Goal: Transaction & Acquisition: Purchase product/service

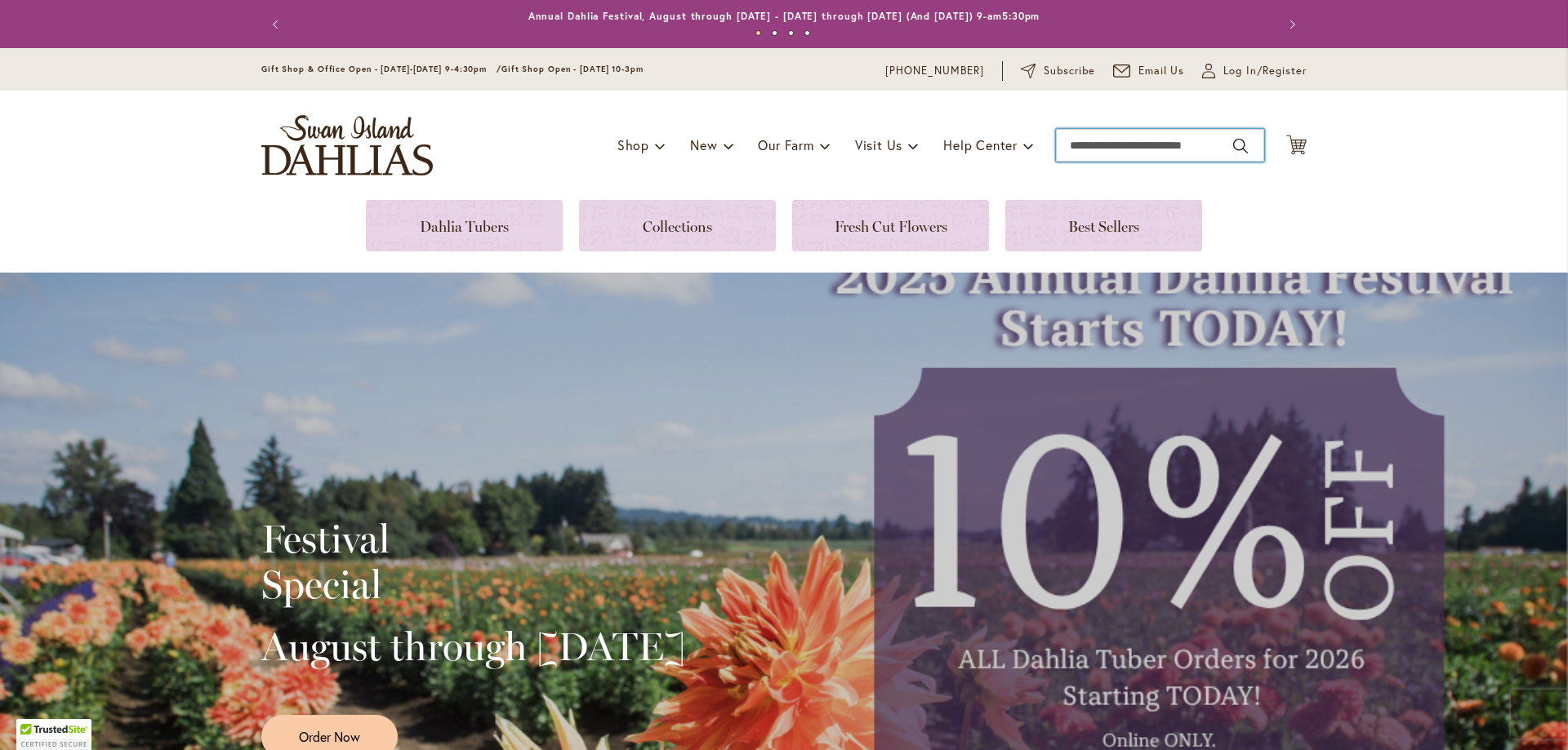
click at [1092, 139] on input "Search" at bounding box center [1159, 145] width 209 height 33
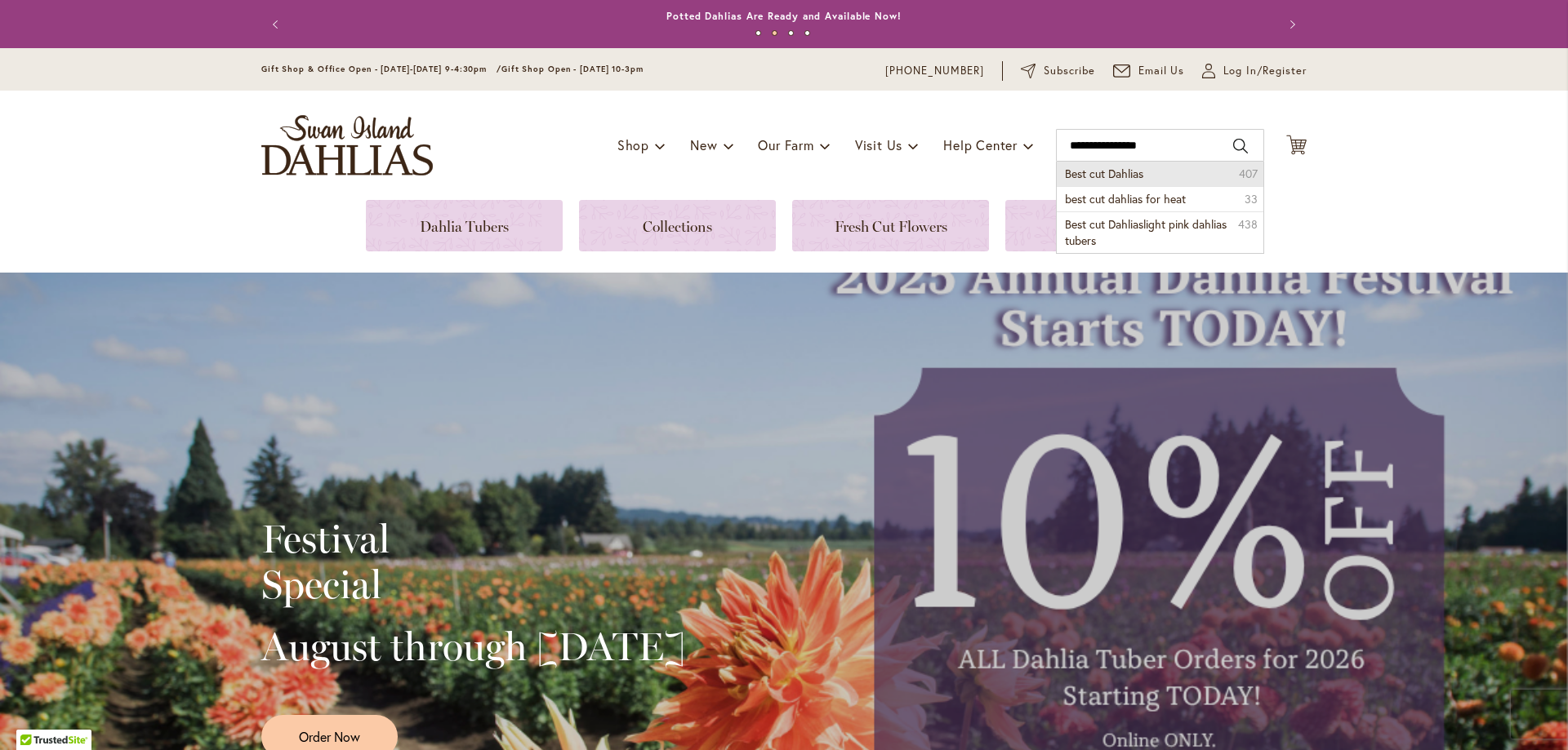
click at [1096, 174] on span "Best cut Dahlias" at bounding box center [1103, 173] width 78 height 16
type input "**********"
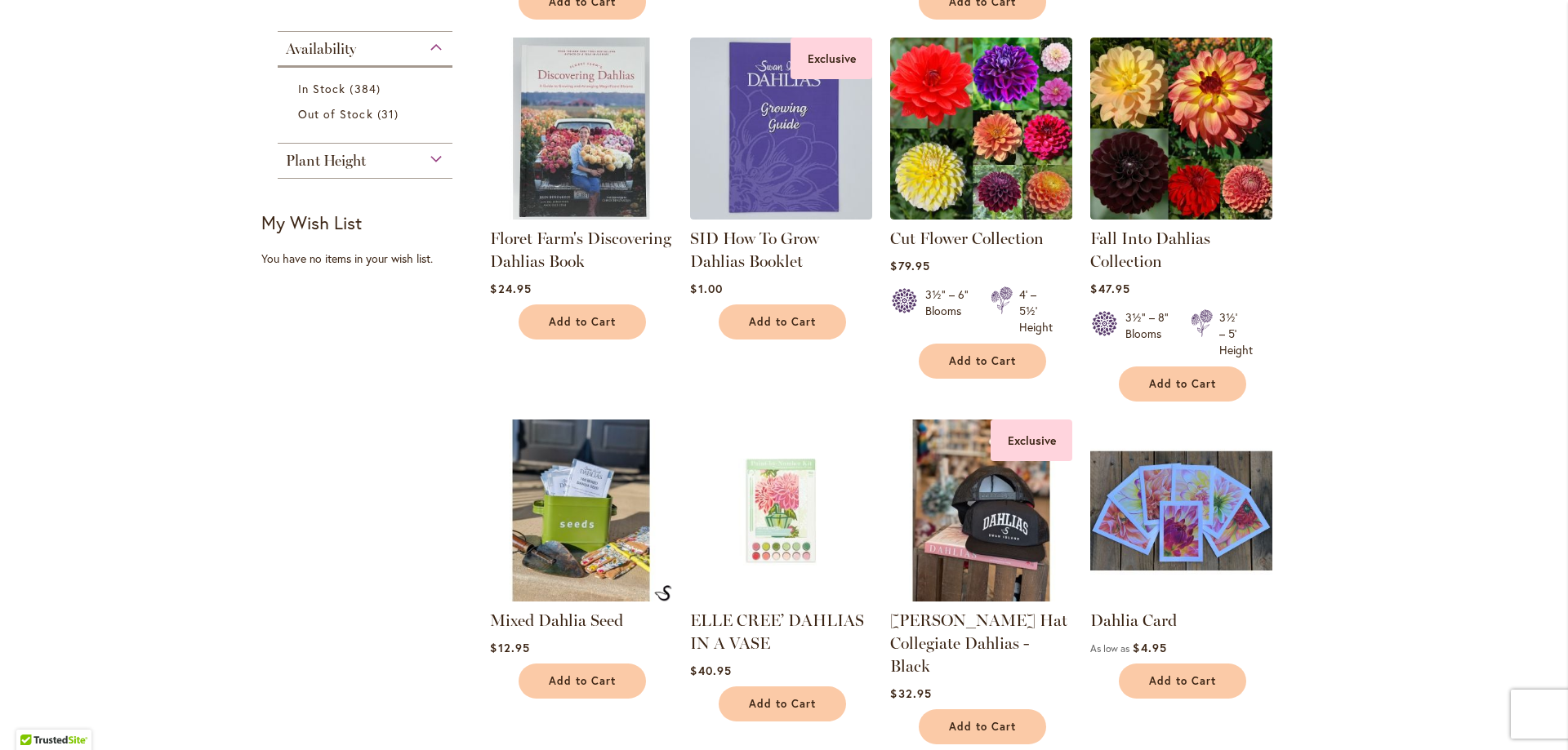
scroll to position [722, 0]
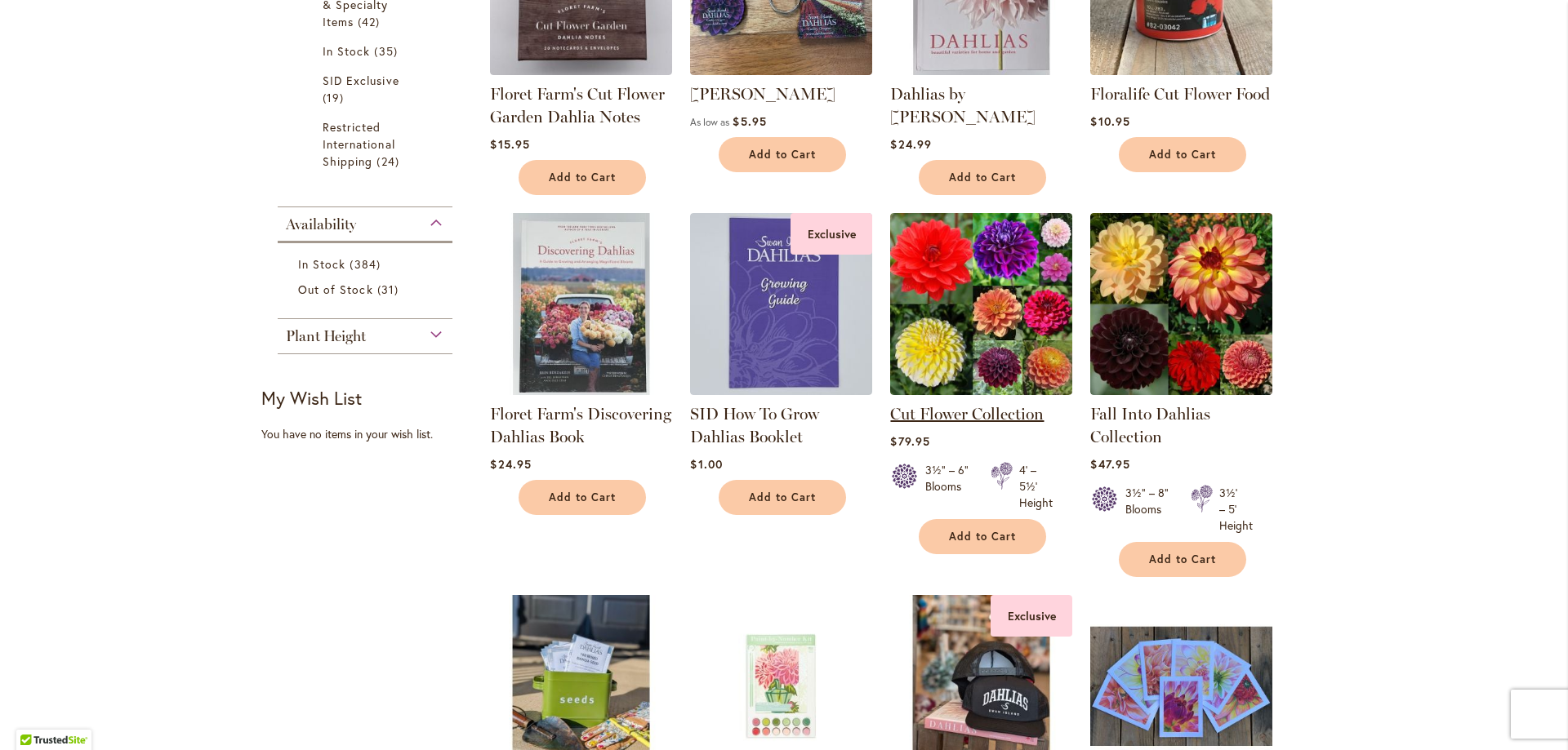
click at [967, 410] on link "Cut Flower Collection" at bounding box center [966, 413] width 153 height 19
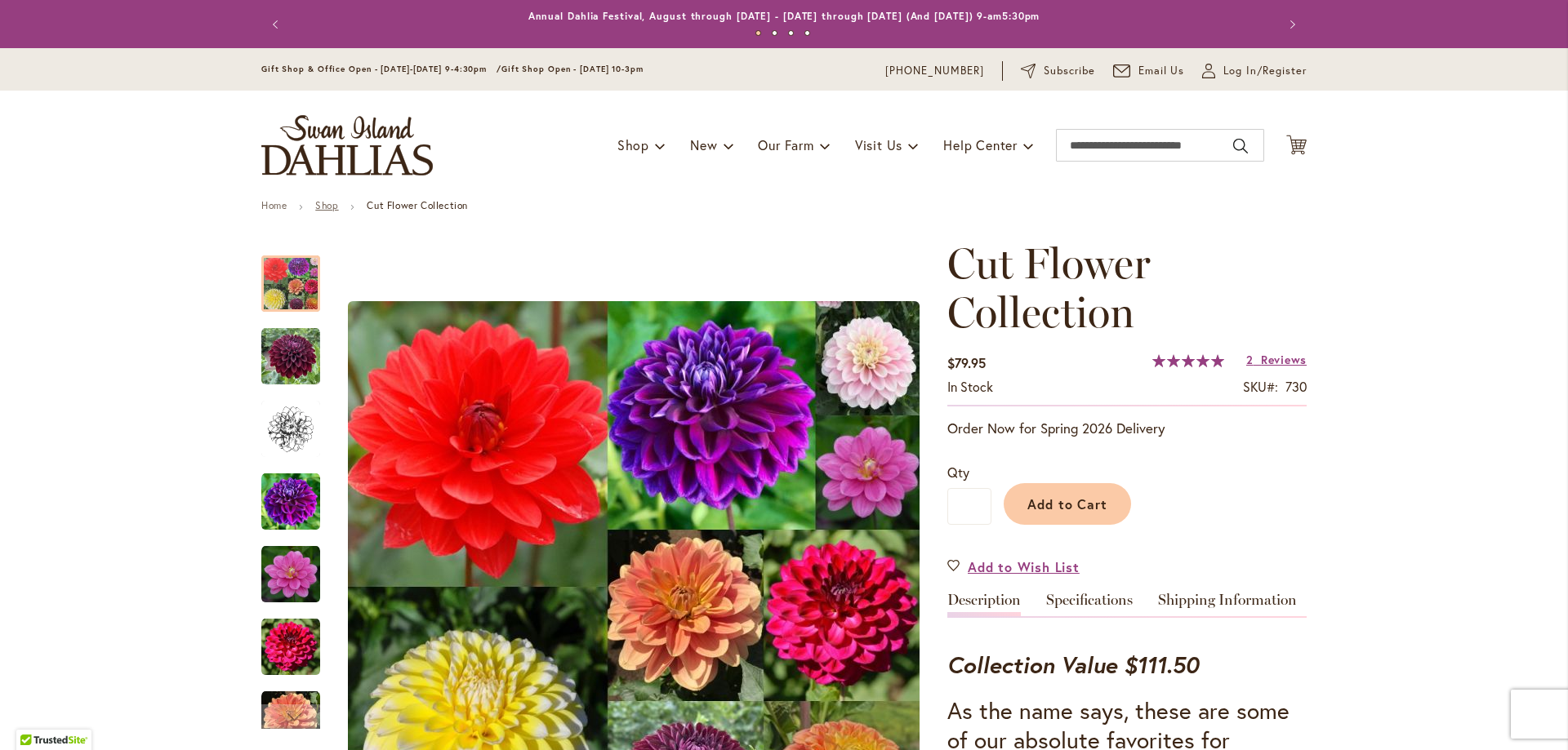
click at [315, 203] on link "Shop" at bounding box center [326, 205] width 23 height 12
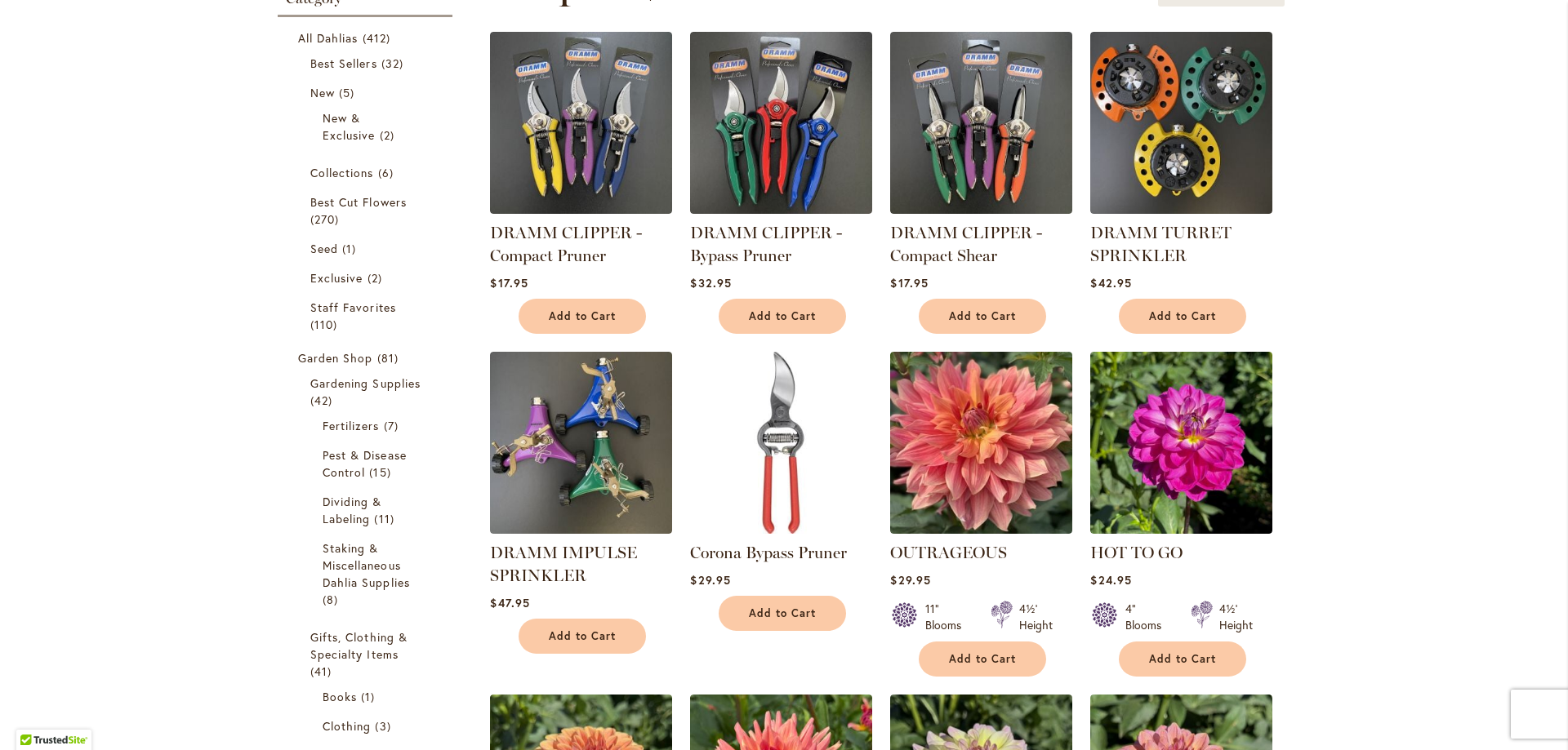
scroll to position [268, 0]
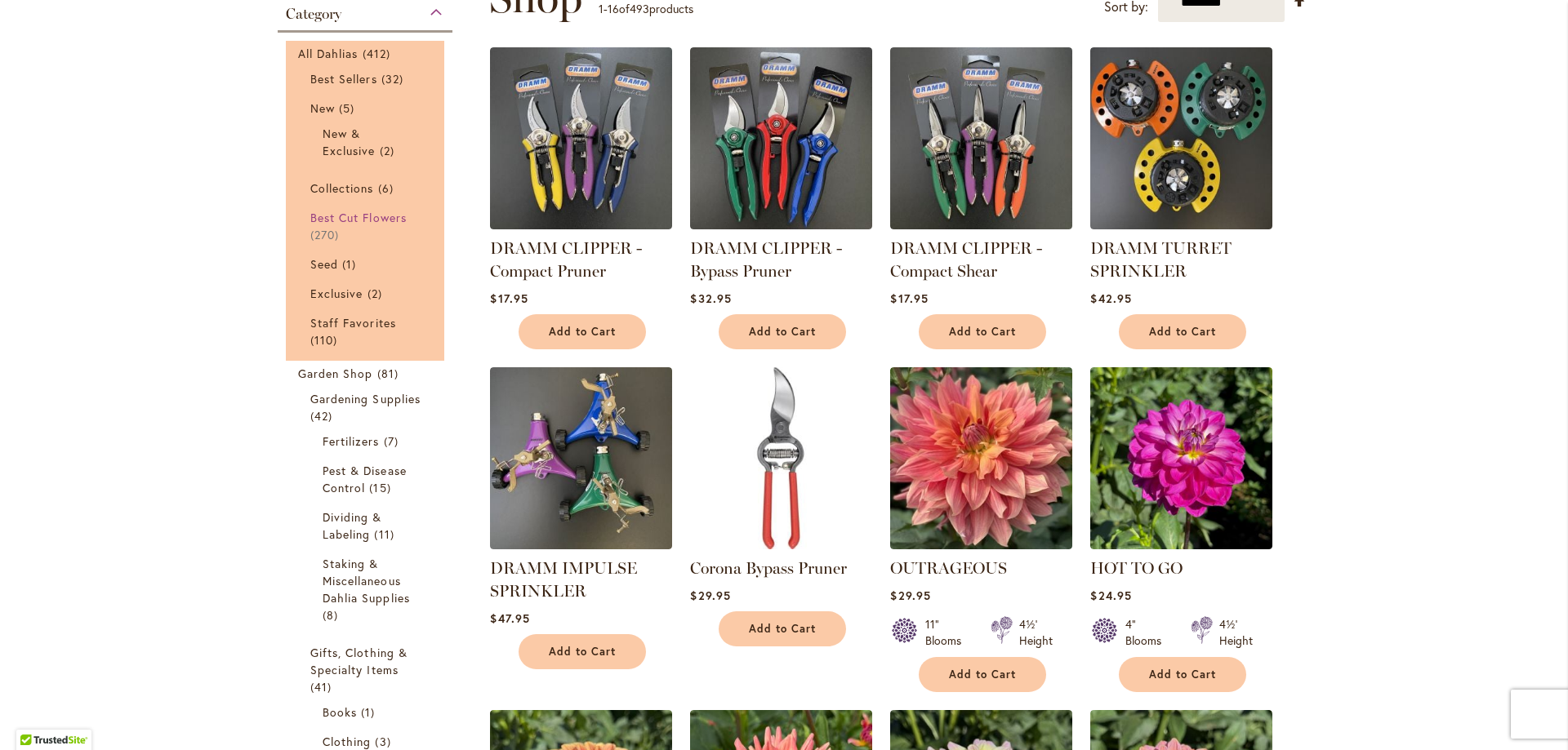
click at [356, 216] on span "Best Cut Flowers" at bounding box center [358, 217] width 96 height 16
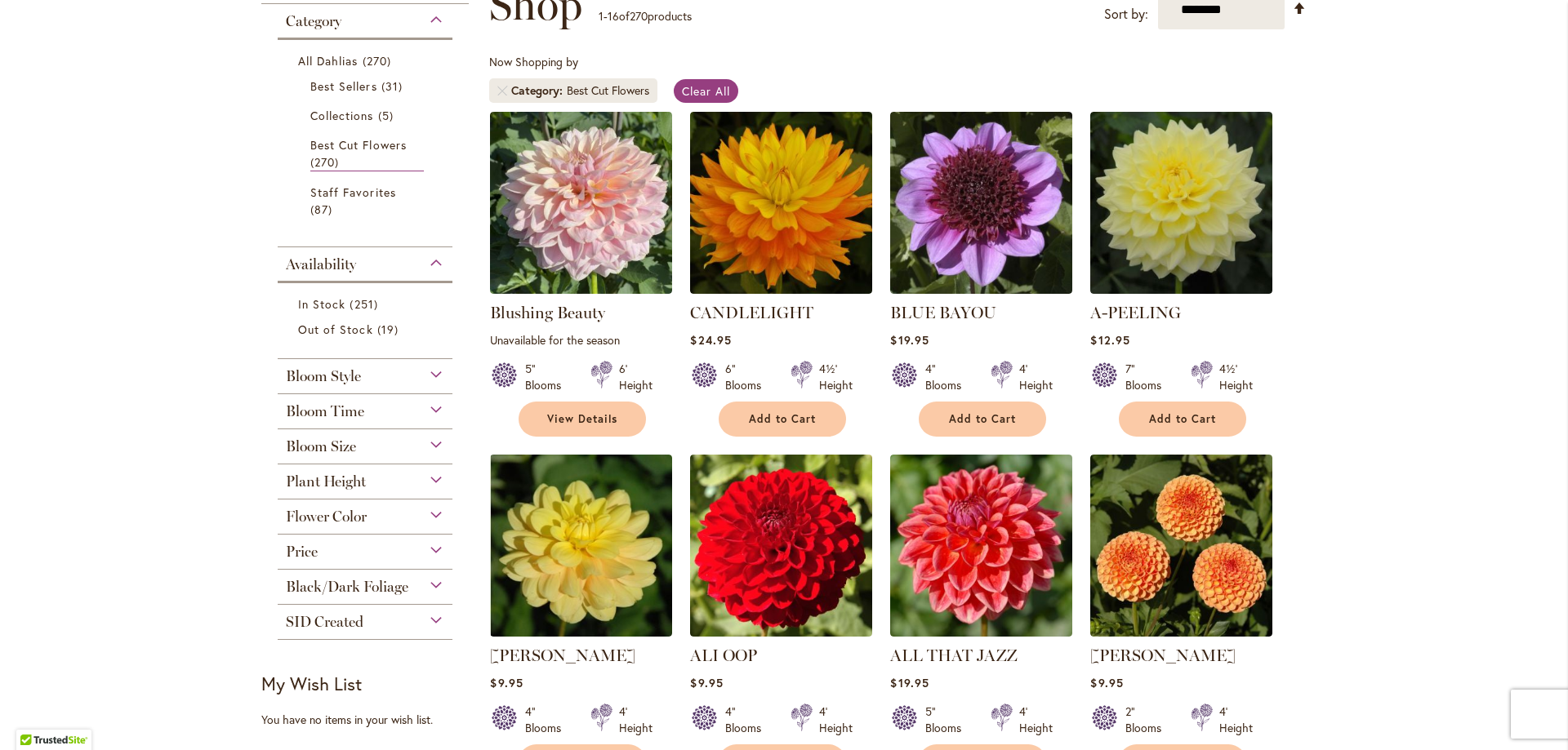
scroll to position [126, 0]
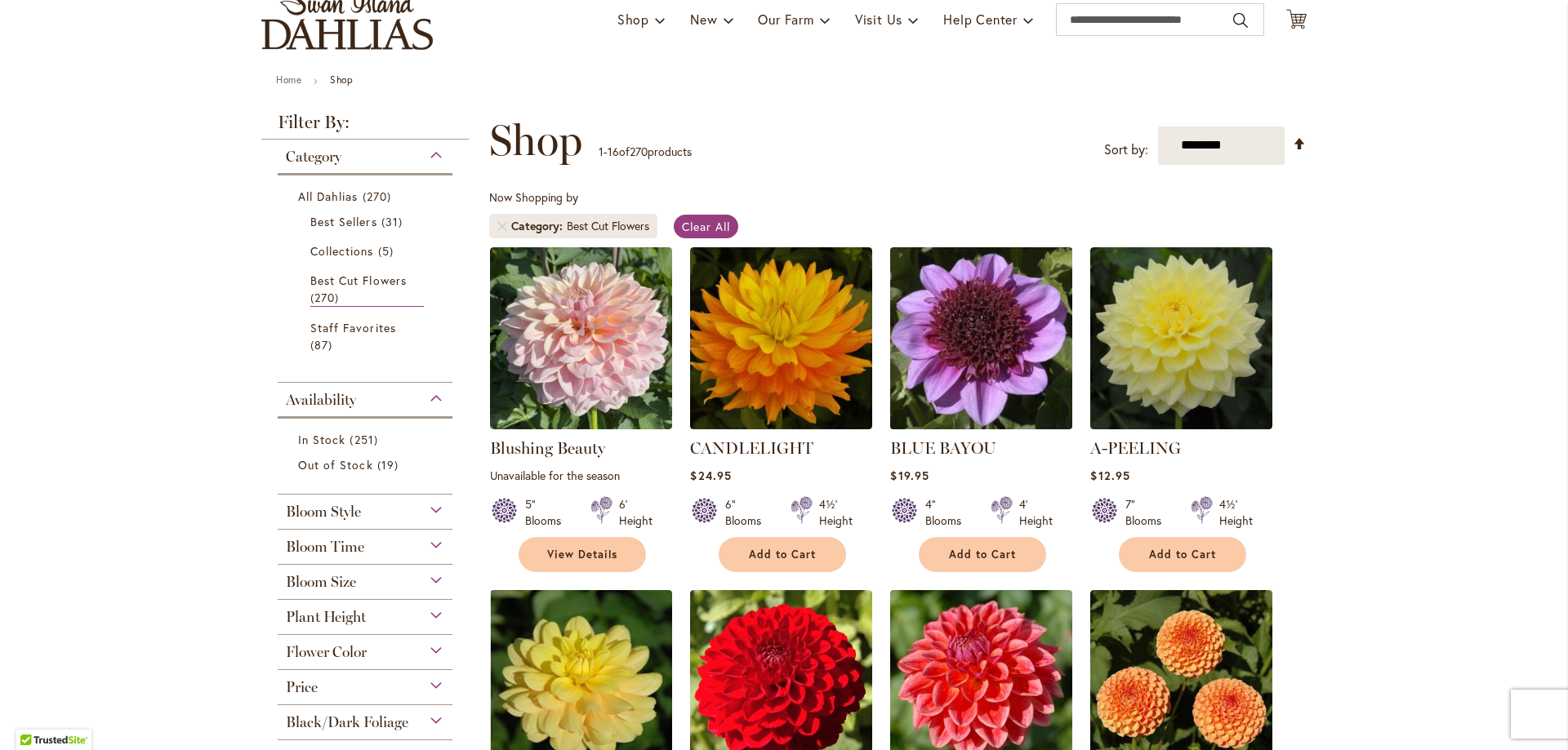
click at [974, 337] on img at bounding box center [981, 338] width 191 height 191
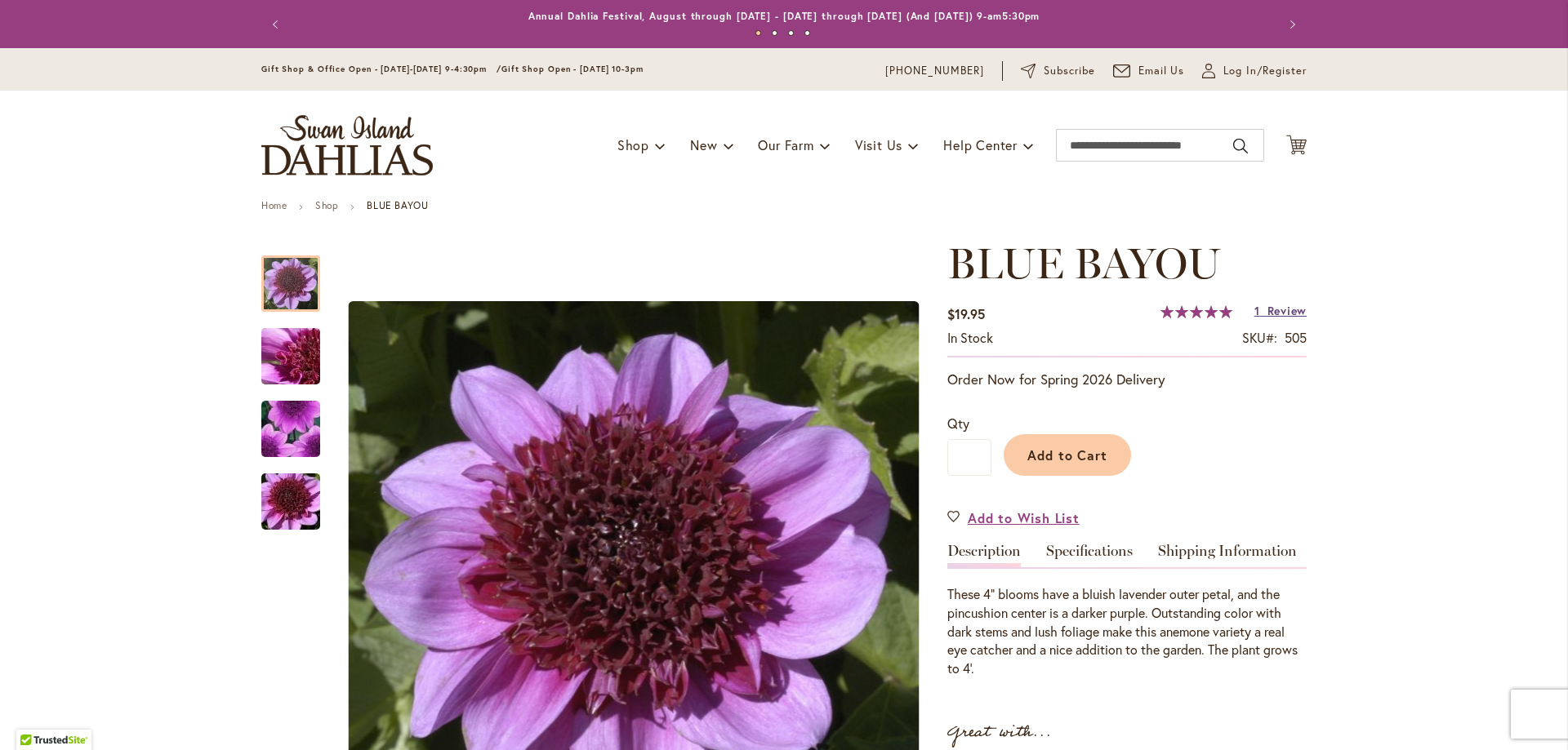
click at [1288, 308] on span "Review" at bounding box center [1287, 310] width 39 height 16
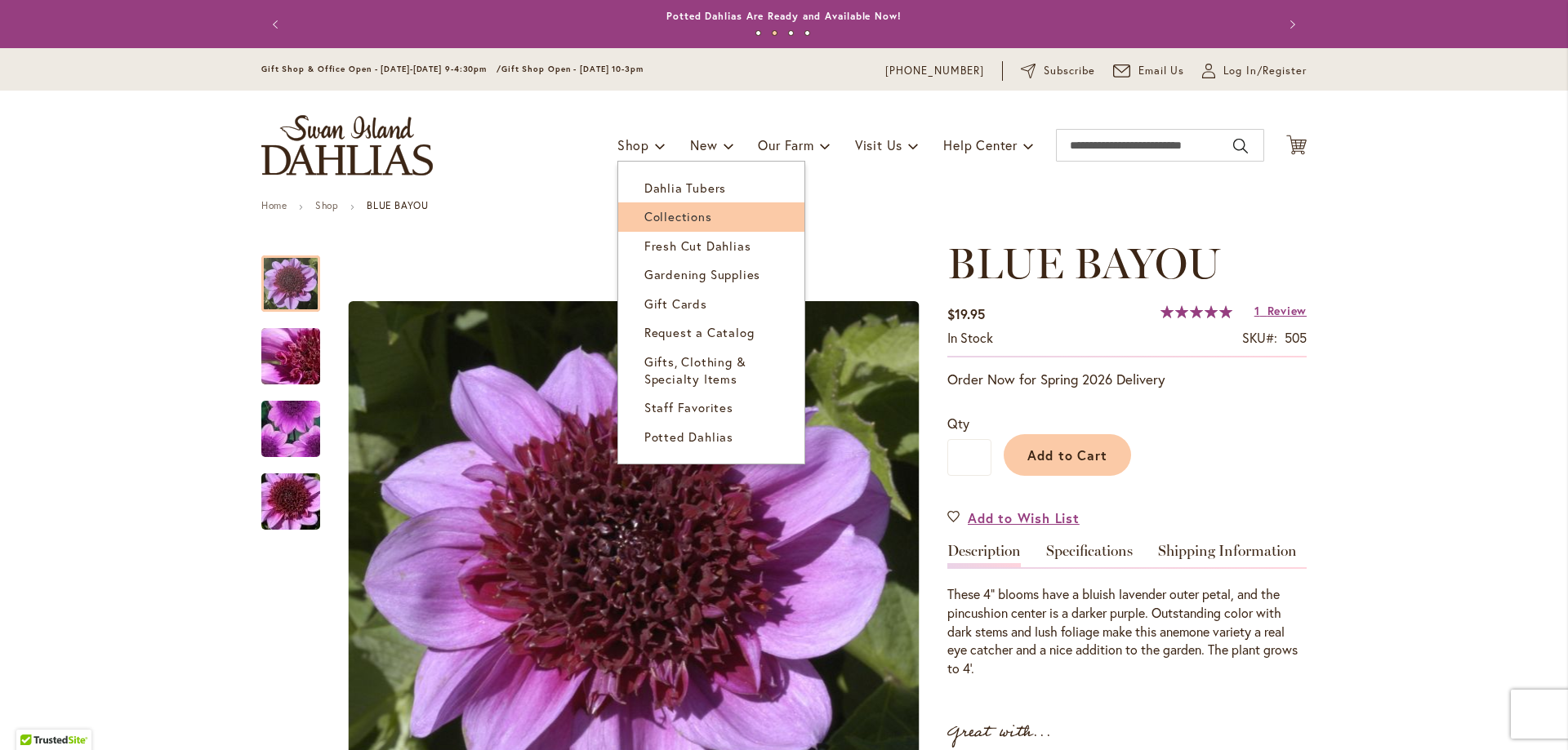
click at [644, 217] on span "Collections" at bounding box center [678, 217] width 68 height 17
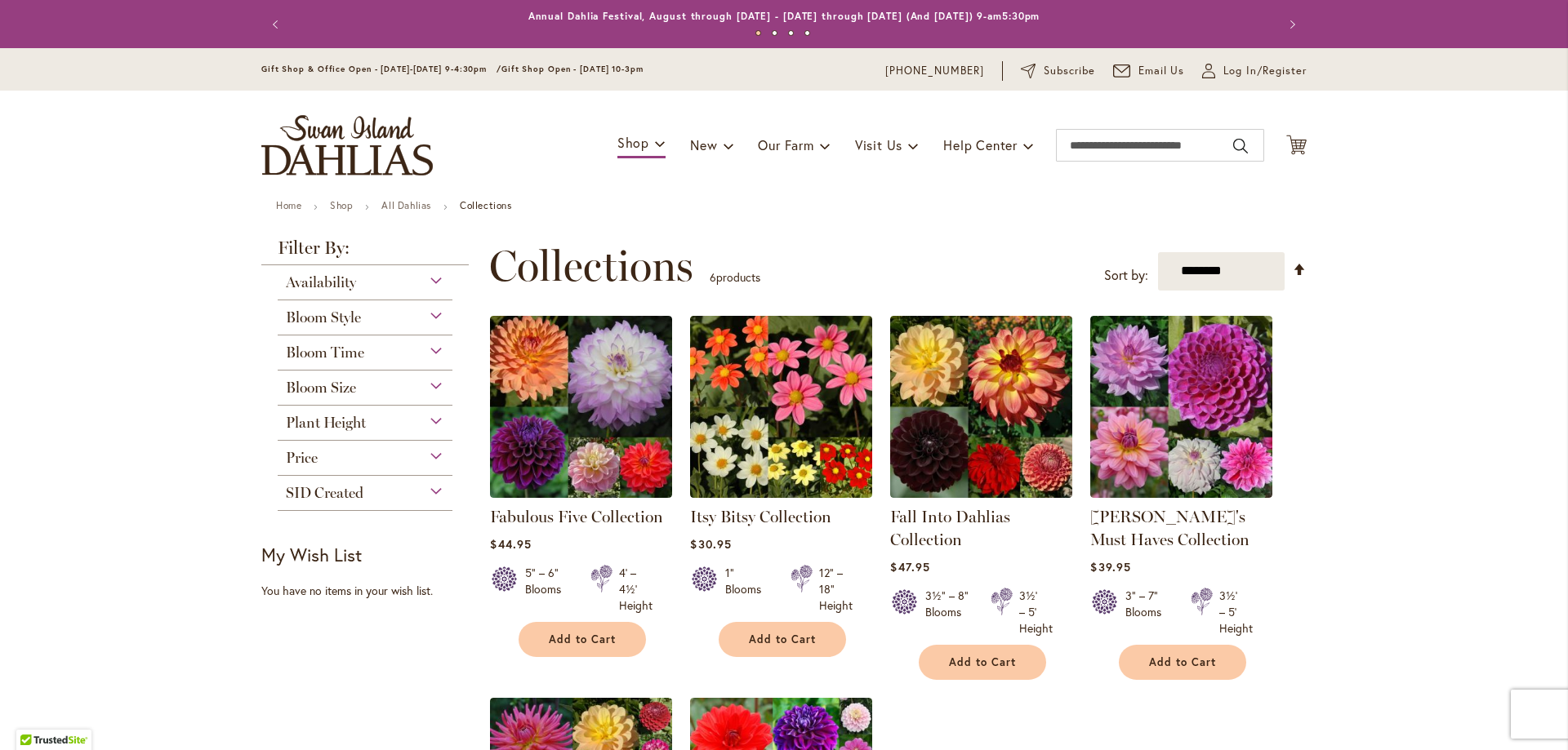
scroll to position [459, 0]
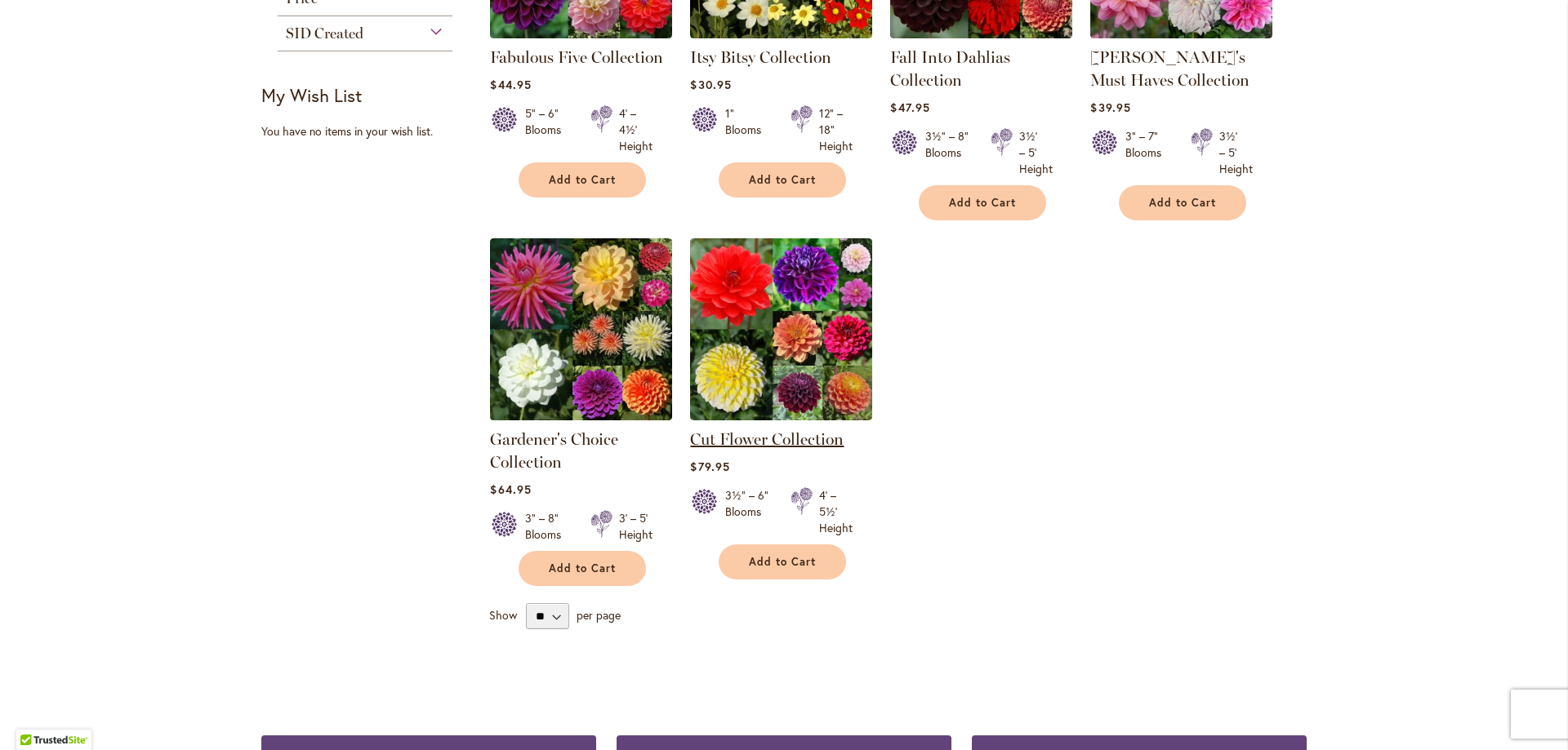
click at [741, 432] on link "Cut Flower Collection" at bounding box center [766, 439] width 153 height 19
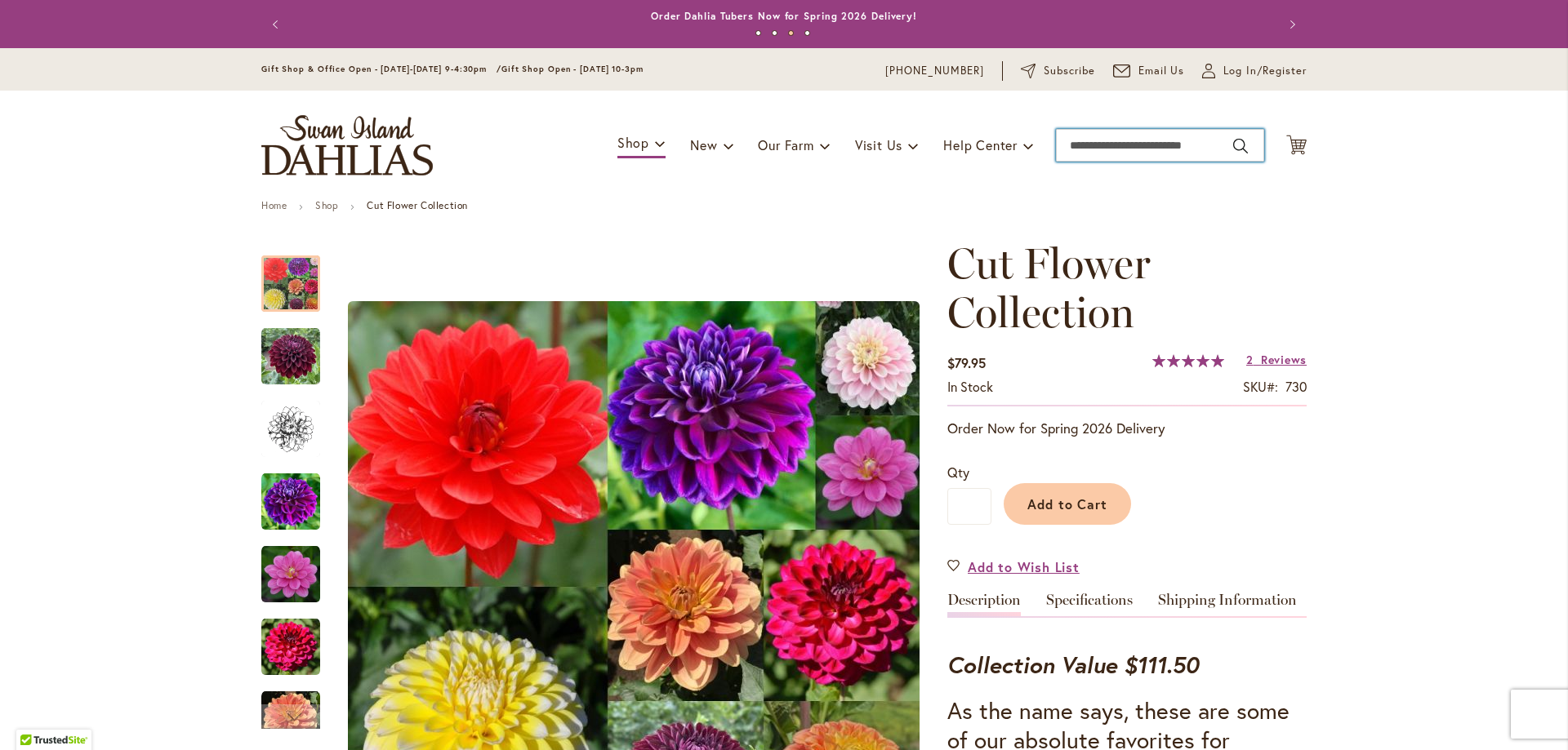
click at [1075, 144] on input "Search" at bounding box center [1159, 145] width 209 height 33
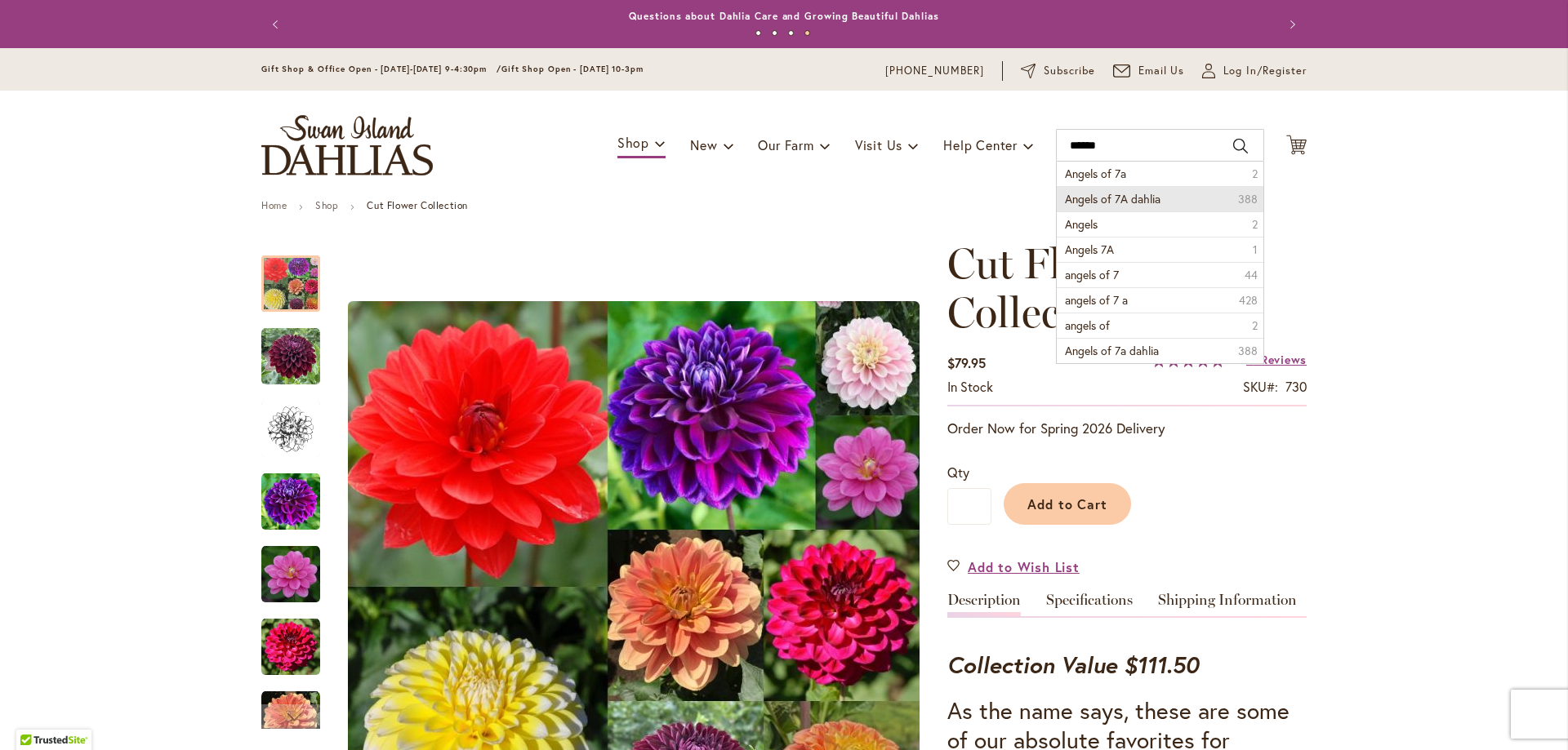
click at [1093, 193] on span "Angels of 7A dahlia" at bounding box center [1112, 198] width 96 height 16
type input "**********"
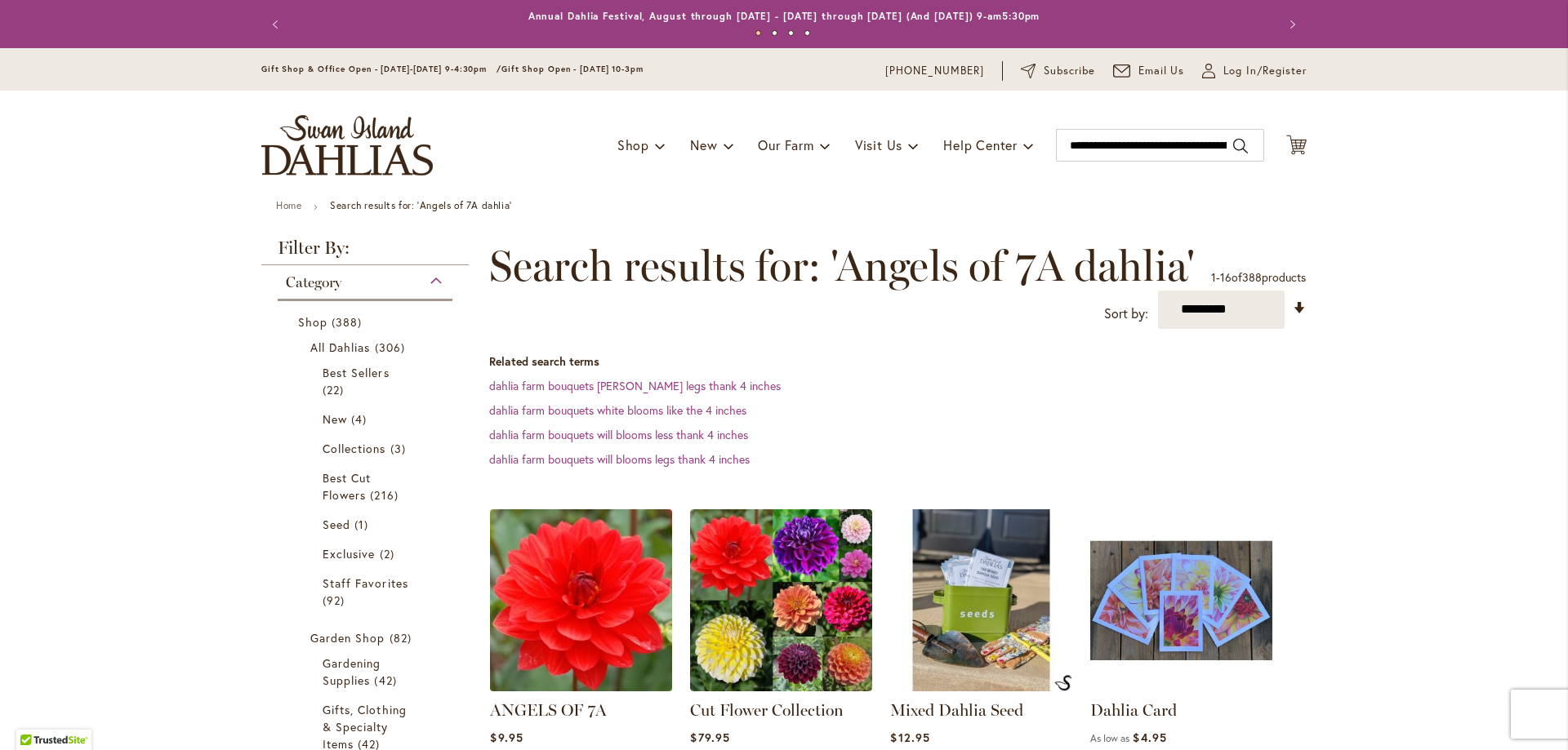
click at [585, 640] on img at bounding box center [581, 599] width 191 height 191
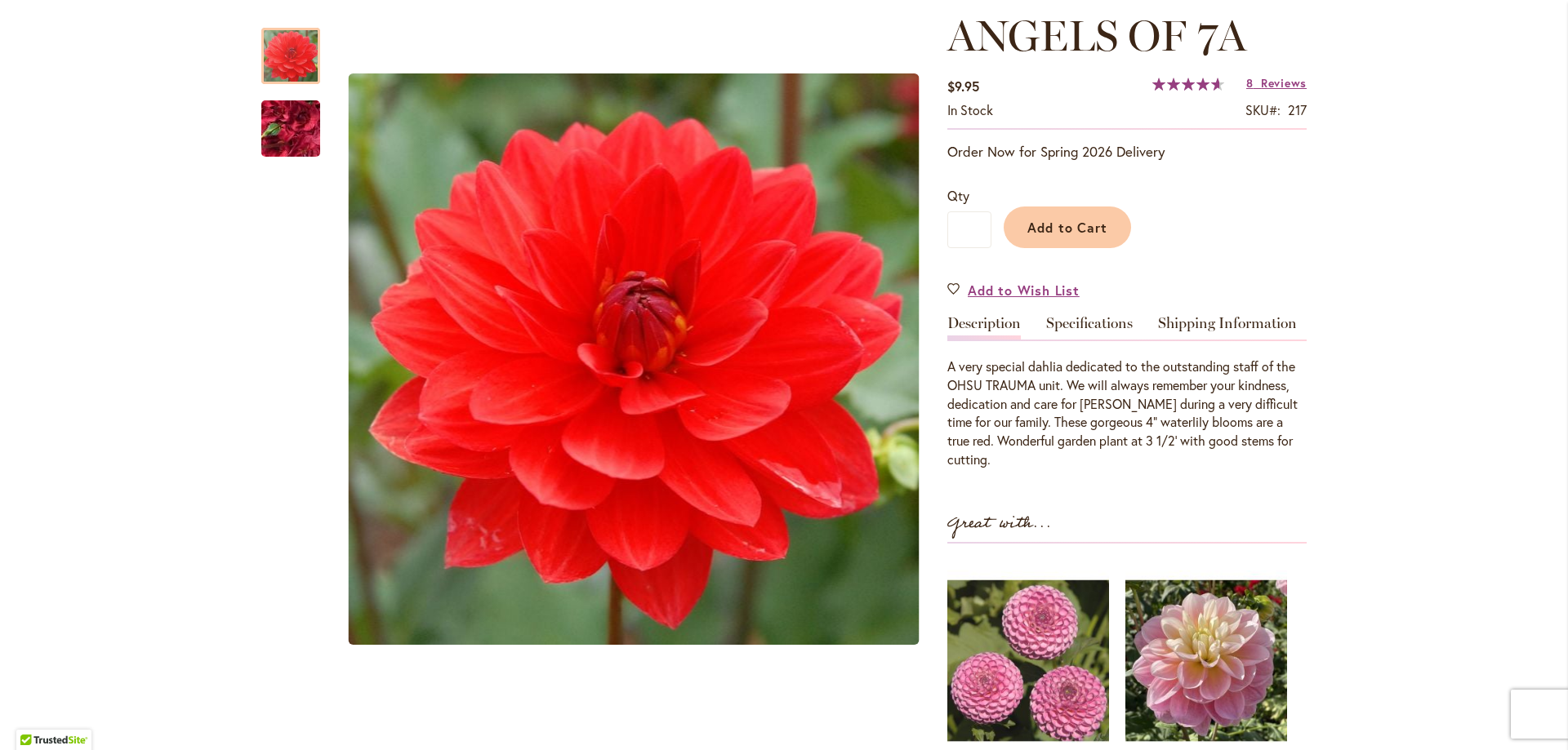
scroll to position [272, 0]
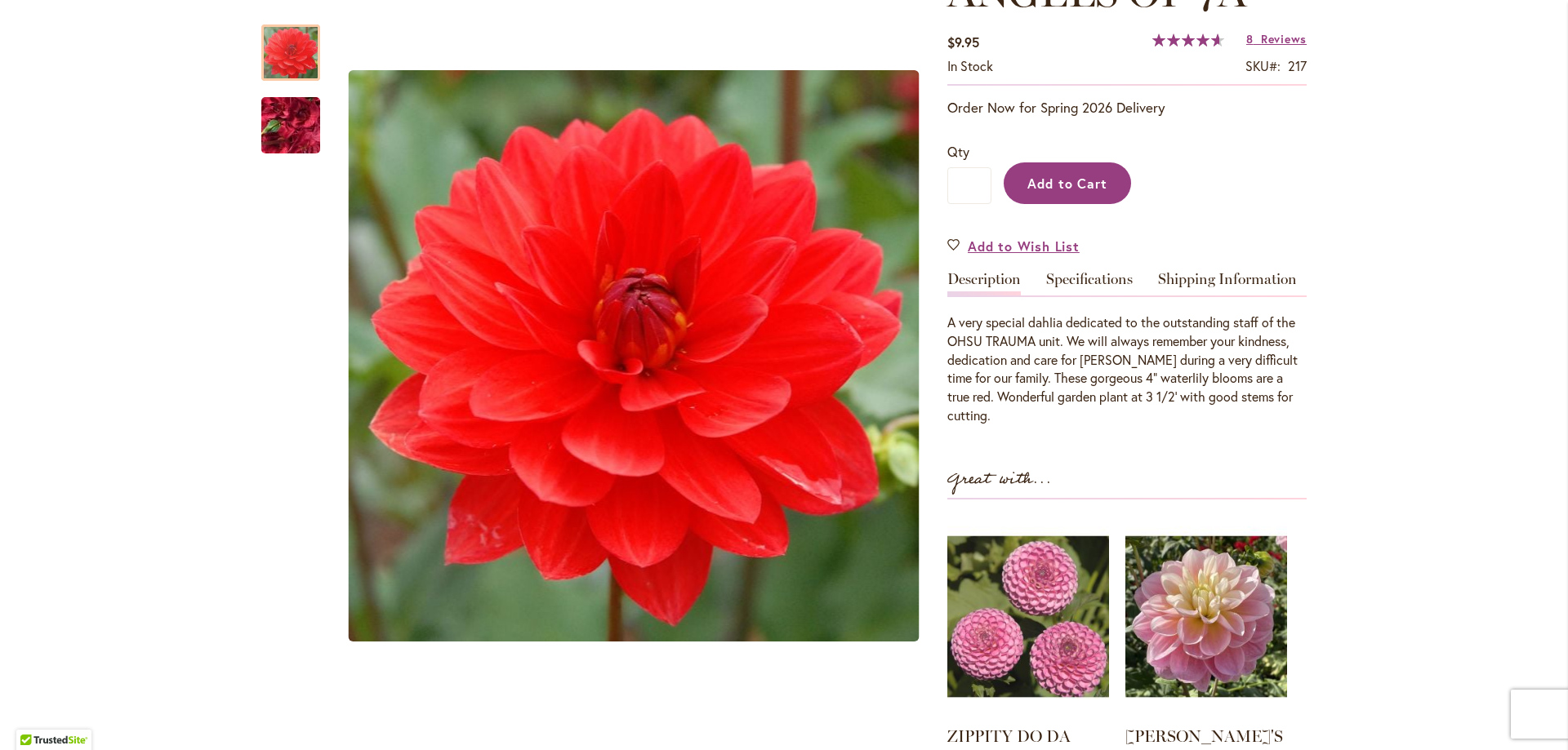
click at [1081, 185] on span "Add to Cart" at bounding box center [1067, 183] width 81 height 17
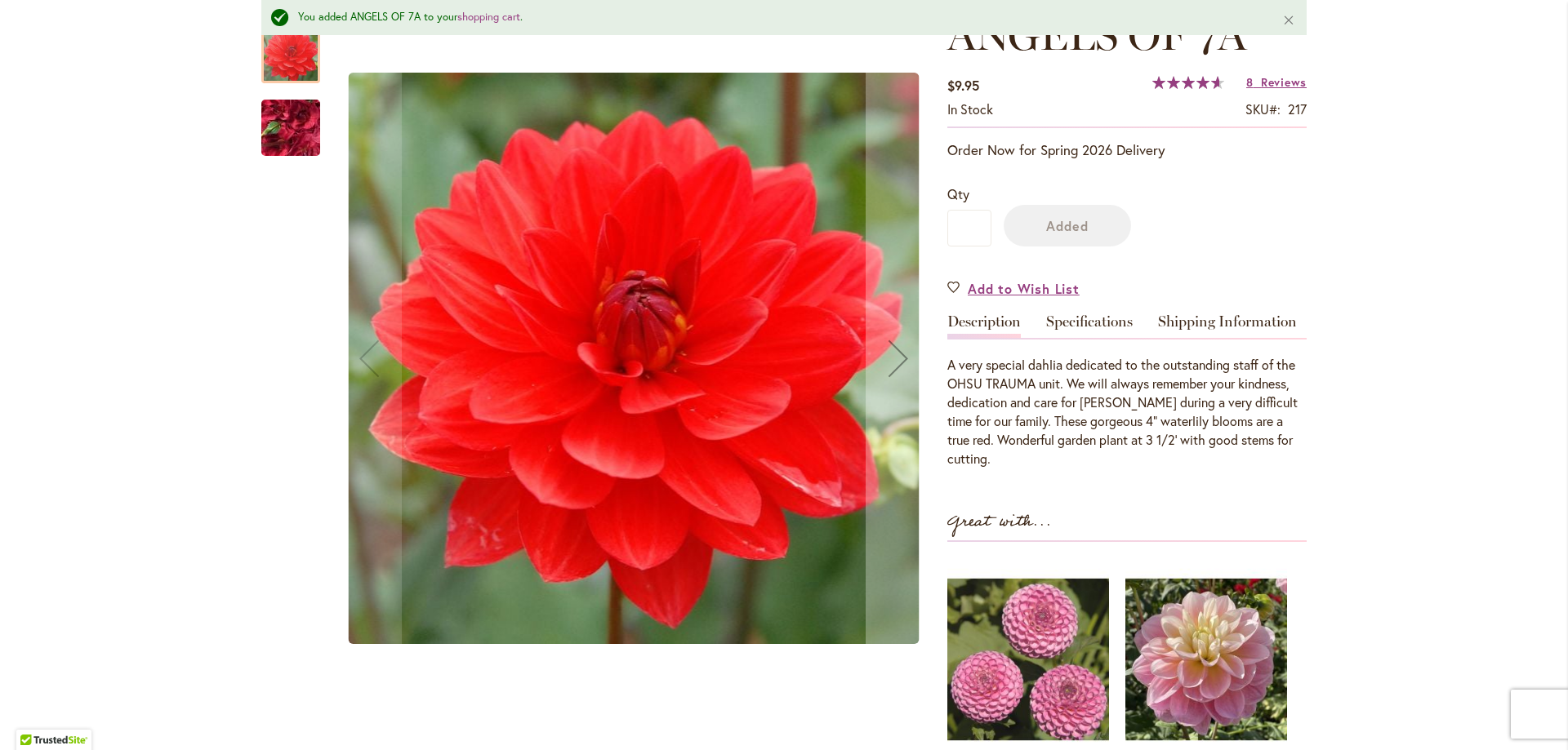
scroll to position [315, 0]
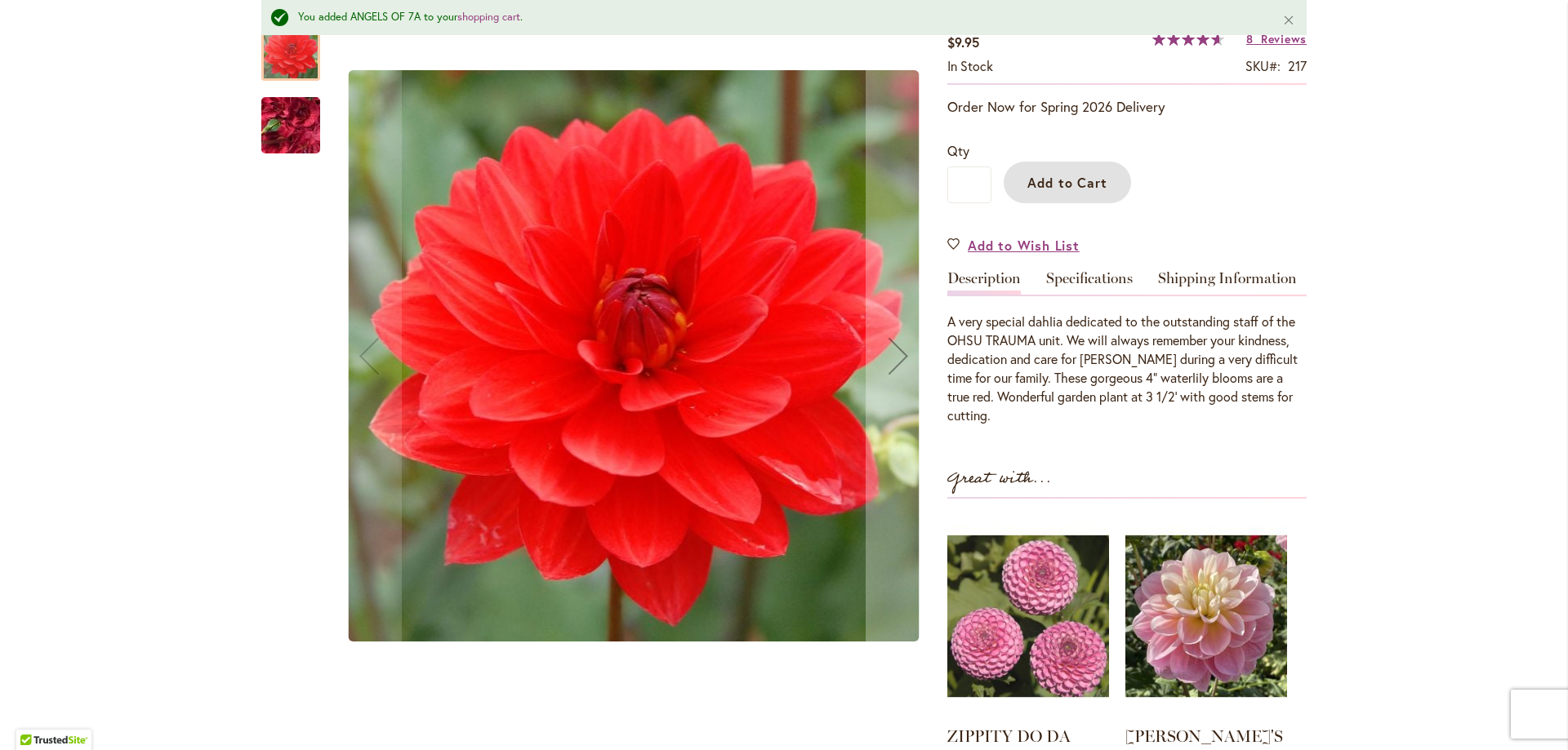
click at [269, 130] on img "ANGELS OF 7A" at bounding box center [290, 126] width 118 height 88
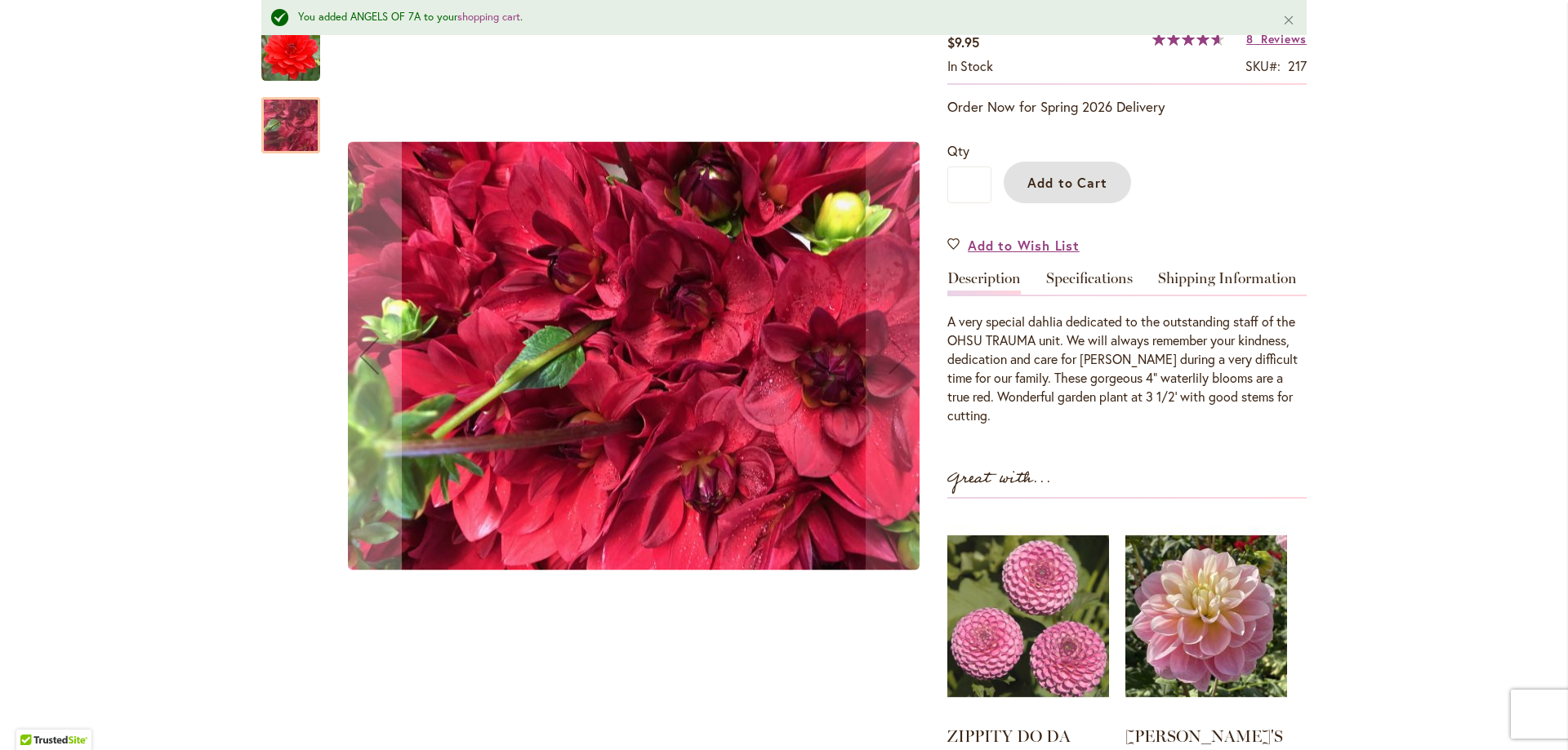
click at [271, 130] on div at bounding box center [290, 125] width 59 height 56
click at [286, 43] on img "ANGELS OF 7A" at bounding box center [290, 53] width 59 height 59
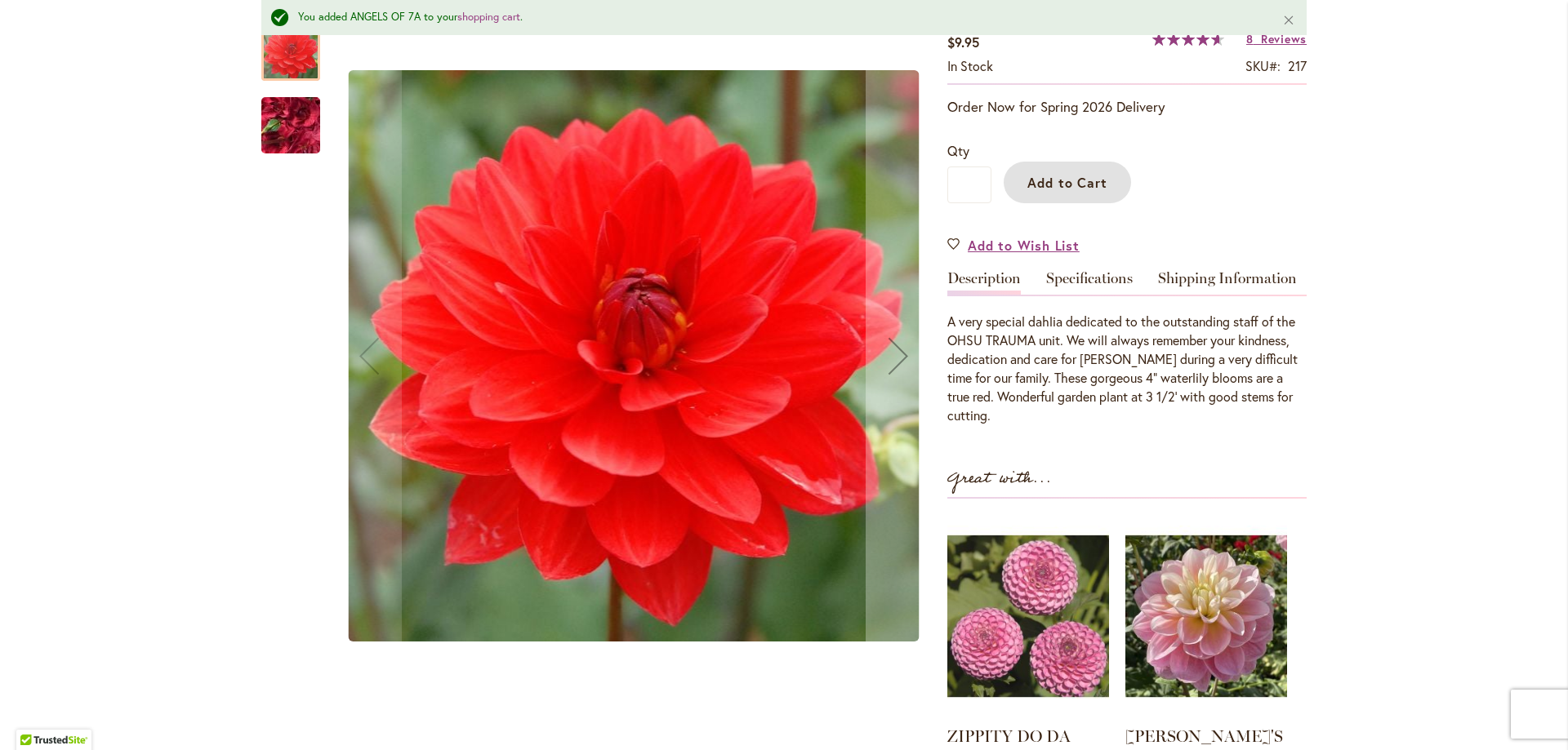
click at [283, 135] on img "ANGELS OF 7A" at bounding box center [290, 126] width 118 height 88
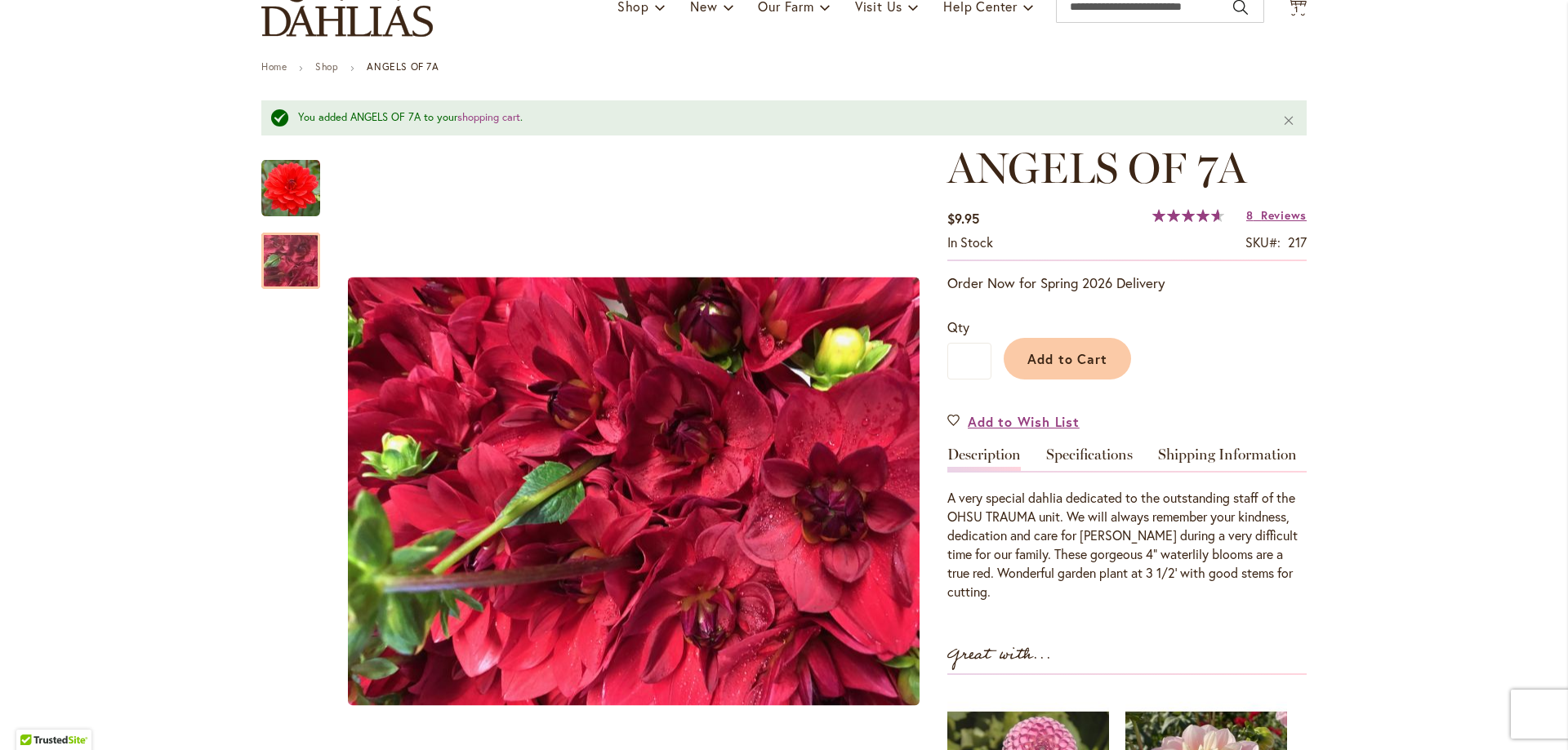
scroll to position [0, 0]
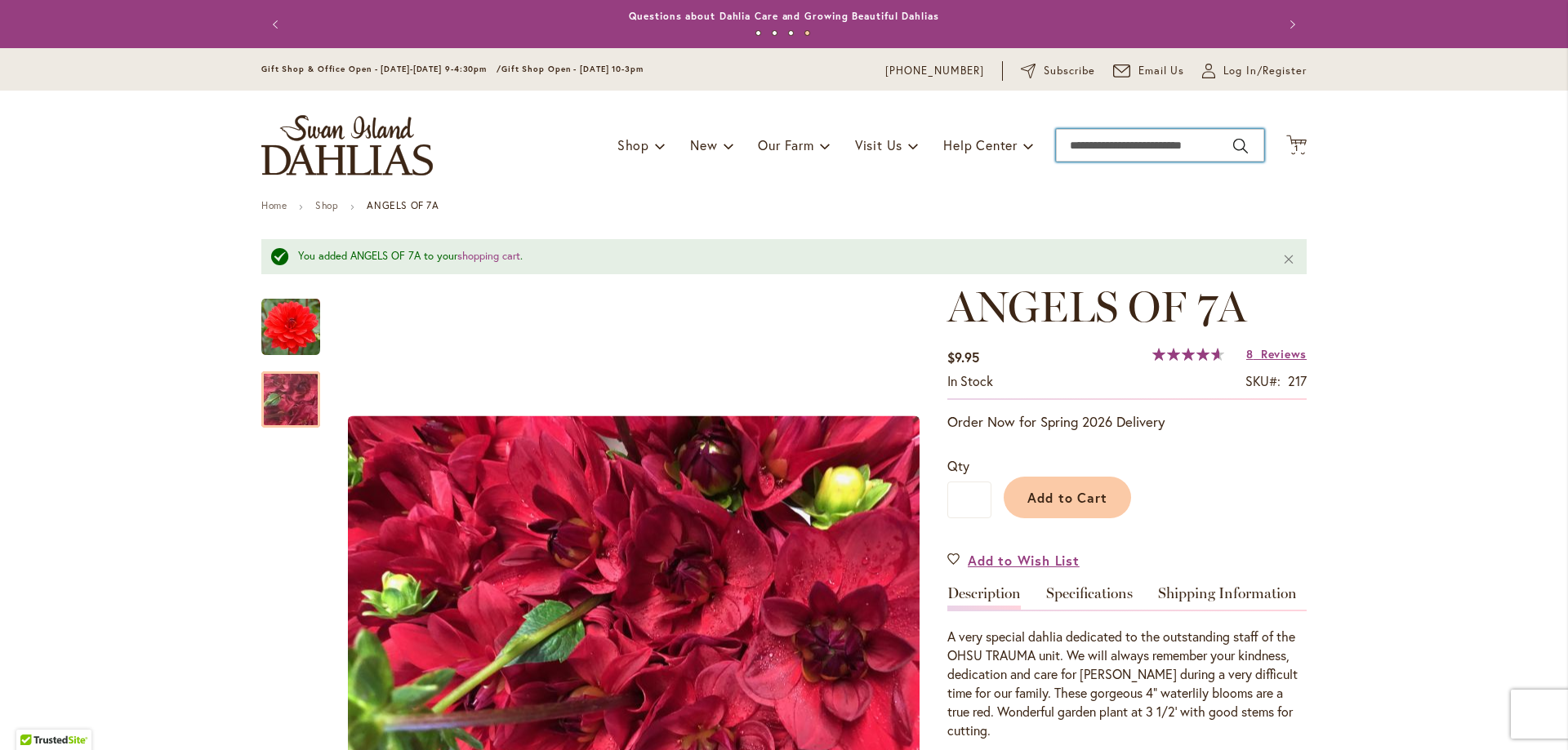
click at [1077, 145] on input "Search" at bounding box center [1159, 145] width 209 height 33
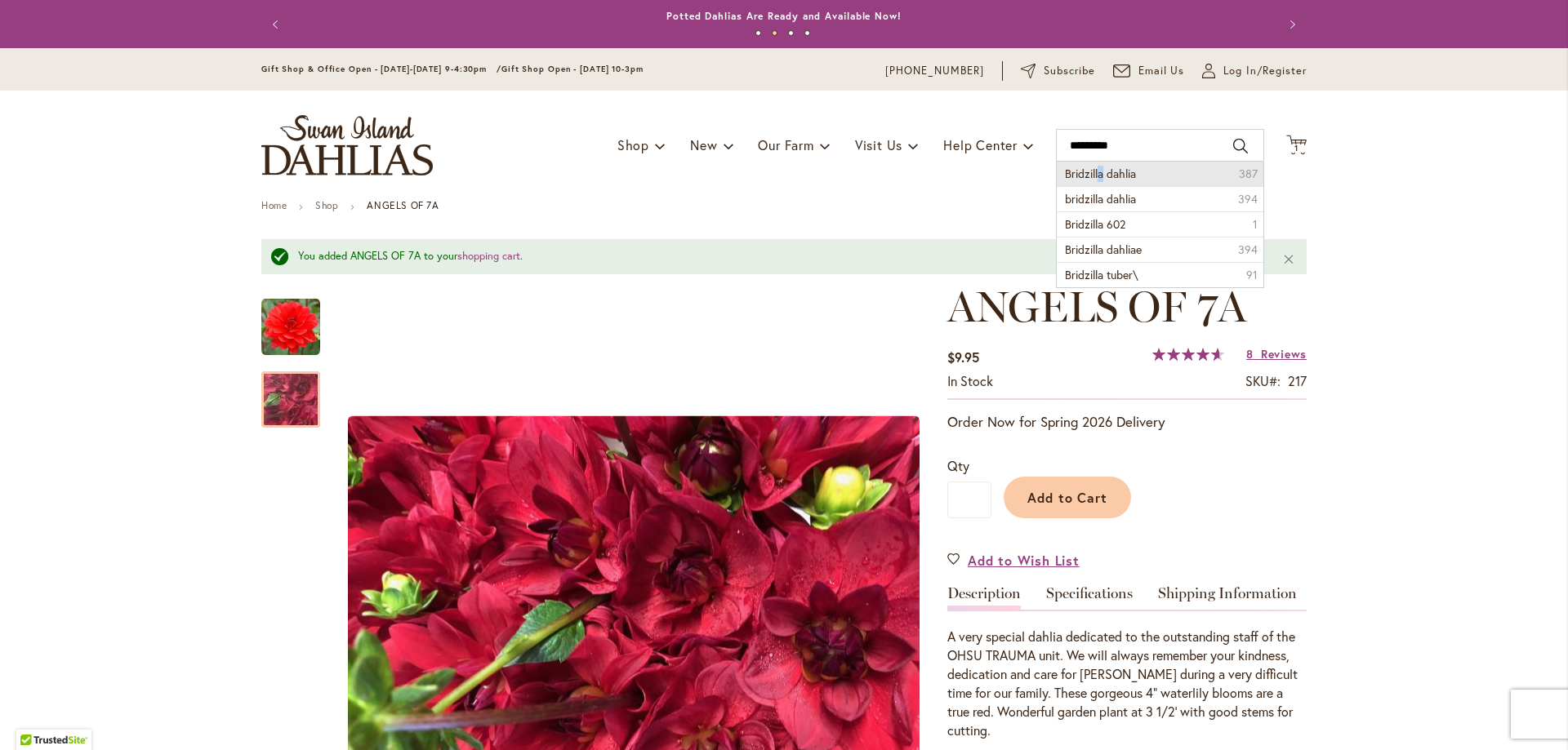
click at [1091, 177] on span "Bridzilla dahlia" at bounding box center [1100, 173] width 71 height 16
type input "**********"
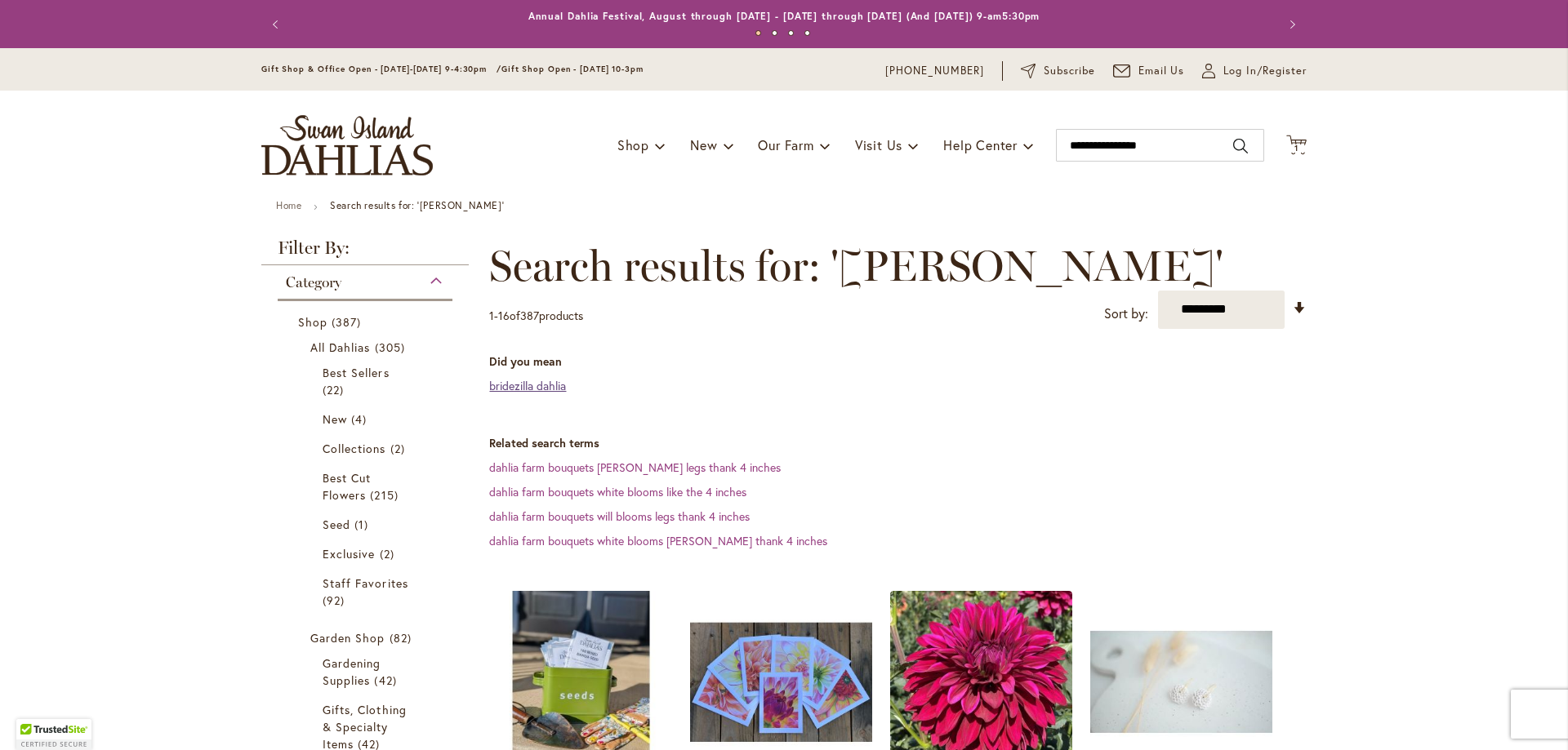
click at [533, 384] on link "bridezilla dahlia" at bounding box center [527, 386] width 77 height 16
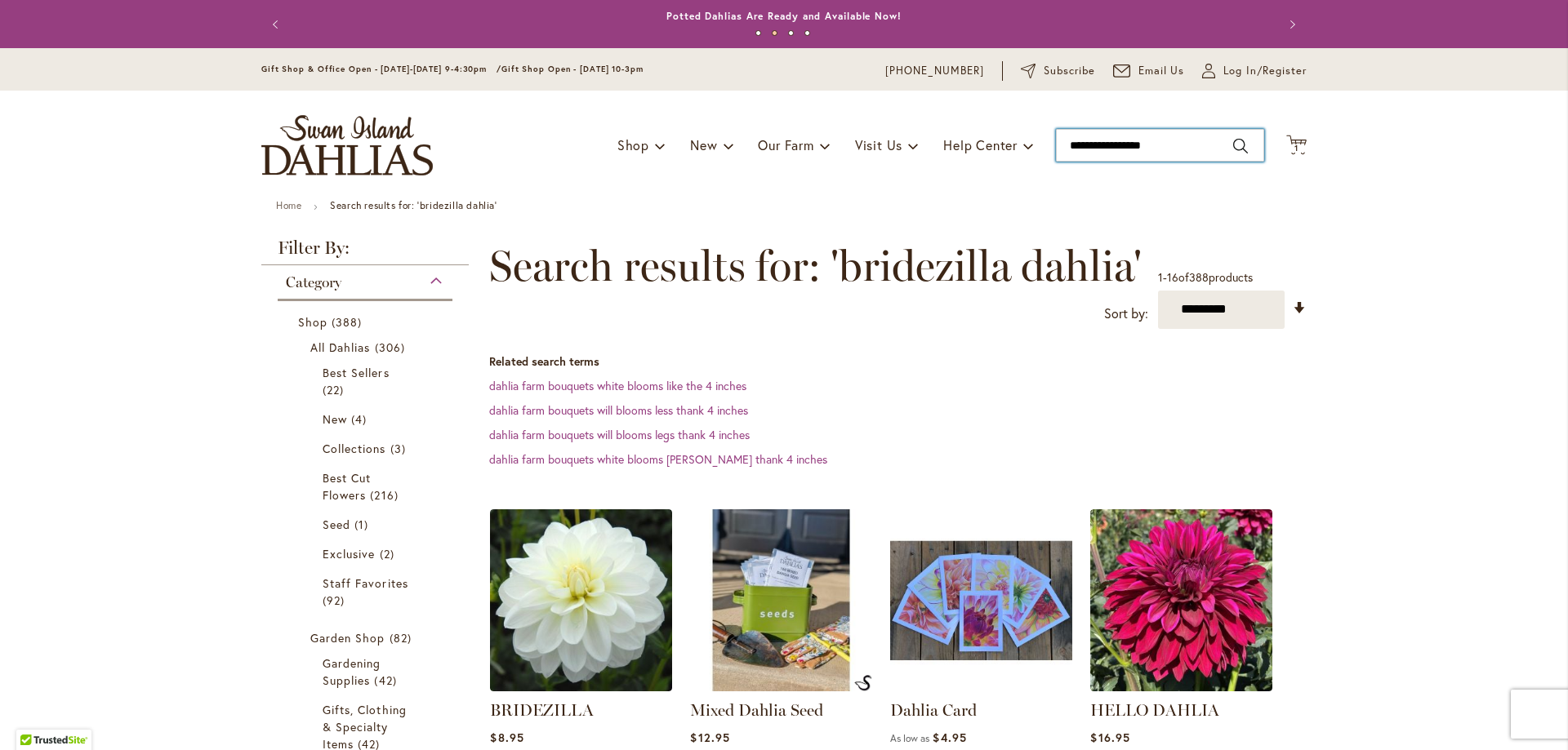
type input "**********"
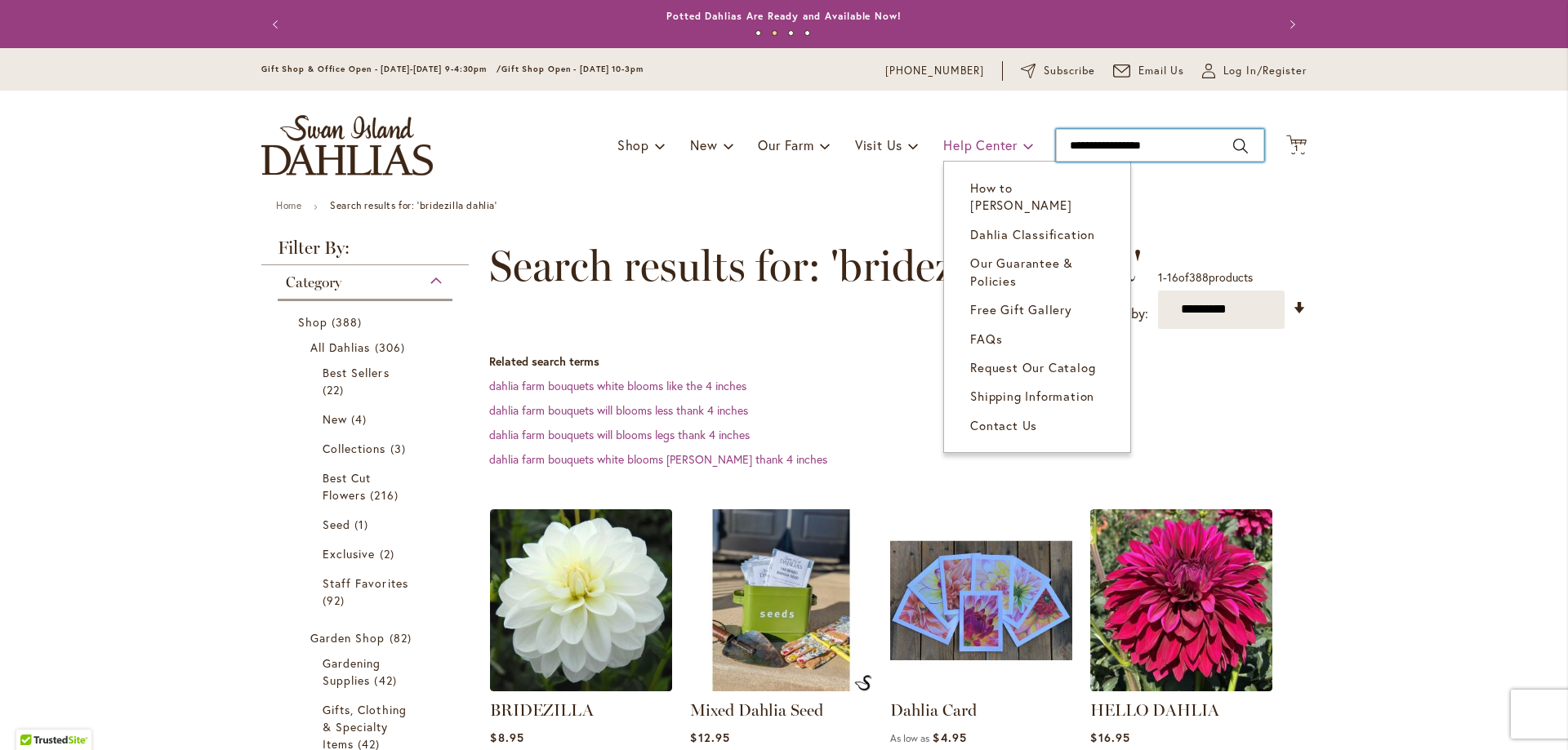
drag, startPoint x: 1157, startPoint y: 143, endPoint x: 982, endPoint y: 155, distance: 175.4
click at [982, 155] on div "Toggle Nav Shop Dahlia Tubers Collections Fresh Cut Dahlias Gardening Supplies …" at bounding box center [784, 145] width 1077 height 109
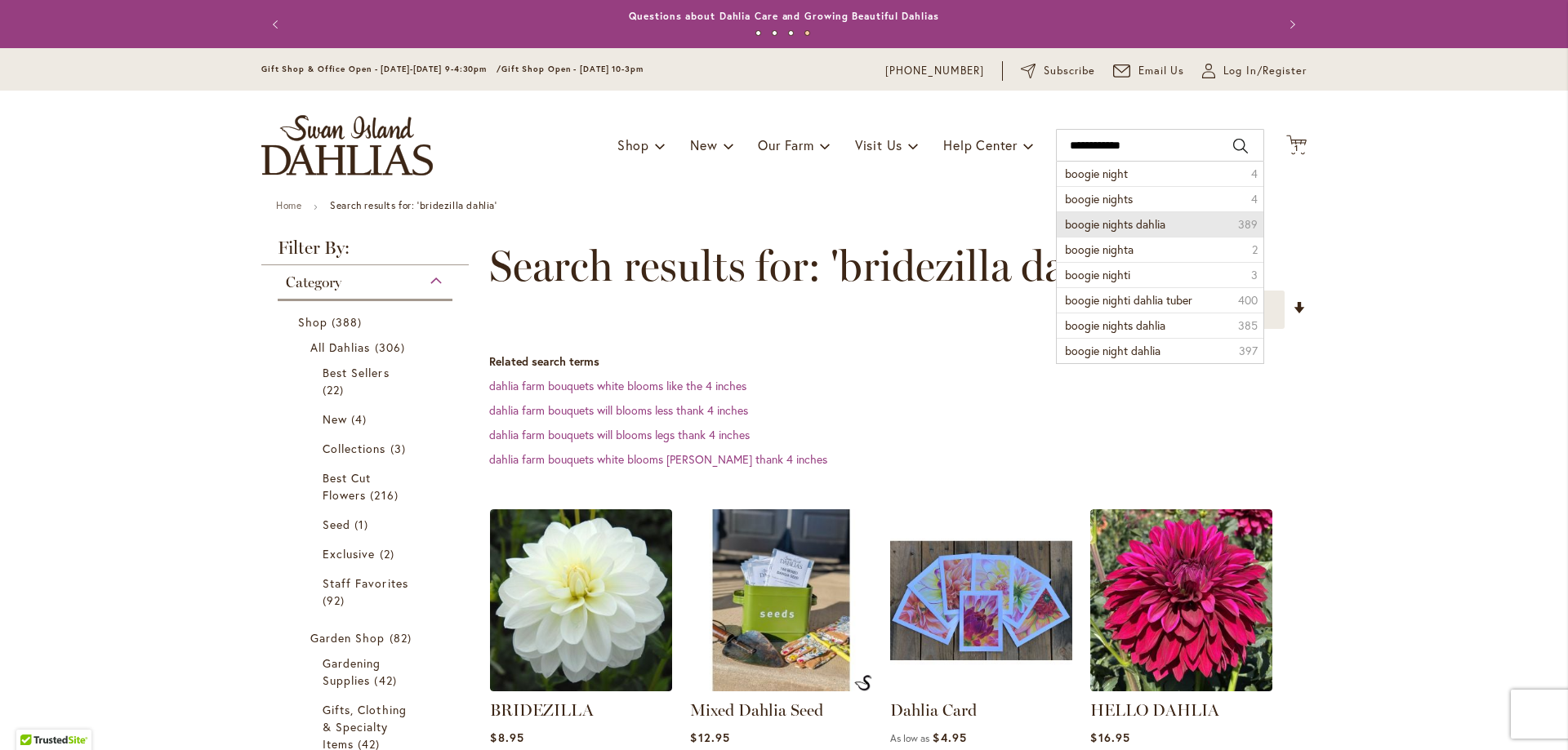
click at [1067, 220] on span "boogie nights dahlia" at bounding box center [1114, 224] width 100 height 16
type input "**********"
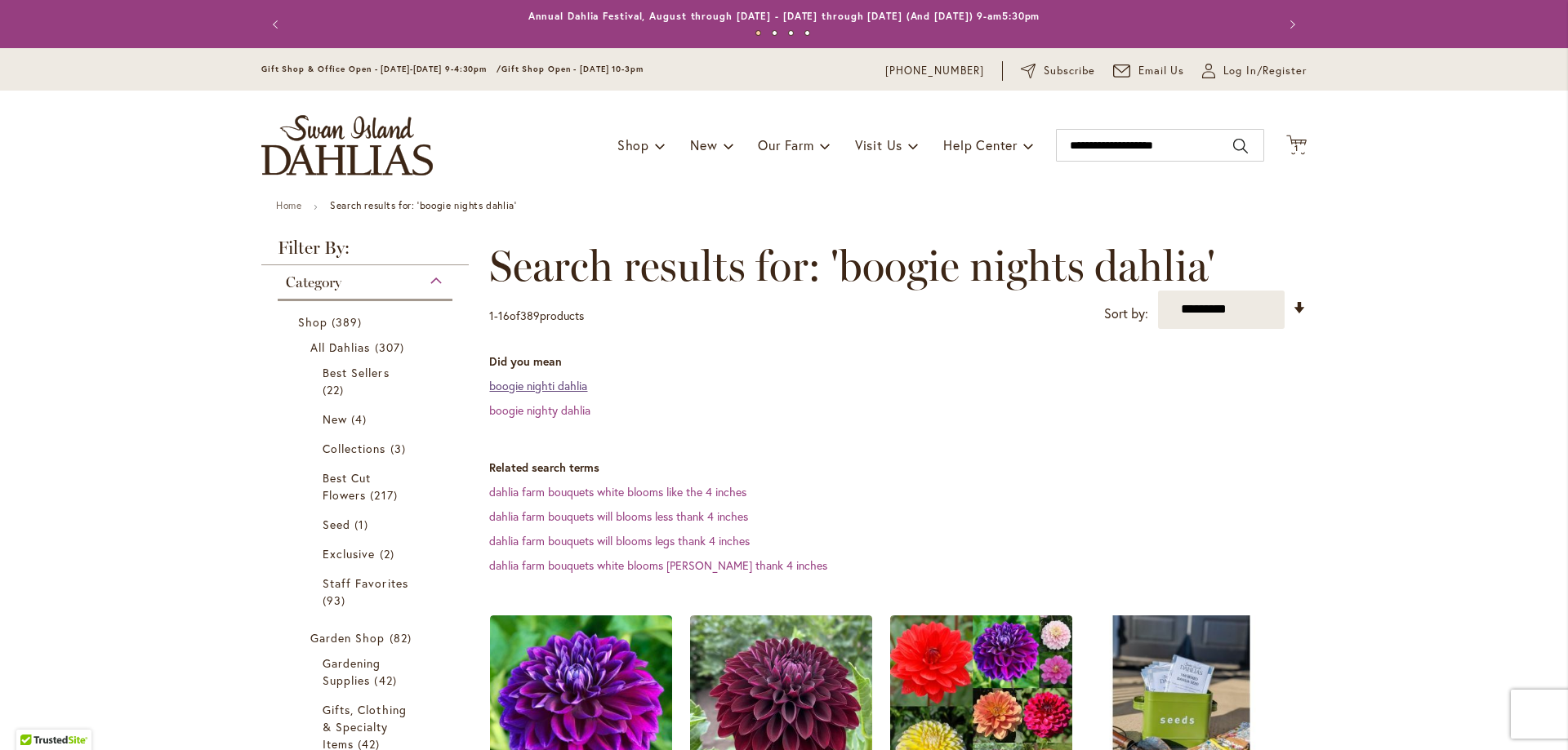
click at [526, 389] on link "boogie nighti dahlia" at bounding box center [537, 386] width 98 height 16
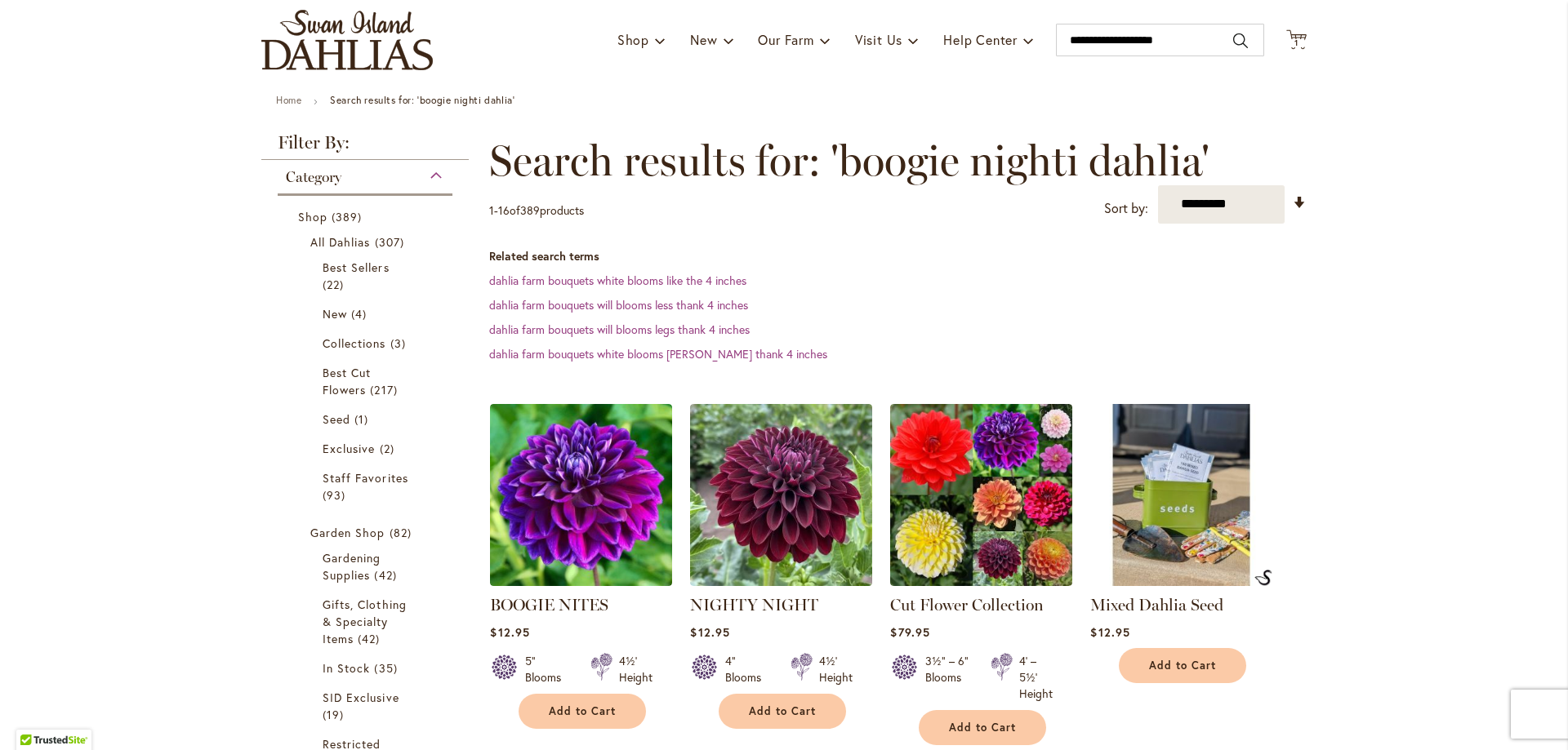
scroll to position [51, 0]
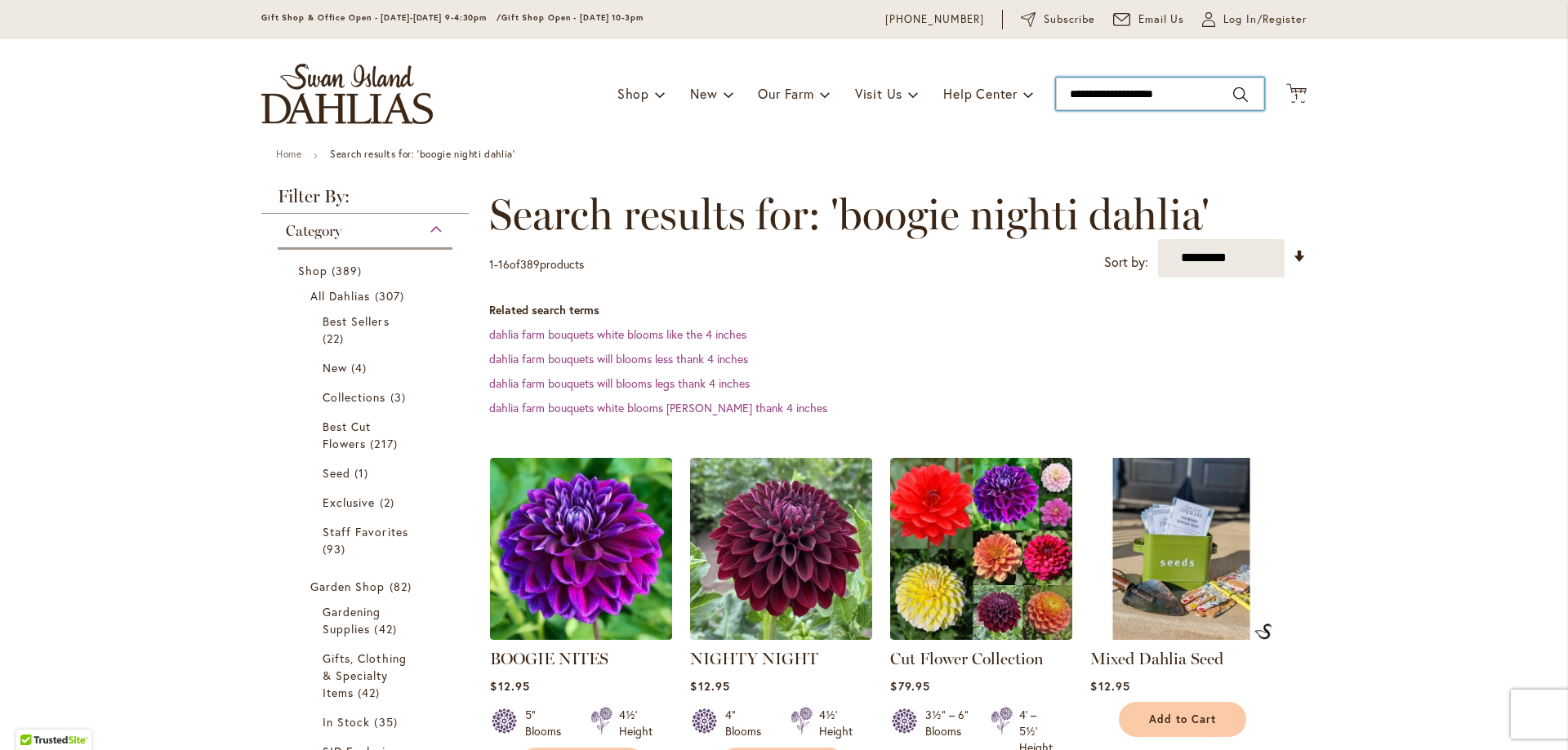
type input "**********"
drag, startPoint x: 1062, startPoint y: 89, endPoint x: 1192, endPoint y: 75, distance: 130.8
click at [1192, 75] on div "Toggle Nav Shop Dahlia Tubers Collections Fresh Cut Dahlias Gardening Supplies …" at bounding box center [784, 94] width 1077 height 109
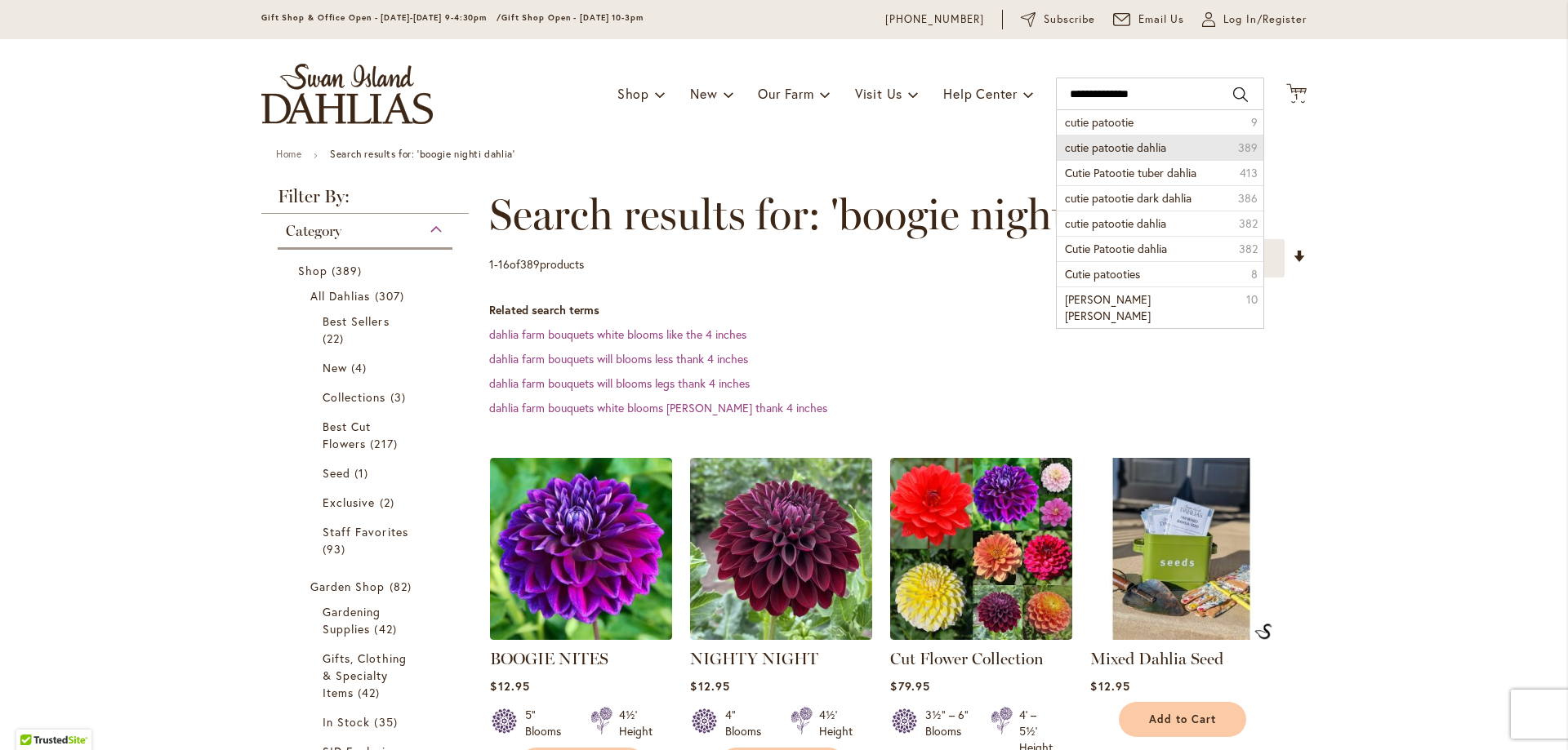
click at [1155, 146] on span "cutie patootie dahlia" at bounding box center [1115, 147] width 101 height 16
type input "**********"
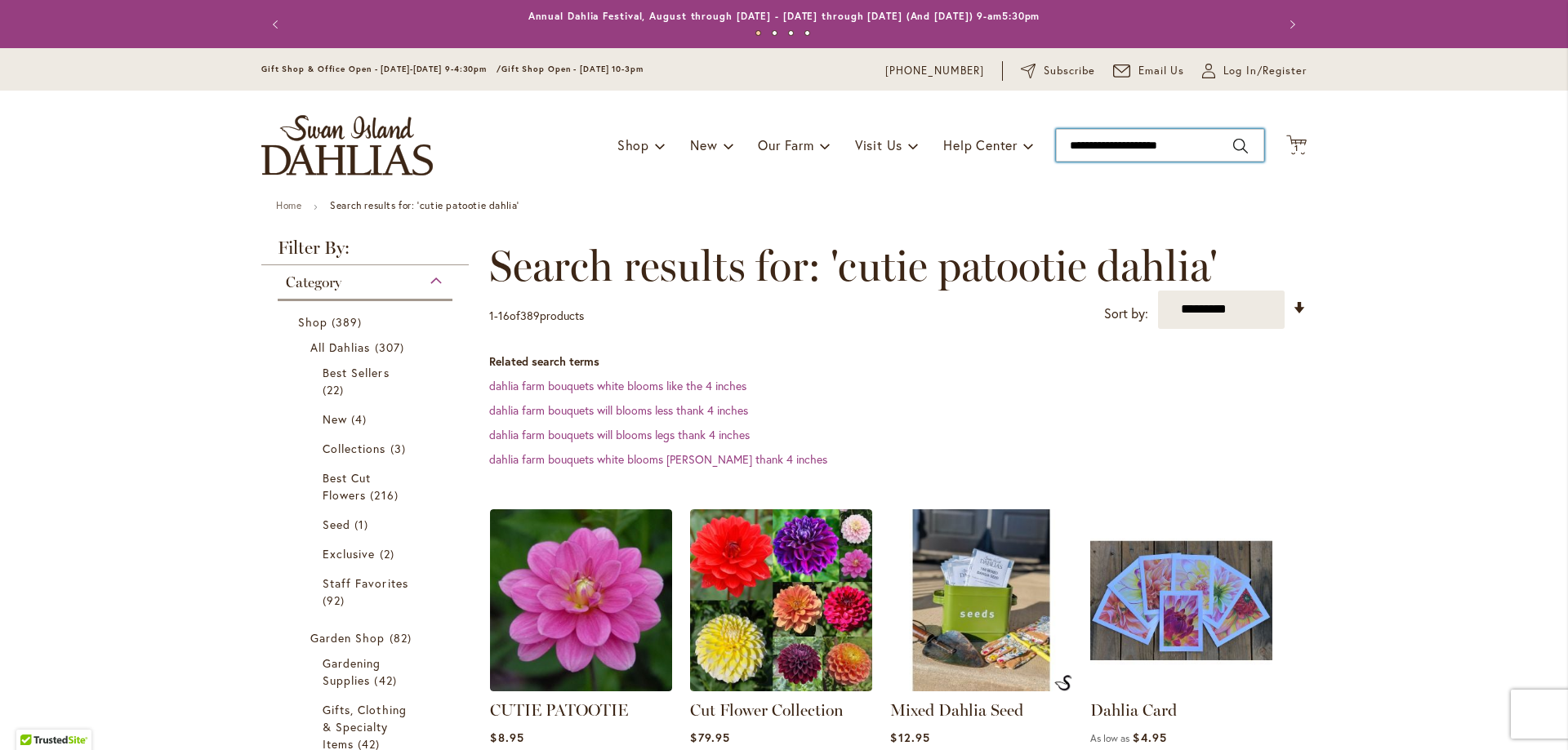
click at [1069, 142] on input "**********" at bounding box center [1159, 145] width 209 height 33
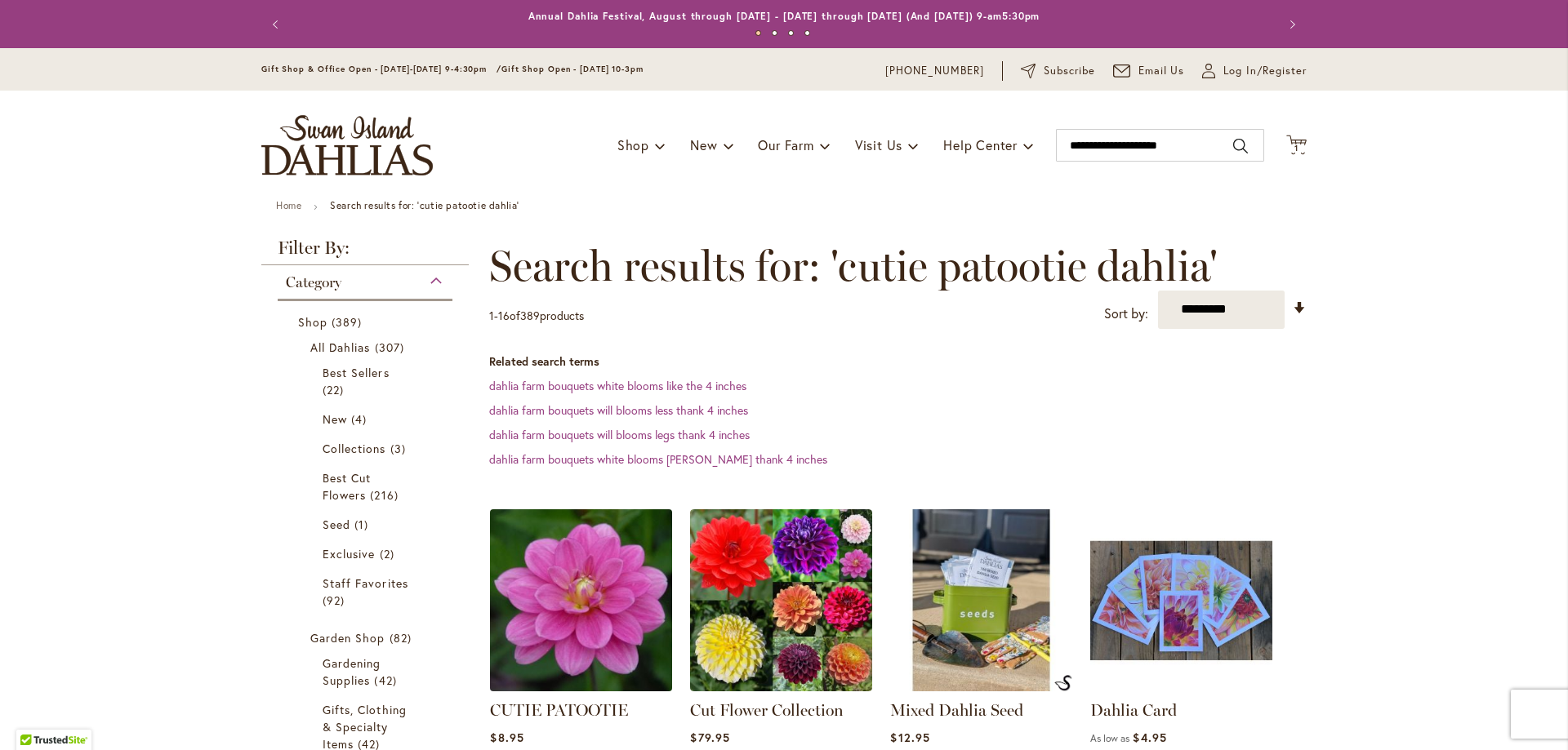
click at [595, 609] on img at bounding box center [581, 599] width 191 height 191
type input "**********"
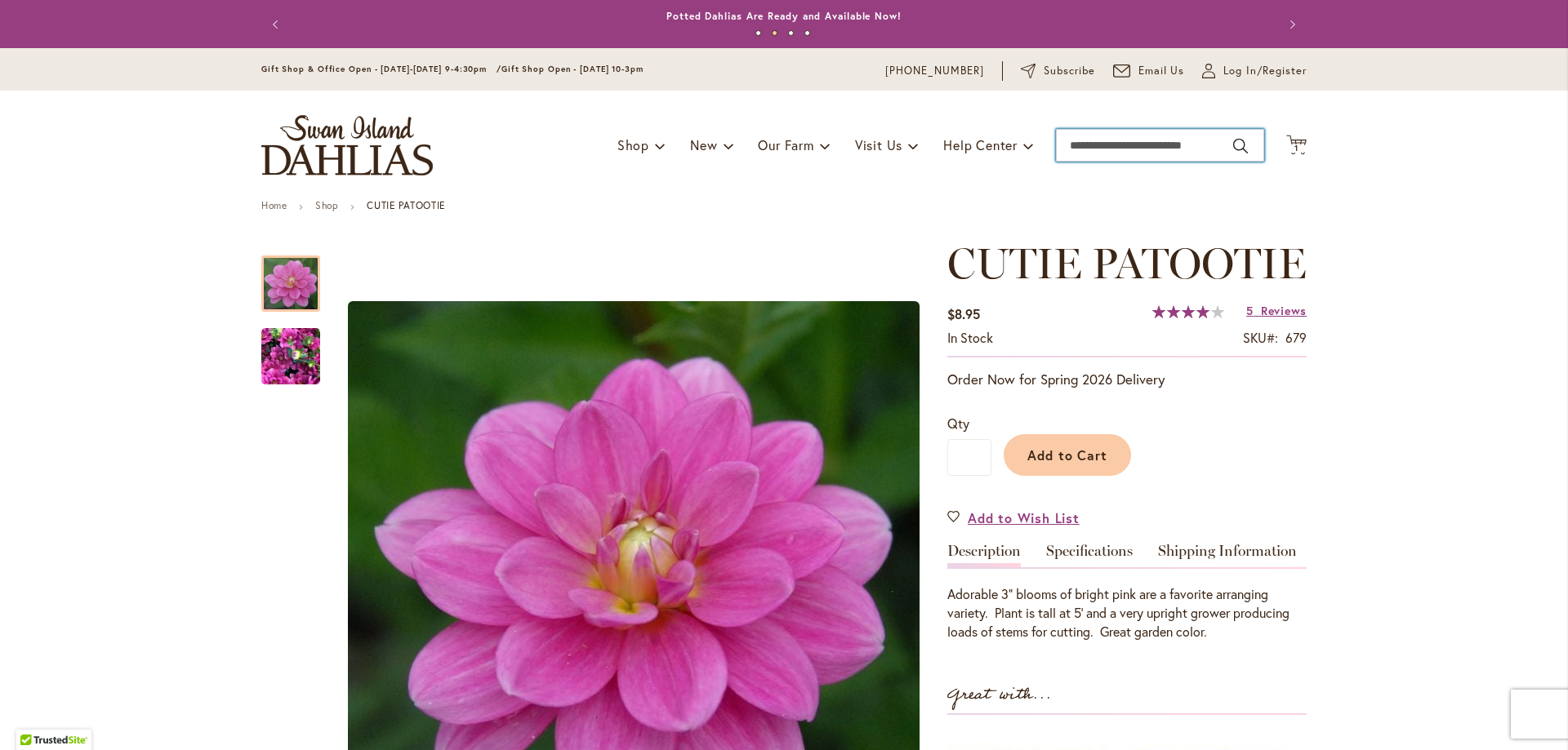
click at [1069, 143] on input "Search" at bounding box center [1159, 145] width 209 height 33
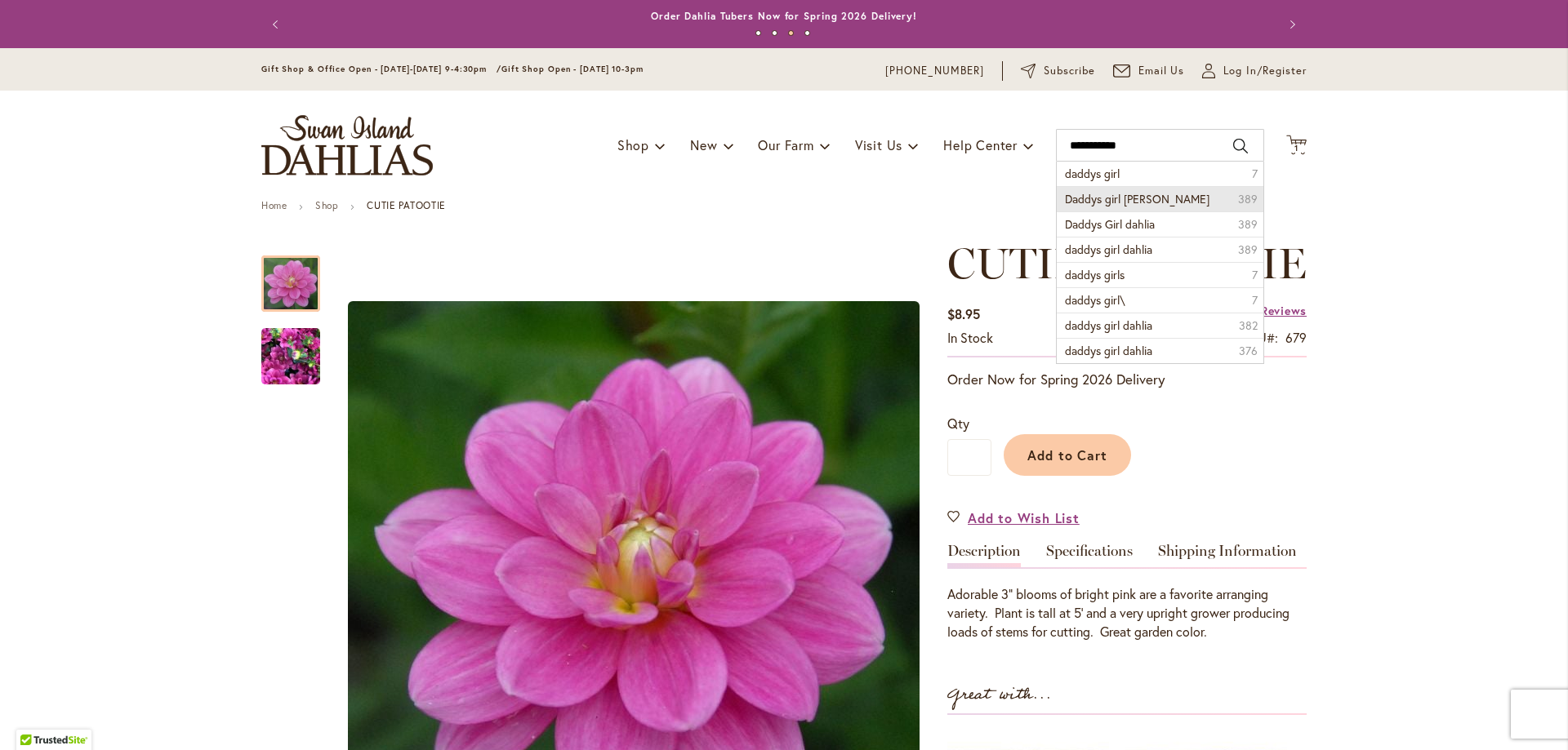
click at [1131, 198] on span "Daddys girl dahlia" at bounding box center [1136, 198] width 144 height 16
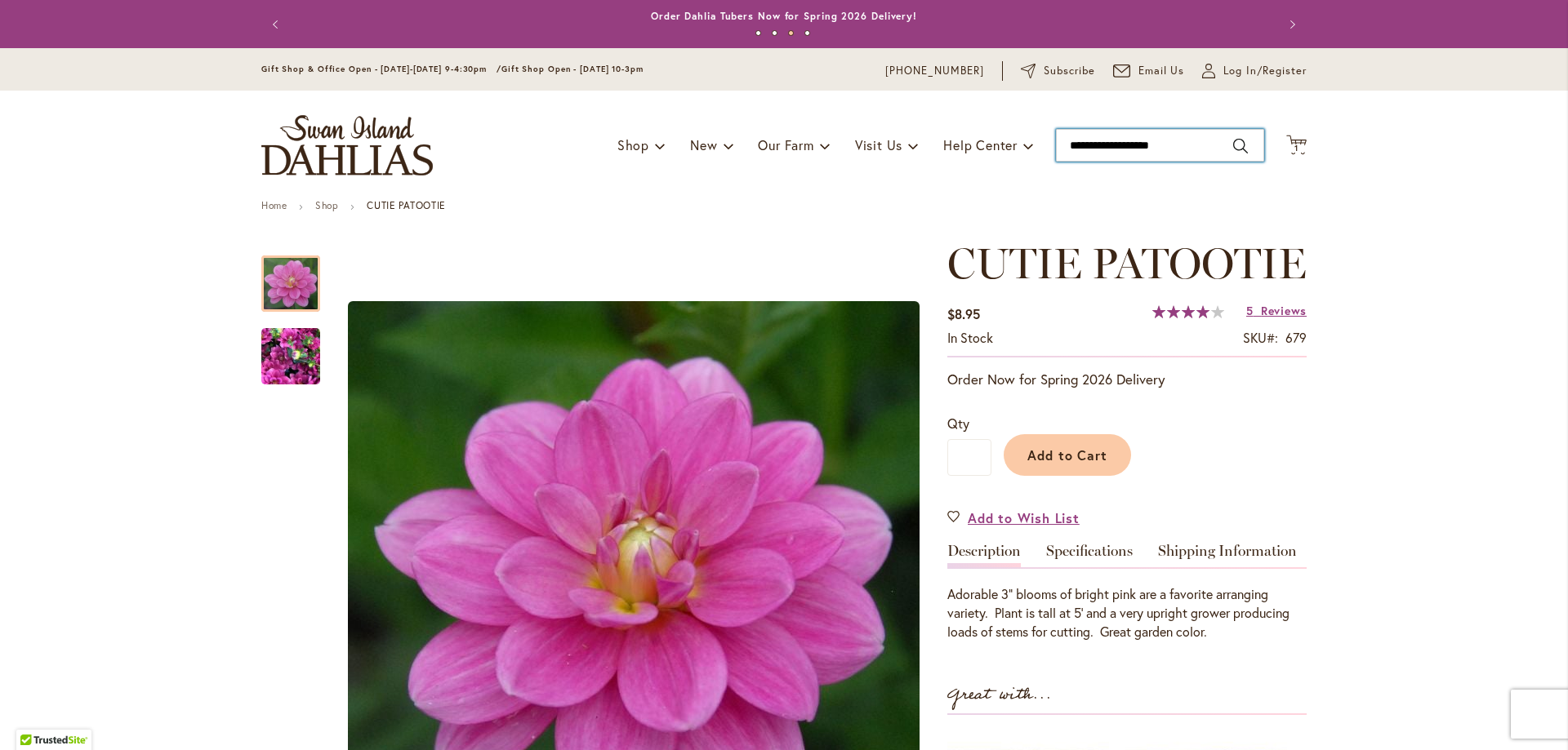
type input "**********"
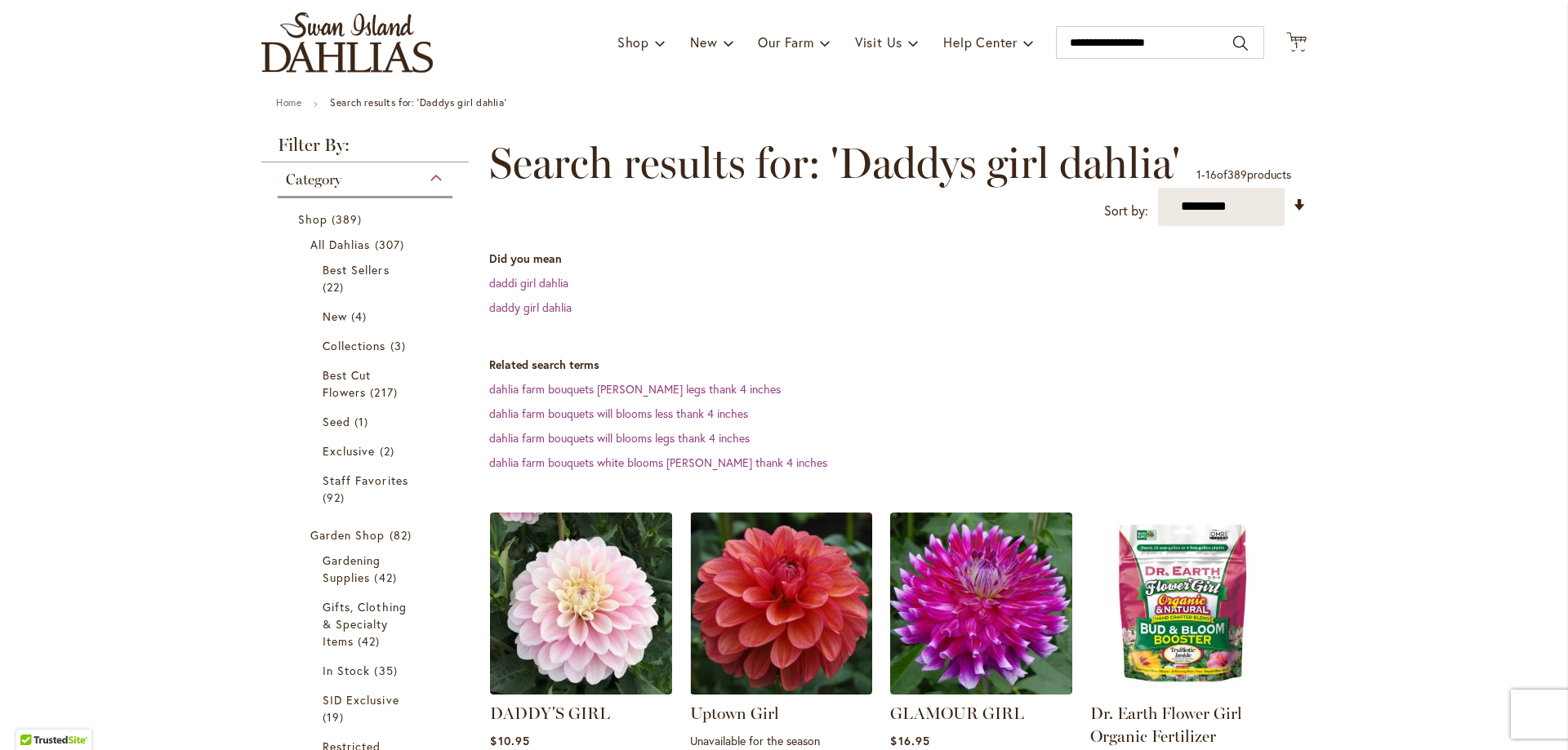
scroll to position [23, 0]
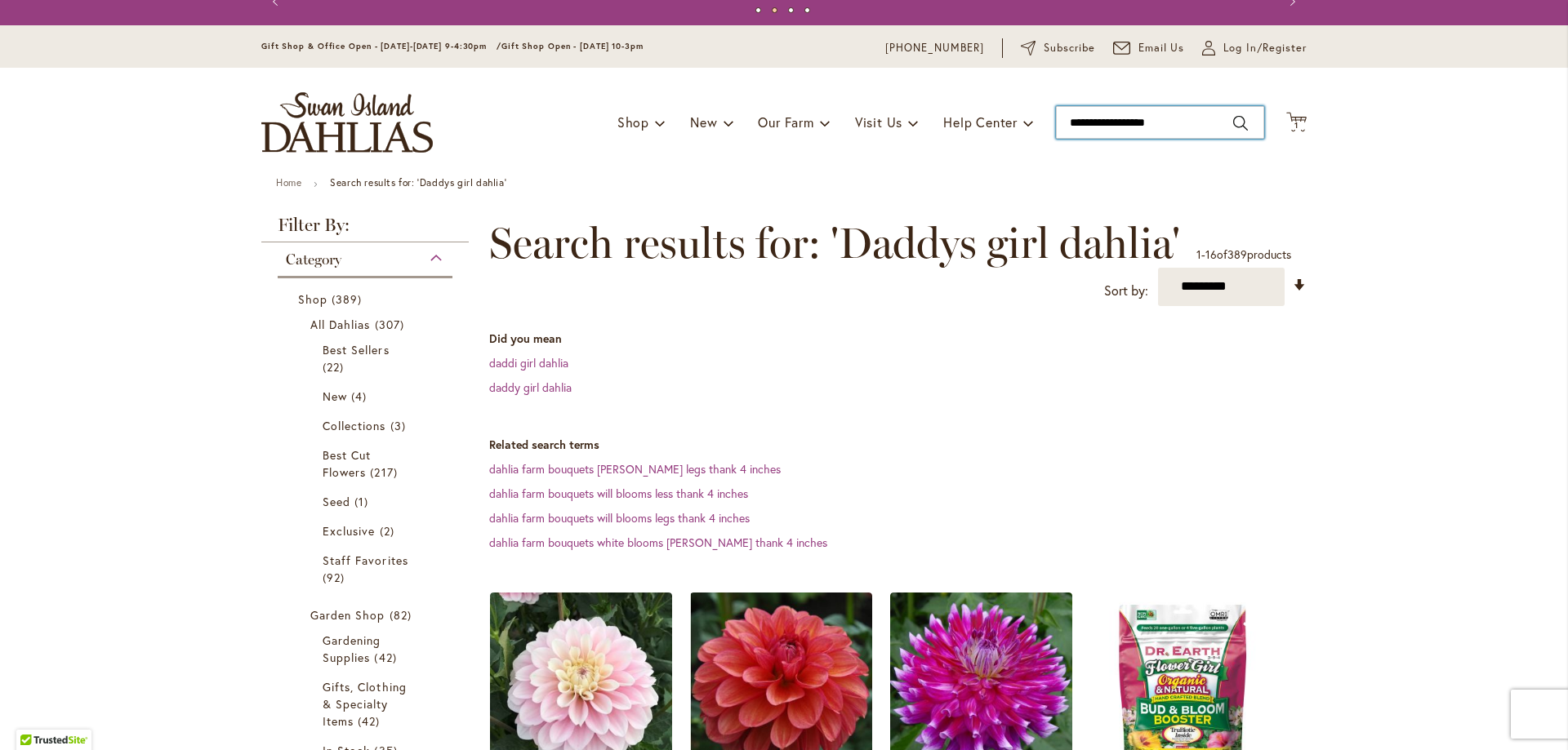
click at [1113, 111] on input "**********" at bounding box center [1159, 123] width 209 height 33
type input "**********"
drag, startPoint x: 1216, startPoint y: 117, endPoint x: 971, endPoint y: 159, distance: 248.6
click at [977, 158] on div "Toggle Nav Shop Dahlia Tubers Collections Fresh Cut Dahlias Gardening Supplies …" at bounding box center [784, 122] width 1077 height 109
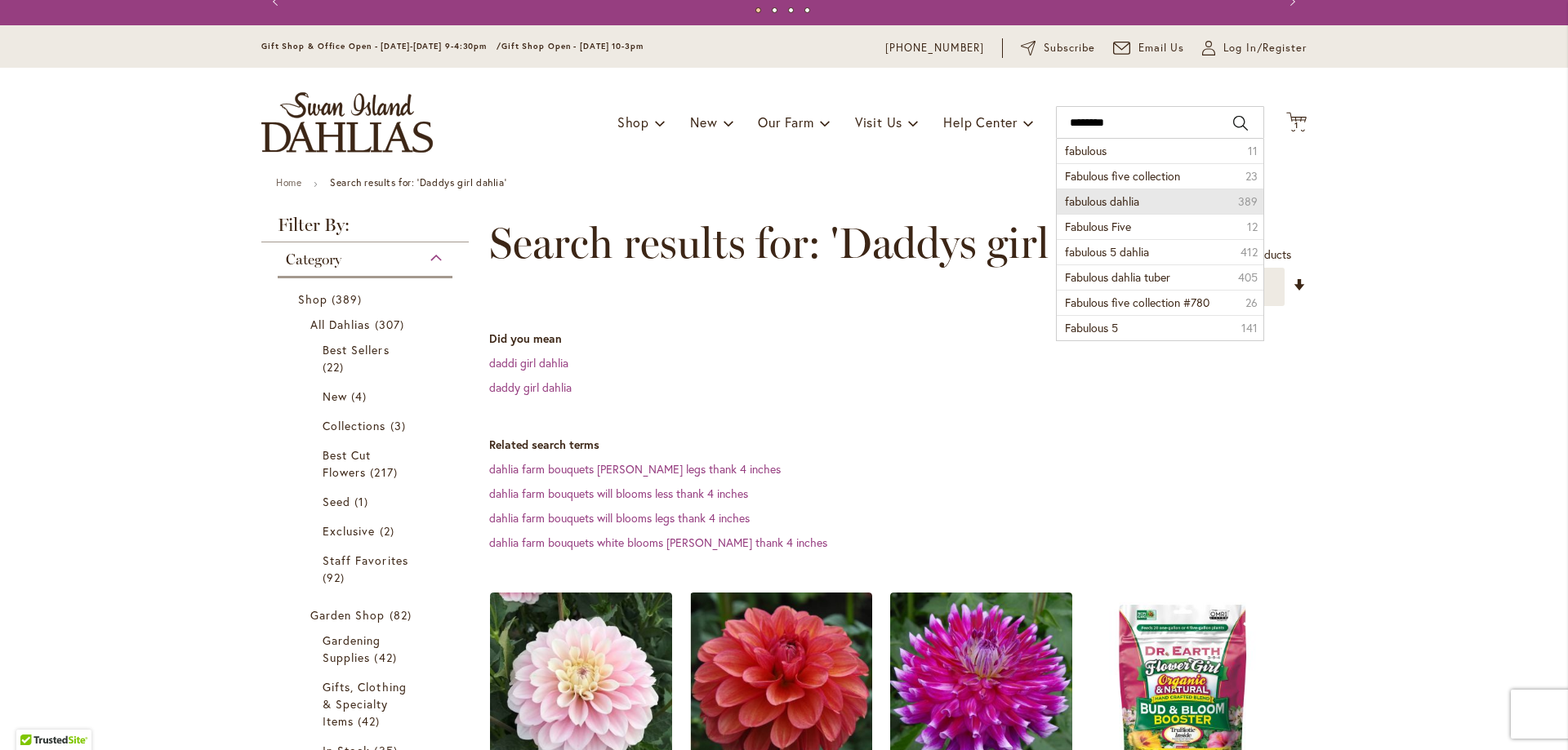
click at [1101, 202] on span "fabulous dahlia" at bounding box center [1101, 201] width 74 height 16
type input "**********"
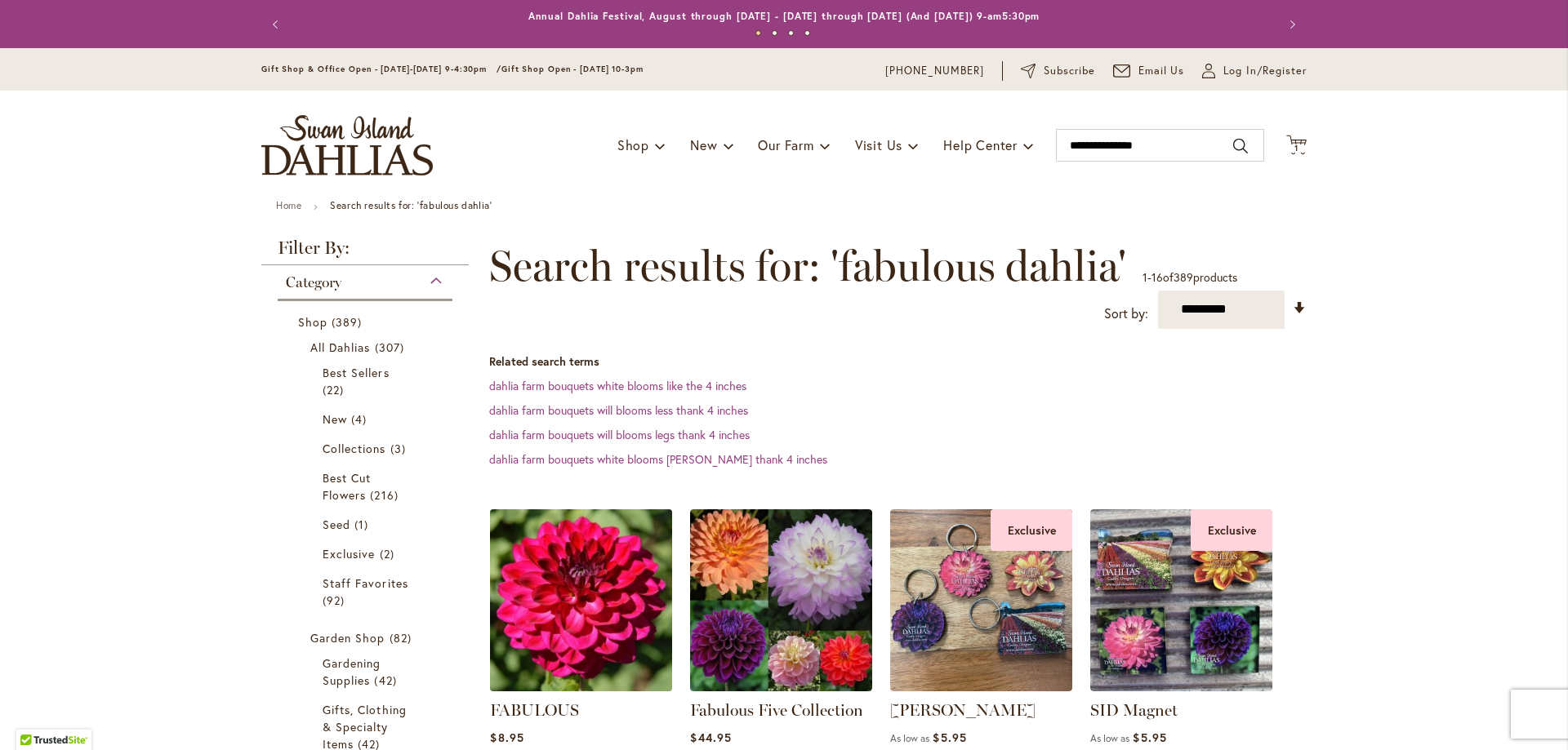
click at [581, 574] on img at bounding box center [581, 599] width 191 height 191
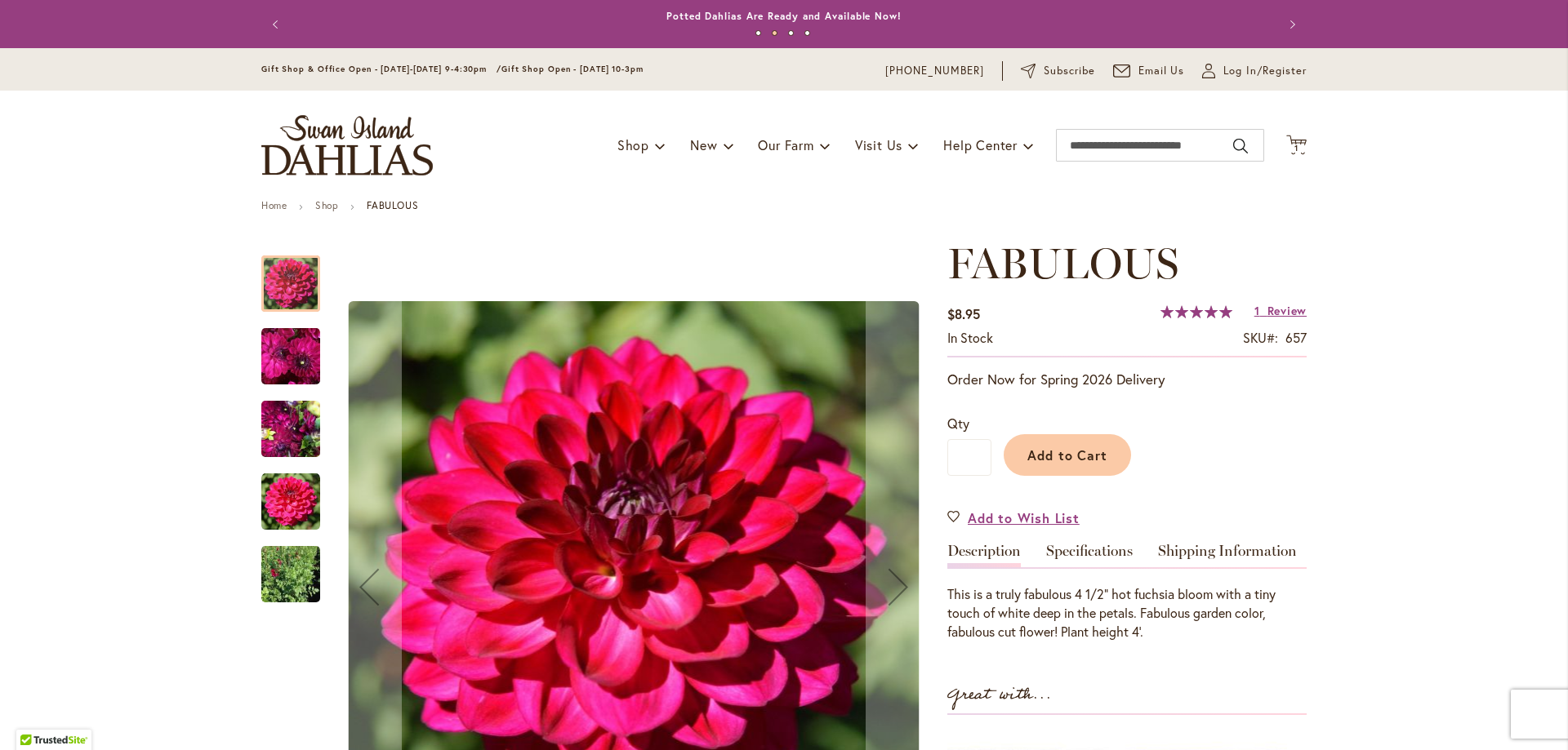
click at [278, 290] on div at bounding box center [290, 283] width 59 height 56
click at [305, 366] on img "FABULOUS" at bounding box center [290, 356] width 59 height 61
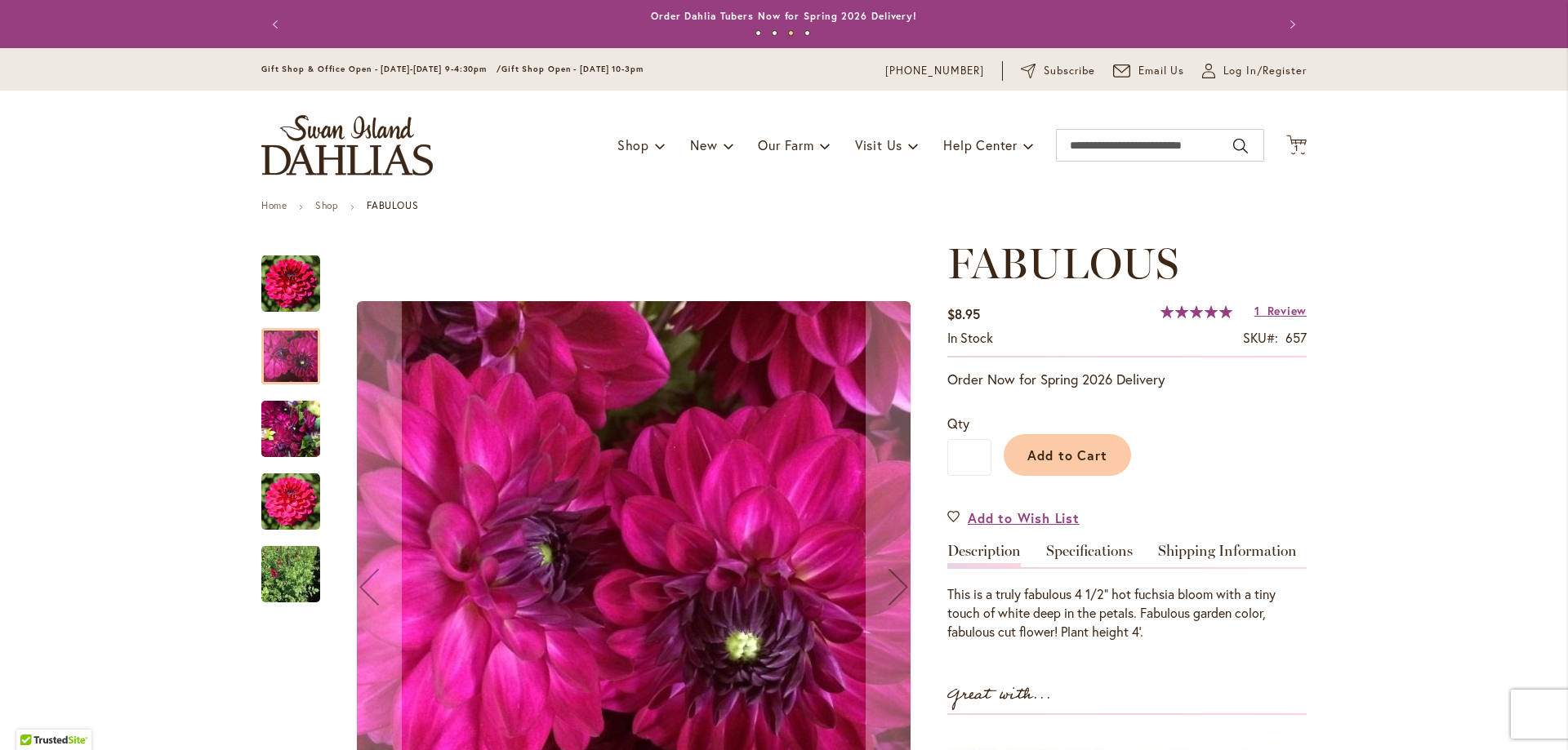
click at [303, 432] on img "FABULOUS" at bounding box center [290, 429] width 59 height 78
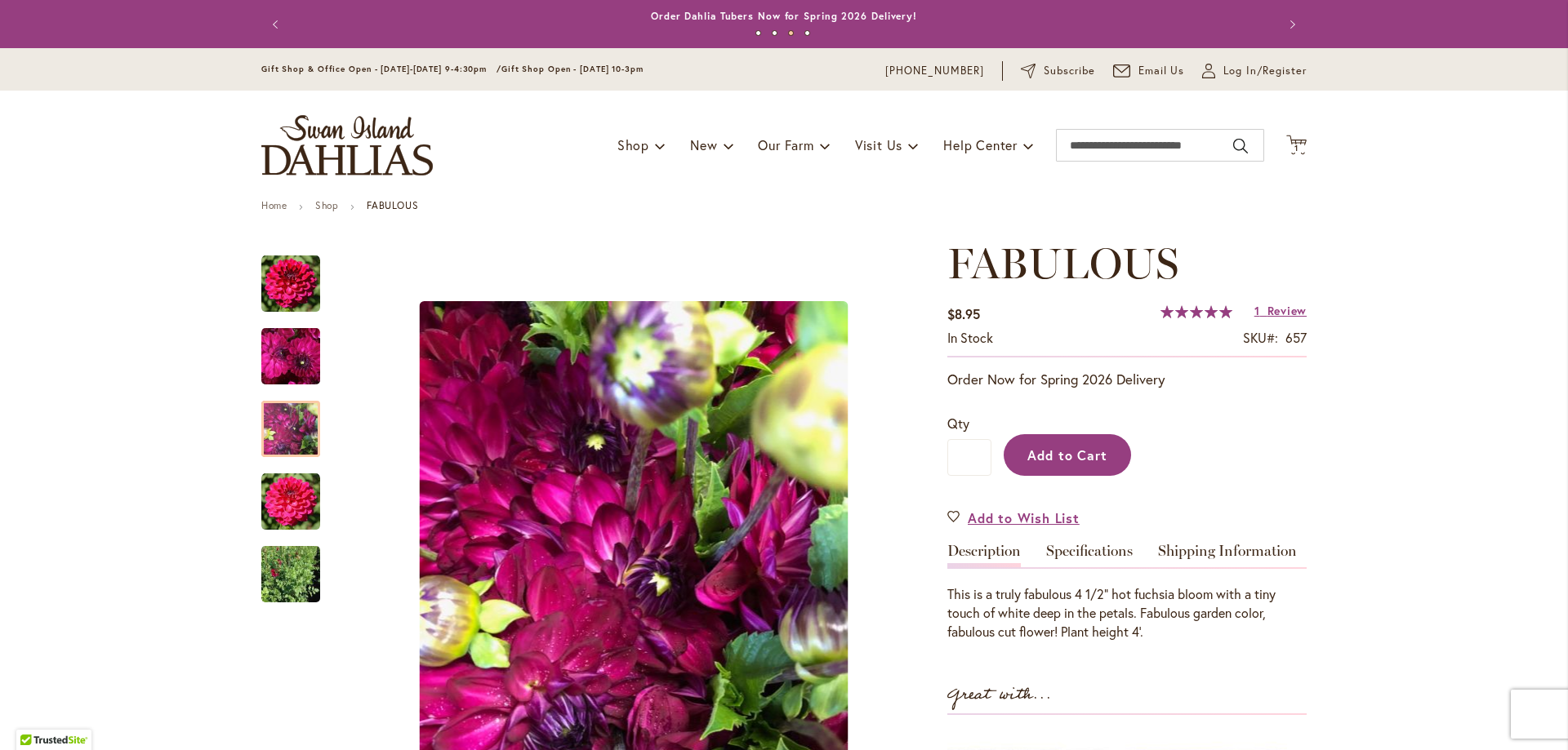
click at [1063, 446] on span "Add to Cart" at bounding box center [1067, 454] width 81 height 17
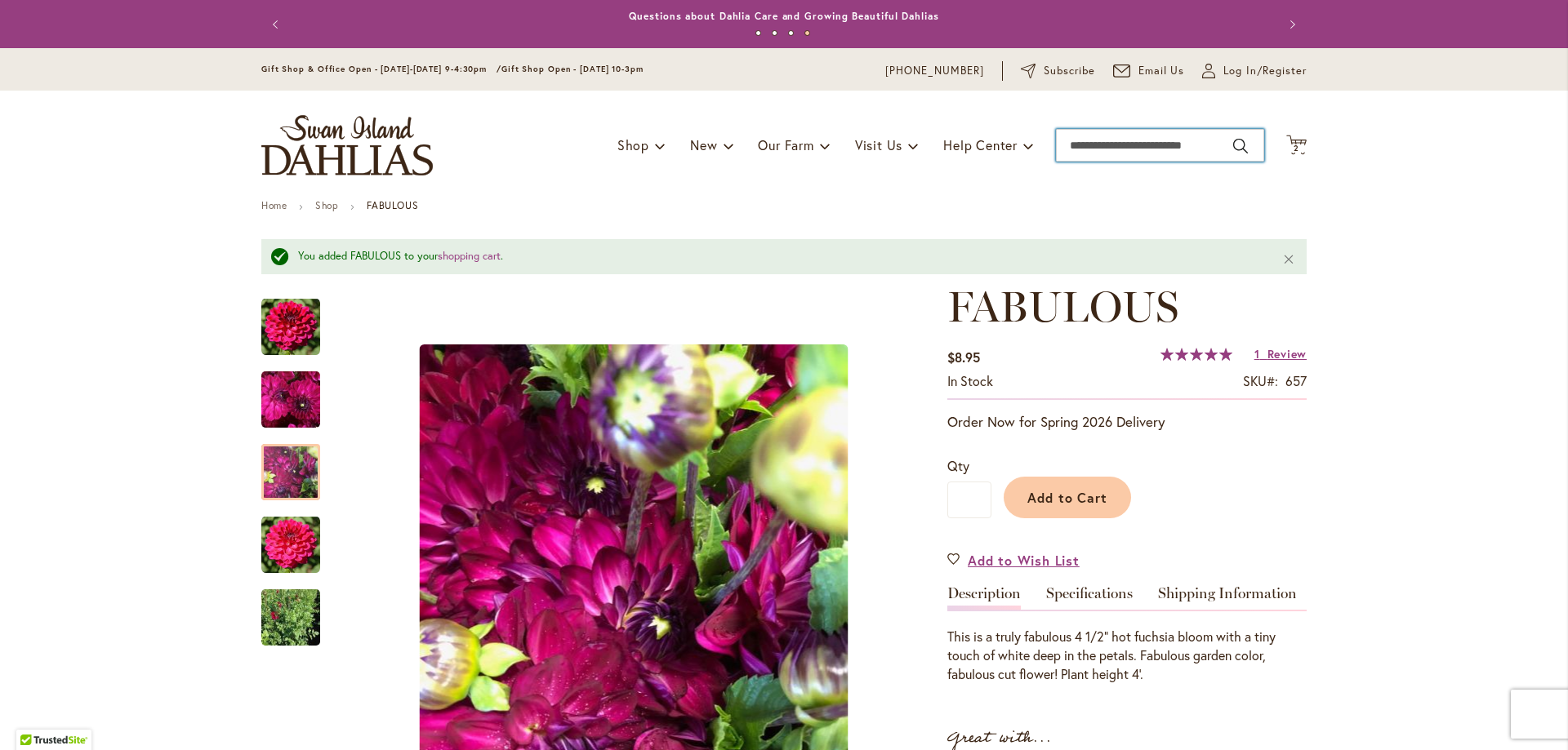
click at [1091, 136] on input "Search" at bounding box center [1159, 145] width 209 height 33
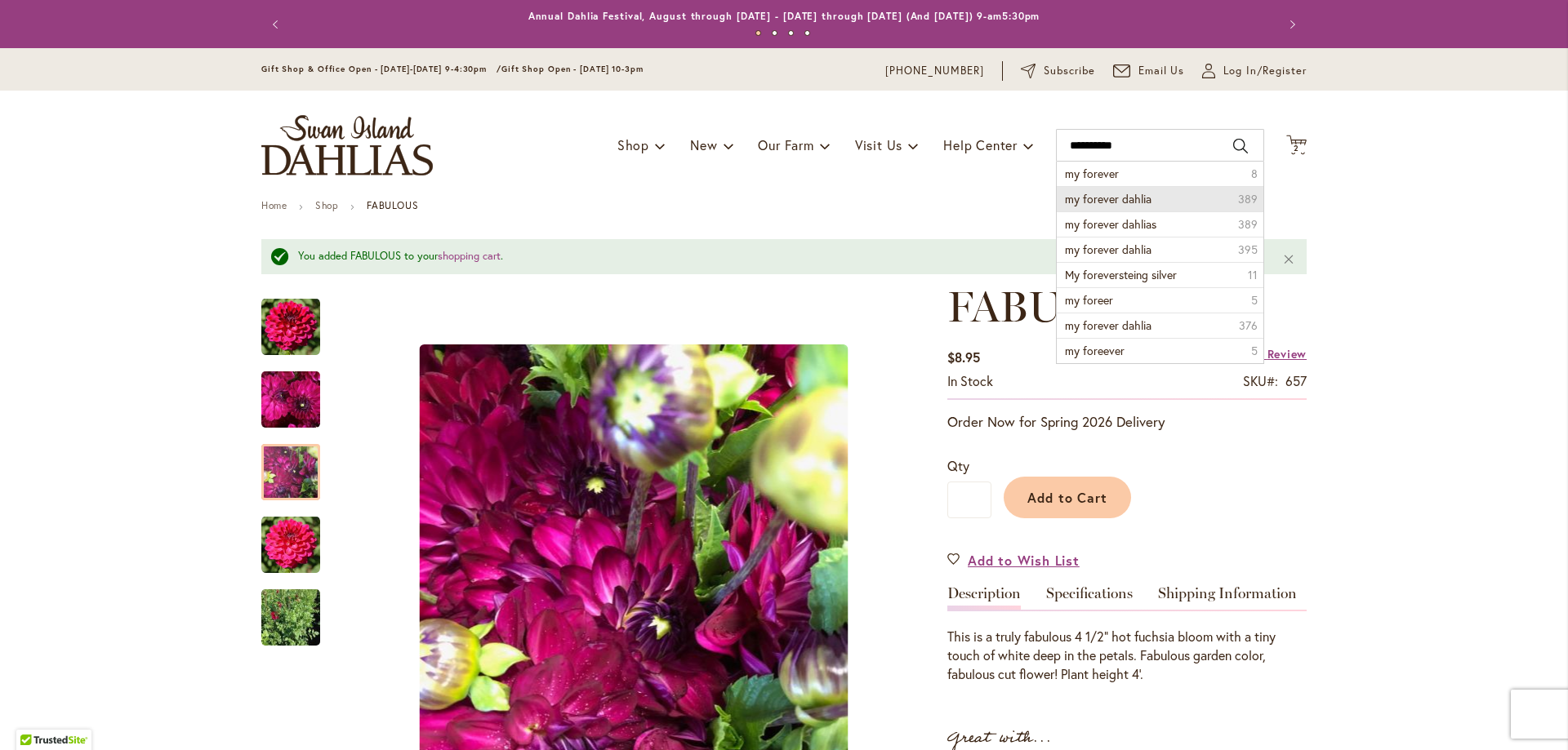
click at [1130, 195] on span "my forever dahlia" at bounding box center [1108, 198] width 86 height 16
type input "**********"
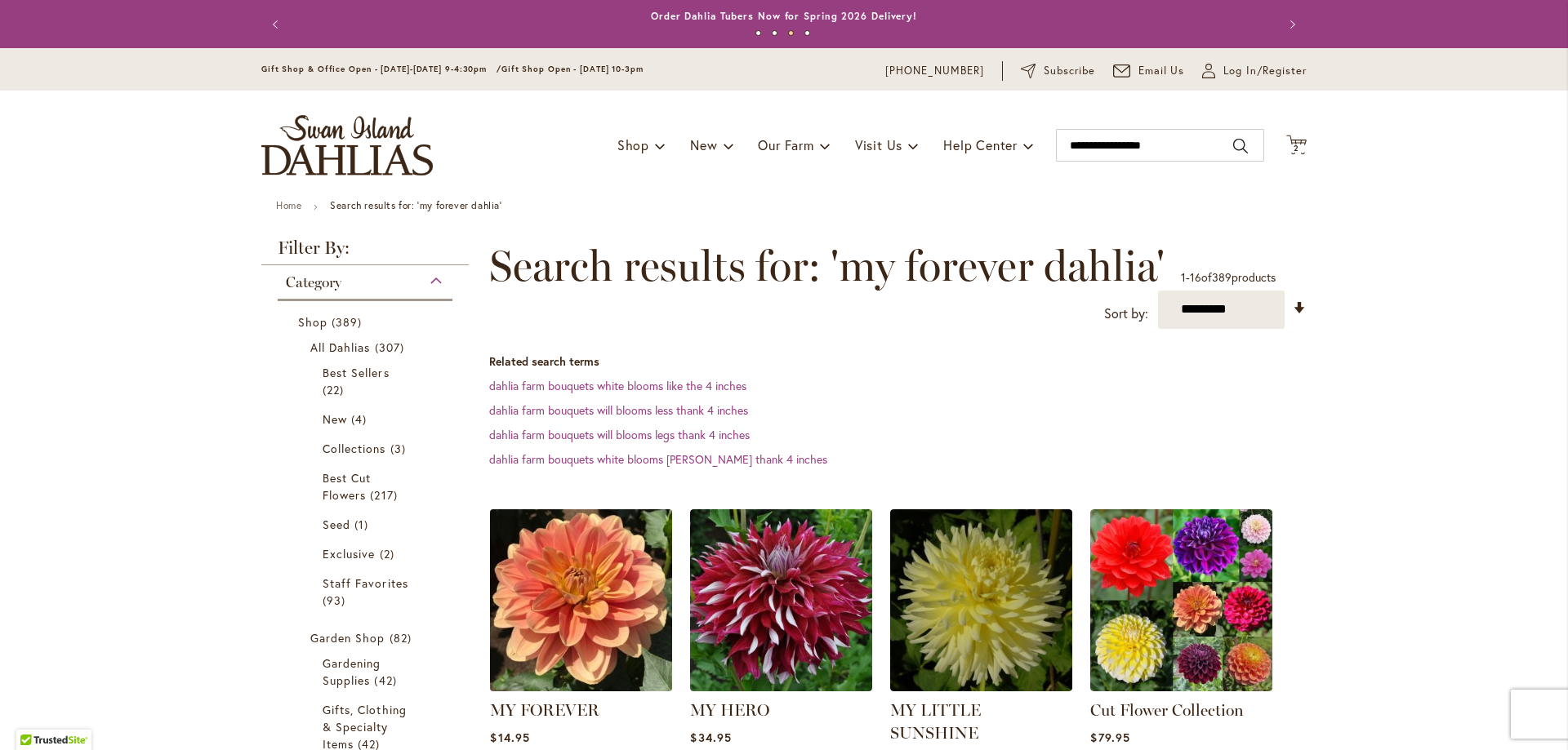
click at [585, 613] on img at bounding box center [581, 599] width 191 height 191
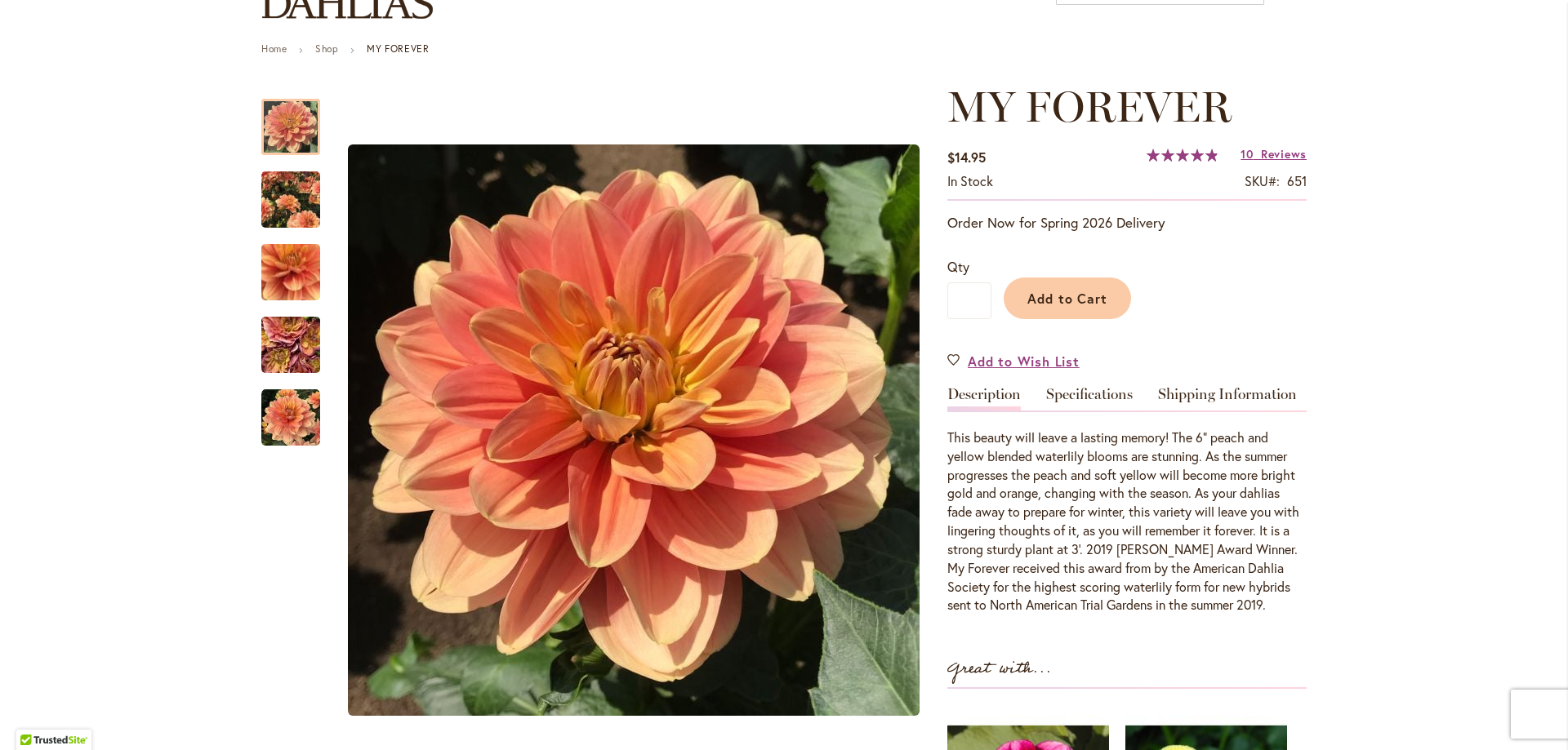
scroll to position [163, 0]
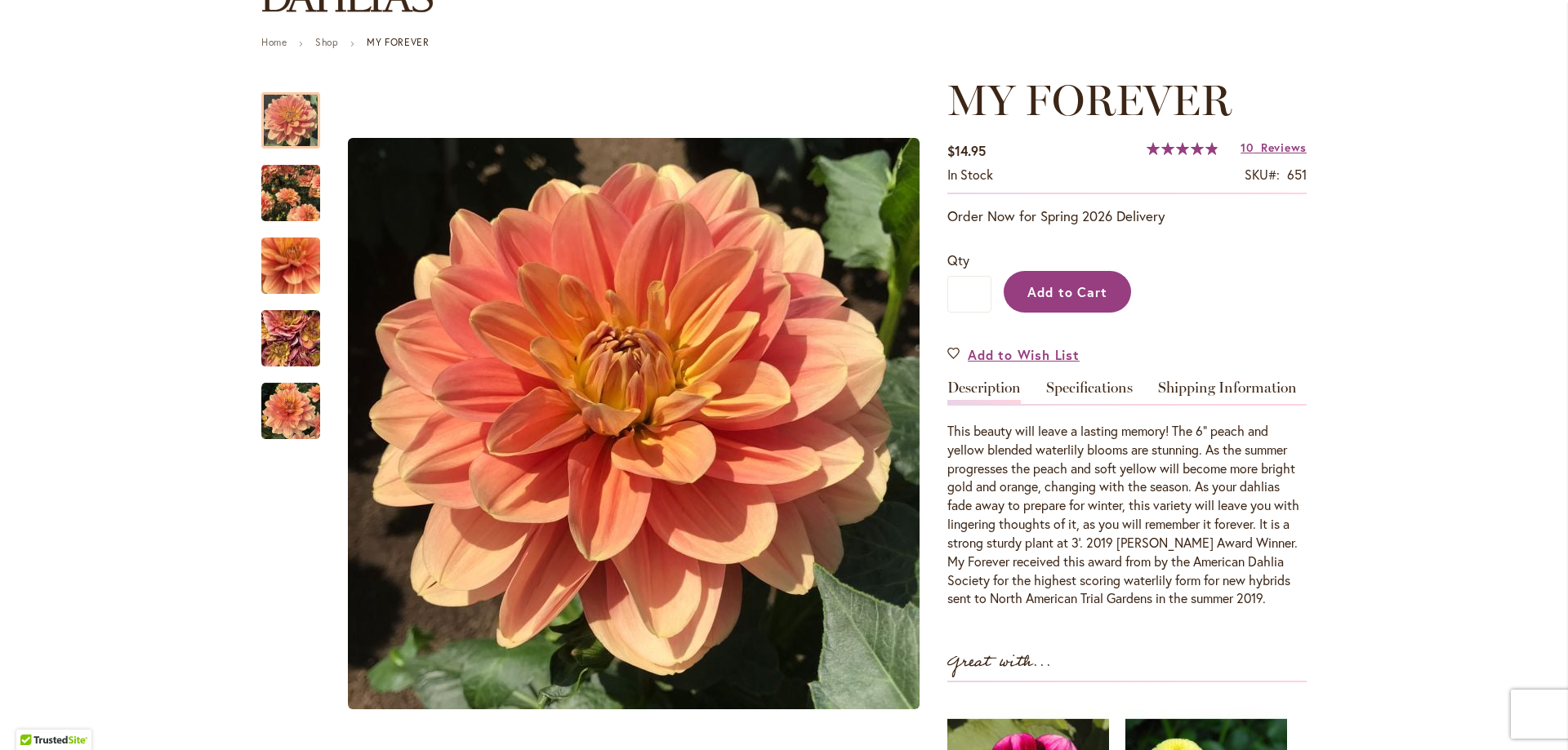
click at [1078, 287] on span "Add to Cart" at bounding box center [1067, 291] width 81 height 17
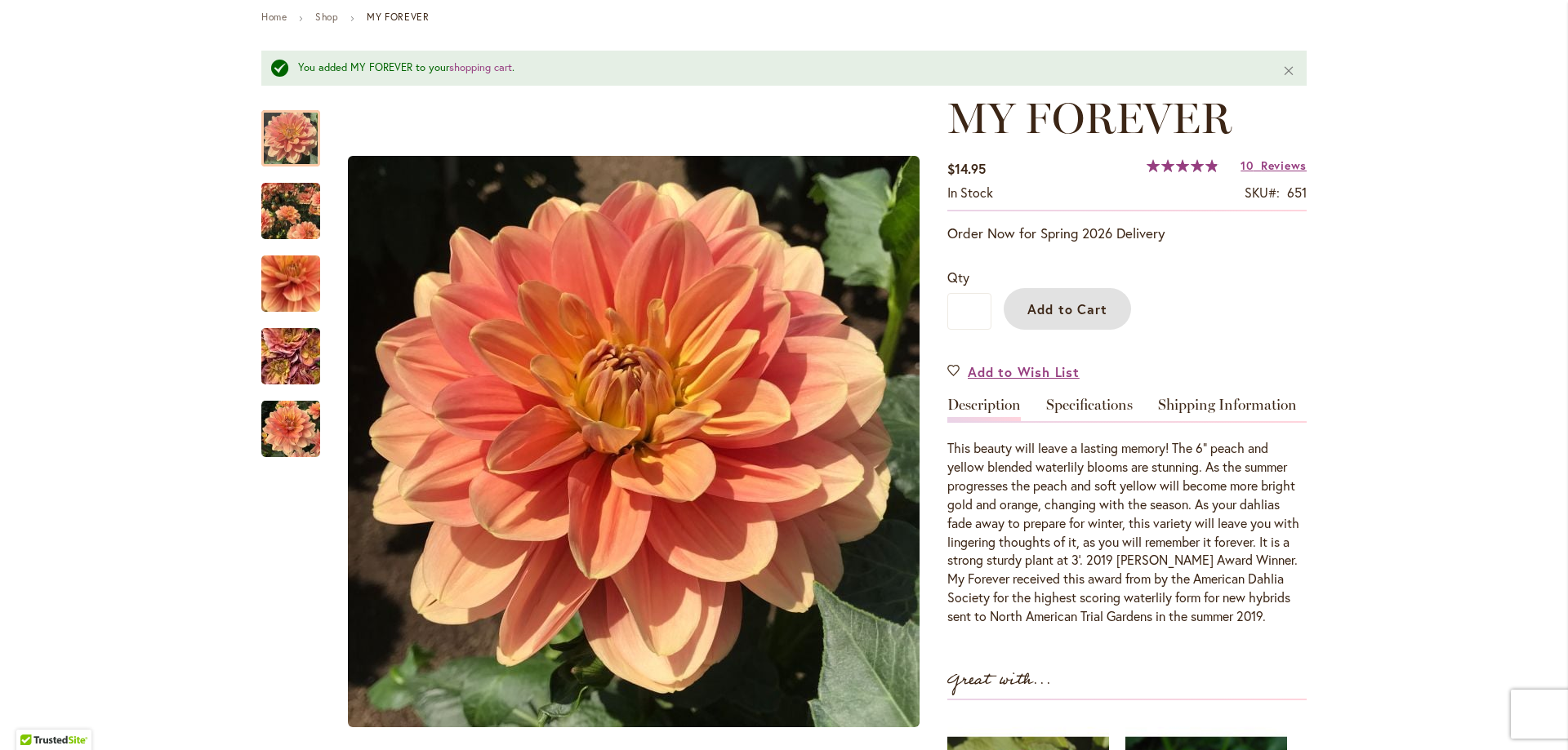
scroll to position [0, 0]
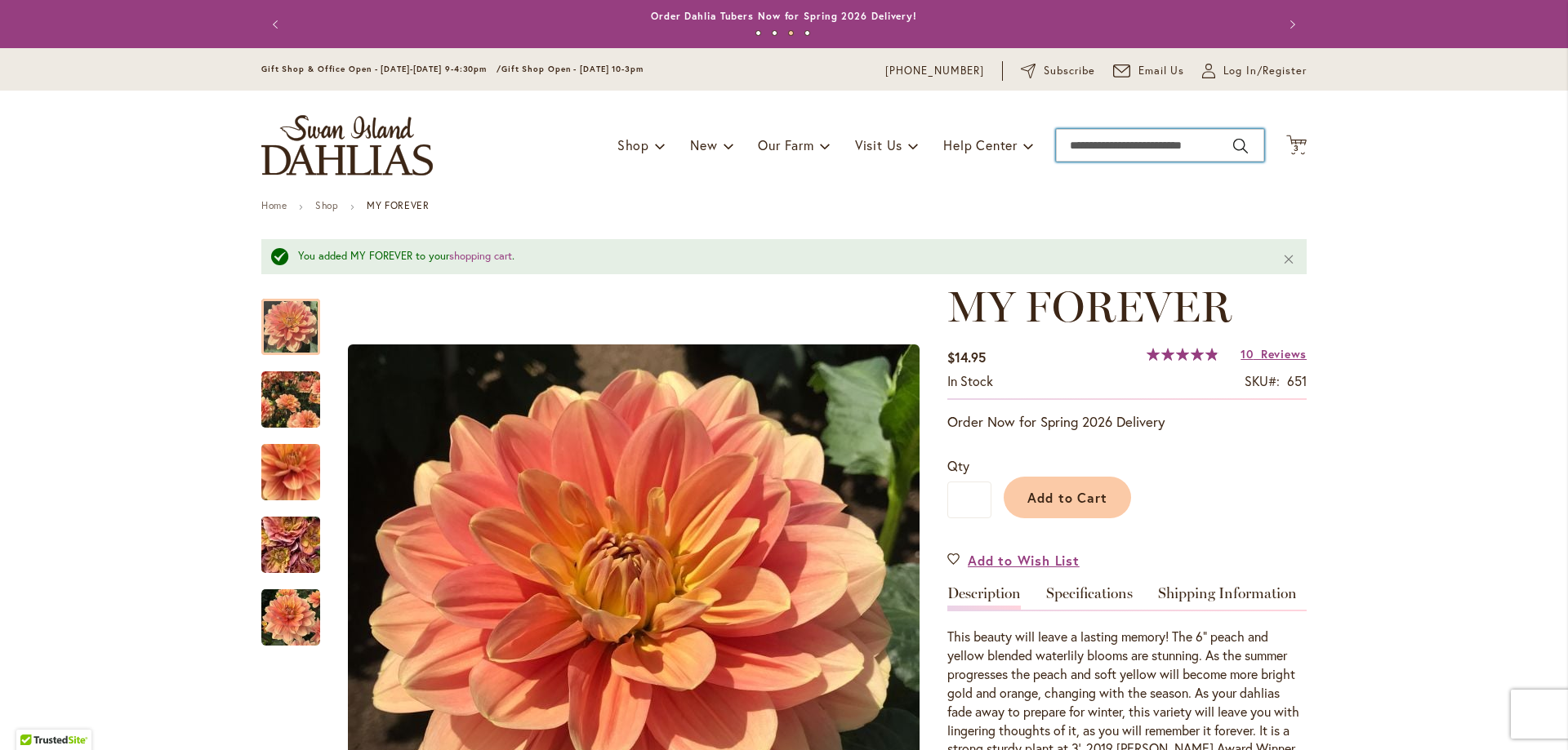
click at [1087, 143] on input "Search" at bounding box center [1159, 145] width 209 height 33
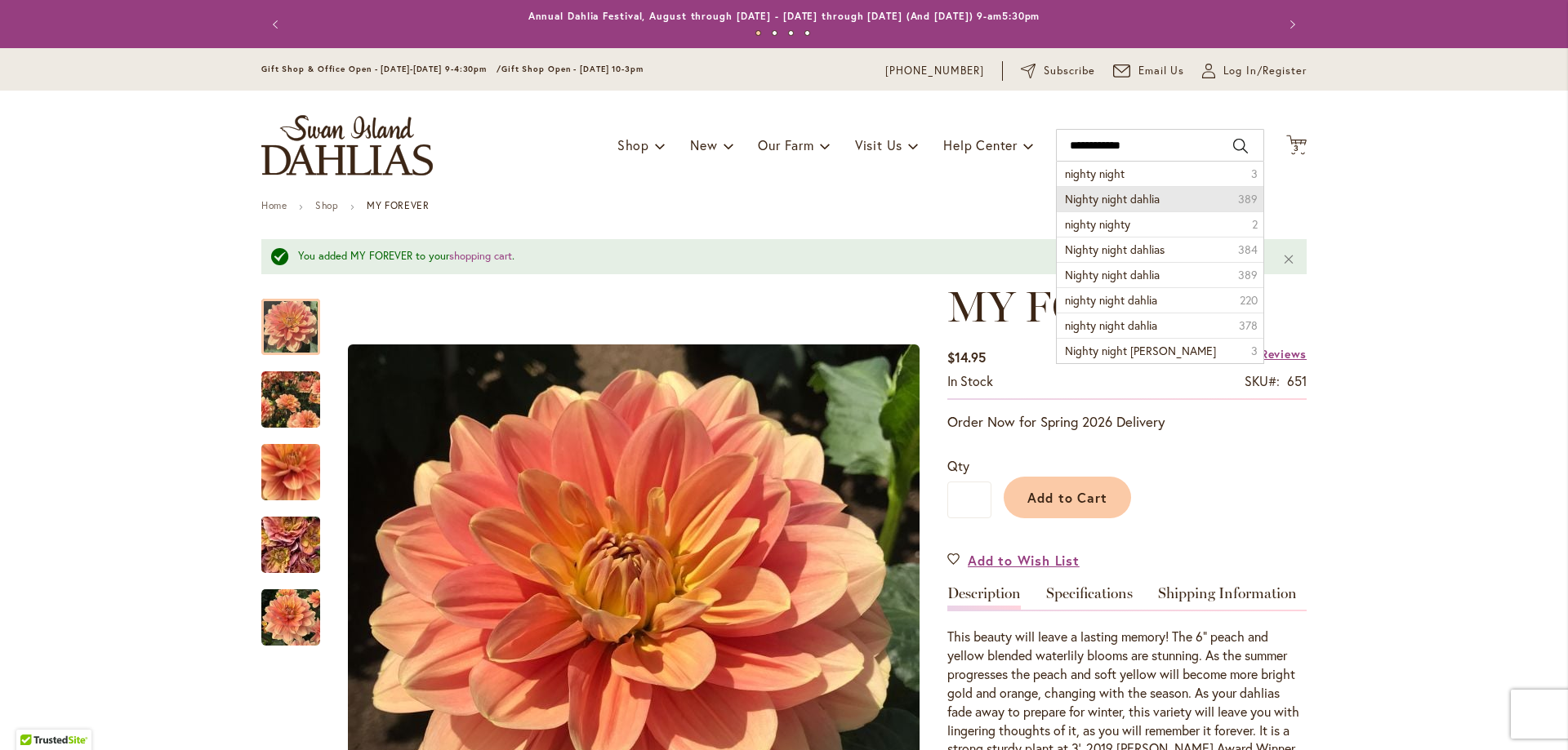
click at [1147, 197] on span "Nighty night dahlia" at bounding box center [1111, 198] width 95 height 16
type input "**********"
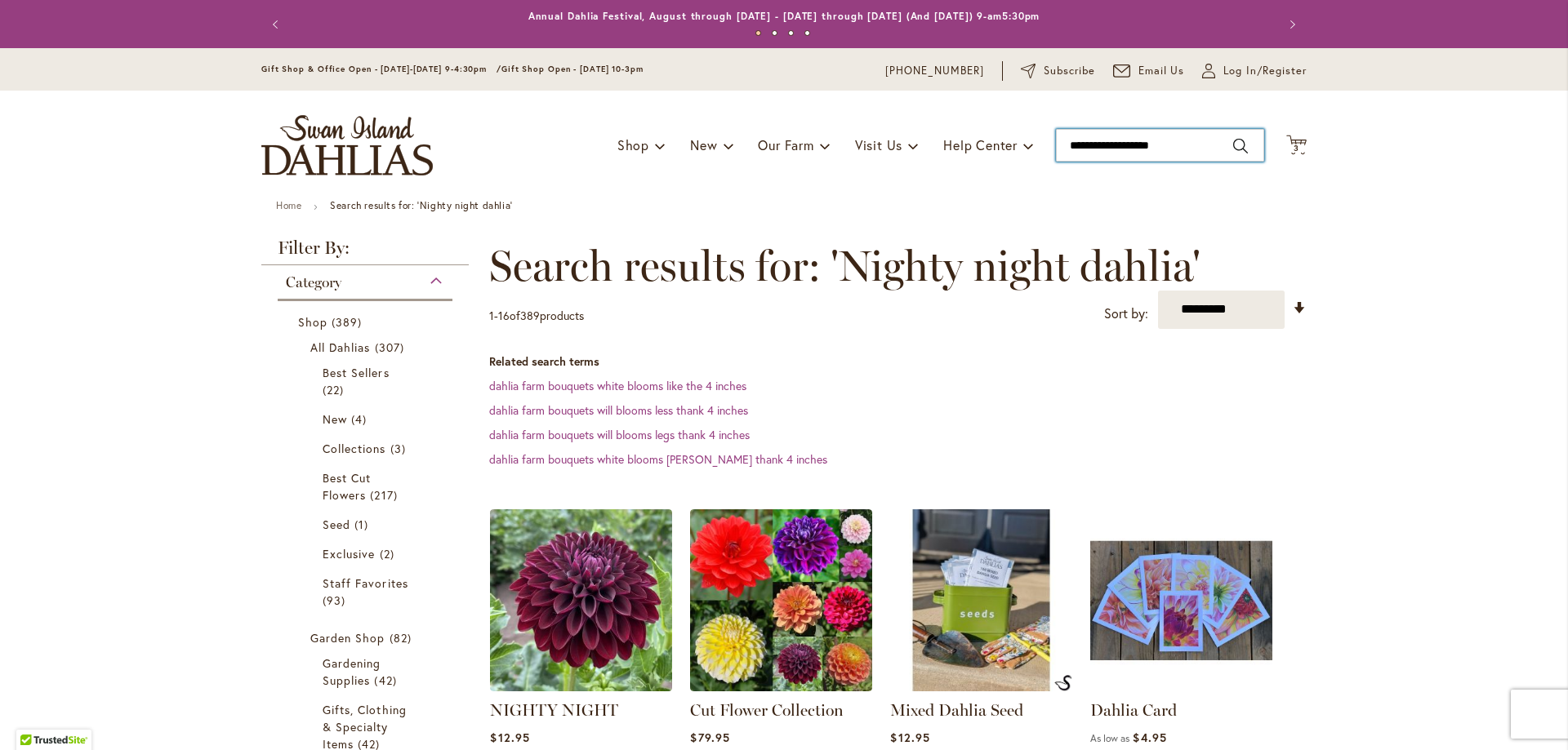
type input "**********"
drag, startPoint x: 1066, startPoint y: 140, endPoint x: 1221, endPoint y: 128, distance: 155.5
click at [1221, 128] on div "Toggle Nav Shop Dahlia Tubers Collections Fresh Cut Dahlias Gardening Supplies …" at bounding box center [784, 145] width 1077 height 109
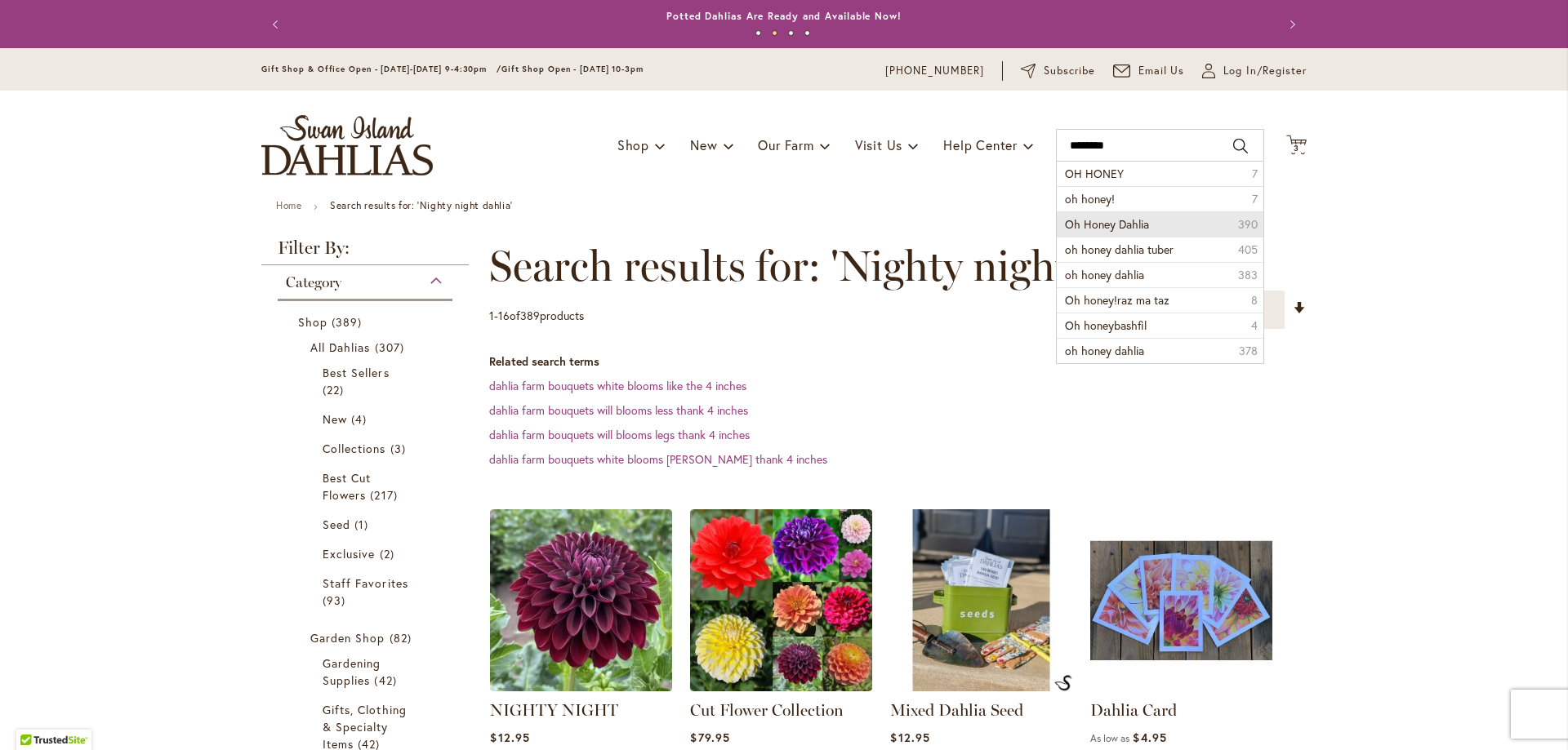
click at [1113, 230] on span "Oh Honey Dahlia" at bounding box center [1107, 224] width 85 height 16
type input "**********"
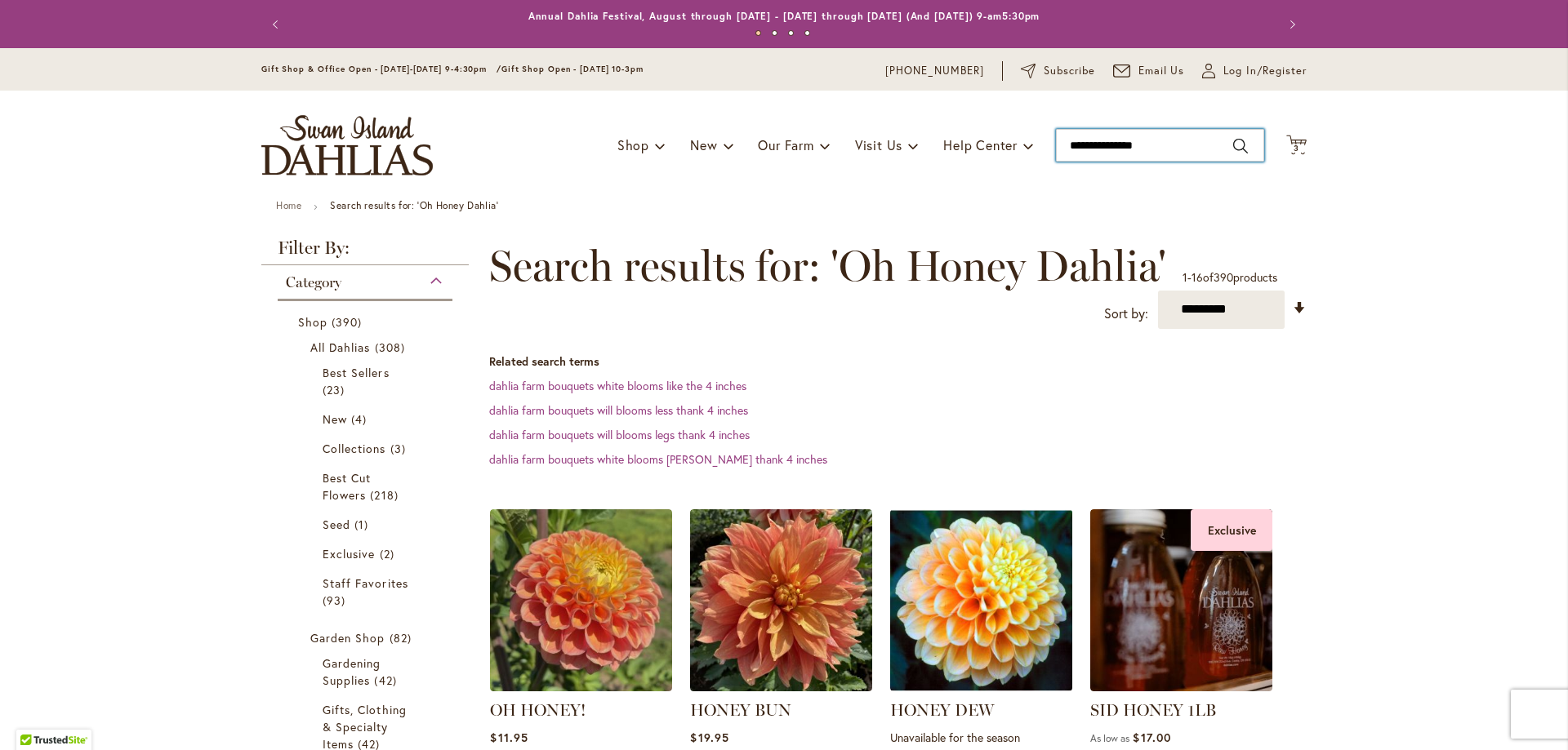
type input "**********"
drag, startPoint x: 1062, startPoint y: 140, endPoint x: 1278, endPoint y: 122, distance: 216.7
click at [1278, 130] on div "Toggle Nav Shop Dahlia Tubers Collections Fresh Cut Dahlias Gardening Supplies …" at bounding box center [784, 145] width 1077 height 109
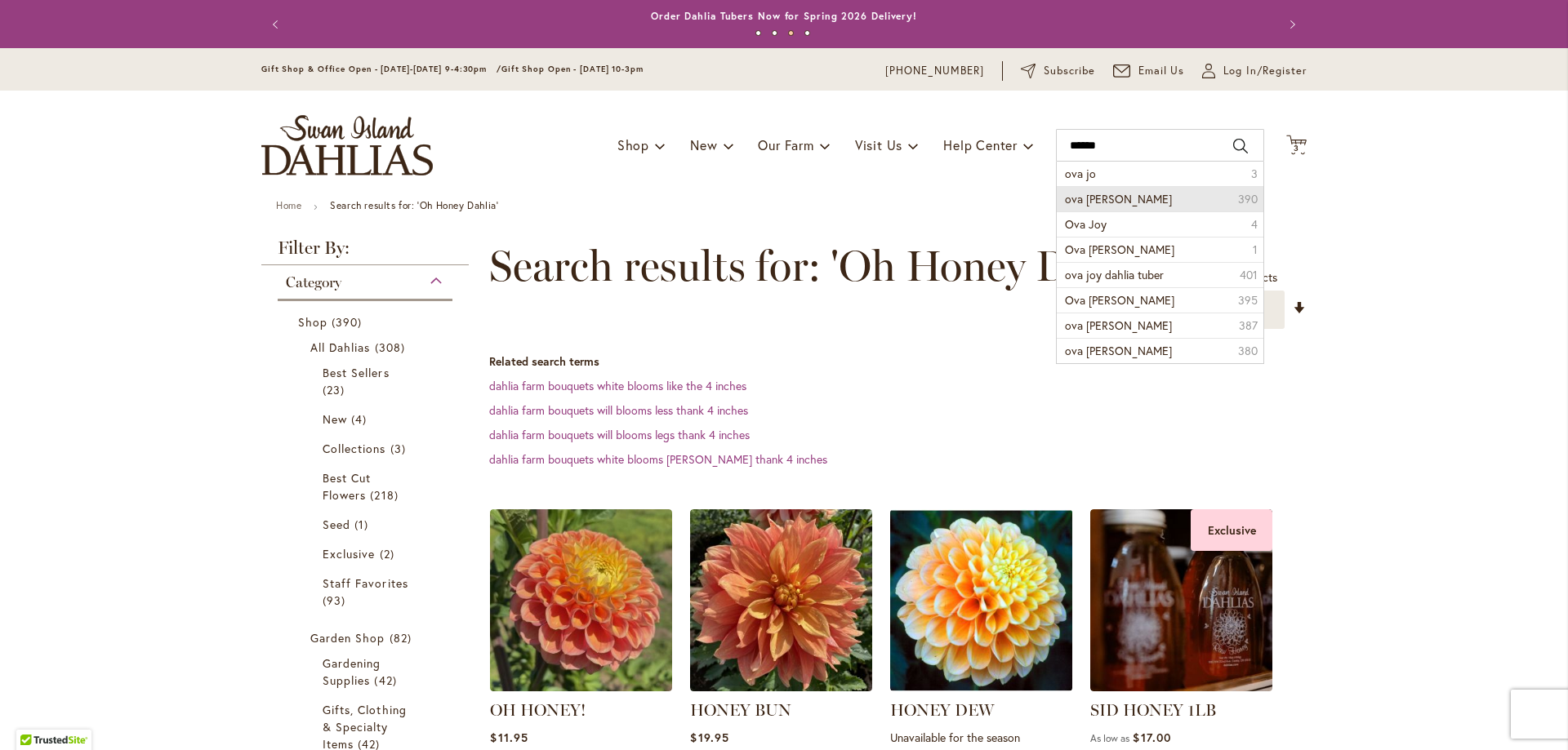
click at [1104, 195] on span "ova jo dahlia" at bounding box center [1118, 198] width 107 height 16
type input "**********"
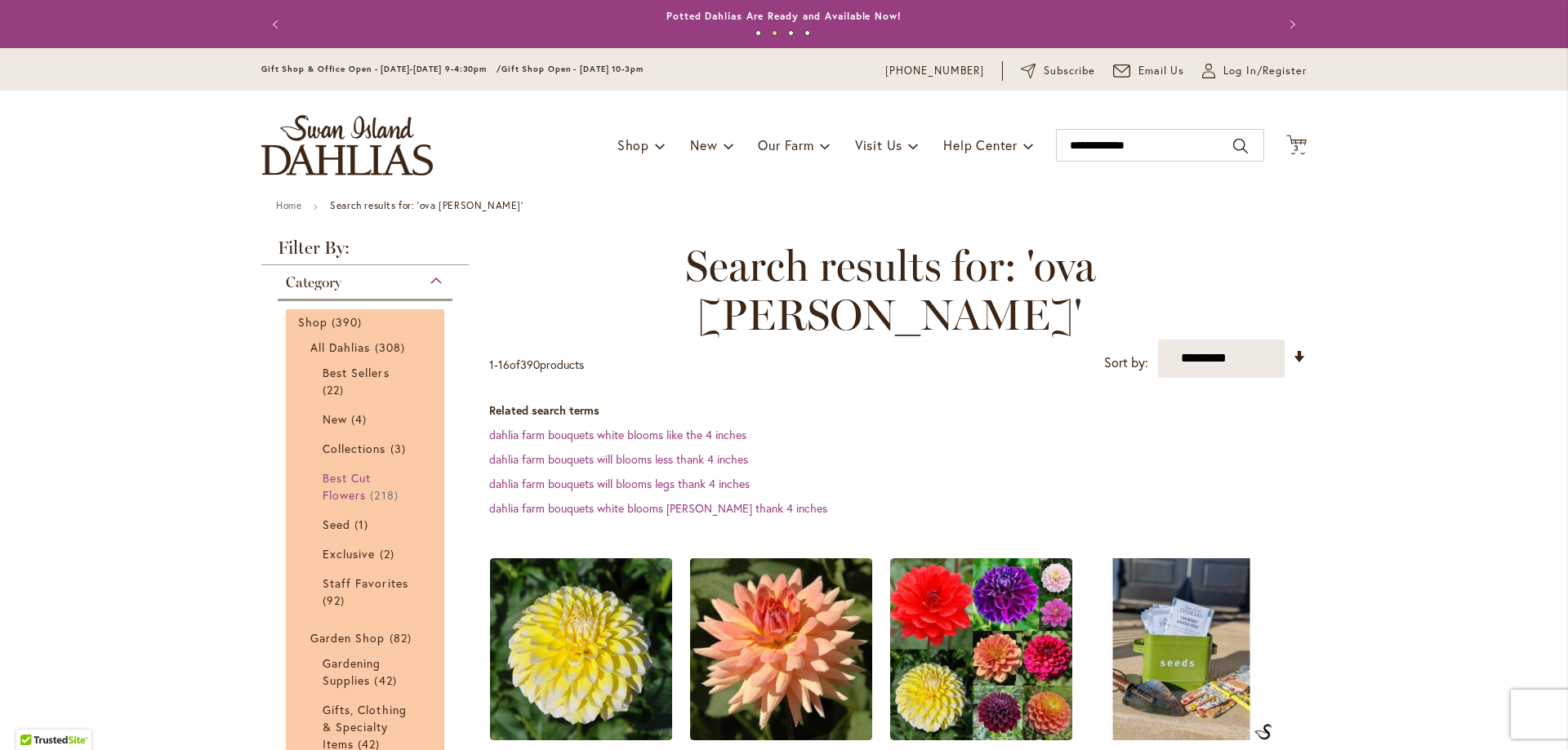
click at [343, 485] on link "Best Cut Flowers 218 items" at bounding box center [367, 486] width 89 height 34
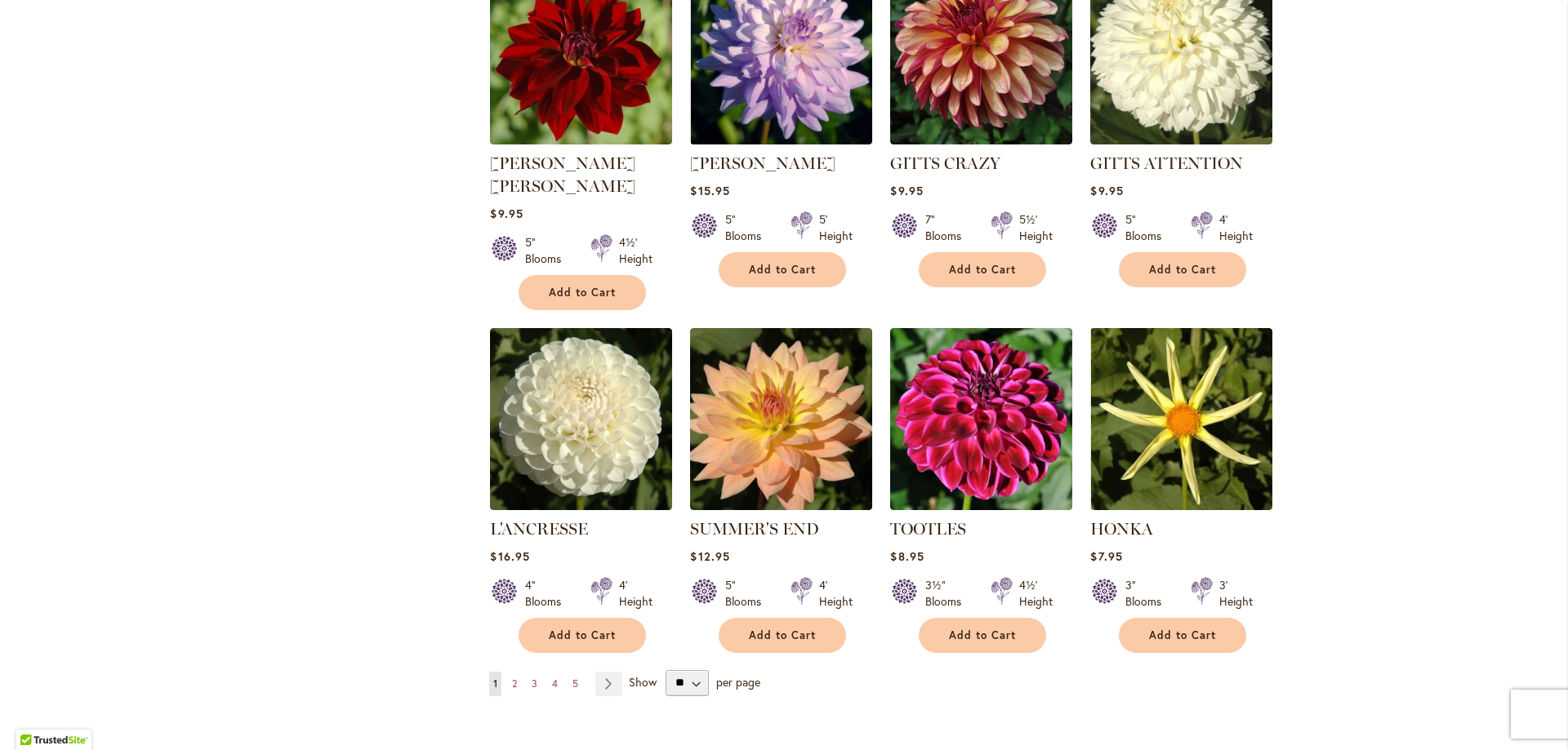
scroll to position [1461, 0]
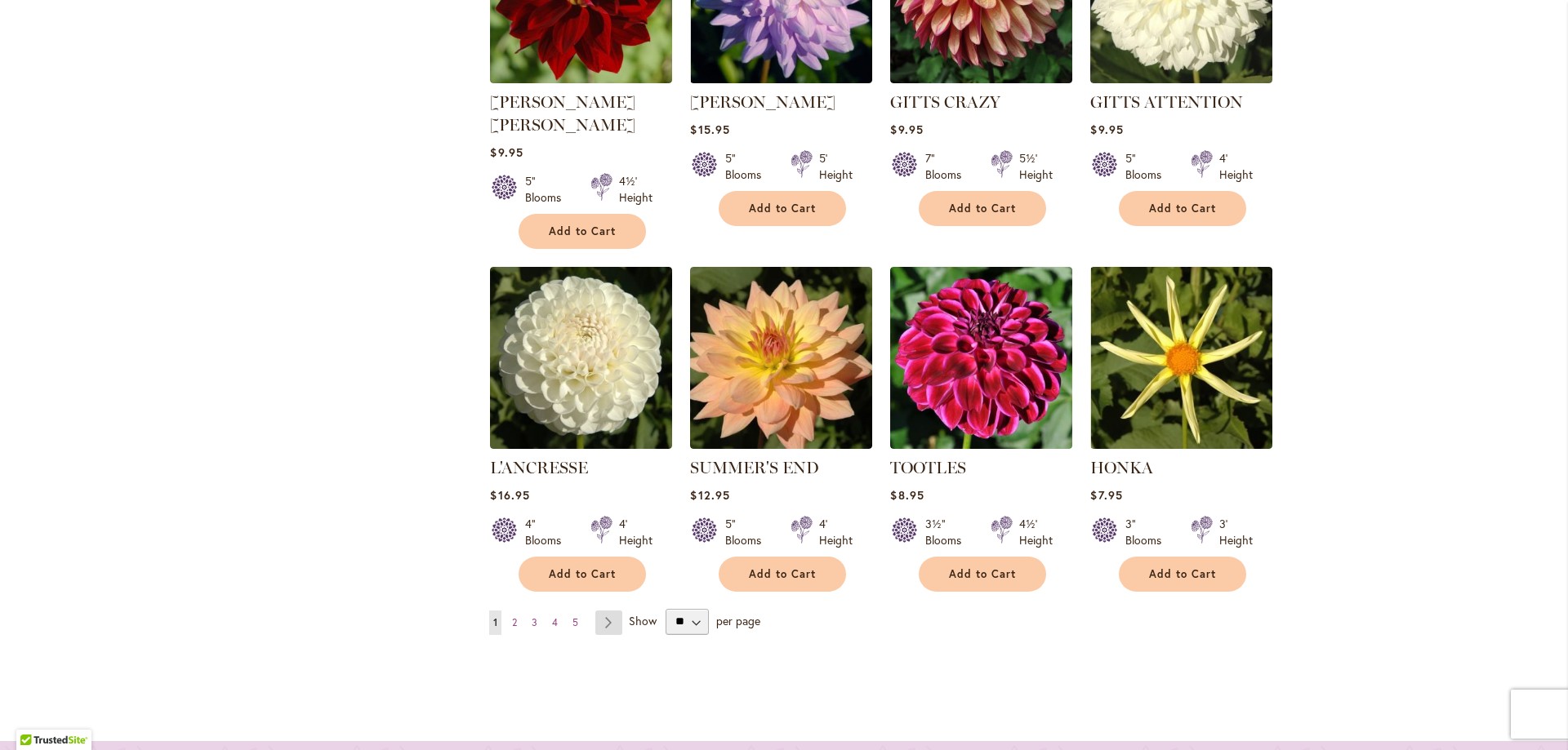
click at [603, 610] on link "Page Next" at bounding box center [608, 622] width 27 height 25
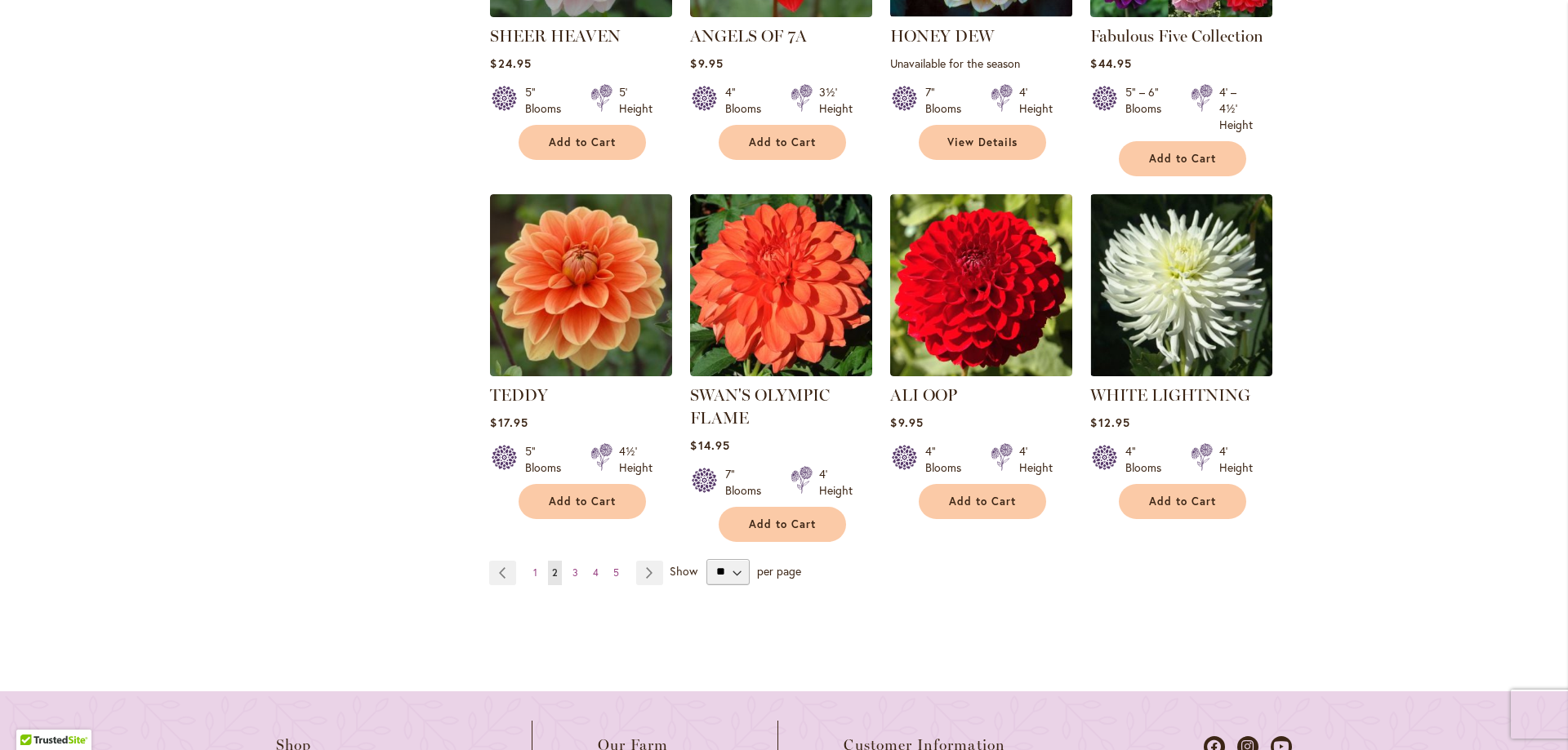
scroll to position [1529, 0]
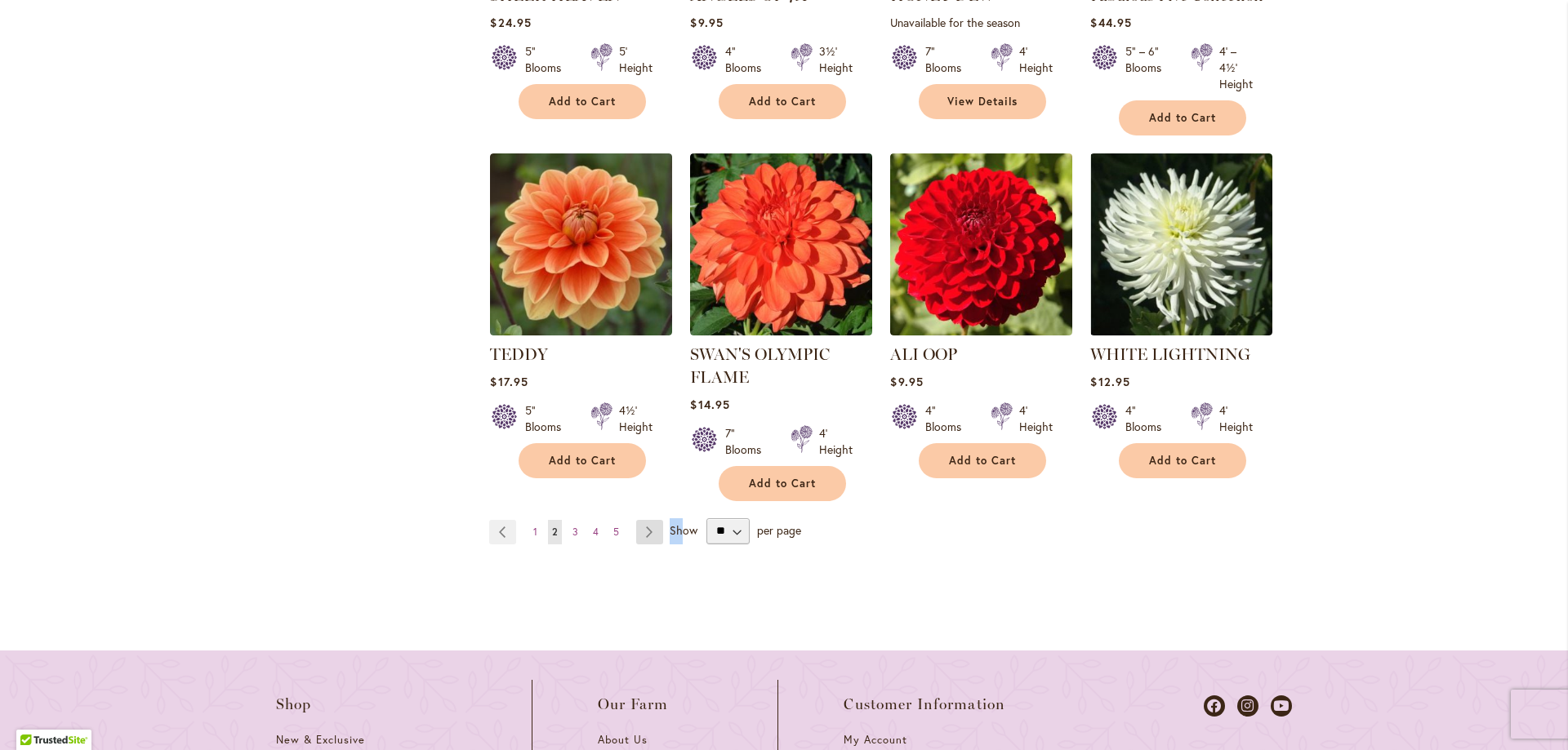
drag, startPoint x: 677, startPoint y: 455, endPoint x: 646, endPoint y: 461, distance: 31.6
click at [646, 518] on div "Page Page Previous Page 1 You're currently reading page 2 Page 3" at bounding box center [897, 531] width 818 height 26
click at [640, 520] on link "Page Next" at bounding box center [649, 532] width 27 height 25
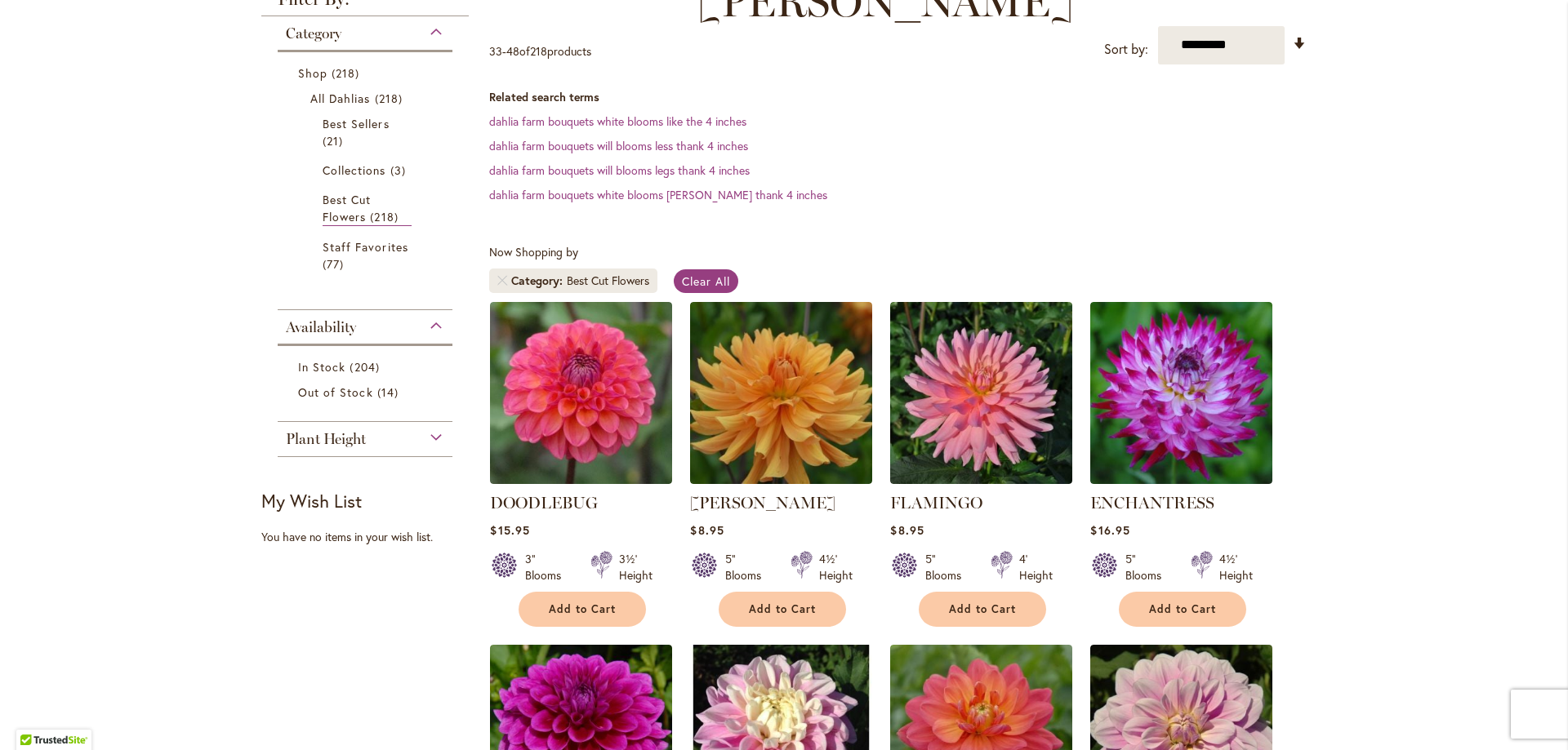
scroll to position [360, 0]
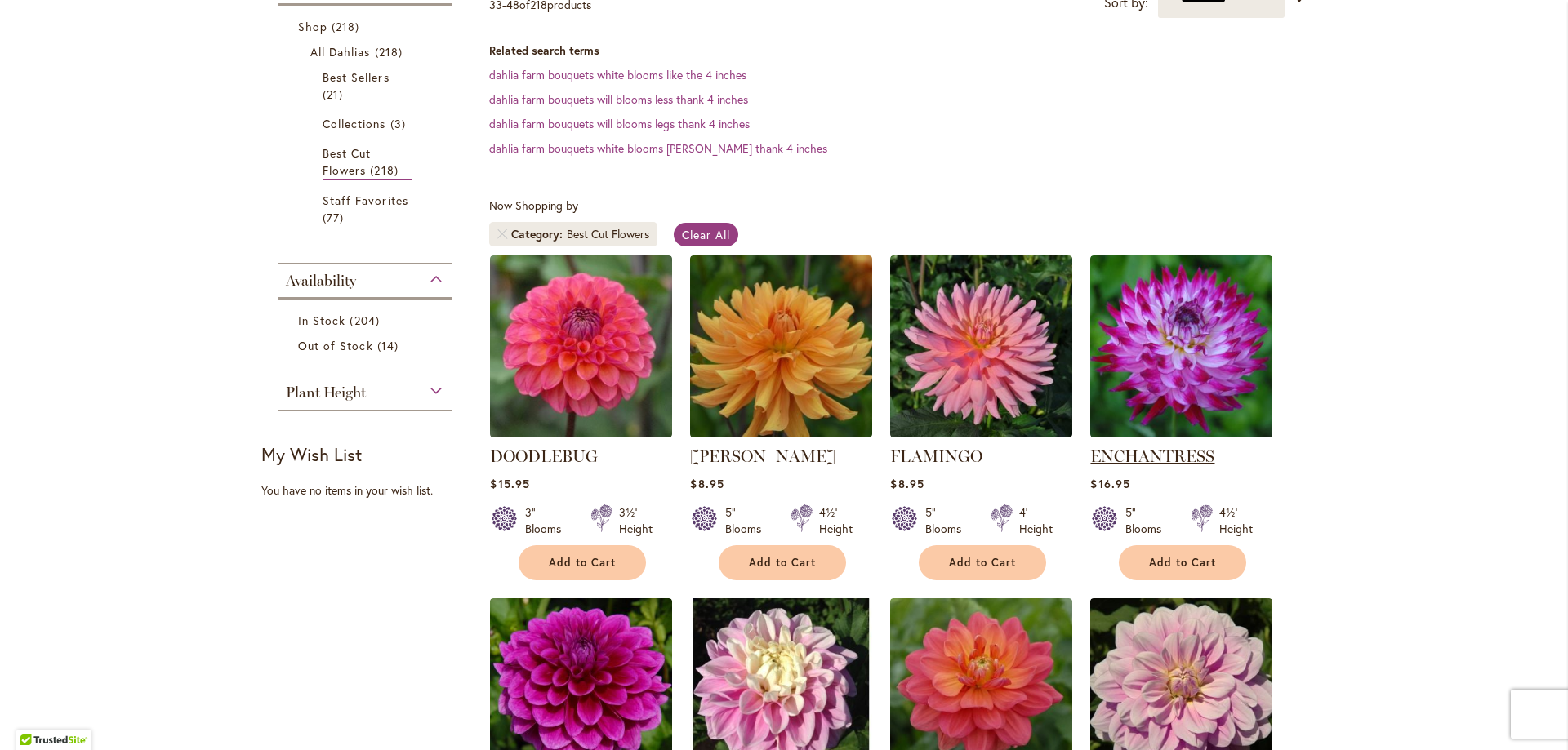
click at [1159, 446] on link "ENCHANTRESS" at bounding box center [1152, 455] width 124 height 19
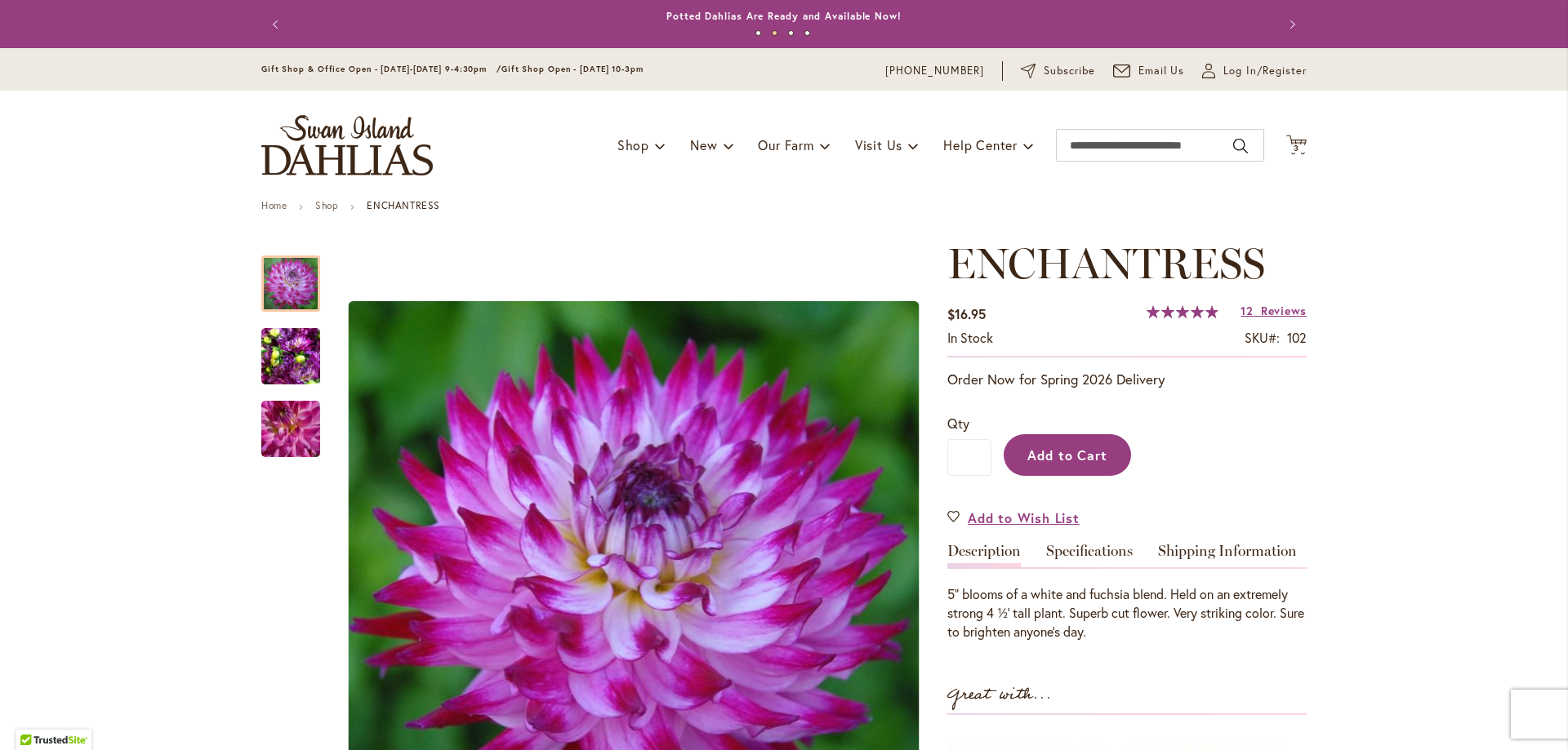
click at [1080, 456] on span "Add to Cart" at bounding box center [1067, 454] width 81 height 17
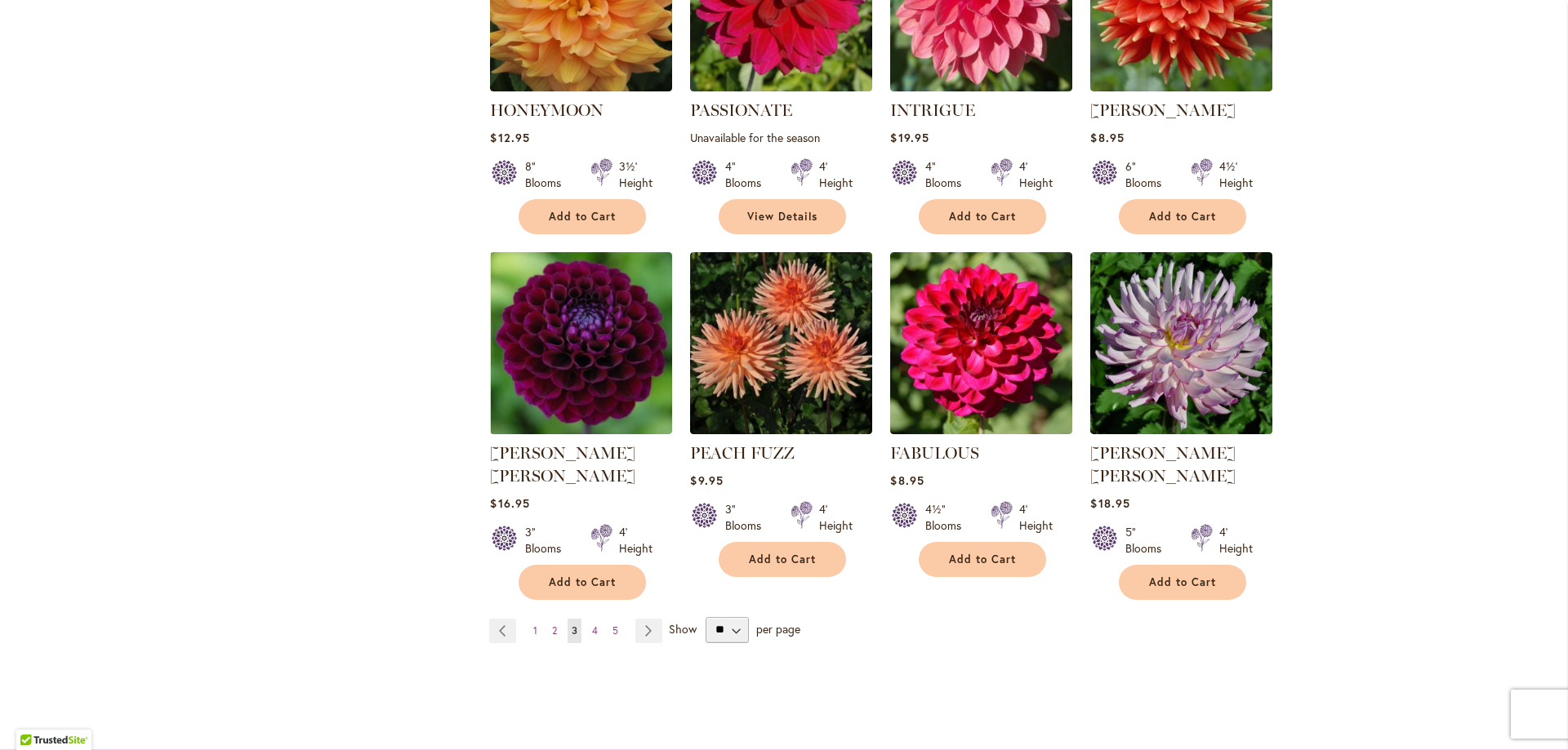
scroll to position [1414, 0]
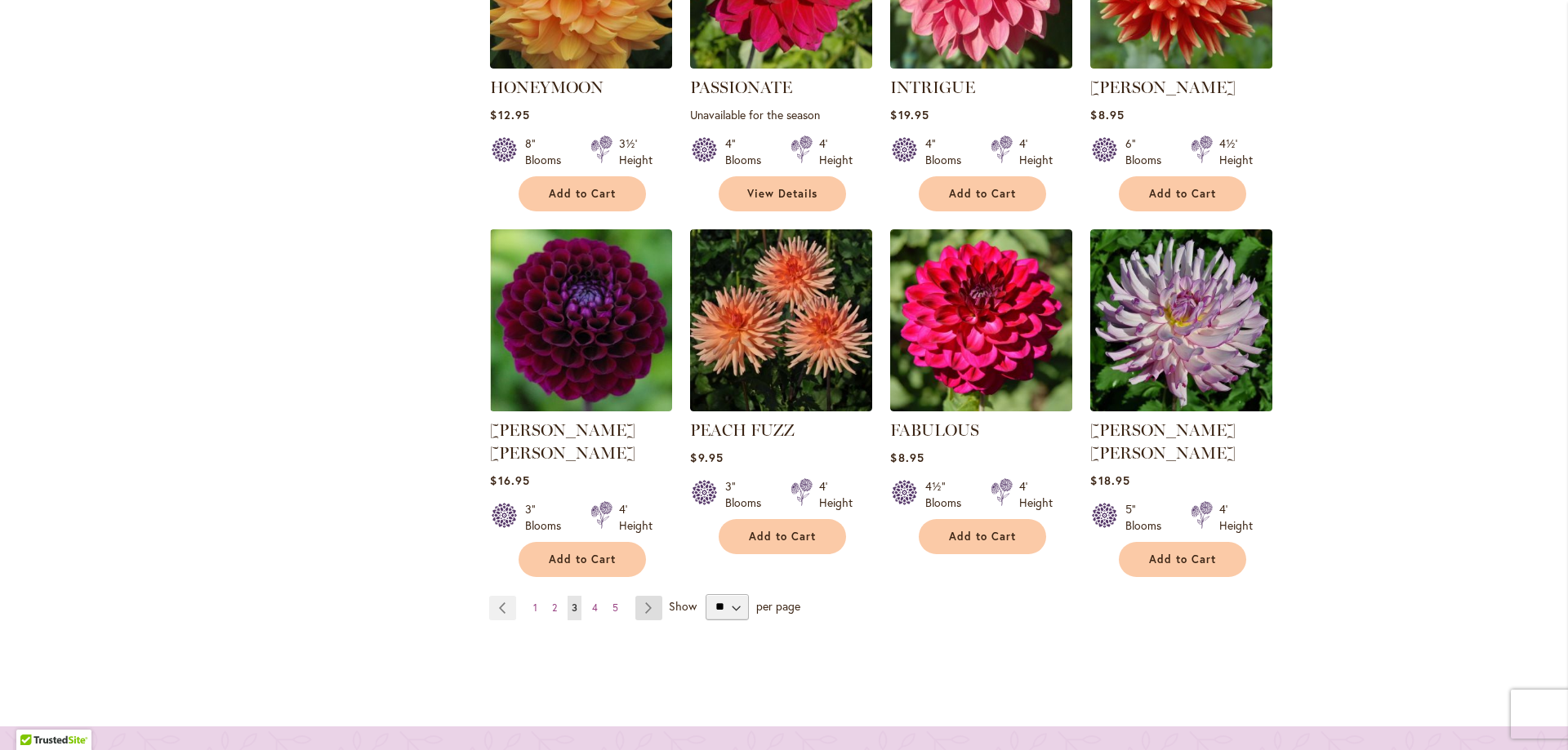
click at [636, 596] on link "Page Next" at bounding box center [649, 608] width 27 height 25
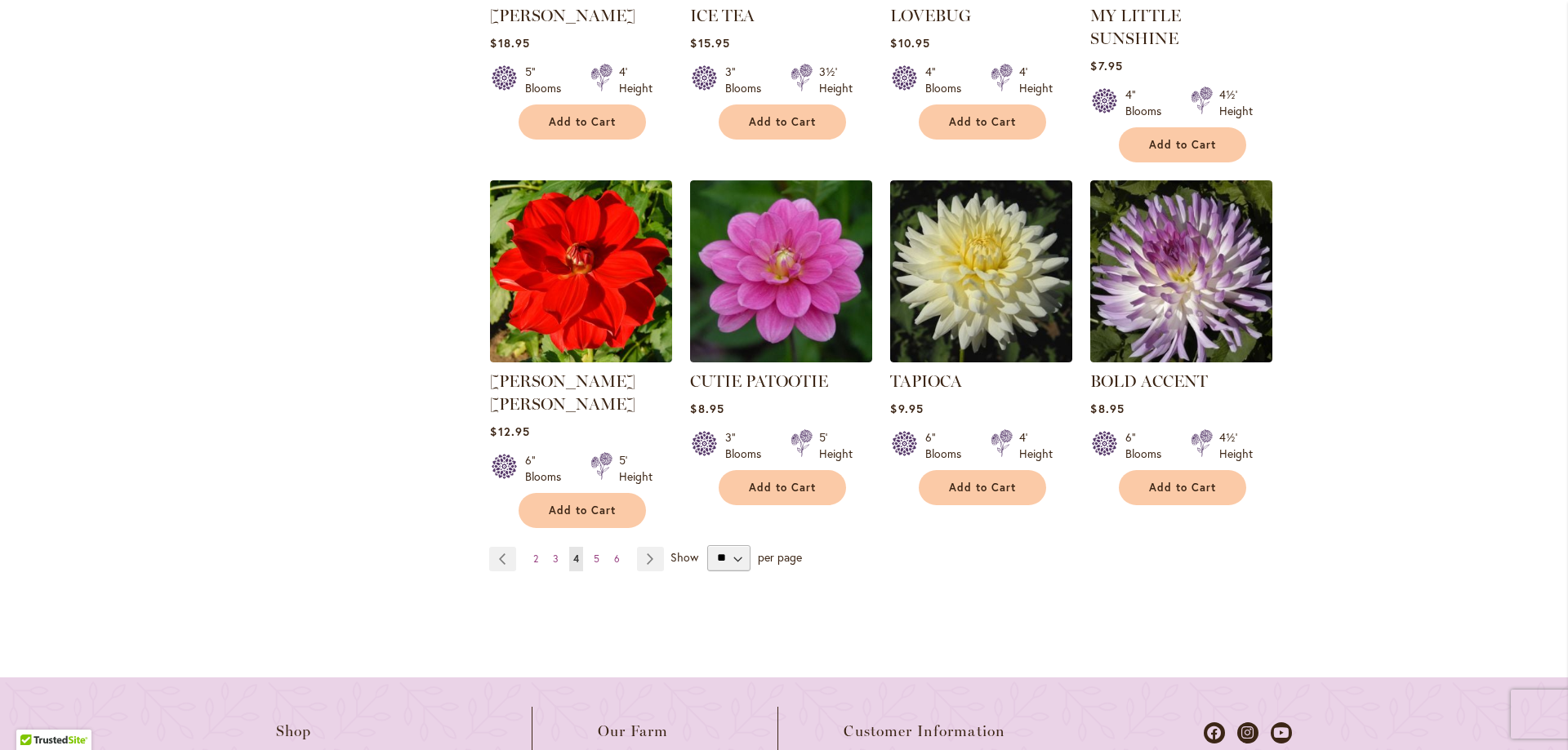
scroll to position [1561, 0]
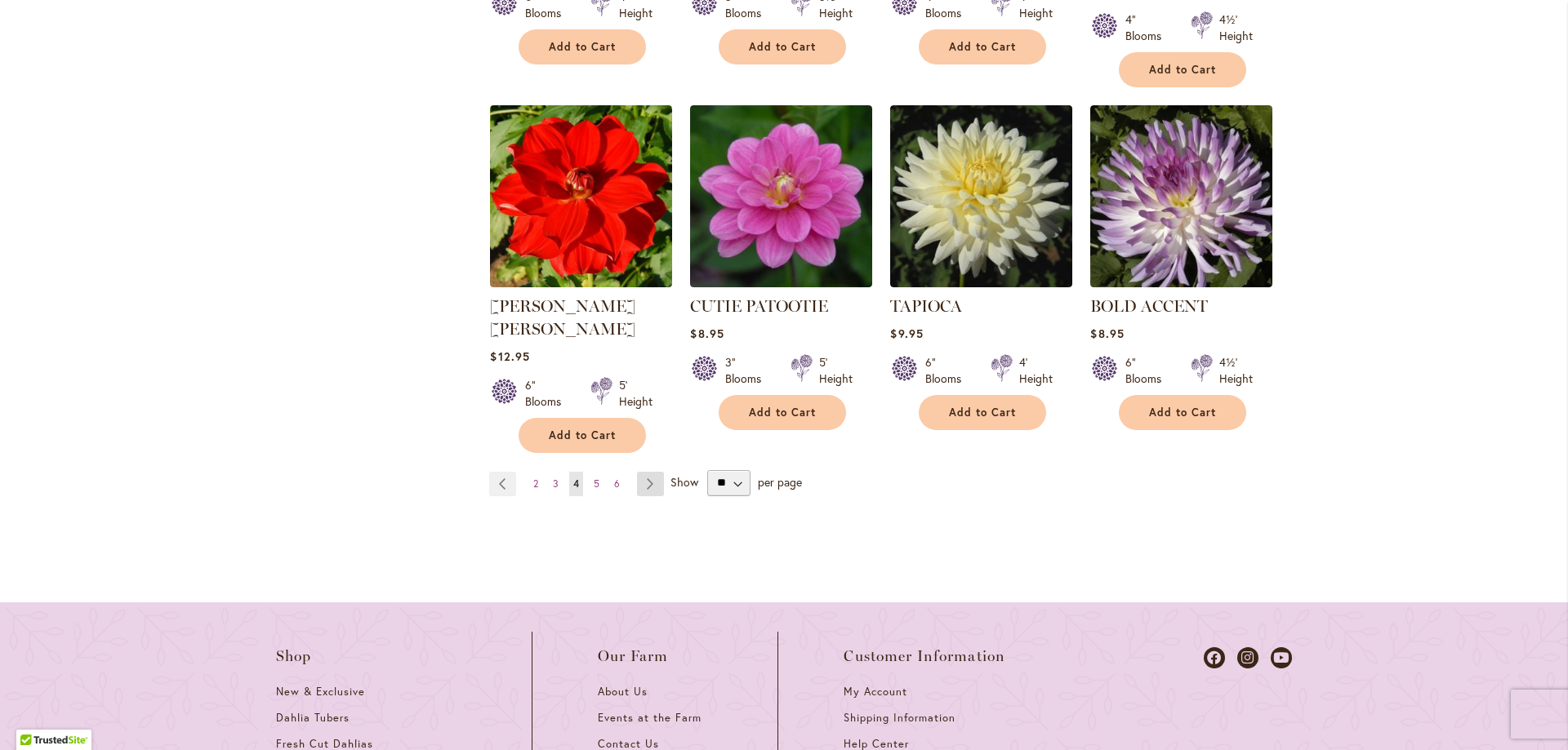
click at [649, 472] on link "Page Next" at bounding box center [649, 484] width 27 height 25
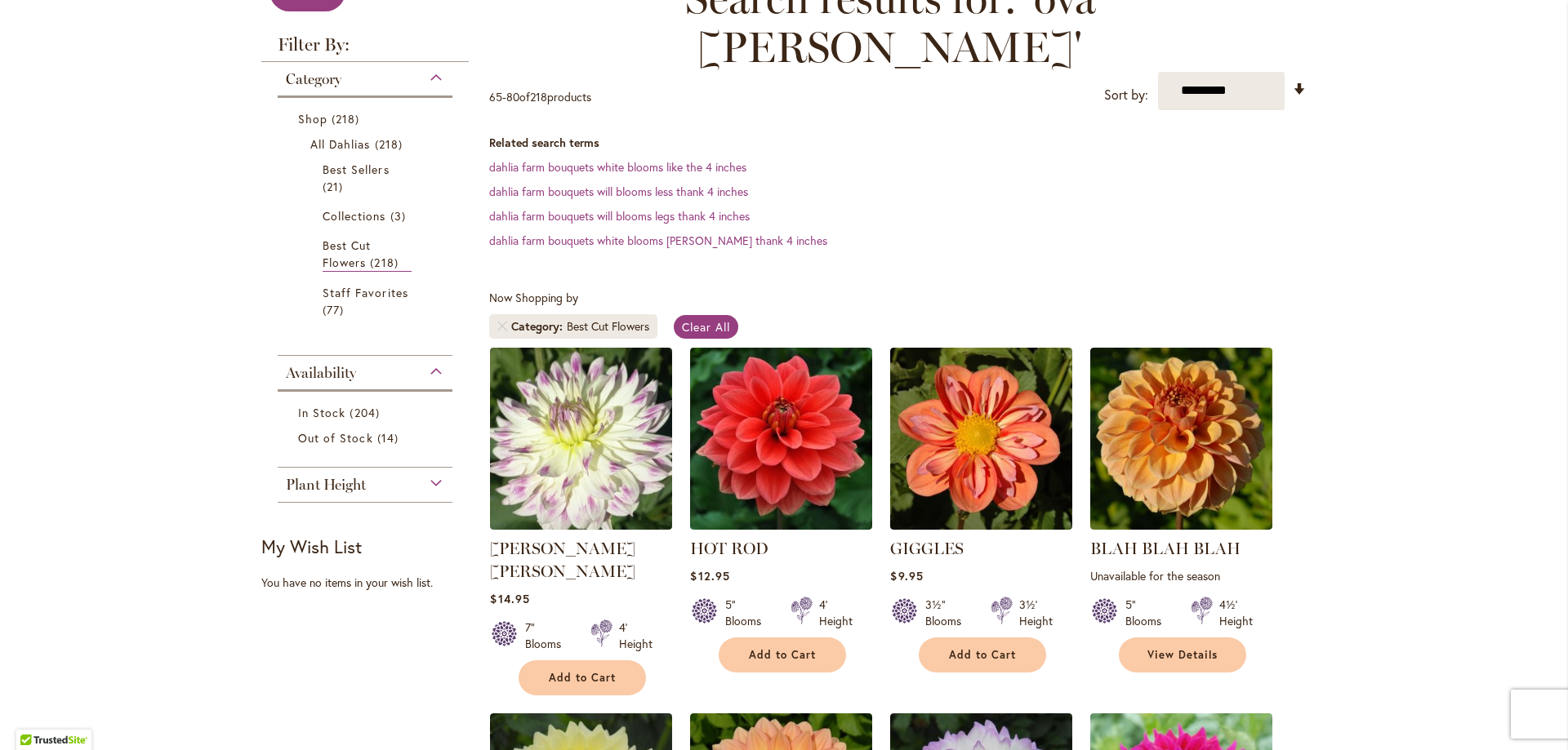
scroll to position [285, 0]
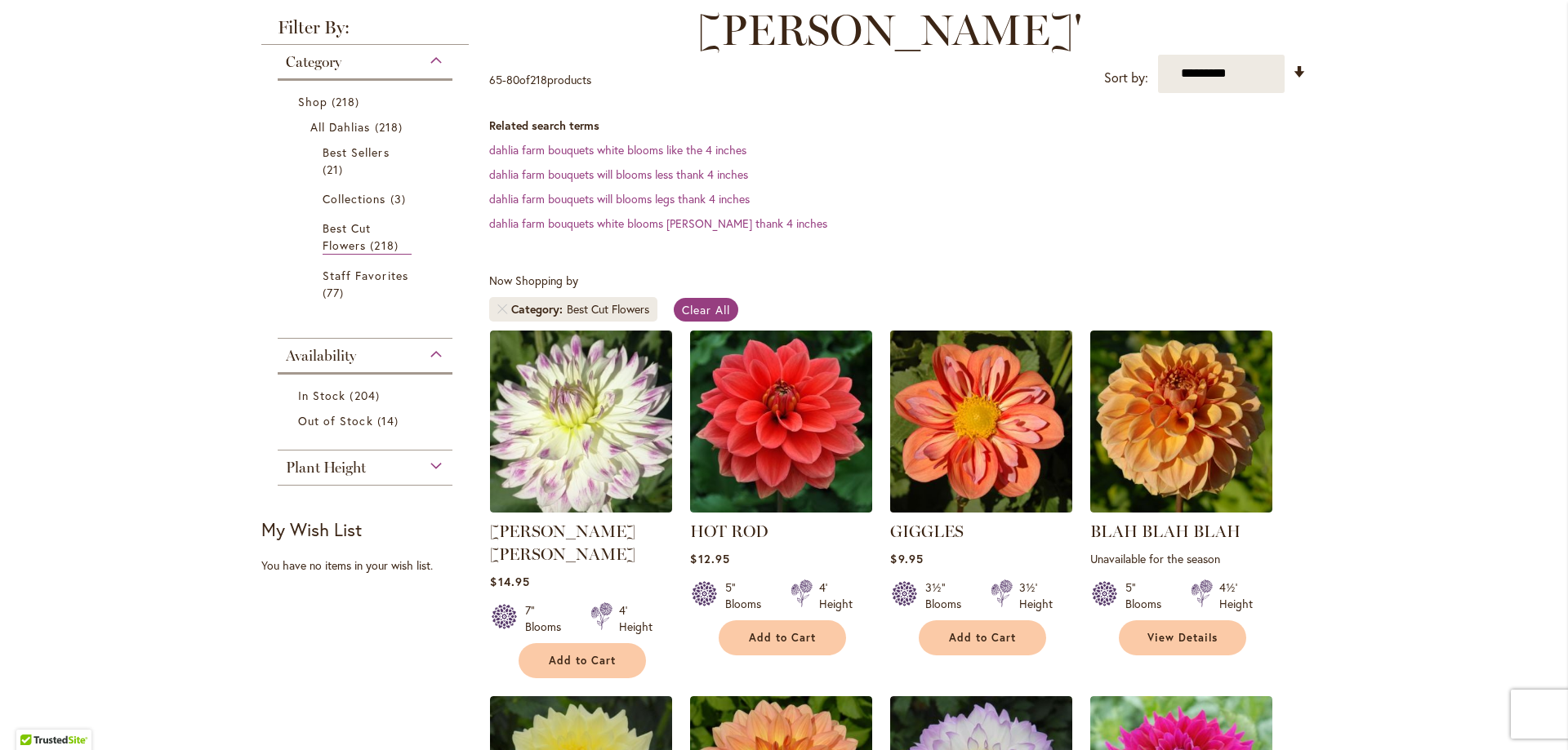
click at [949, 397] on img at bounding box center [981, 421] width 191 height 191
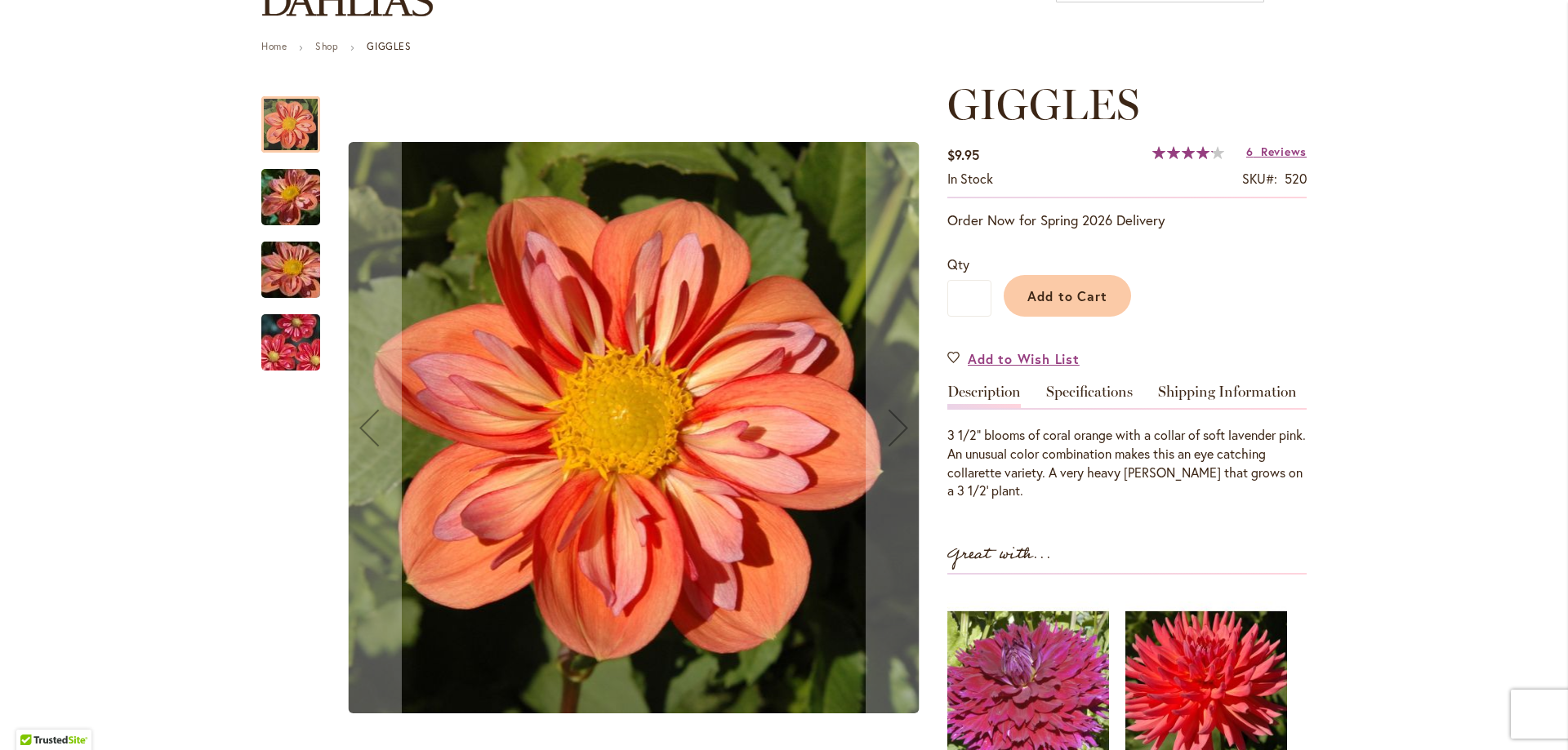
scroll to position [164, 0]
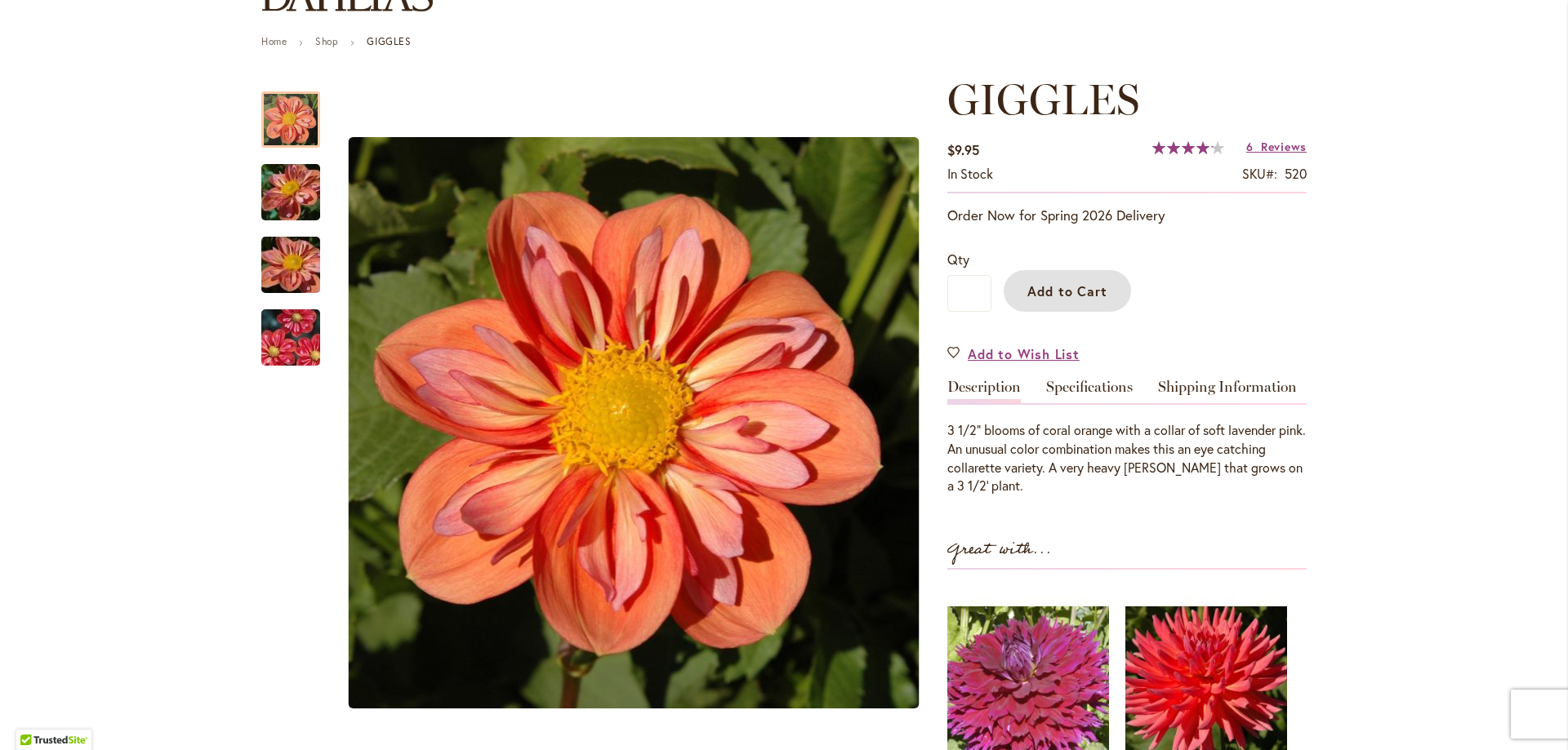
click at [1099, 297] on span "Add to Cart" at bounding box center [1067, 291] width 81 height 17
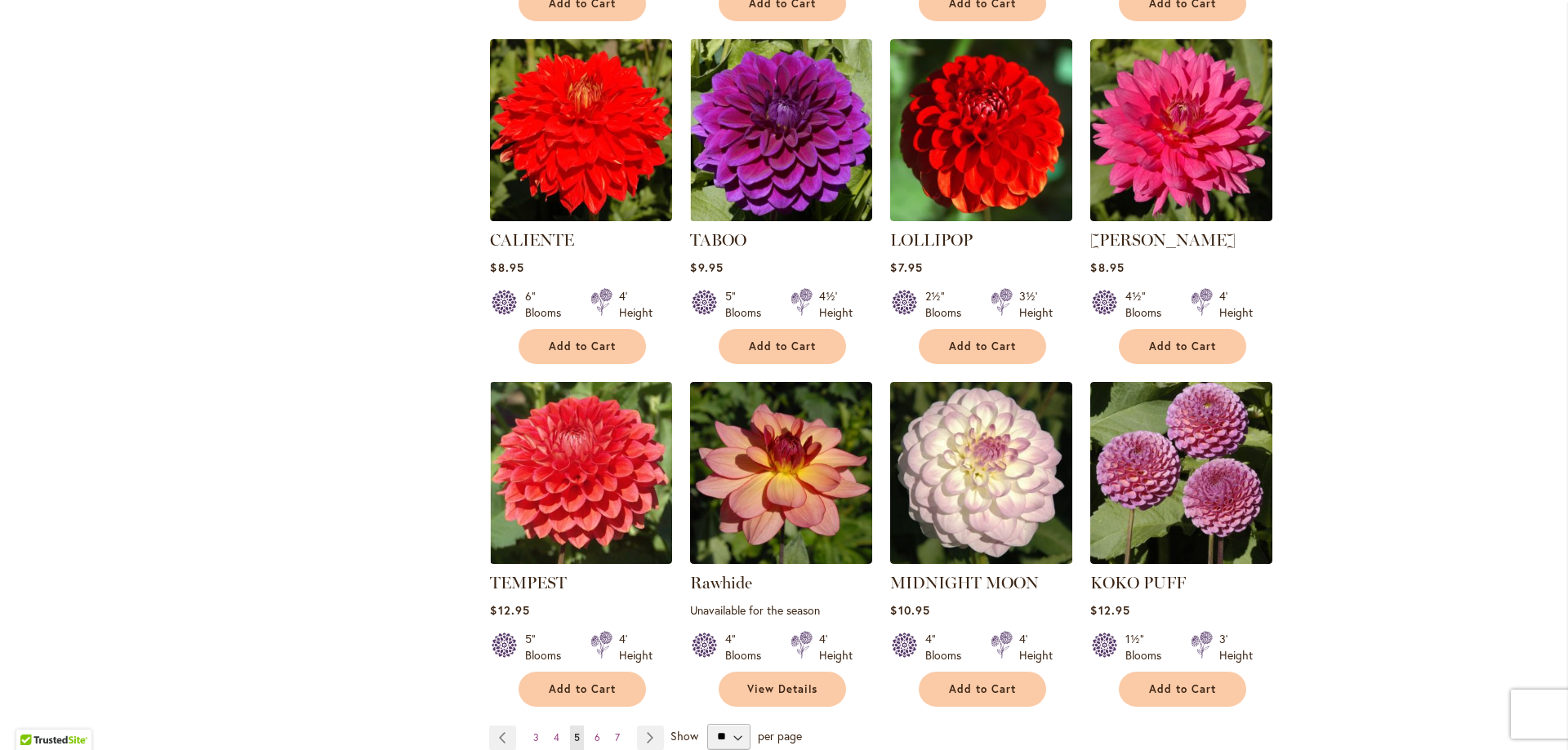
scroll to position [1334, 0]
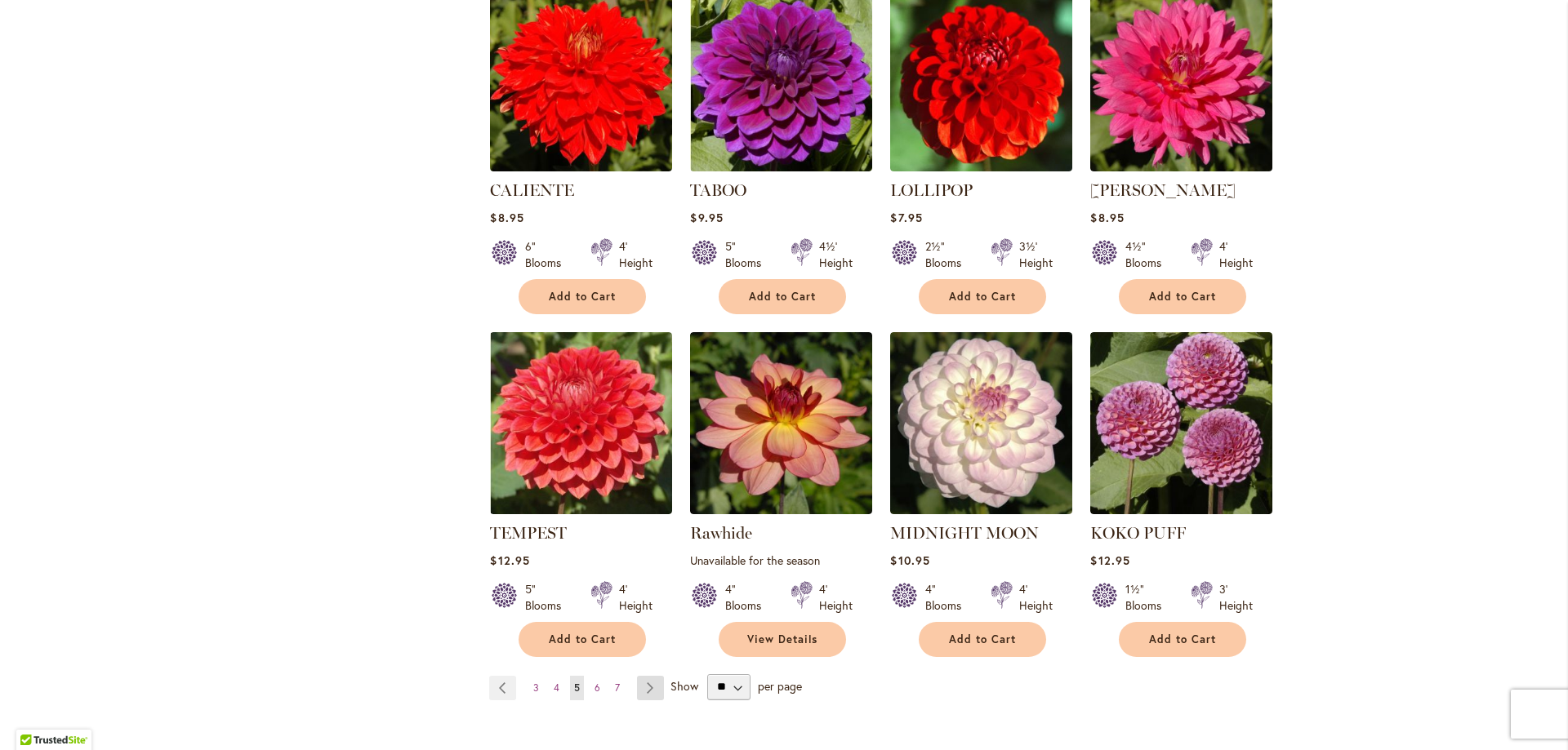
click at [641, 676] on link "Page Next" at bounding box center [649, 688] width 27 height 25
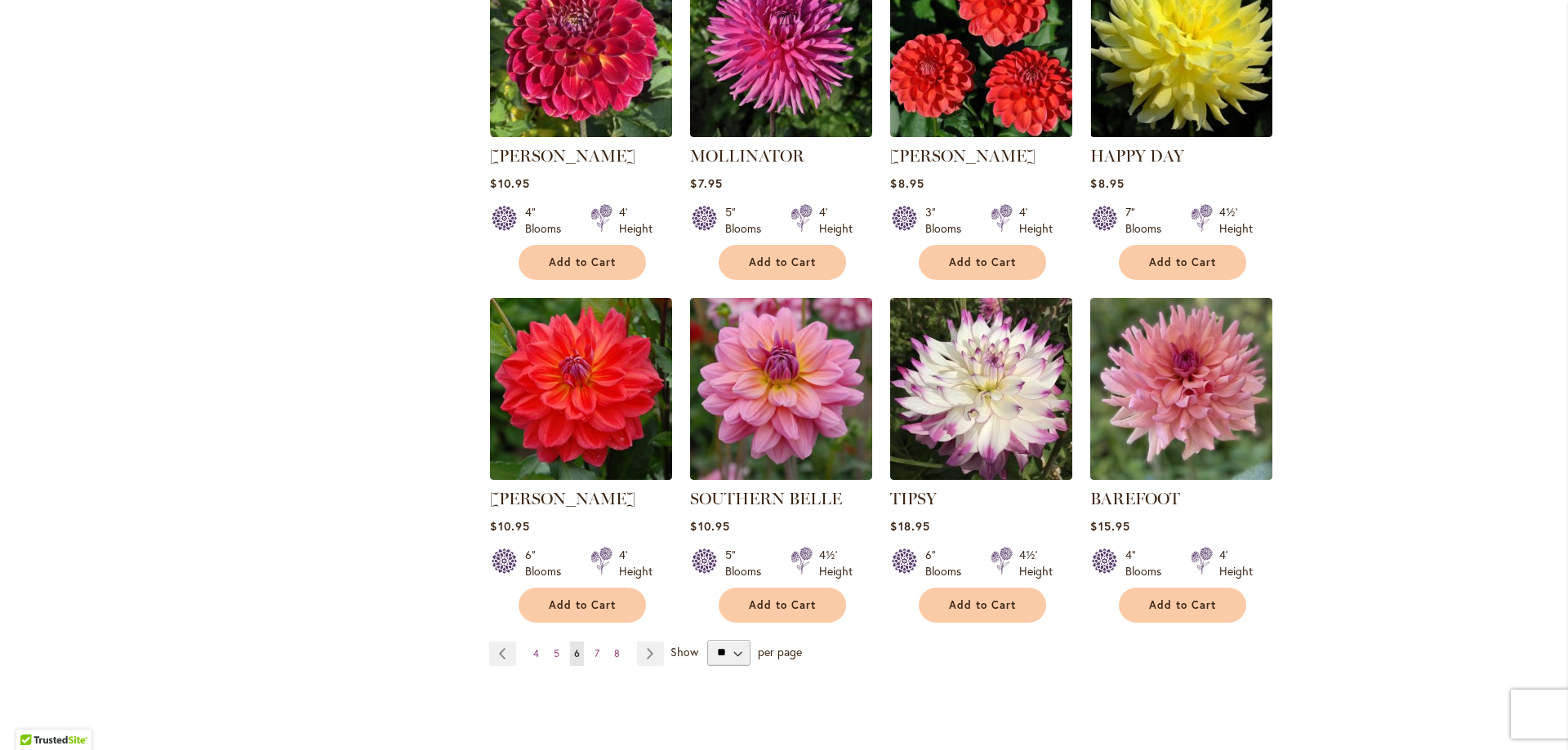
scroll to position [1408, 0]
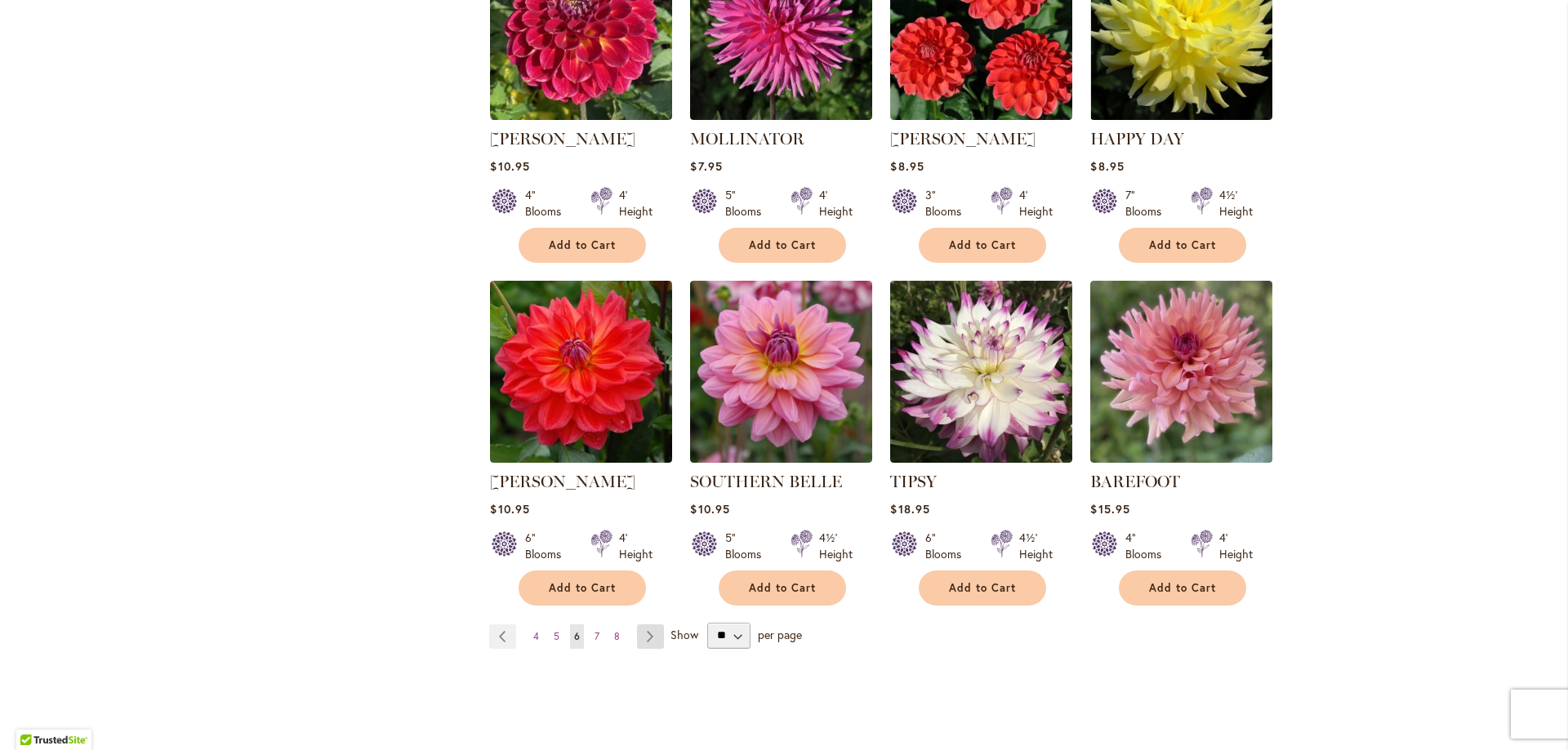
click at [648, 624] on link "Page Next" at bounding box center [649, 636] width 27 height 25
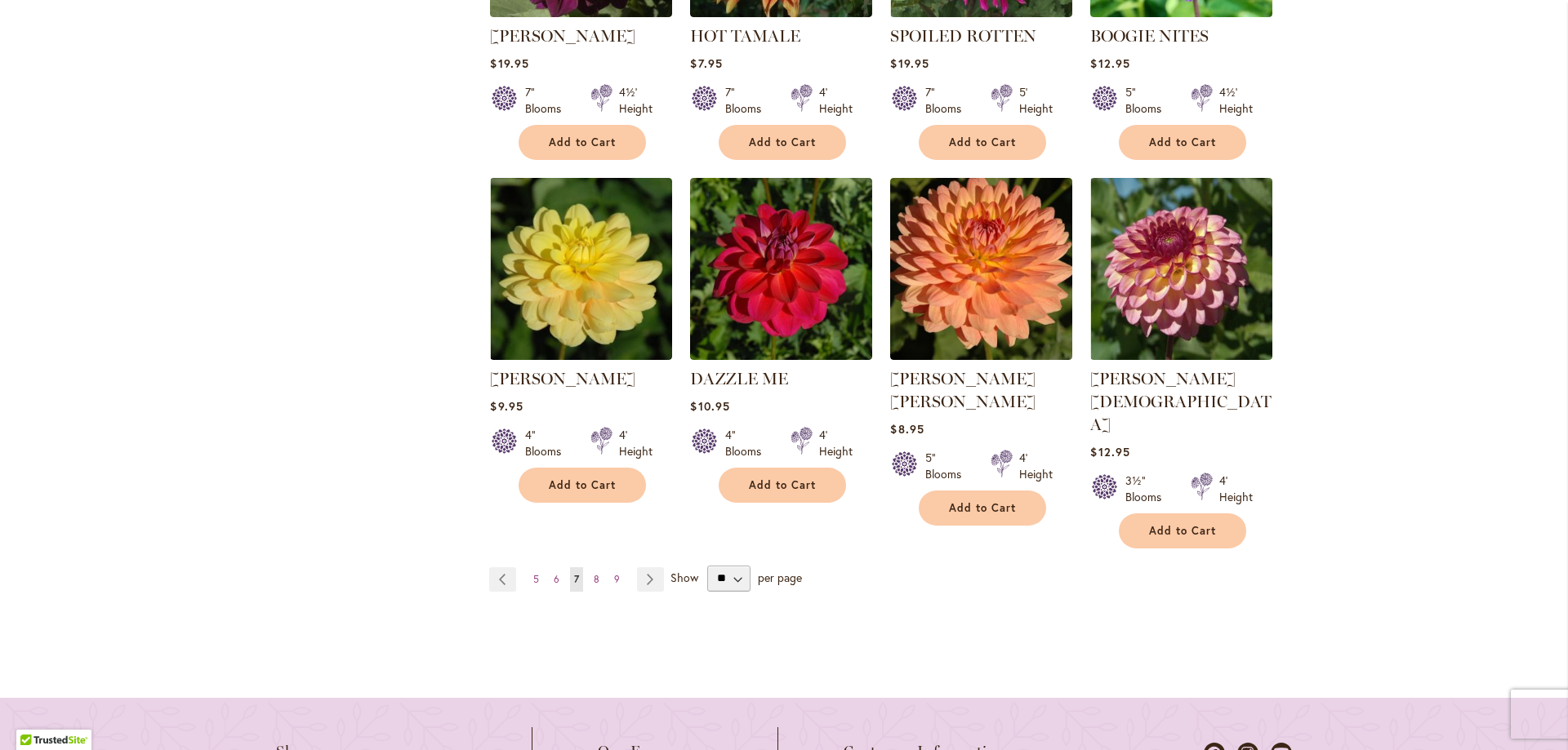
scroll to position [1474, 0]
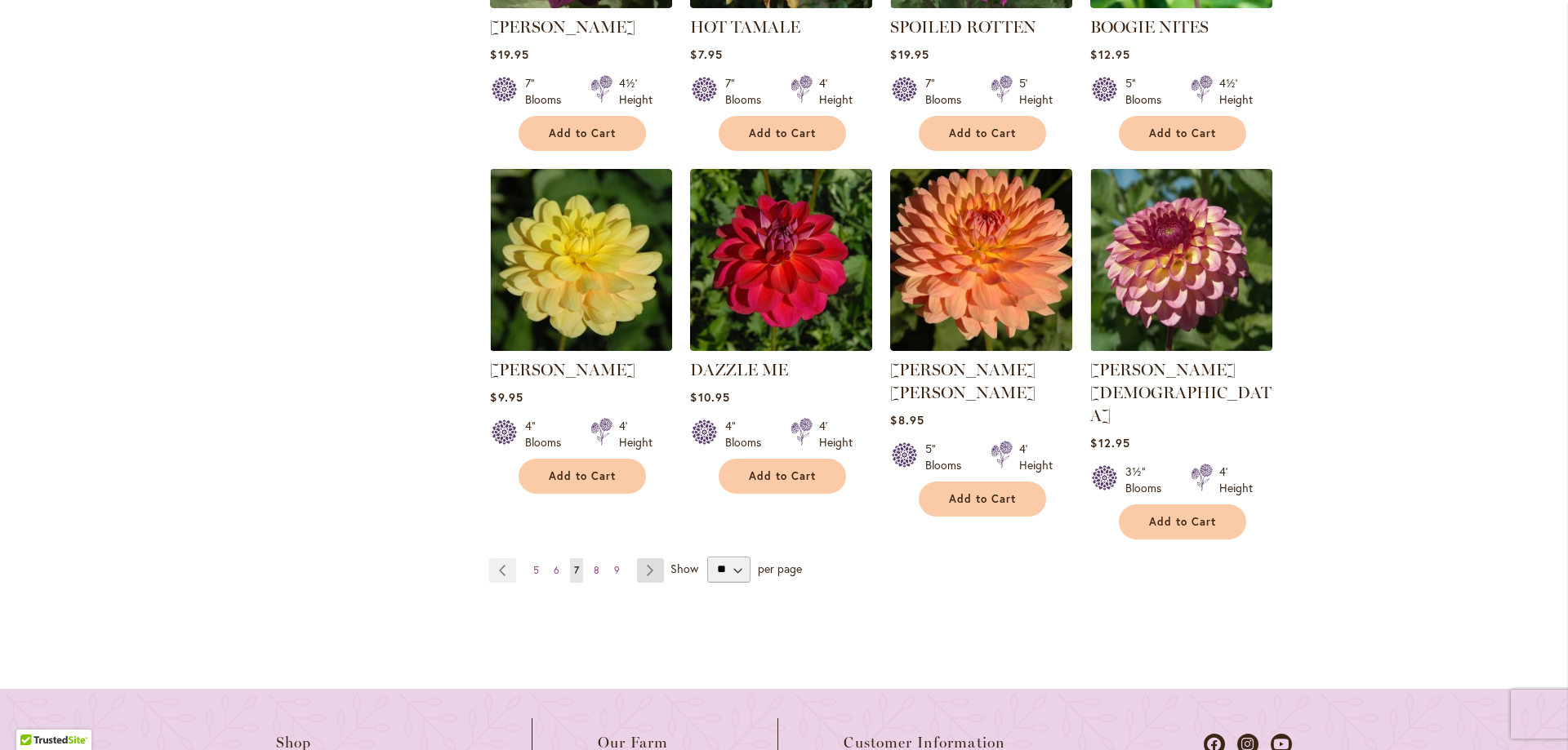
click at [642, 558] on link "Page Next" at bounding box center [649, 570] width 27 height 25
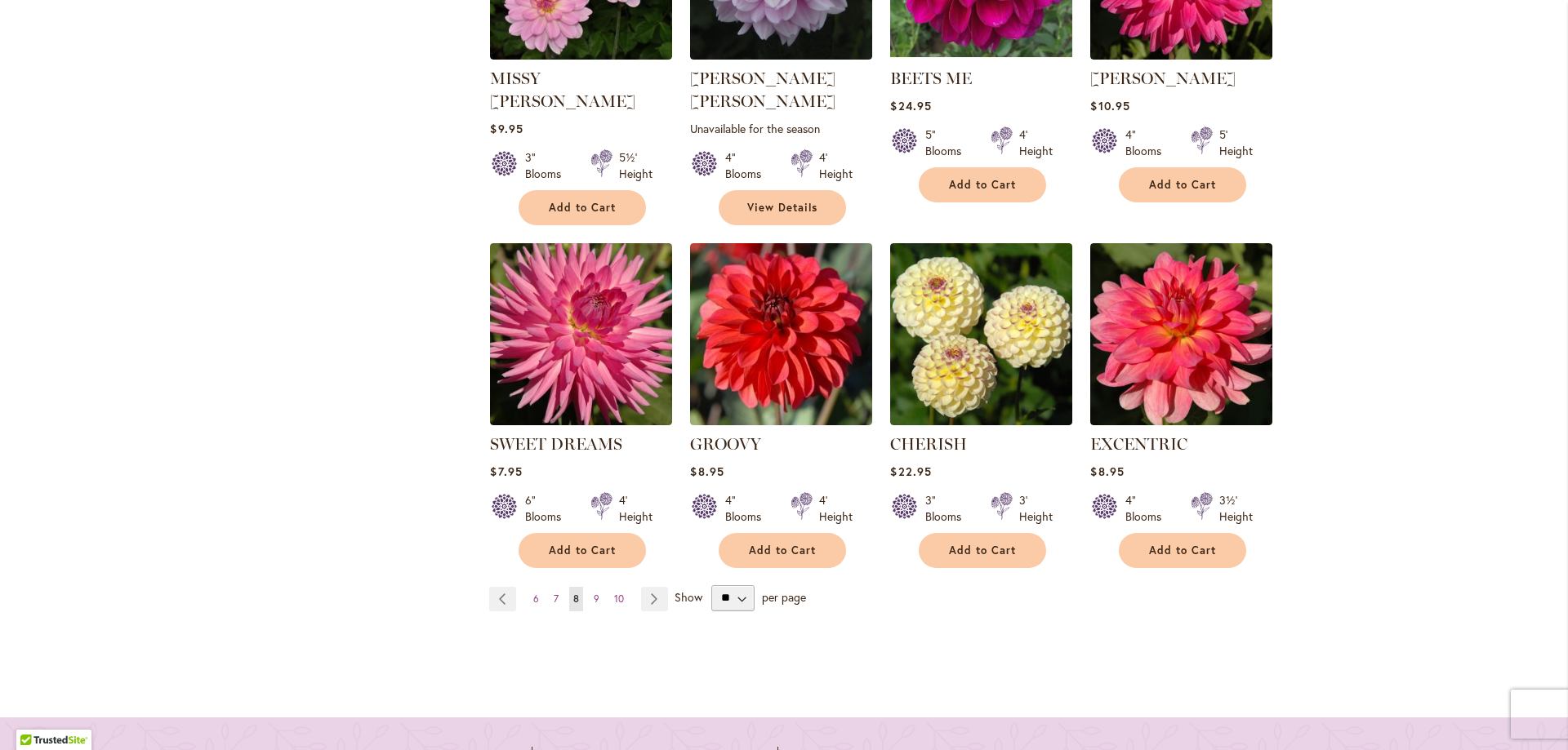
scroll to position [1426, 0]
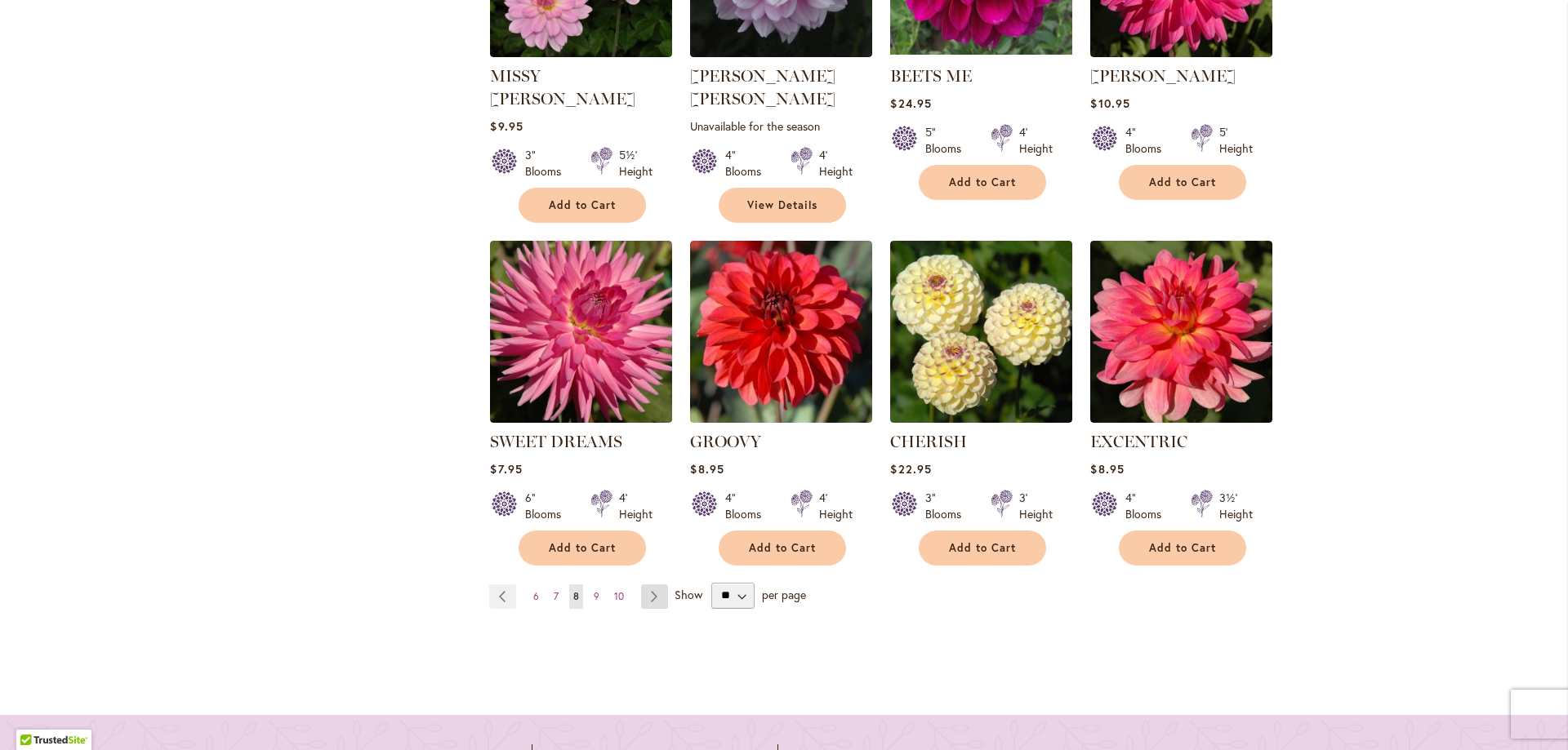
click at [652, 584] on link "Page Next" at bounding box center [654, 596] width 27 height 25
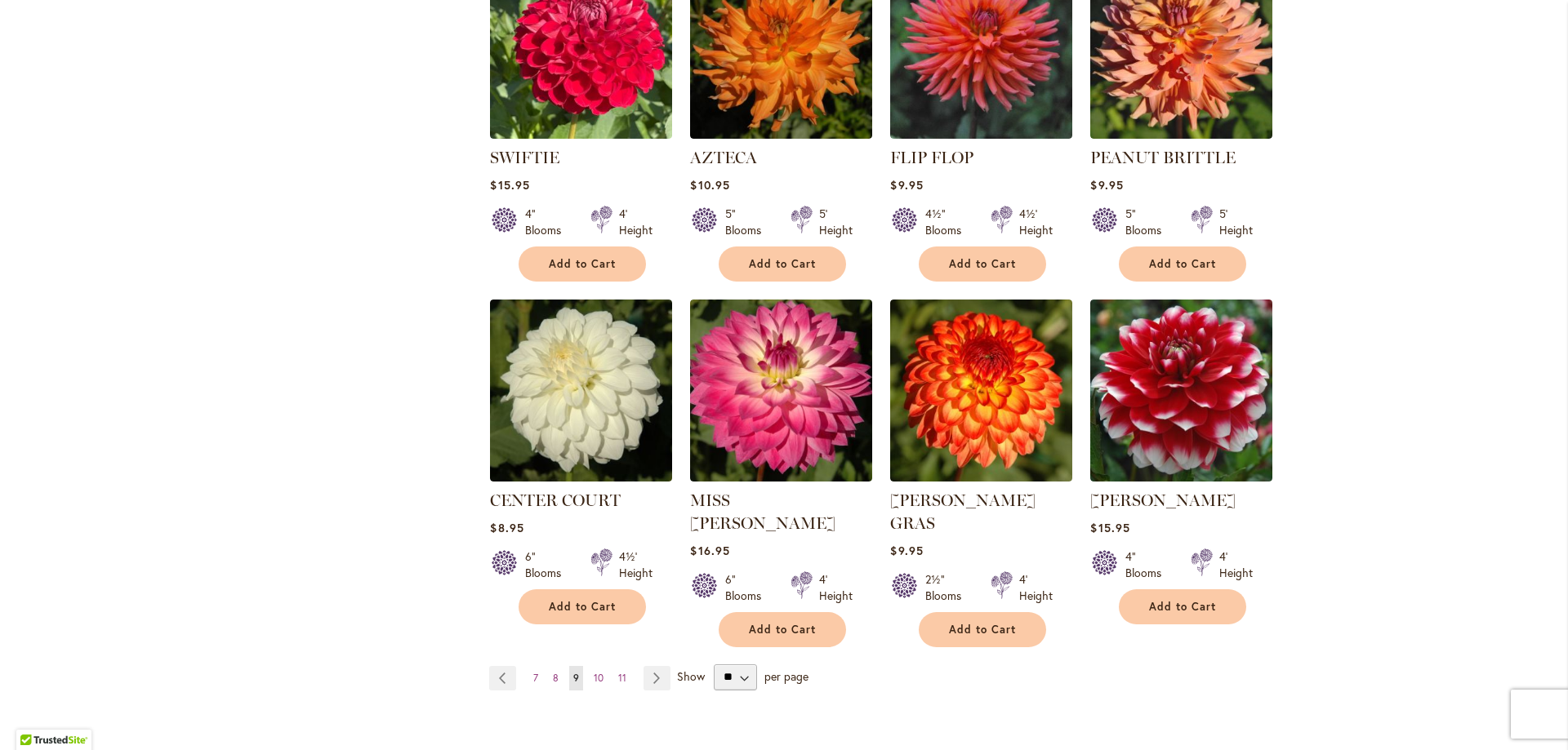
scroll to position [1372, 0]
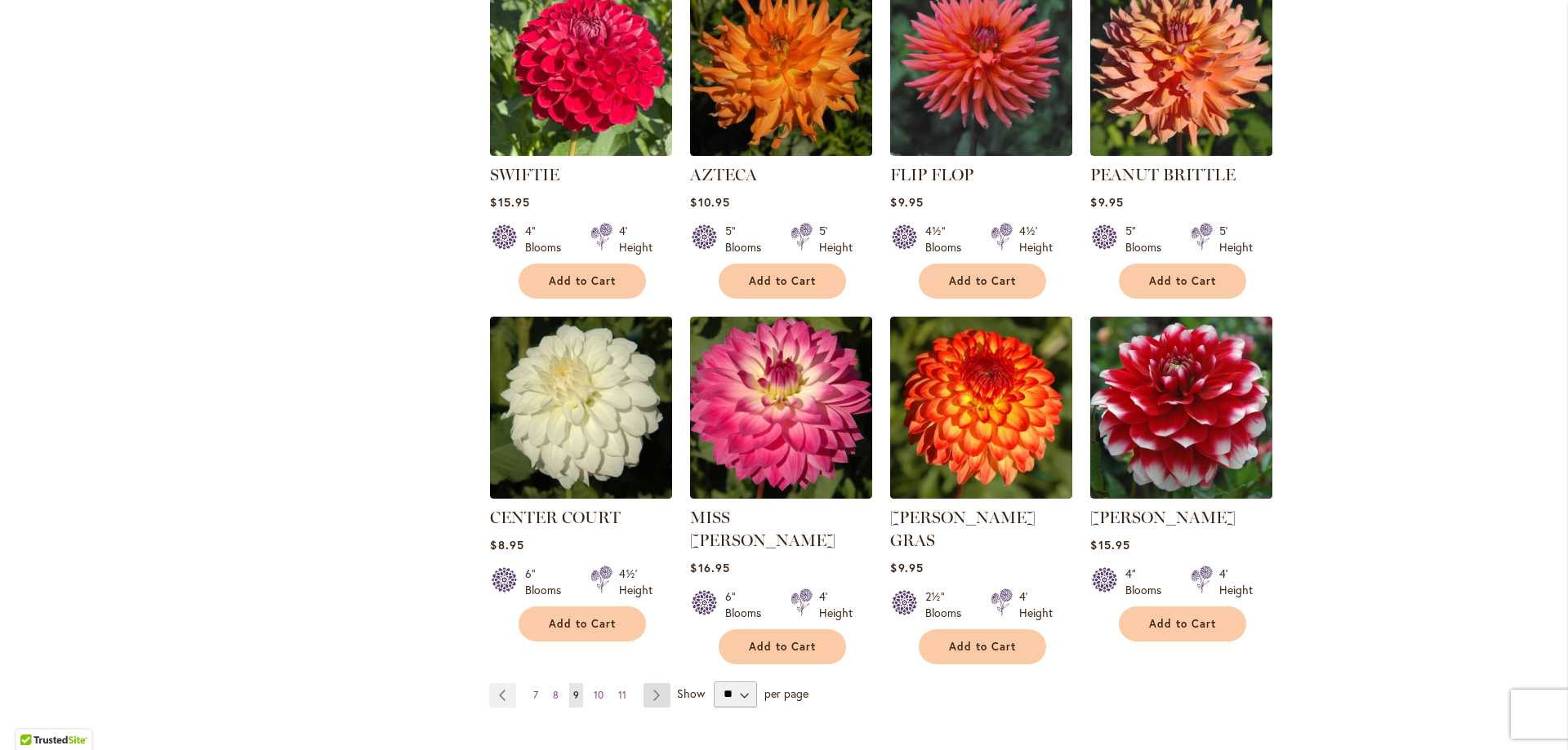
click at [645, 683] on link "Page Next" at bounding box center [656, 695] width 27 height 25
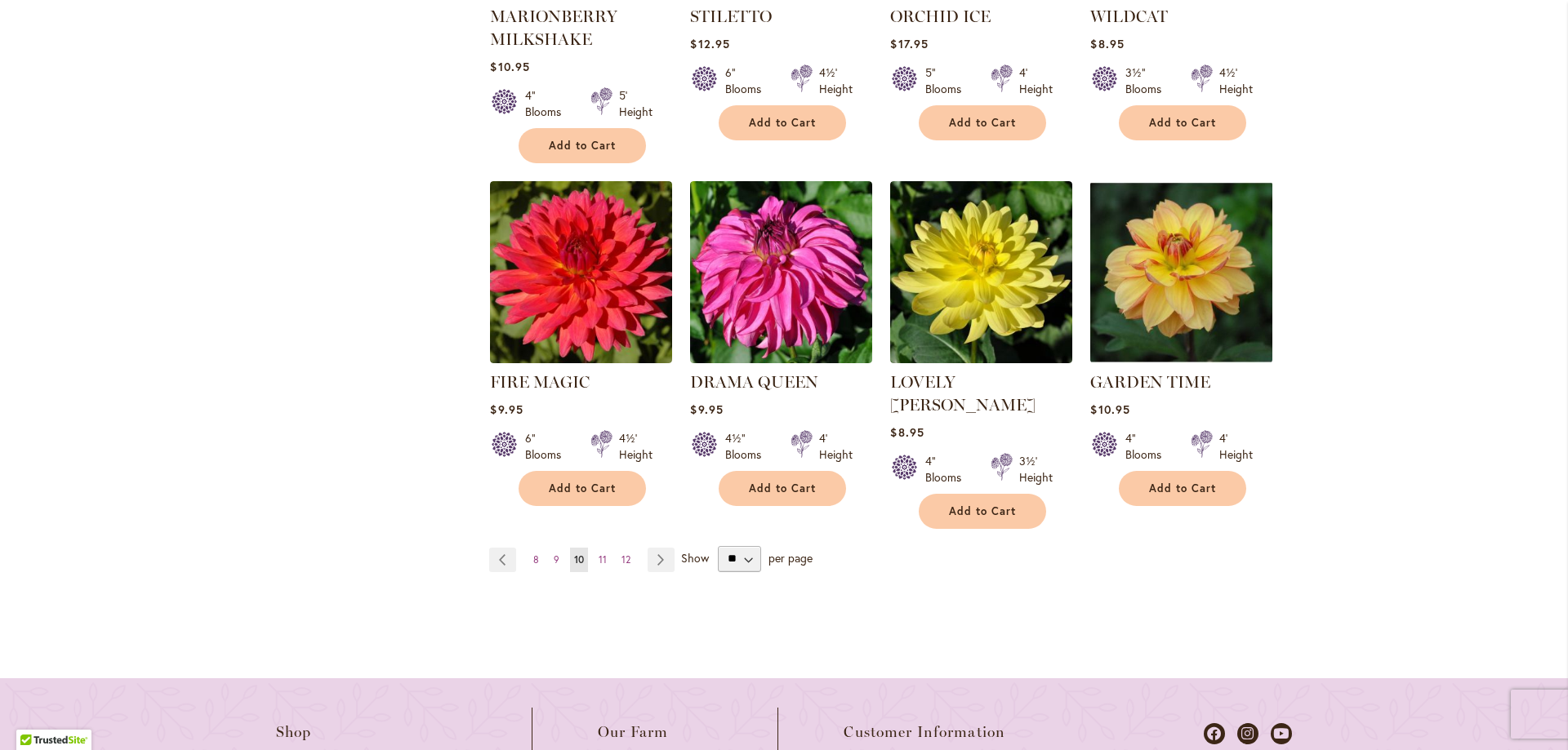
scroll to position [1503, 0]
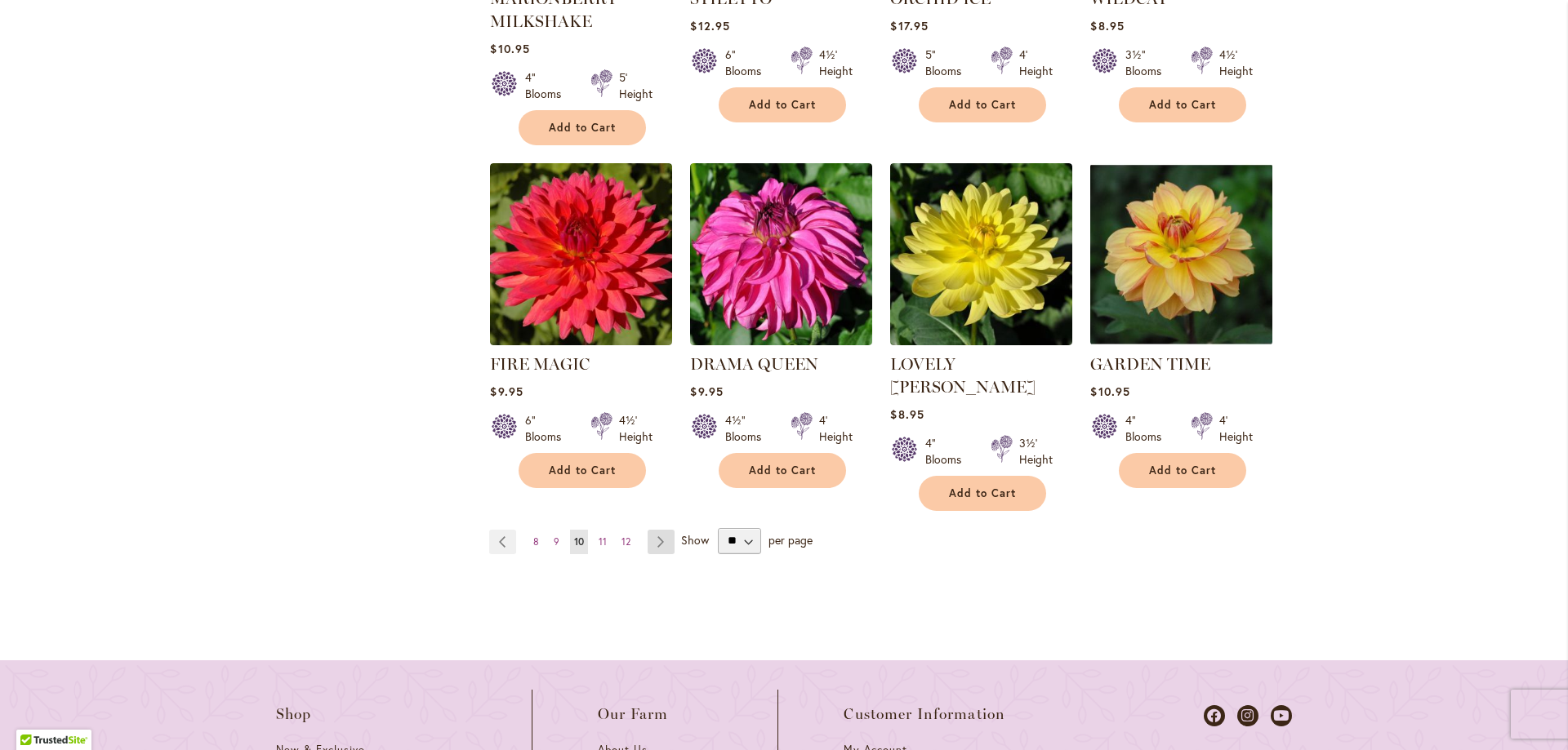
click at [667, 530] on link "Page Next" at bounding box center [660, 542] width 27 height 25
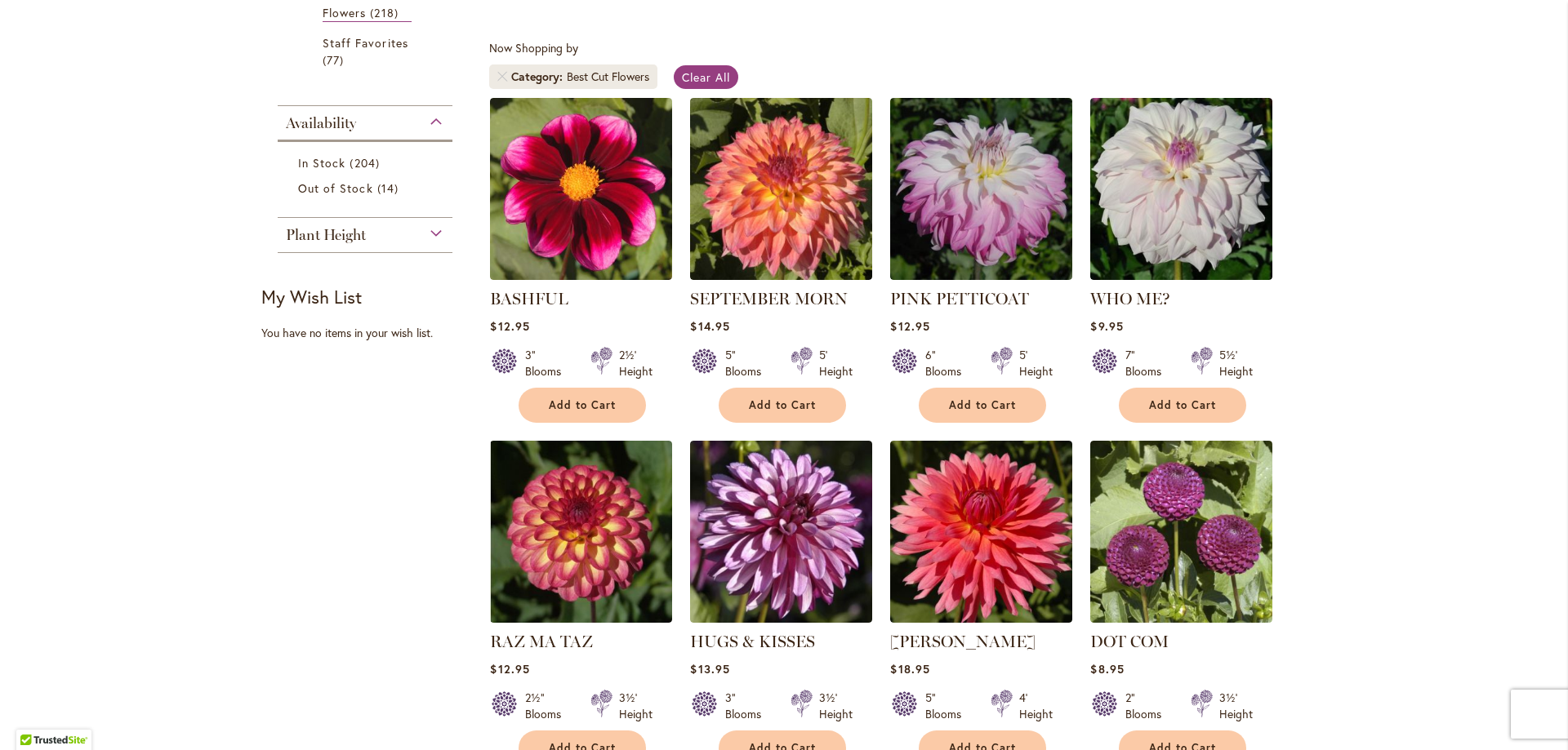
scroll to position [521, 0]
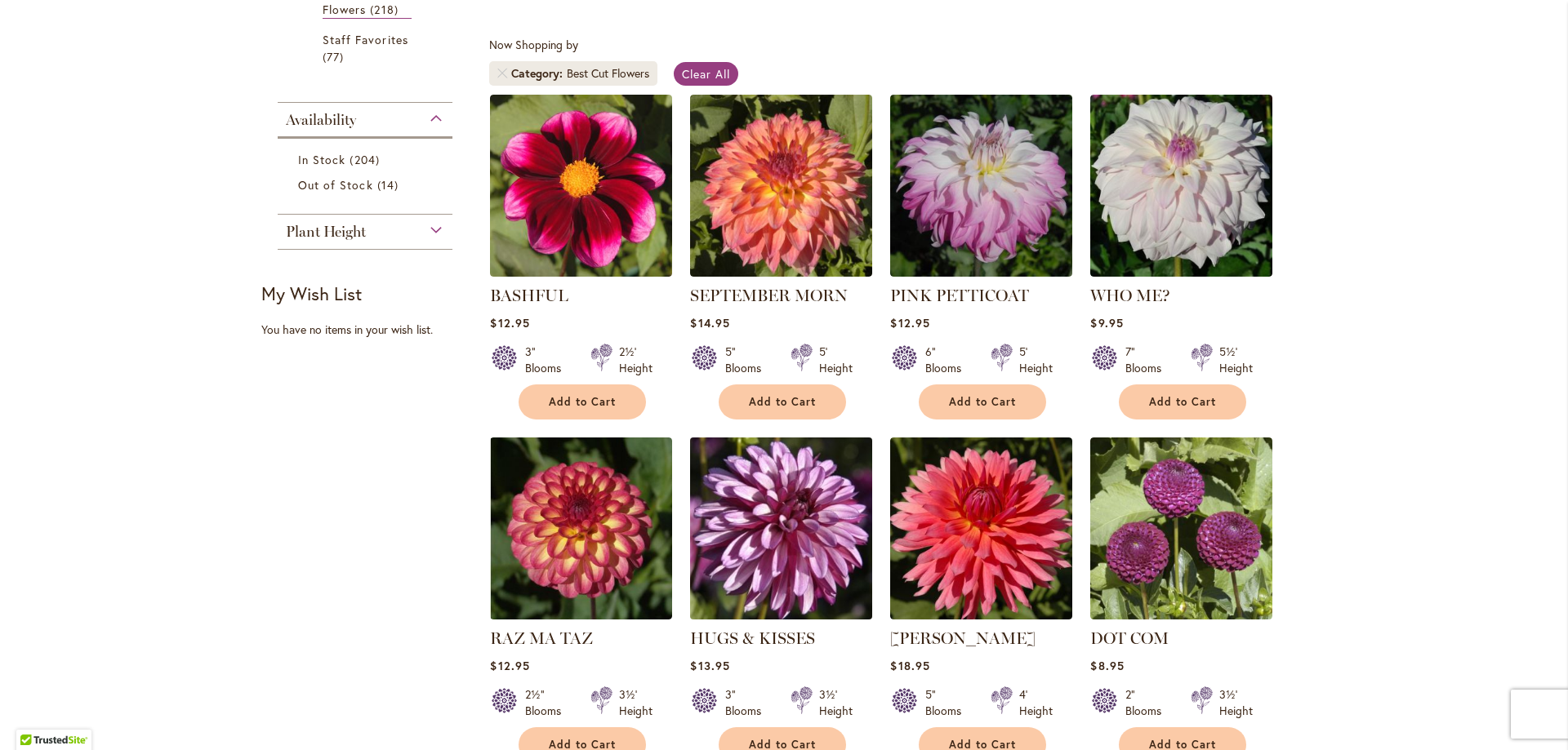
click at [809, 488] on img at bounding box center [782, 528] width 191 height 191
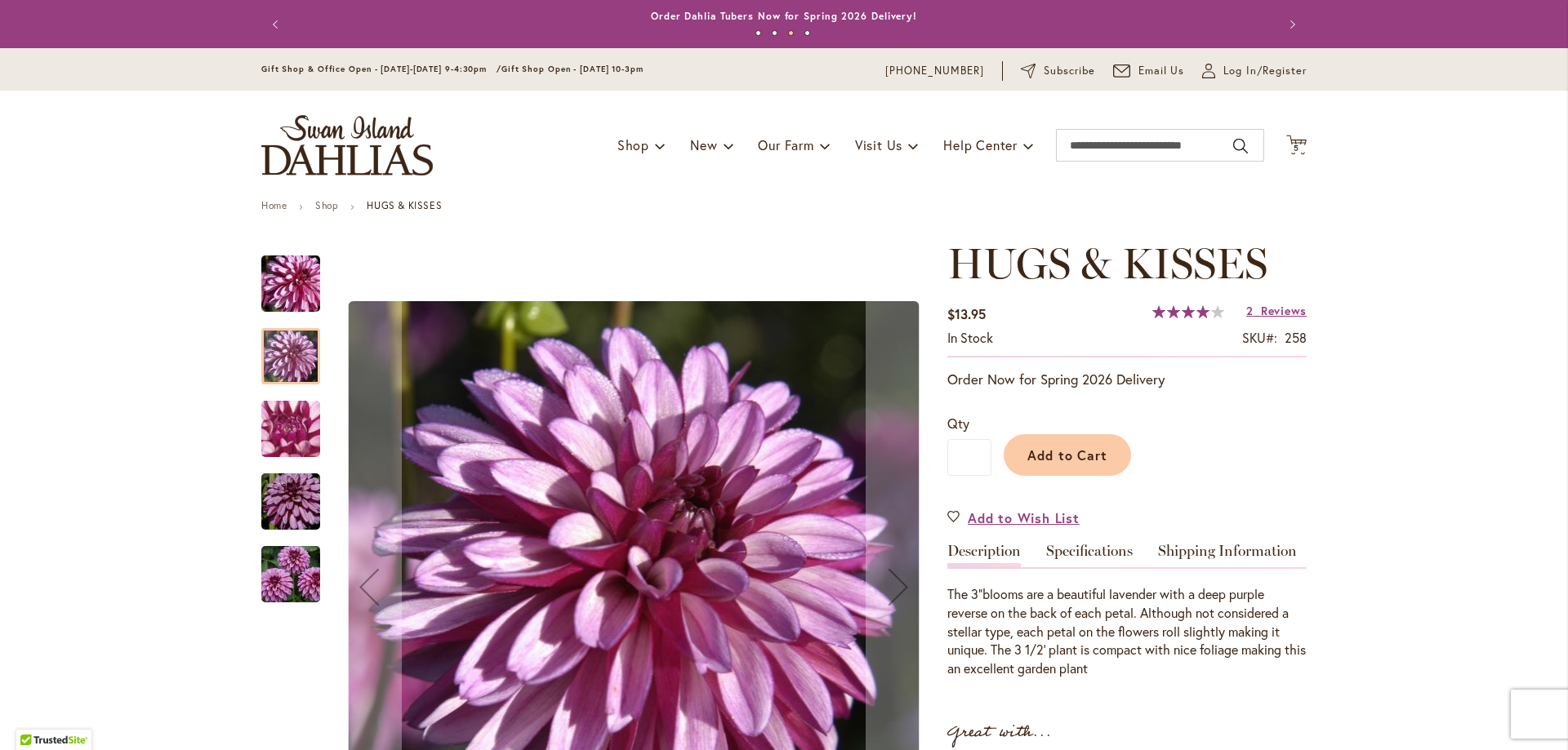
click at [284, 356] on div at bounding box center [290, 355] width 59 height 56
click at [283, 430] on img "HUGS & KISSES" at bounding box center [290, 430] width 118 height 88
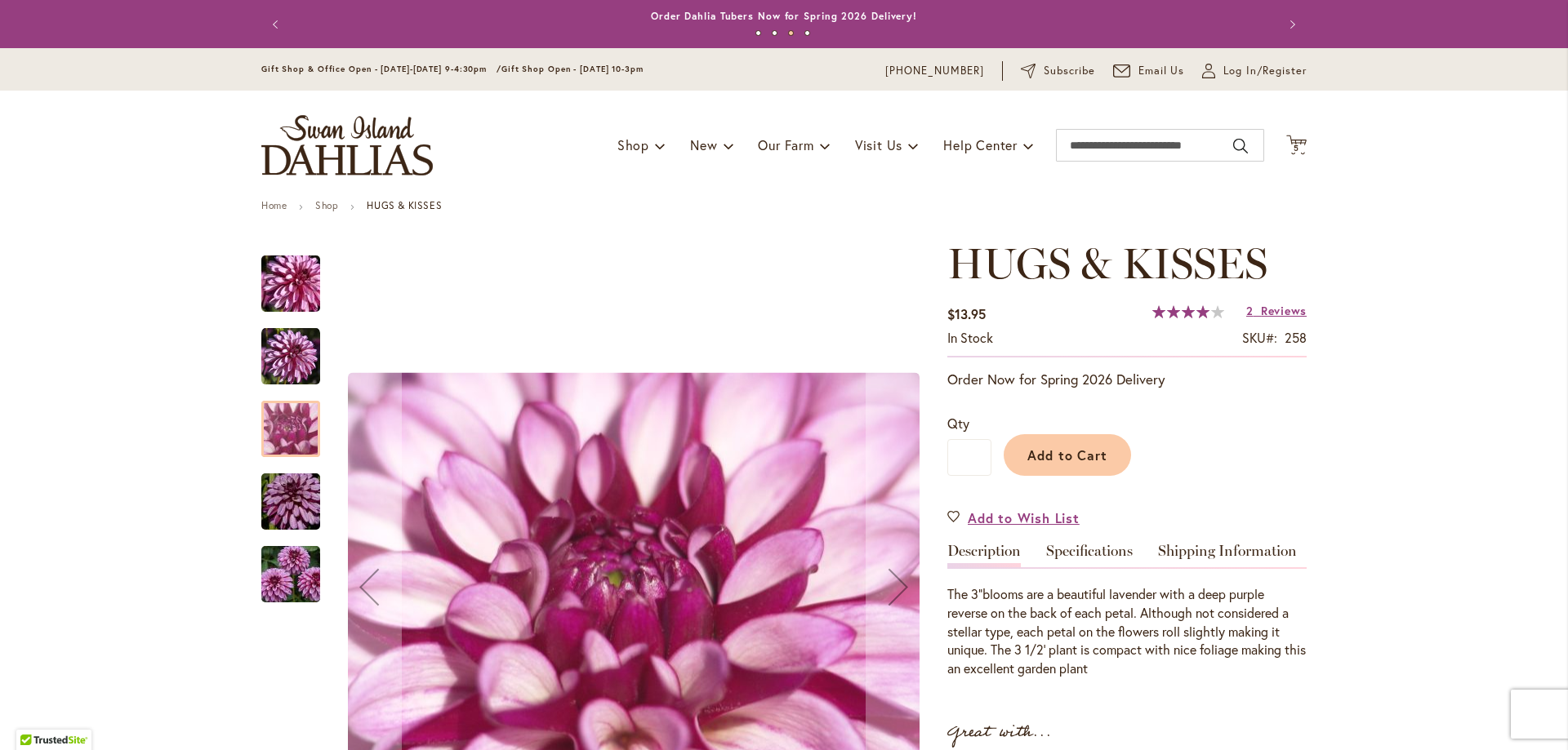
click at [286, 496] on img "HUGS & KISSES" at bounding box center [290, 501] width 118 height 78
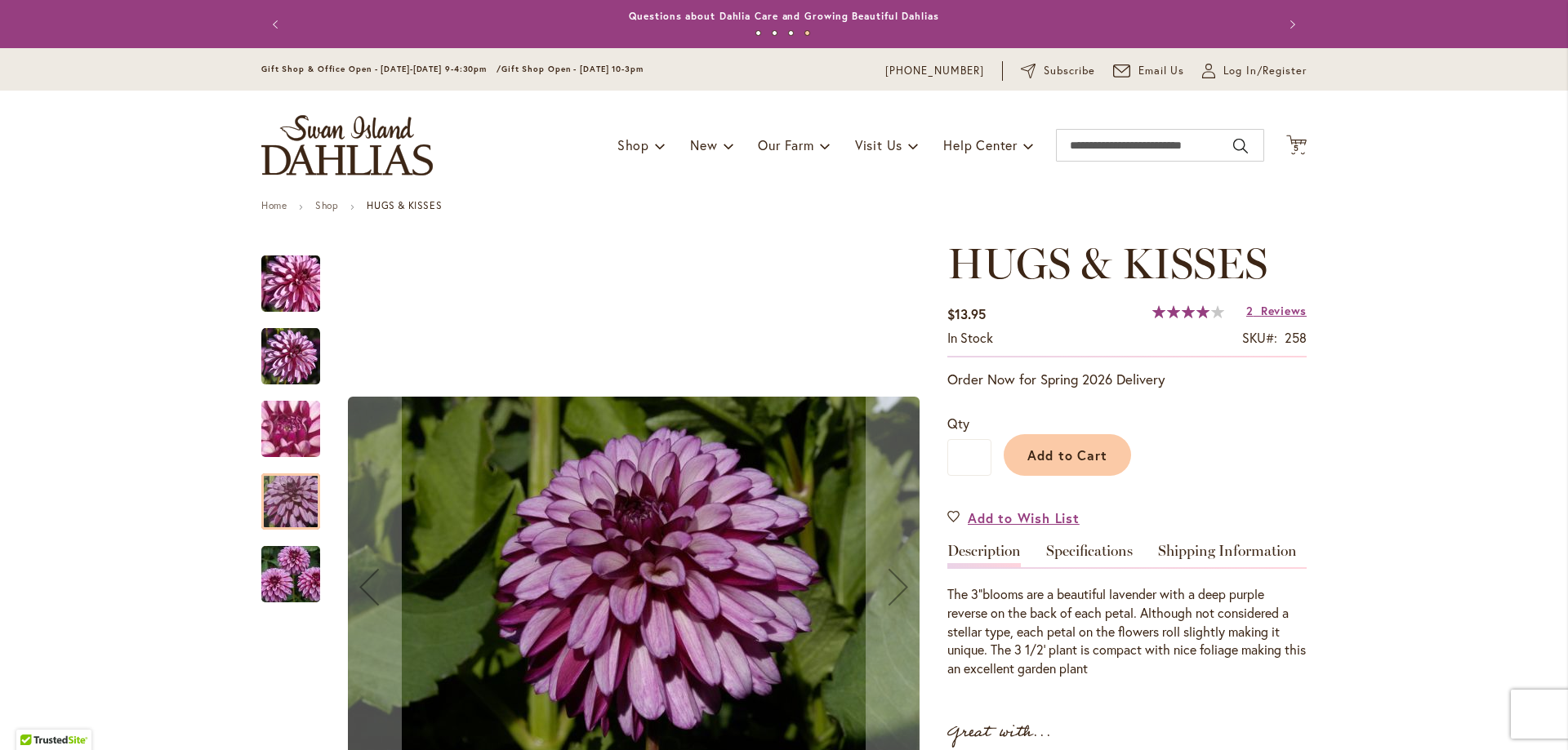
click at [287, 567] on img "HUGS & KISSES" at bounding box center [290, 574] width 118 height 78
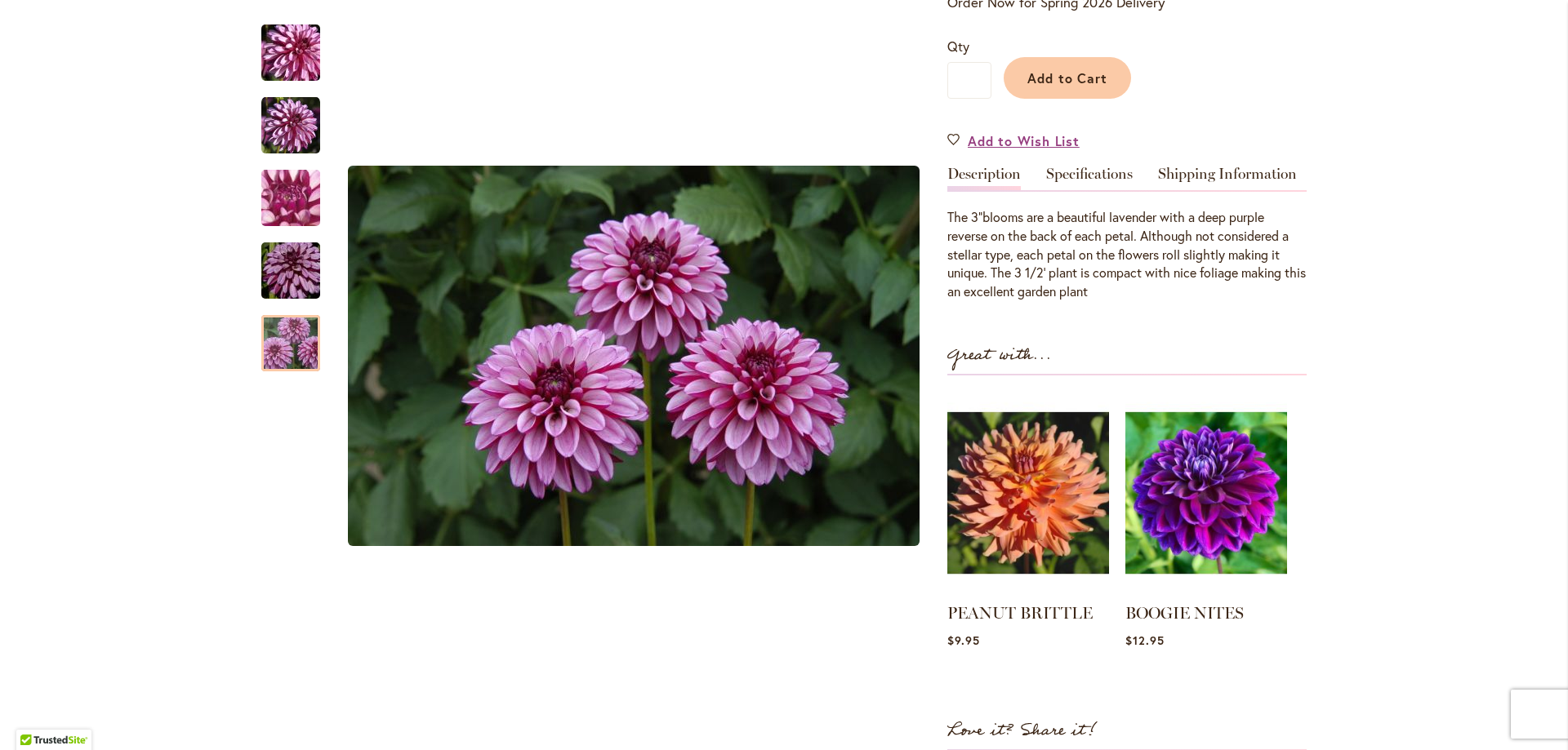
scroll to position [319, 0]
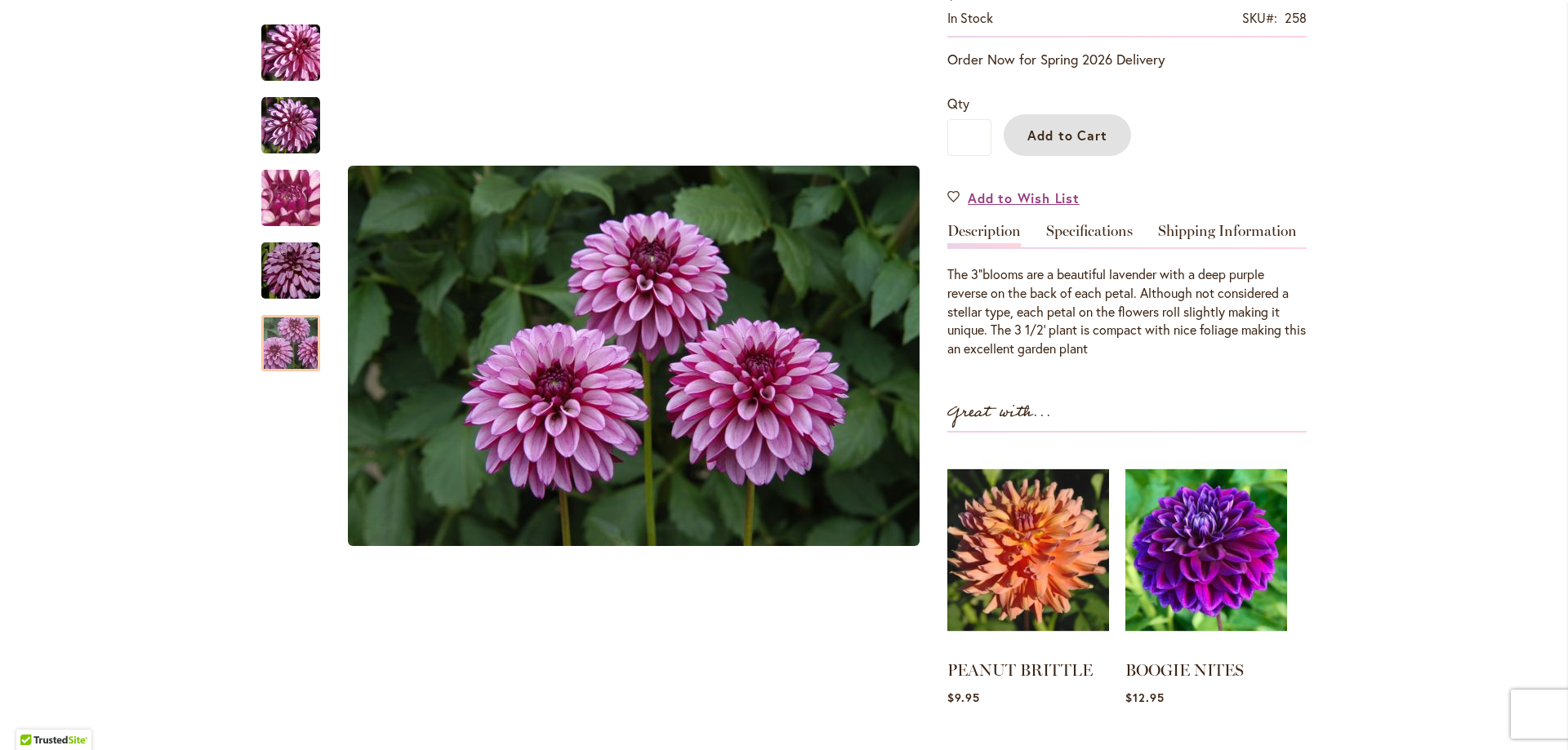
click at [1077, 136] on span "Add to Cart" at bounding box center [1067, 135] width 81 height 17
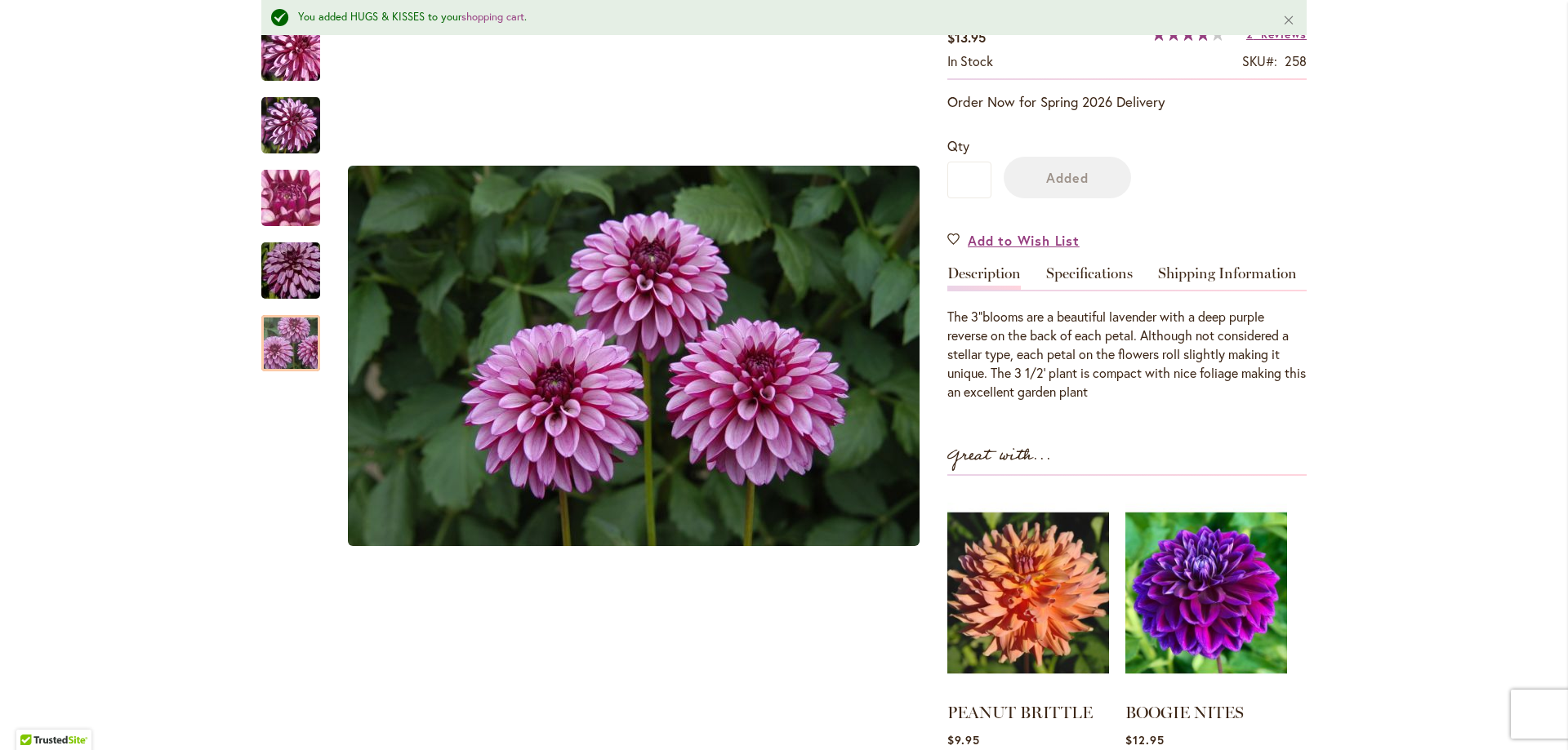
scroll to position [364, 0]
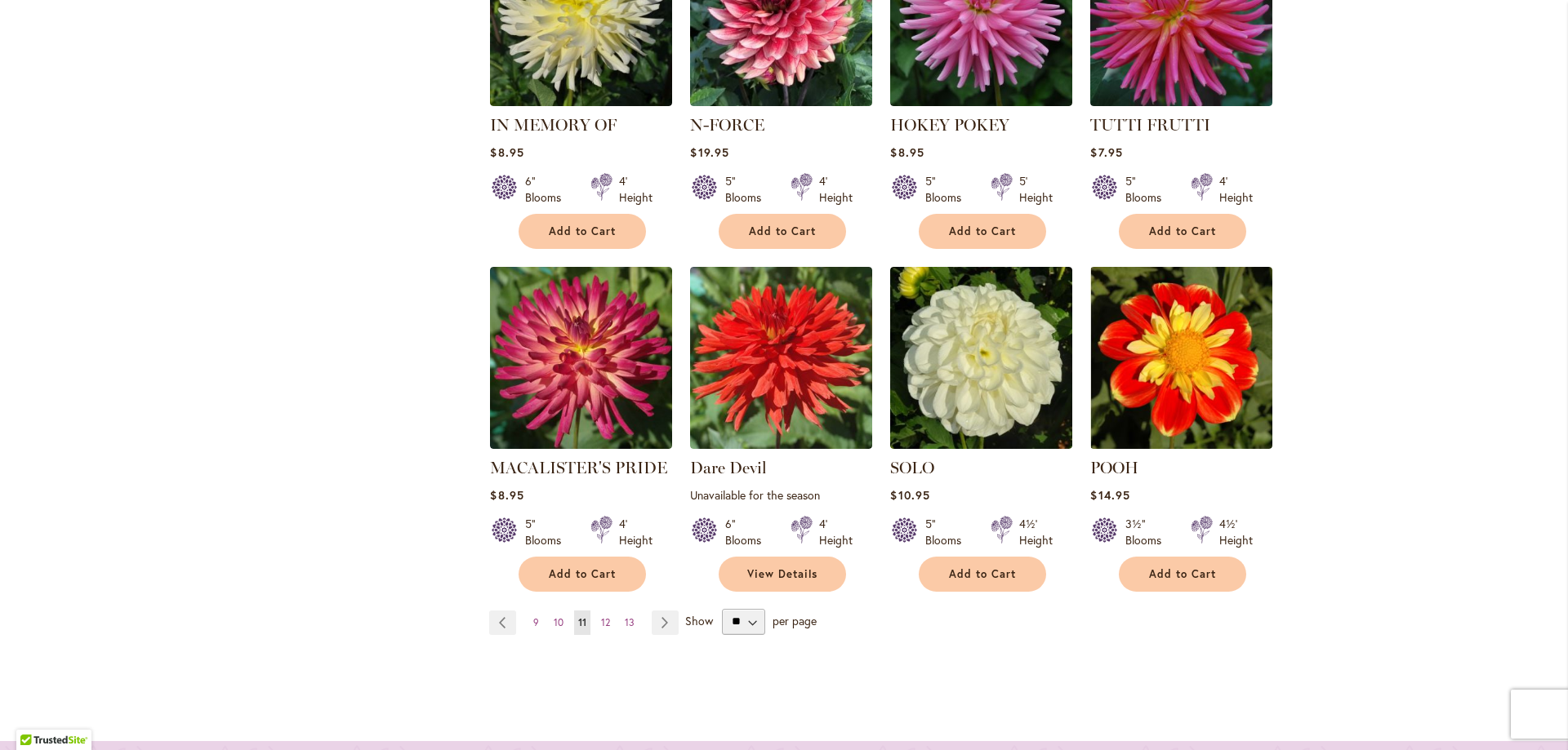
scroll to position [1377, 0]
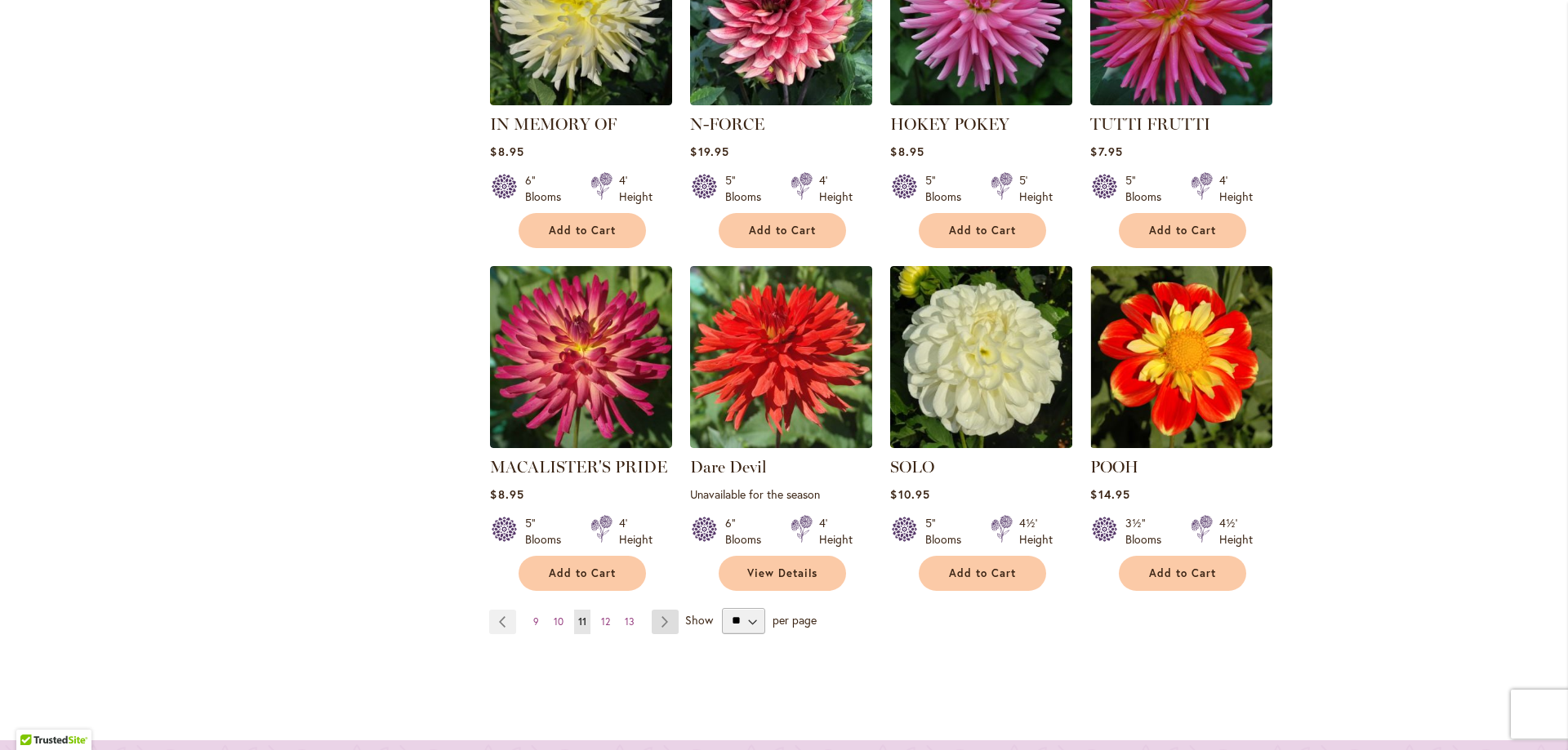
click at [662, 610] on link "Page Next" at bounding box center [664, 621] width 27 height 25
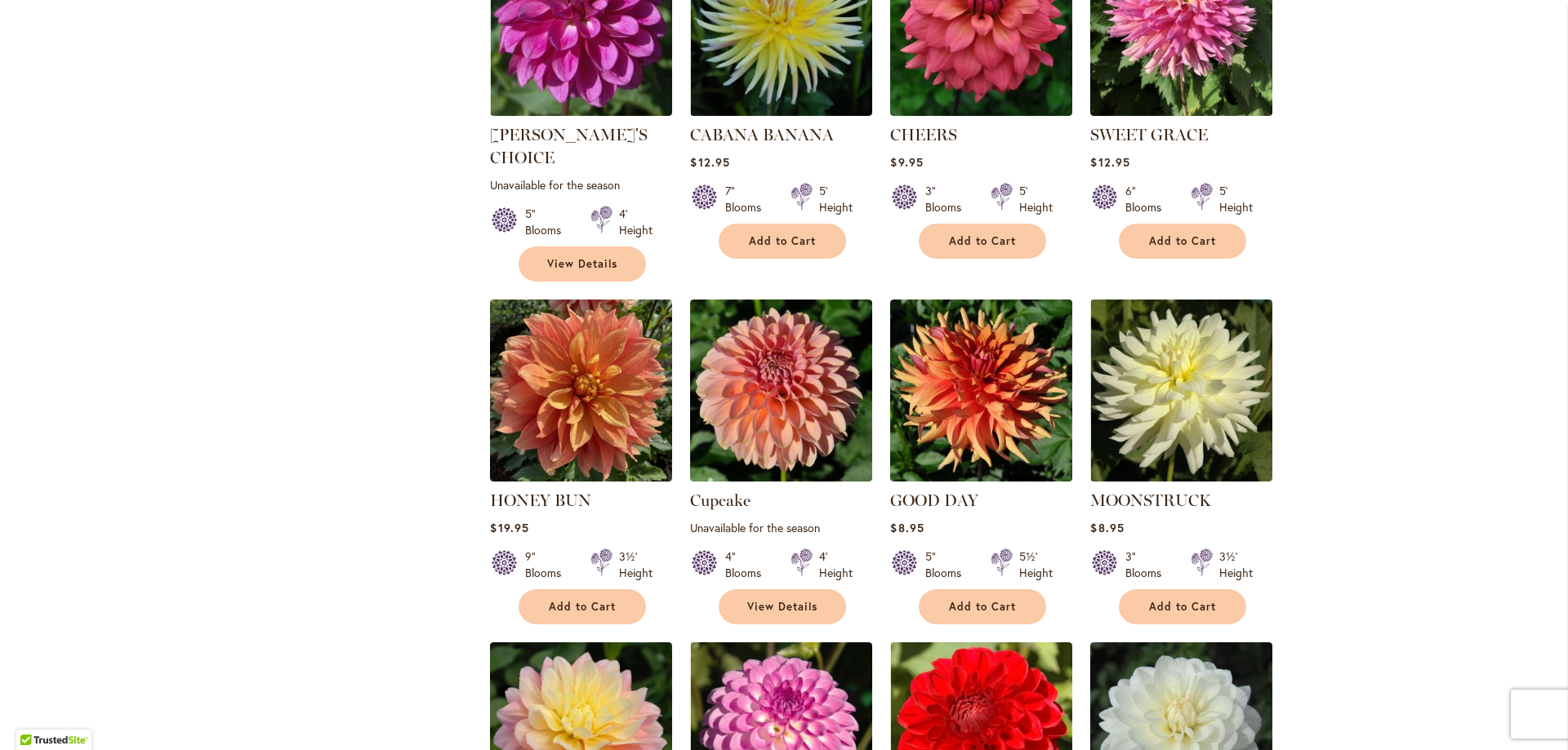
scroll to position [1181, 0]
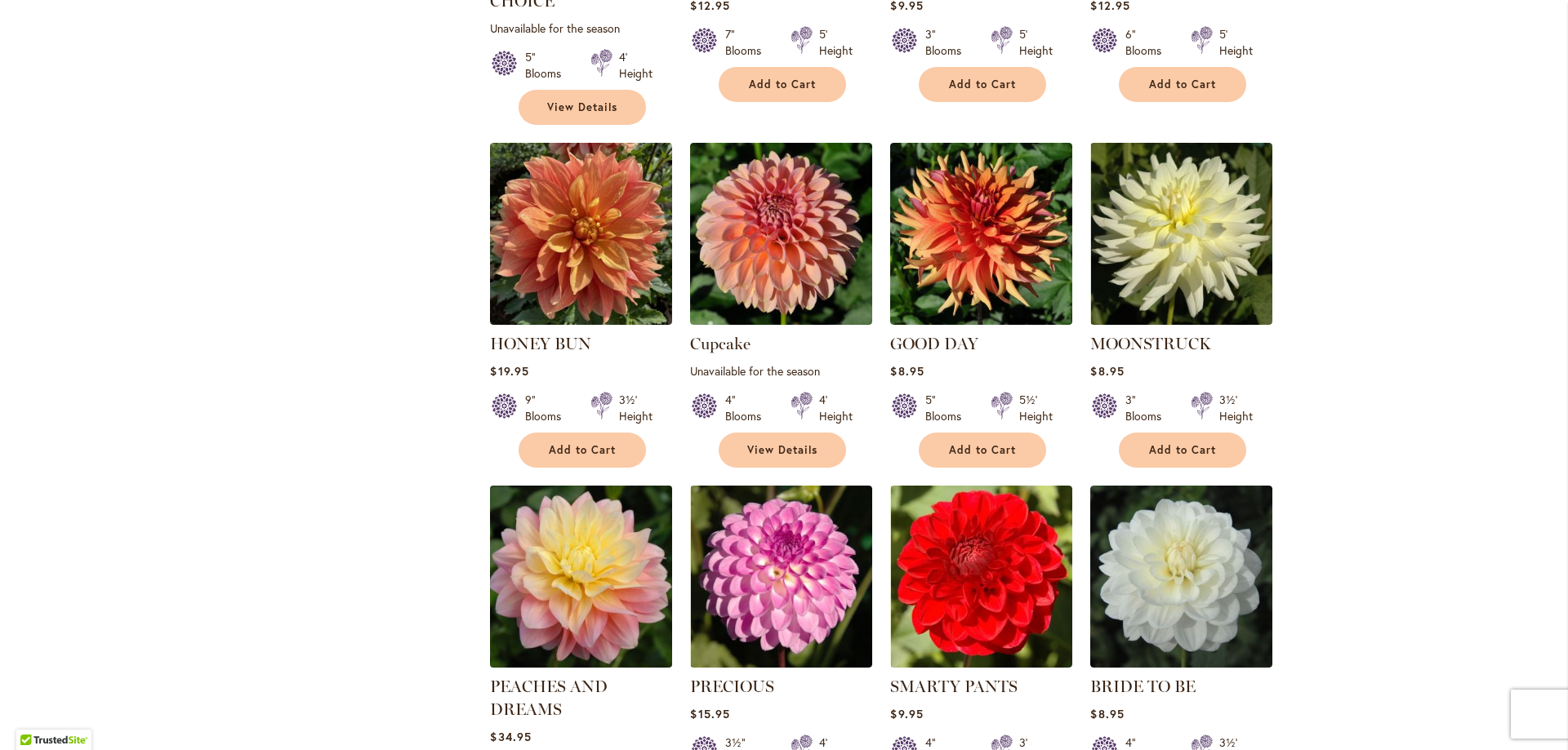
click at [560, 496] on img at bounding box center [581, 576] width 191 height 191
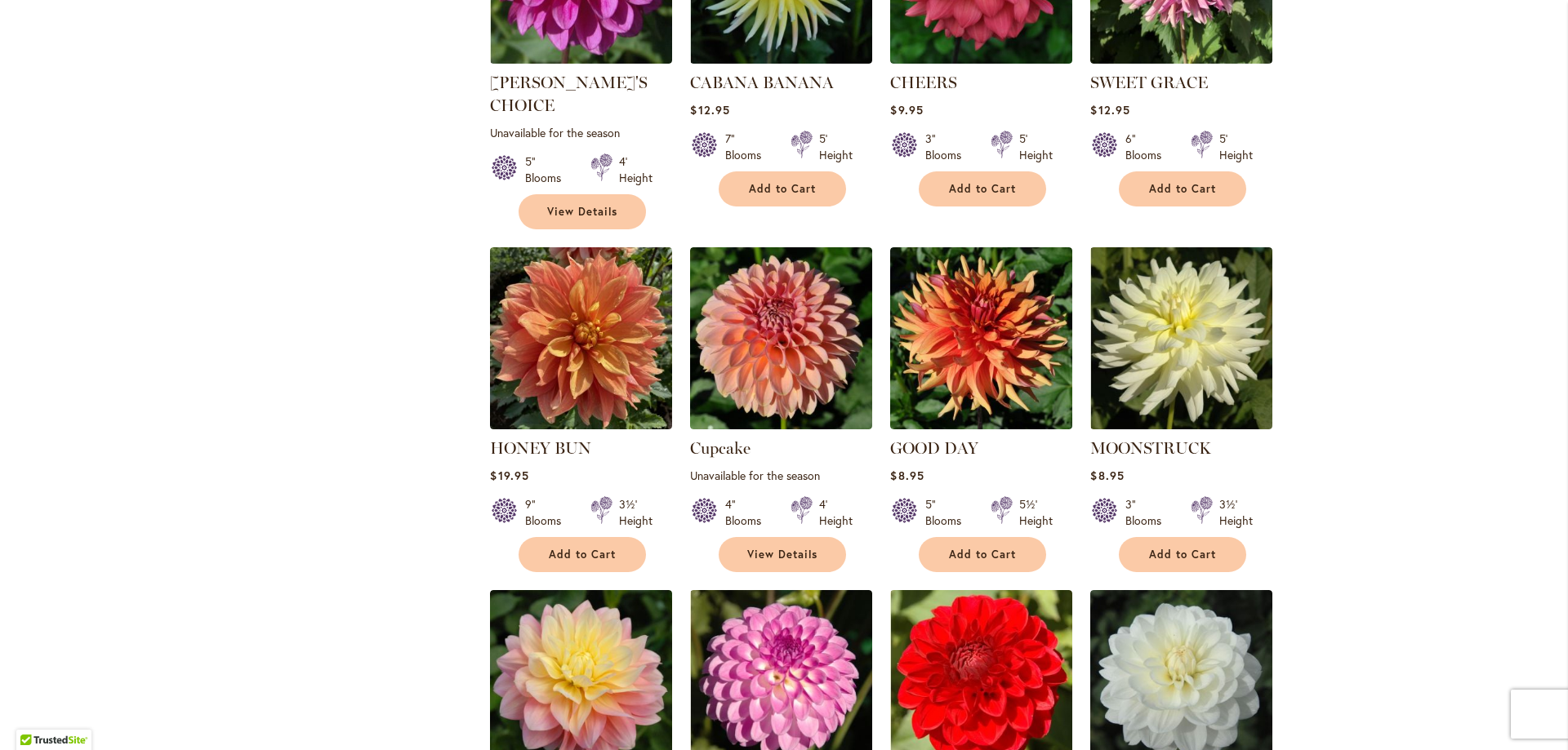
scroll to position [1271, 0]
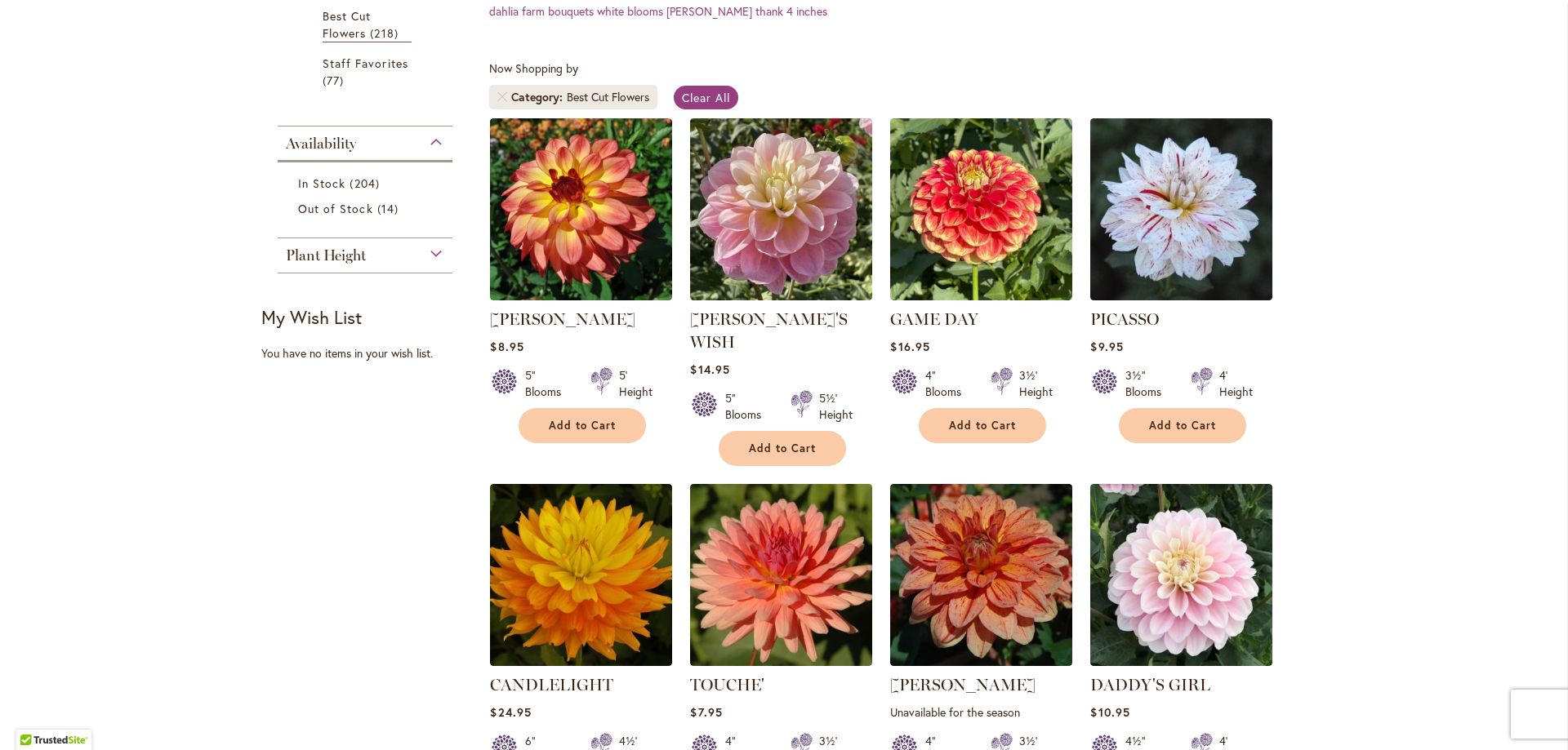
scroll to position [495, 0]
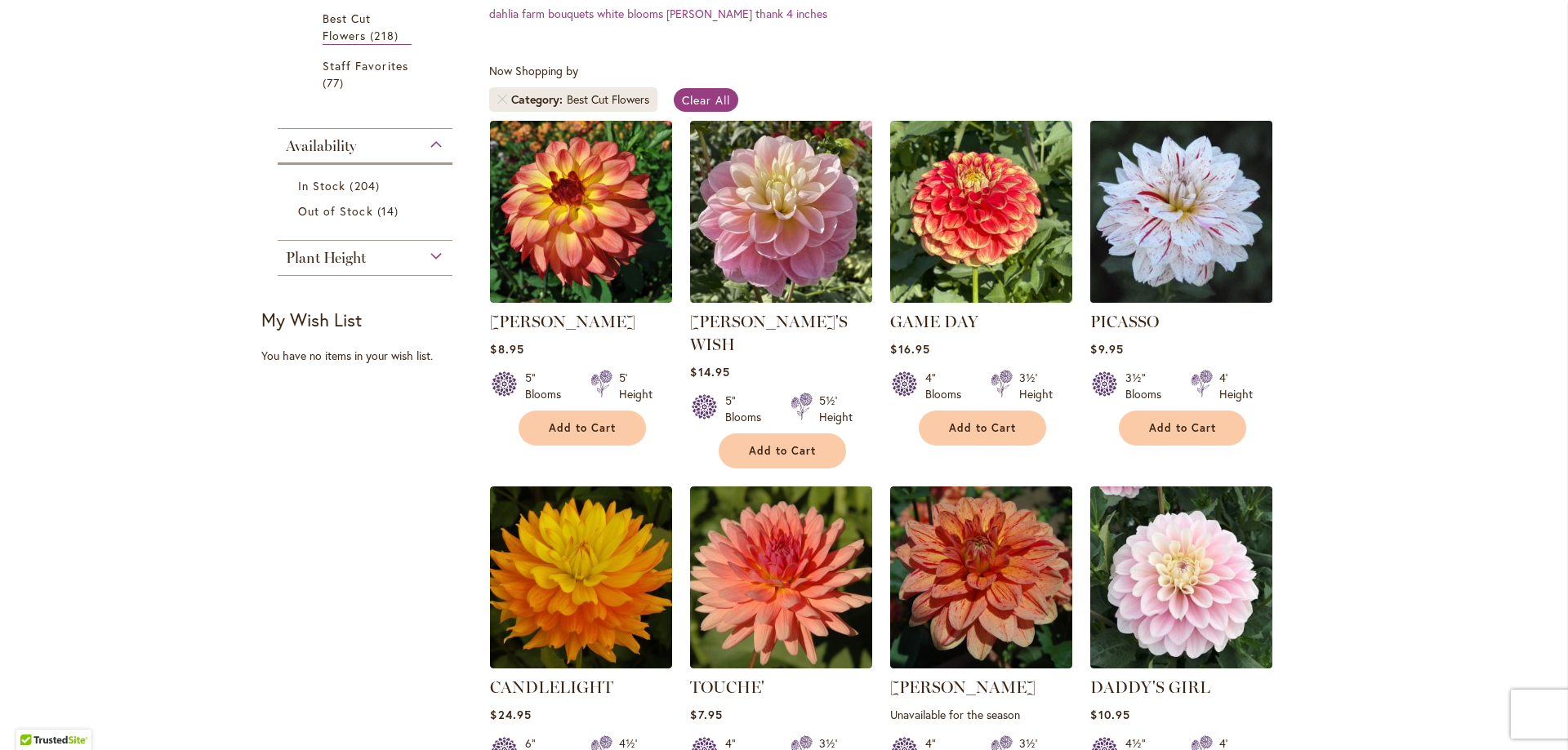
click at [1197, 201] on img at bounding box center [1181, 211] width 191 height 191
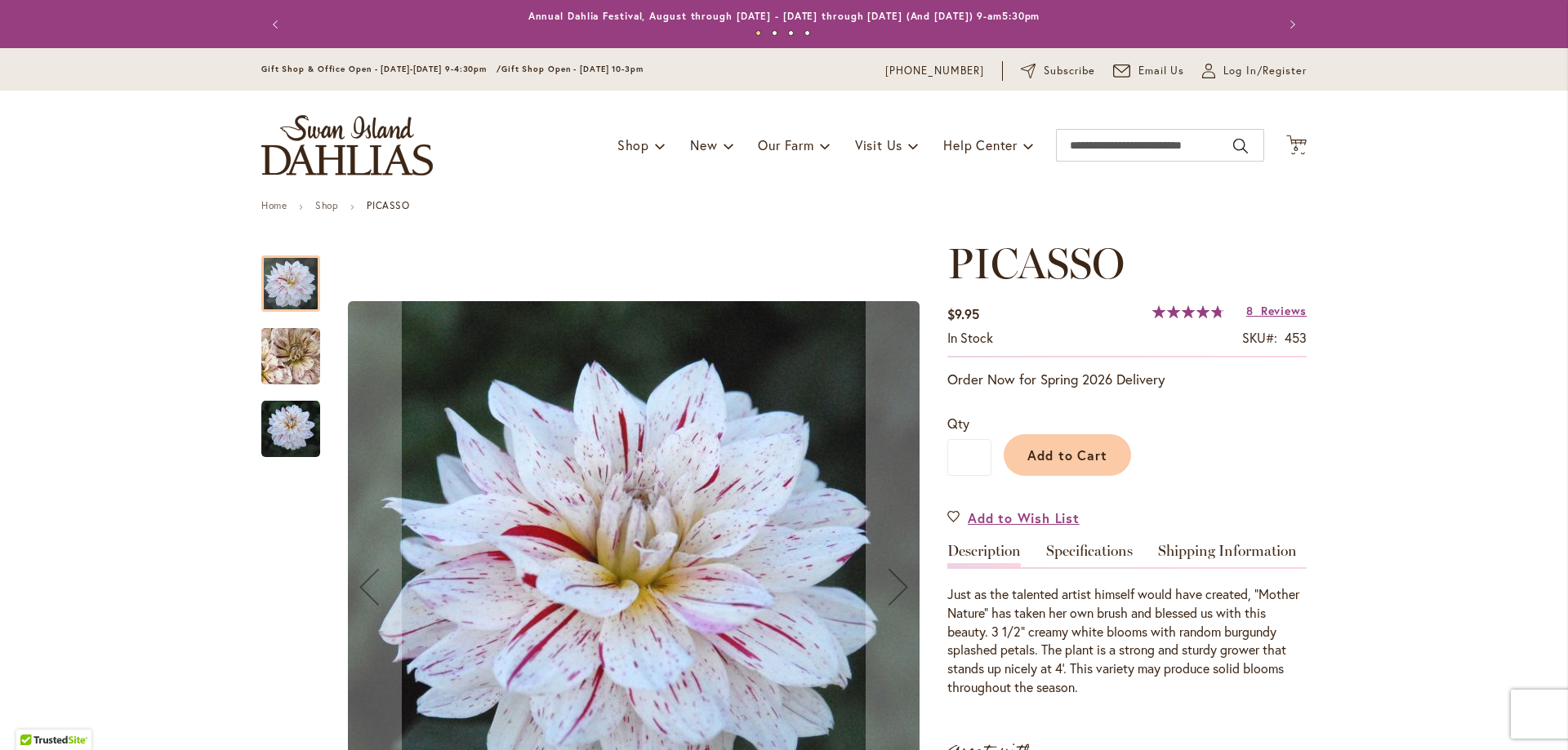
click at [278, 440] on img "PICASSO" at bounding box center [290, 430] width 59 height 59
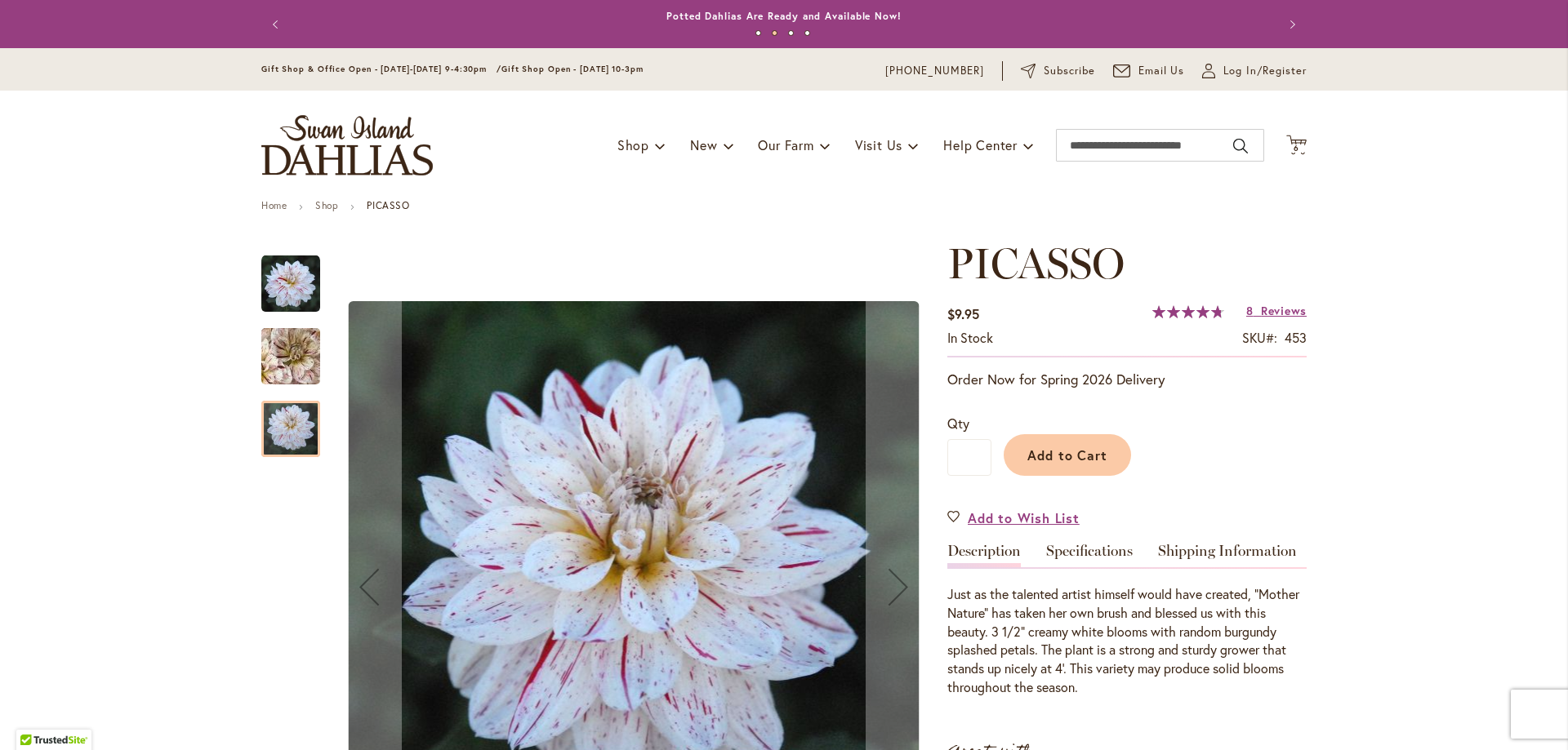
click at [270, 346] on img "PICASSO" at bounding box center [290, 356] width 118 height 109
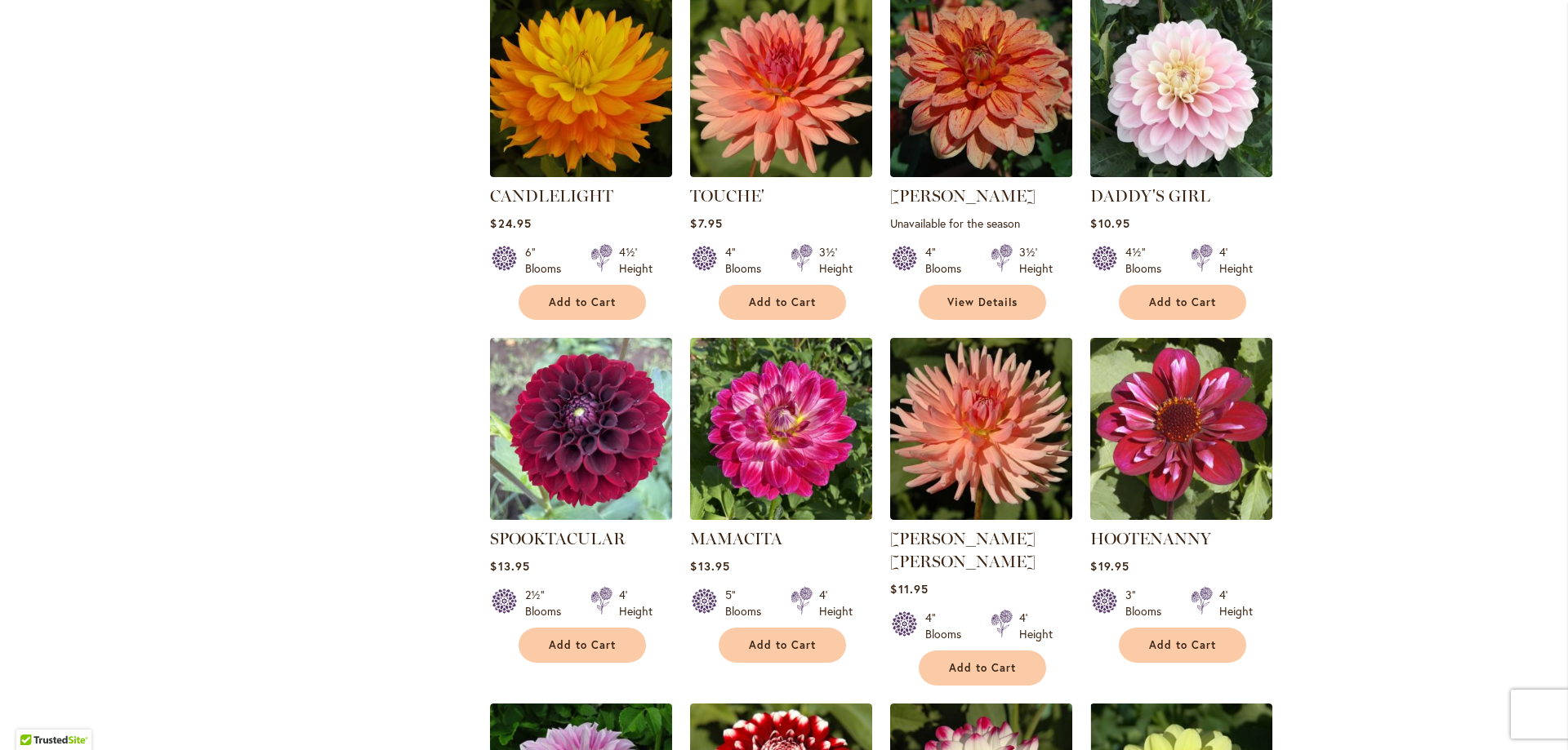
scroll to position [997, 0]
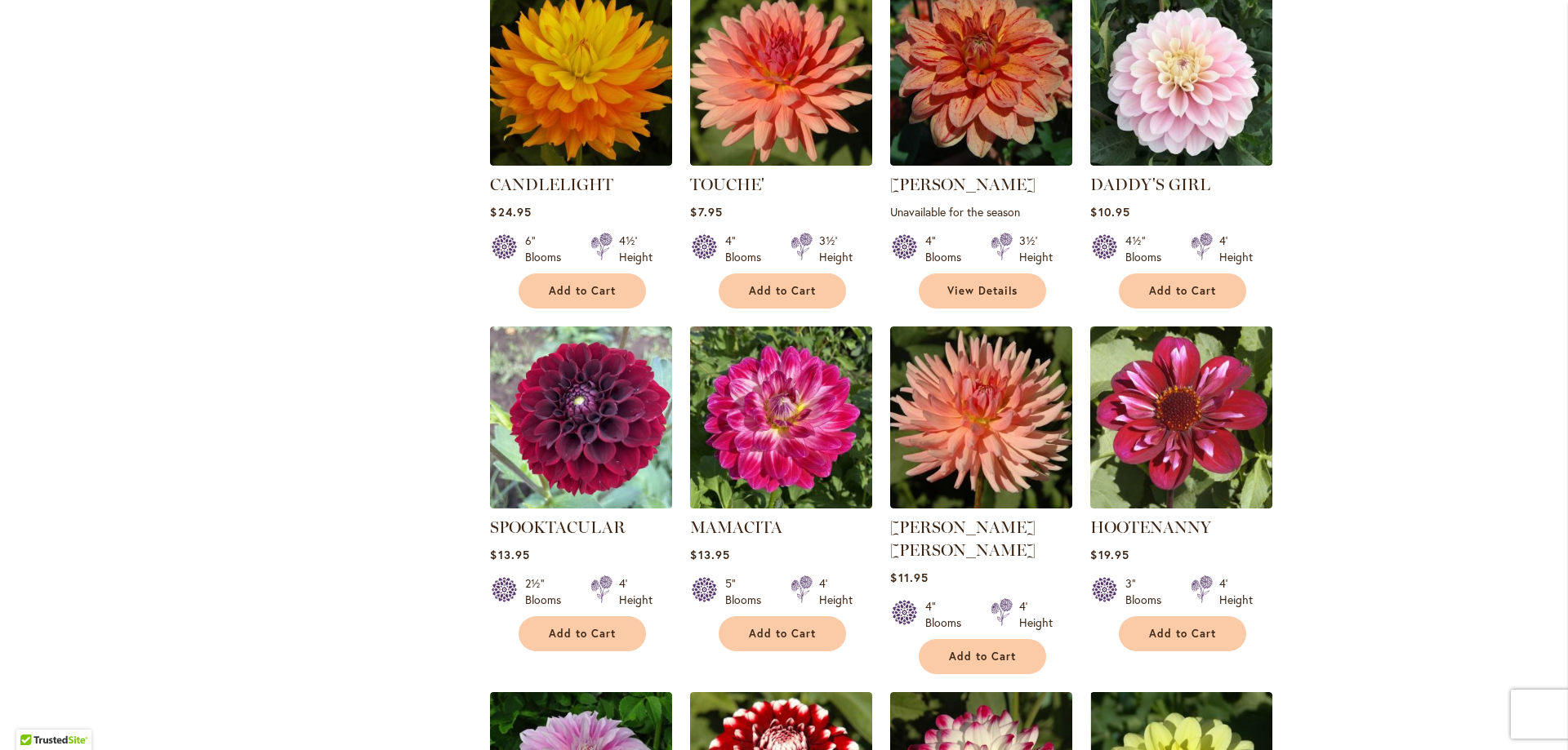
click at [792, 366] on img at bounding box center [782, 417] width 191 height 191
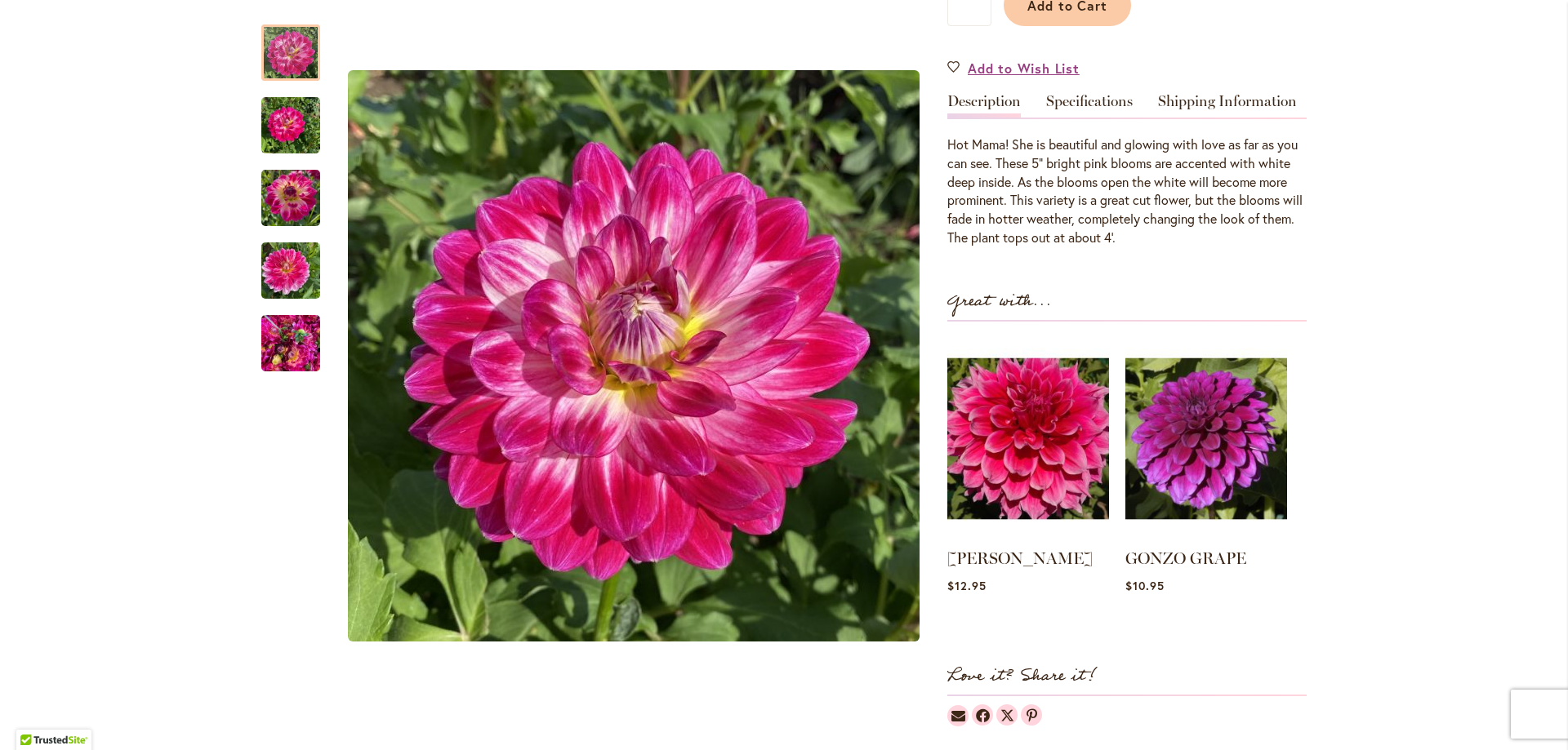
scroll to position [397, 0]
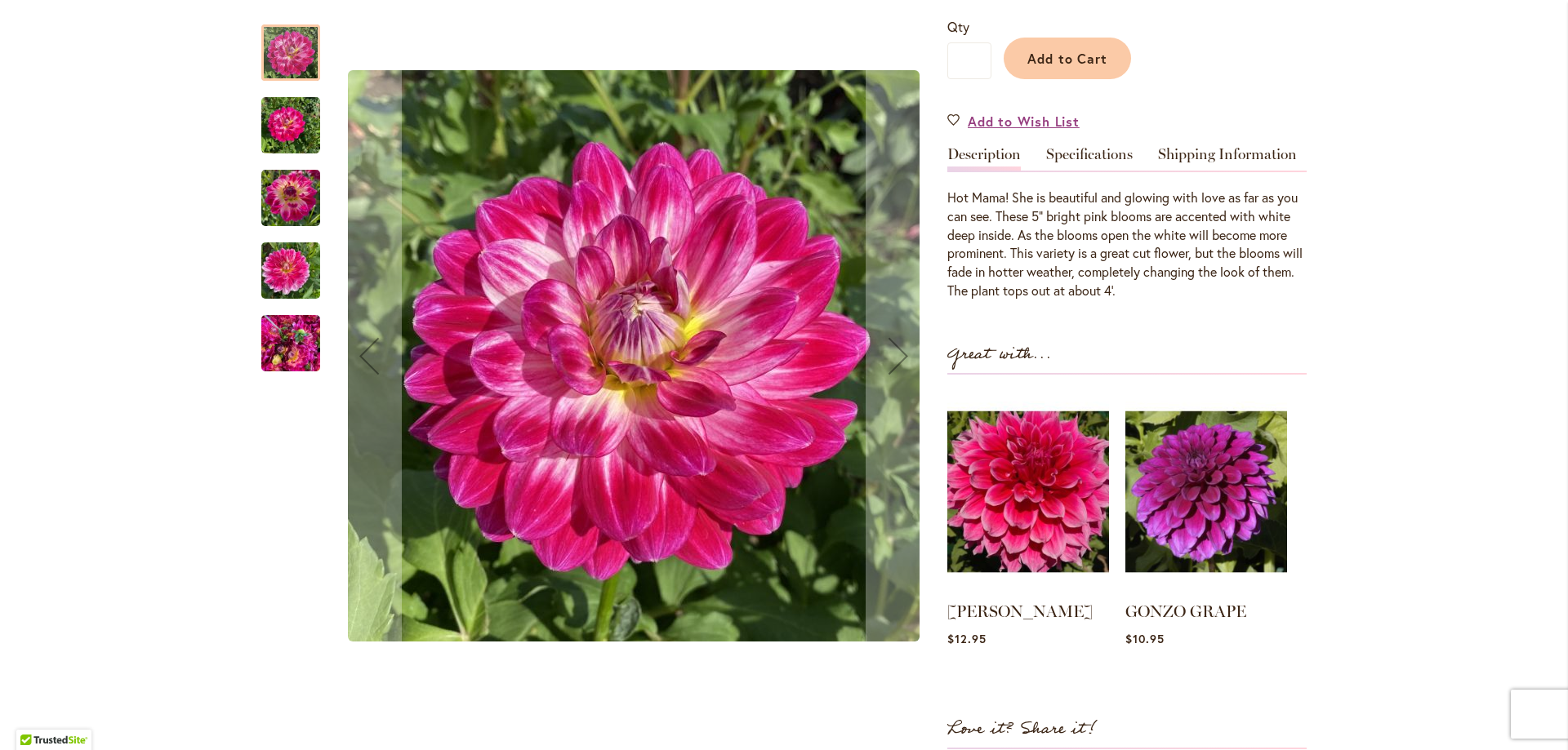
click at [291, 277] on img "Mamacita" at bounding box center [290, 270] width 59 height 78
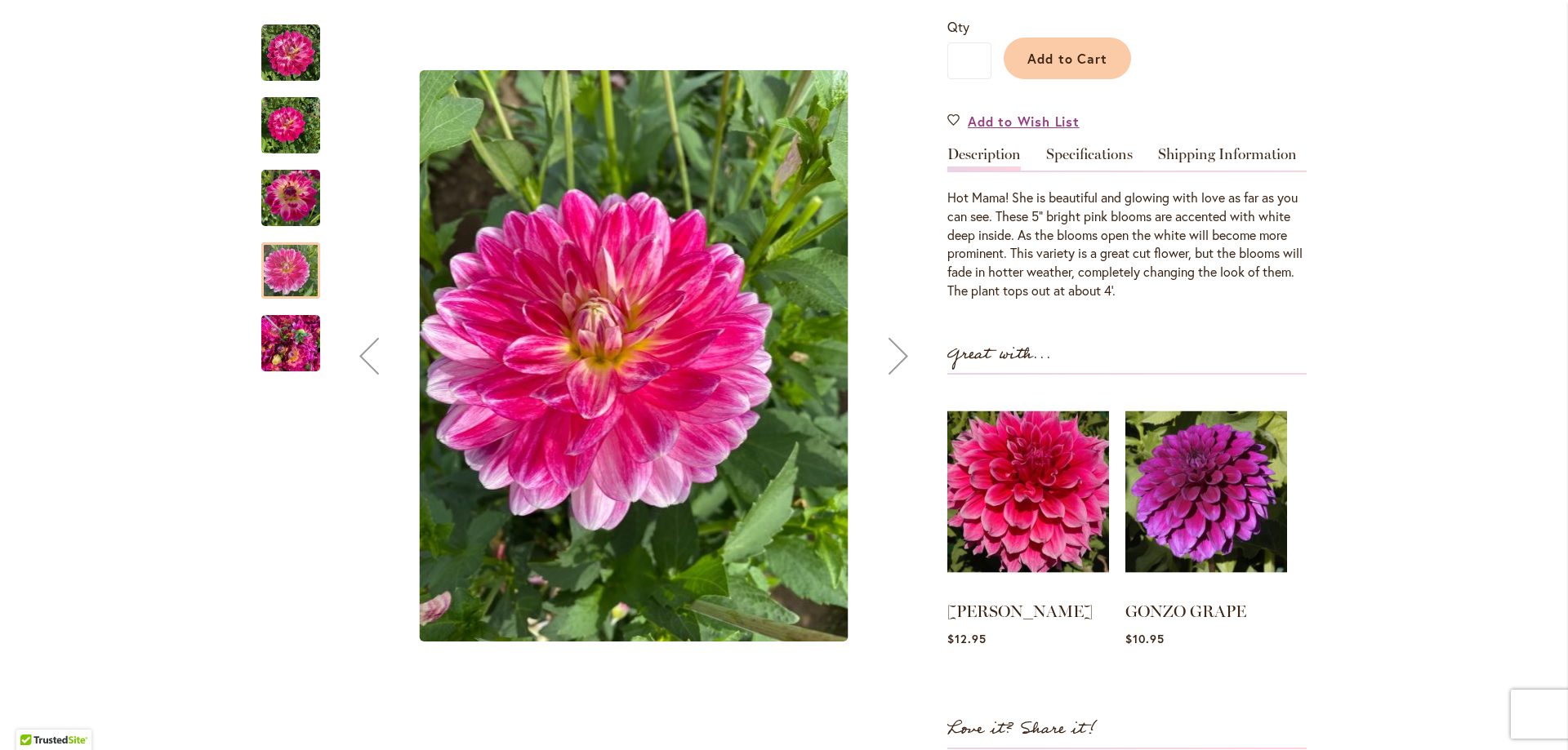
click at [287, 201] on img "Mamacita" at bounding box center [290, 197] width 59 height 78
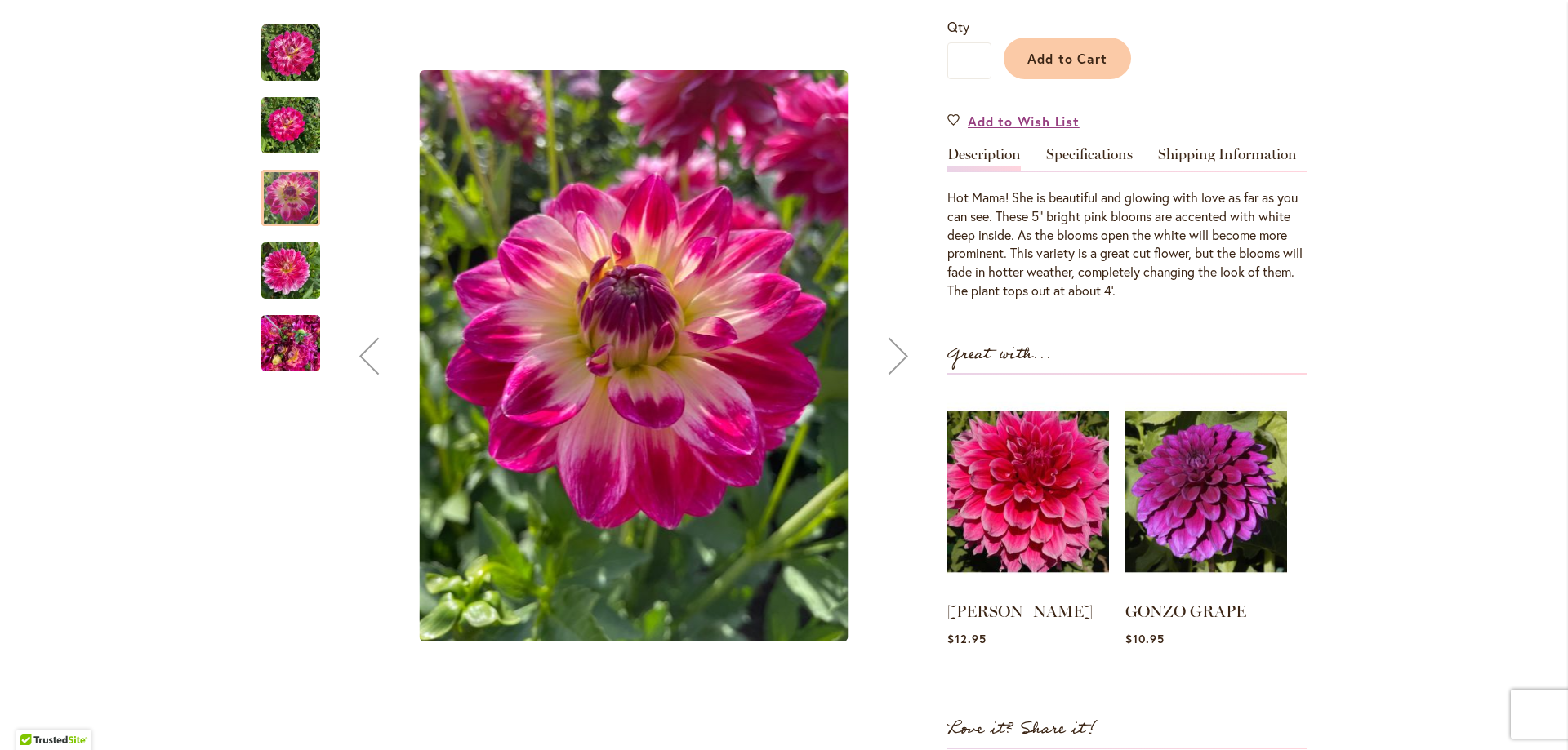
click at [299, 129] on img "Mamacita" at bounding box center [290, 125] width 59 height 78
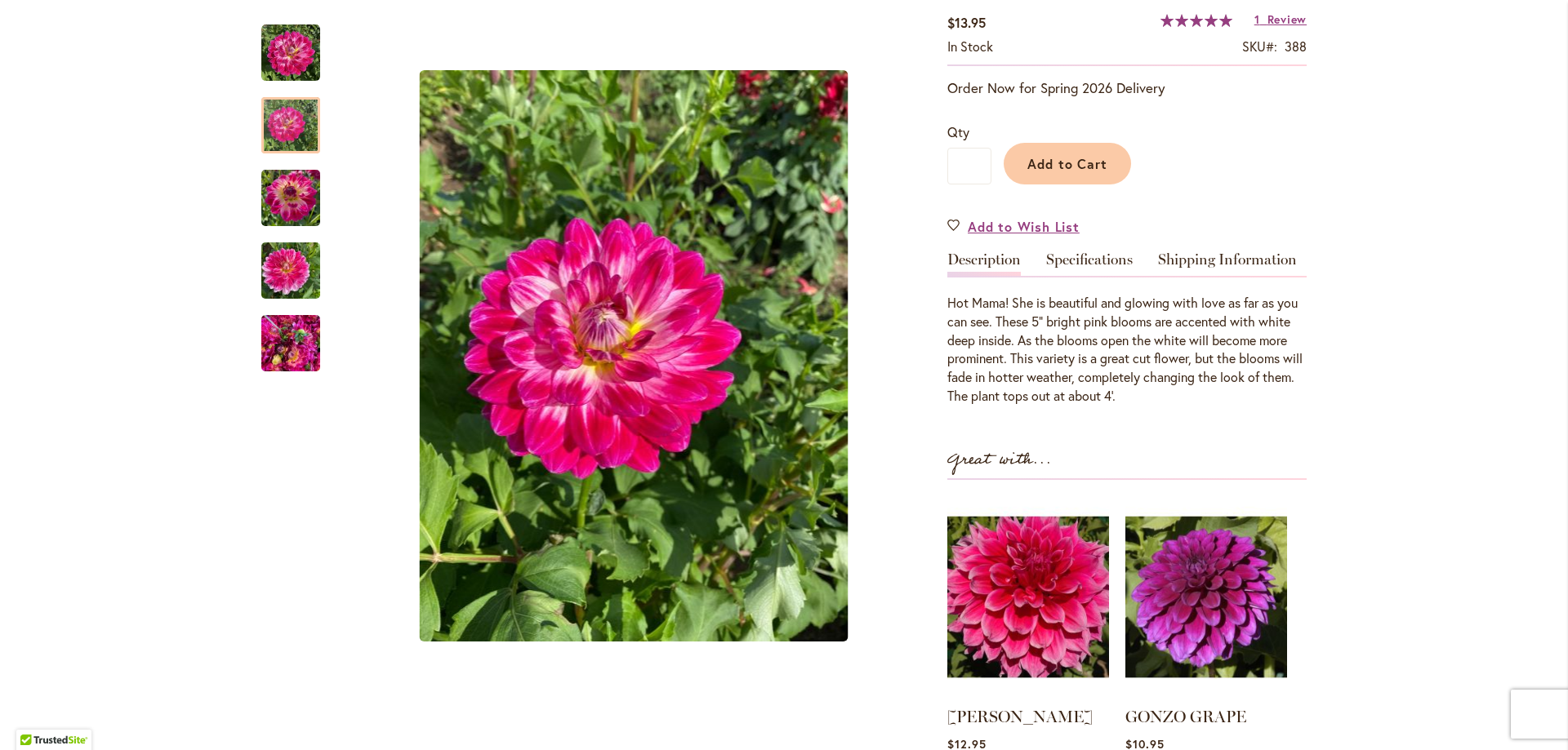
scroll to position [172, 0]
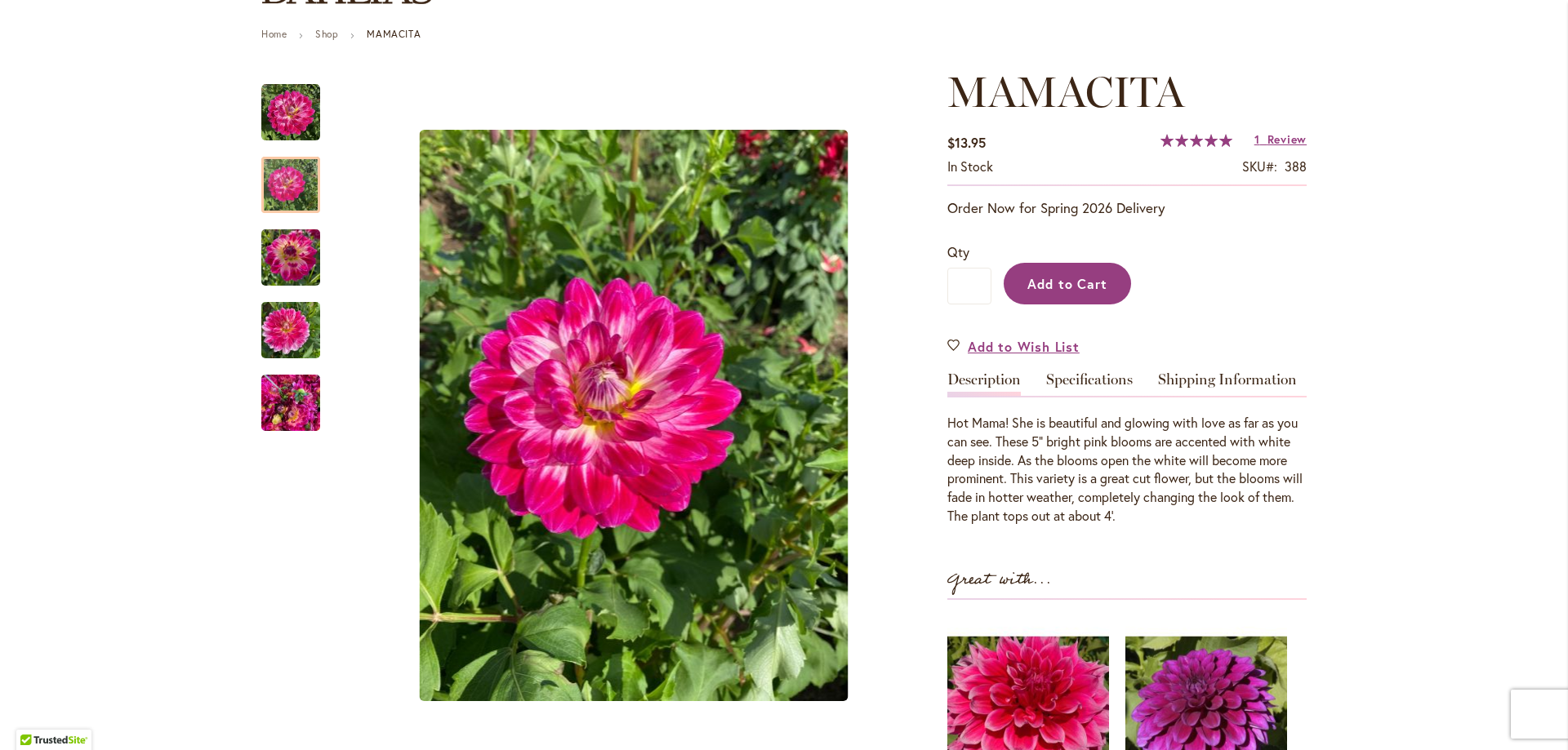
click at [1034, 290] on span "Add to Cart" at bounding box center [1067, 284] width 81 height 17
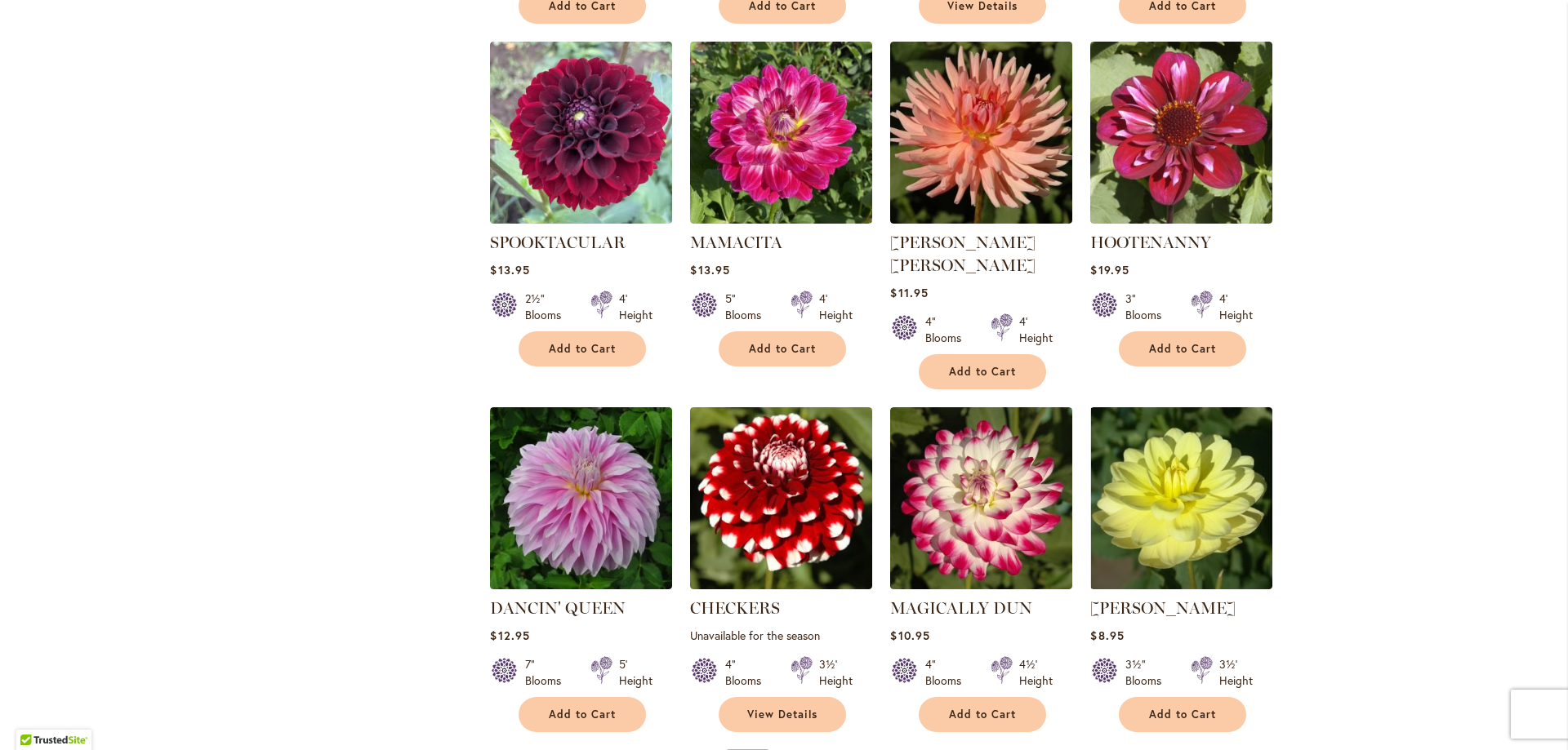
scroll to position [1303, 0]
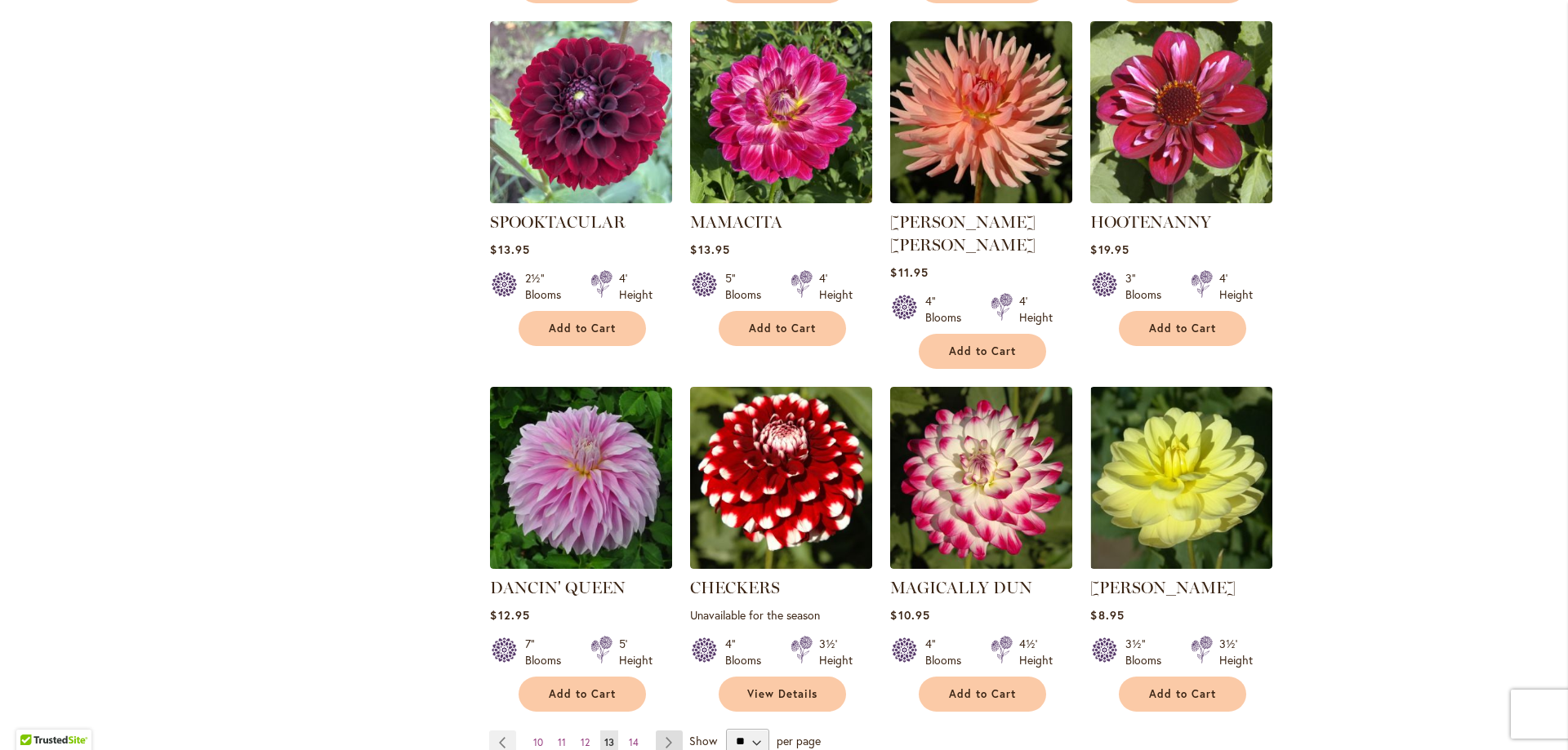
click at [660, 731] on link "Page Next" at bounding box center [669, 743] width 27 height 25
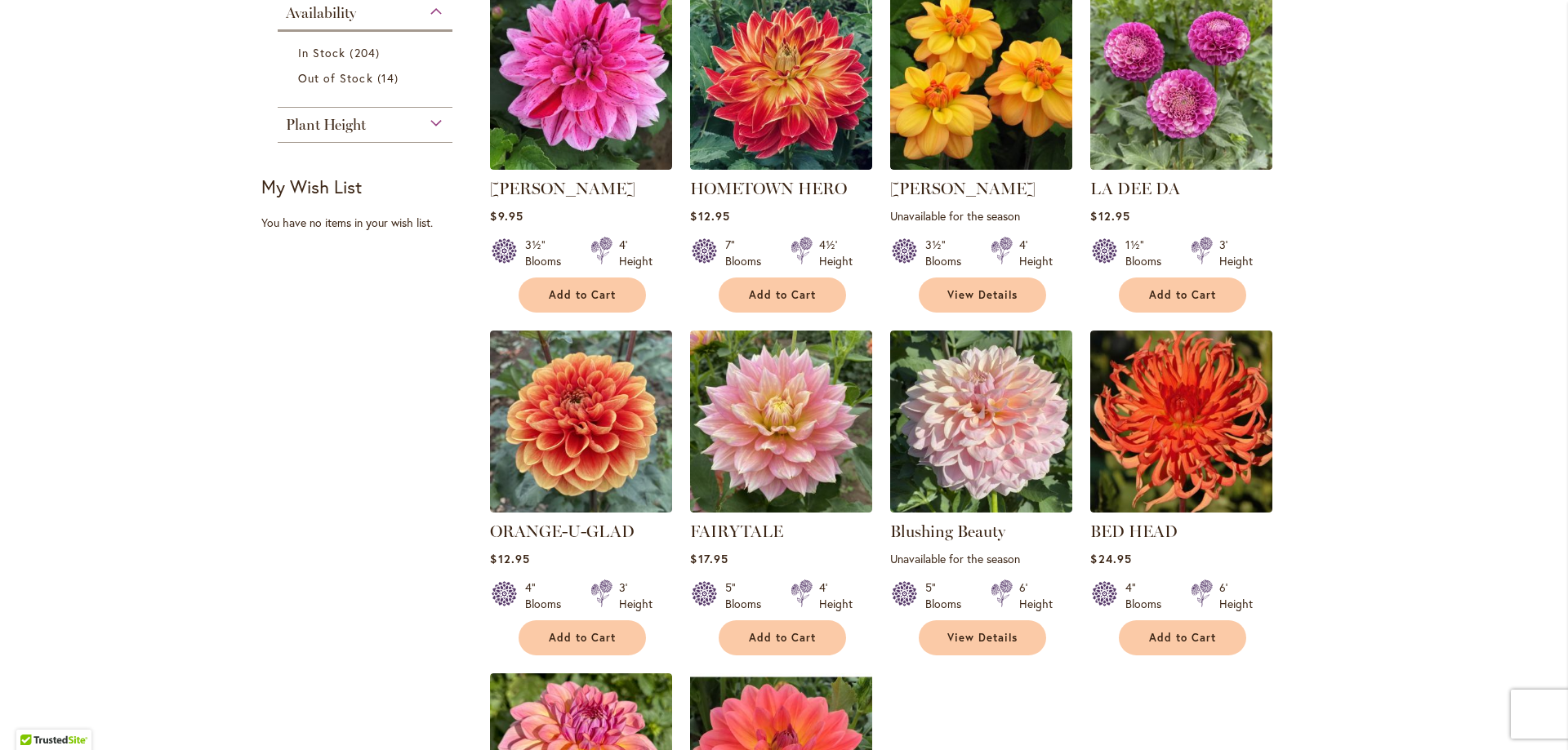
scroll to position [465, 0]
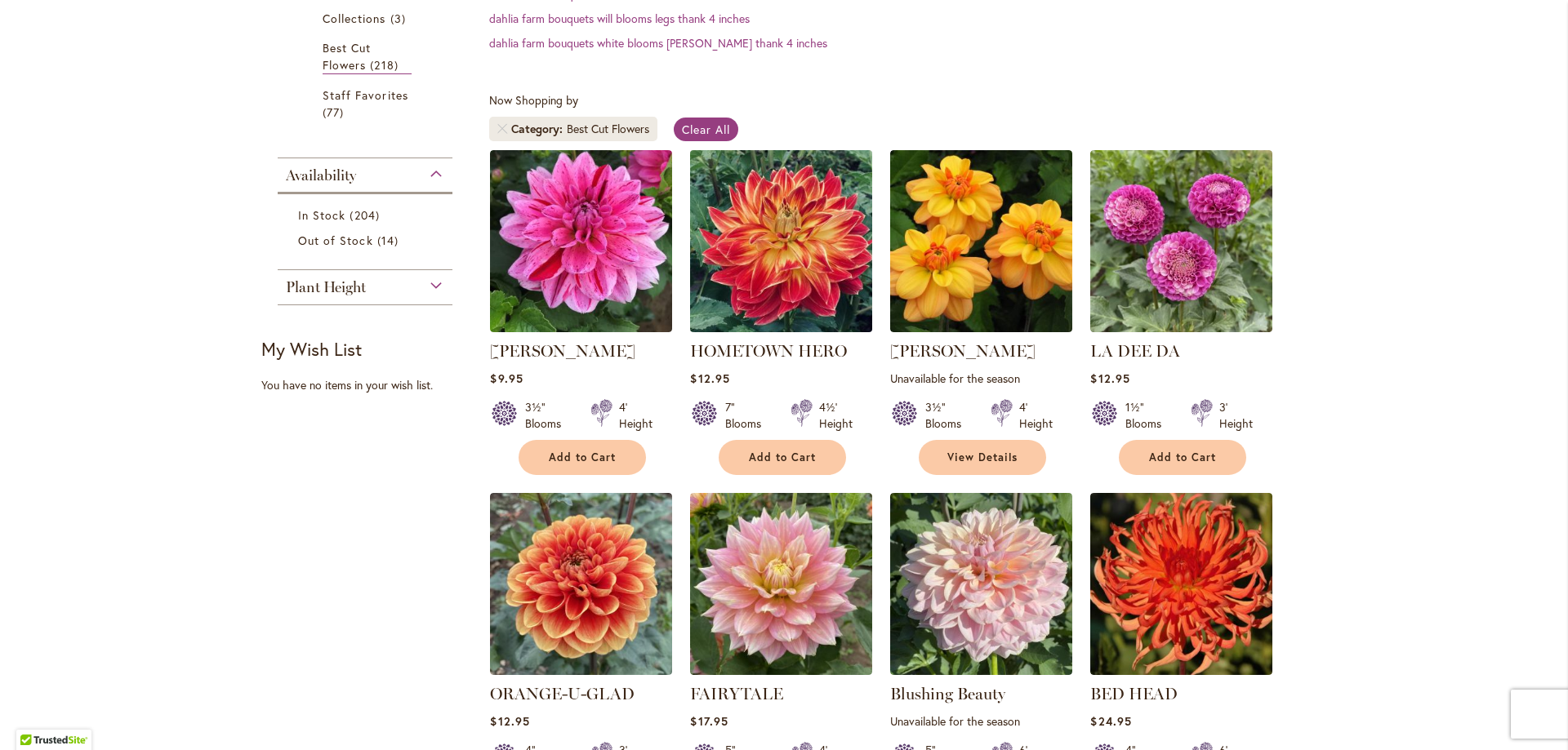
click at [784, 188] on img at bounding box center [782, 241] width 191 height 191
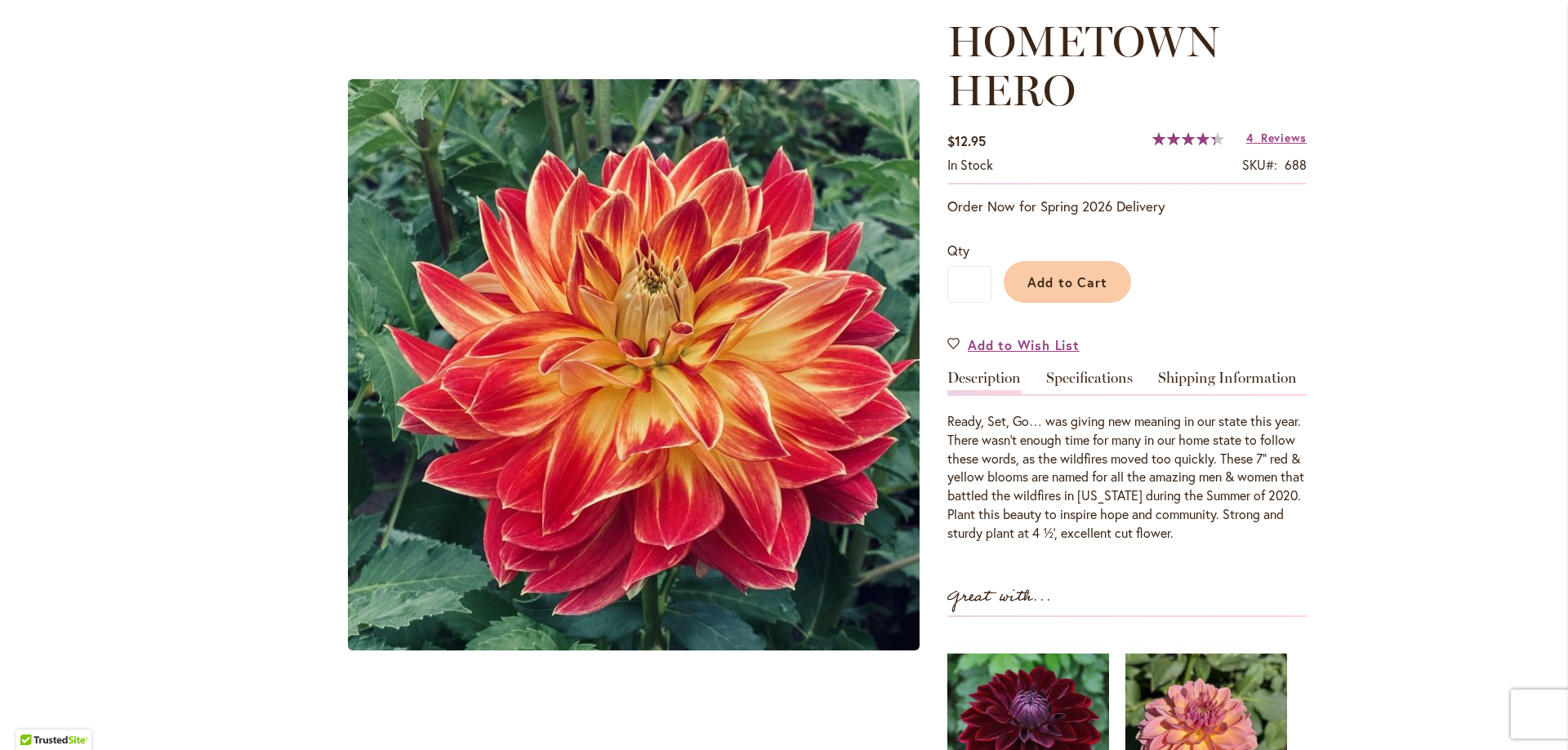
scroll to position [215, 0]
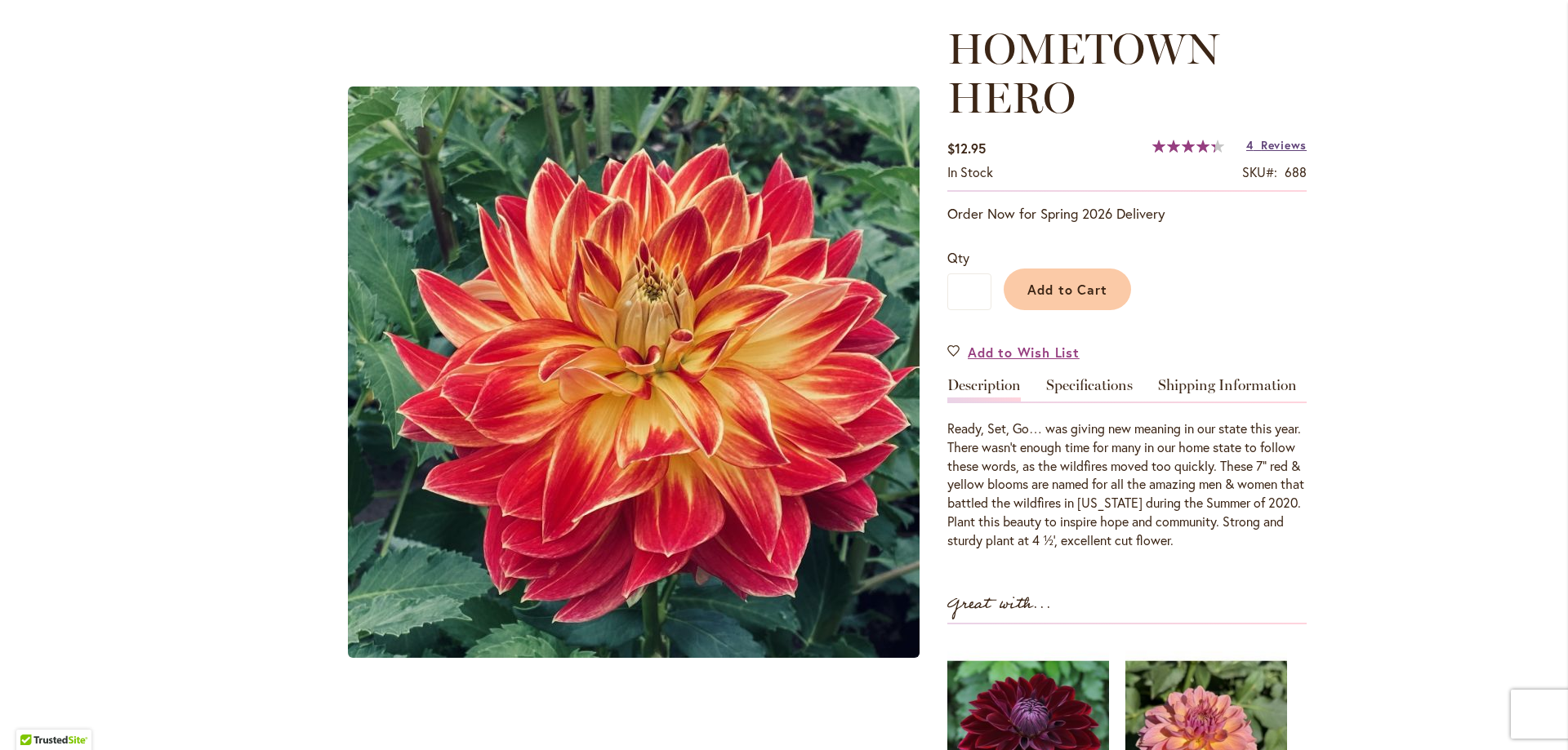
click at [1275, 144] on span "Reviews" at bounding box center [1283, 144] width 46 height 16
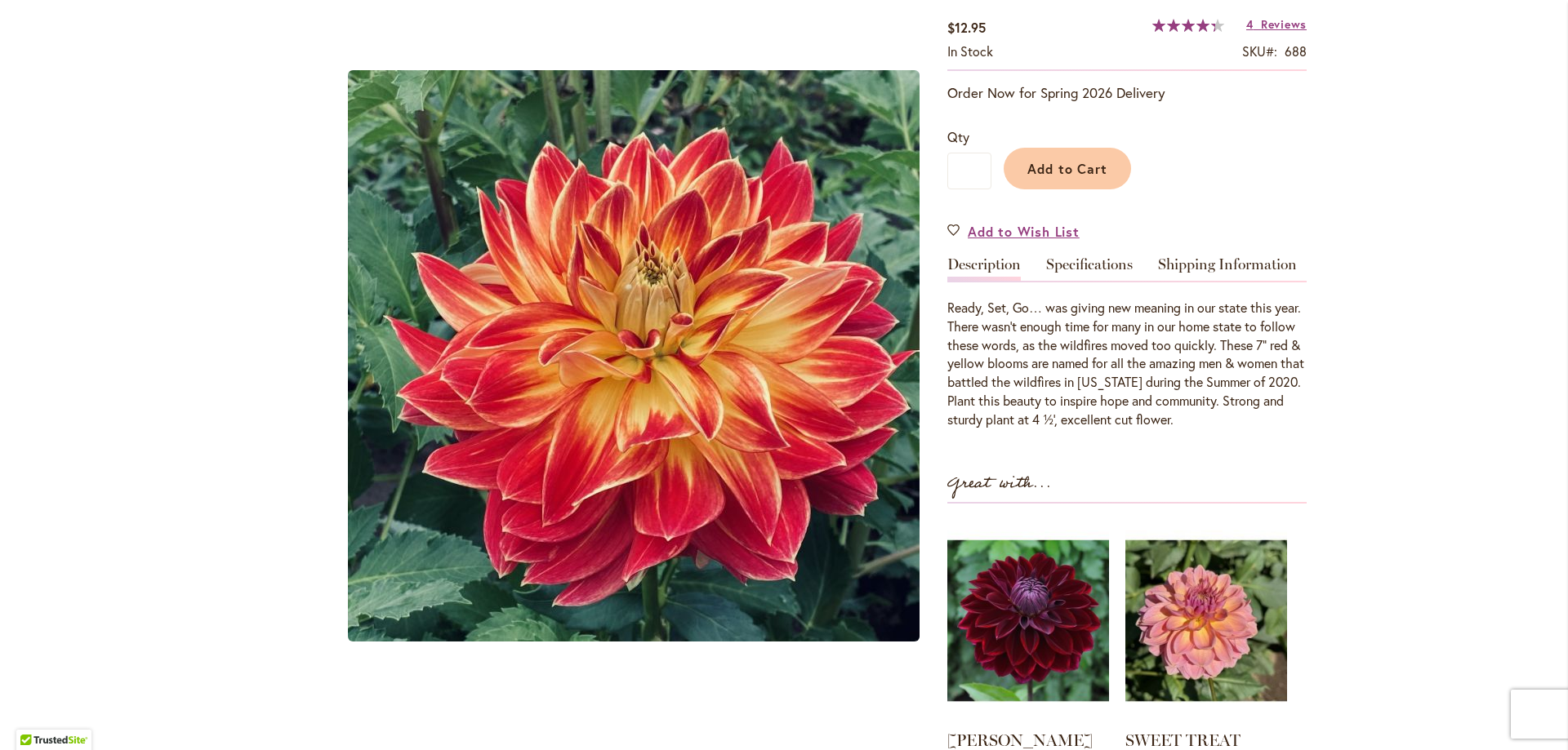
scroll to position [286, 0]
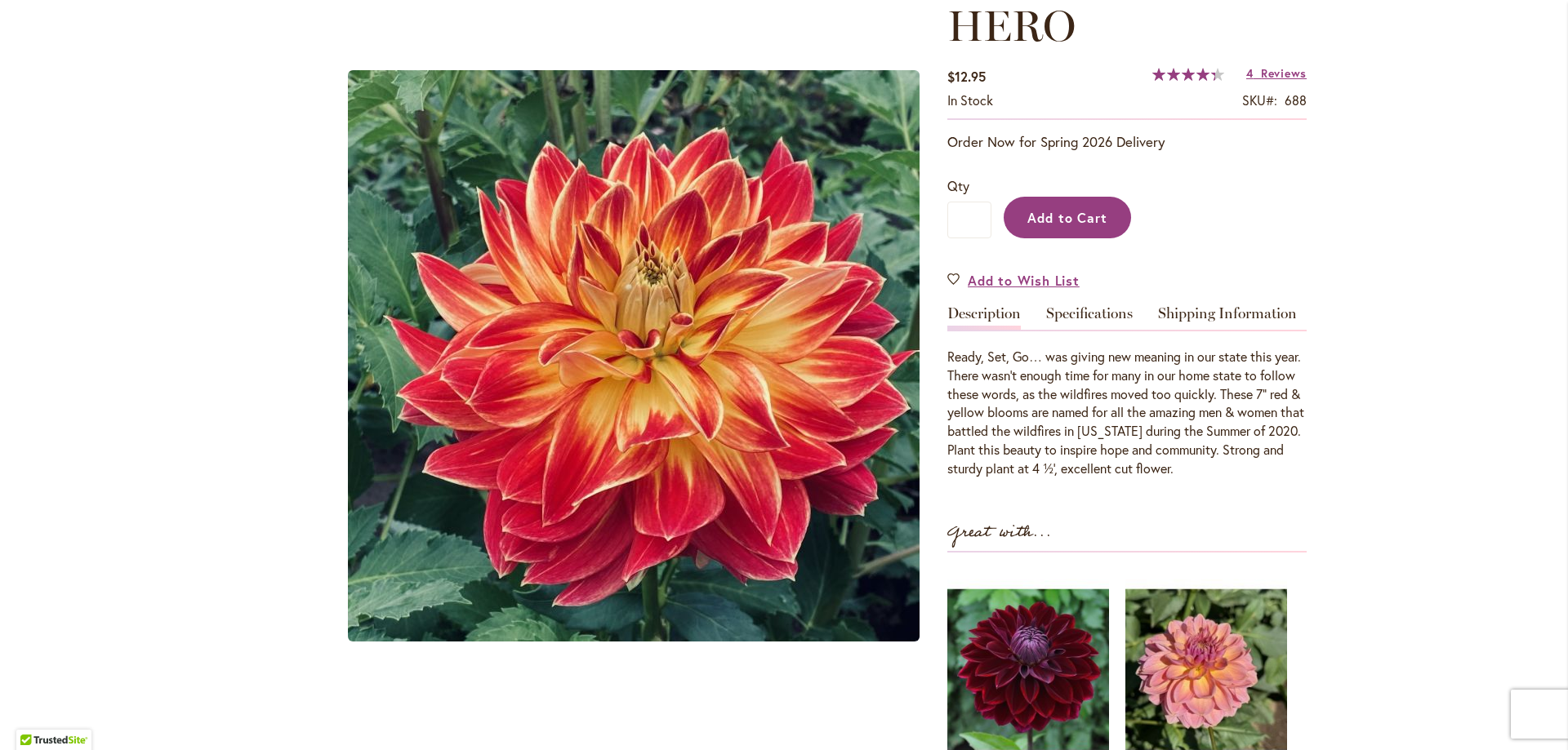
click at [1097, 222] on span "Add to Cart" at bounding box center [1067, 218] width 81 height 17
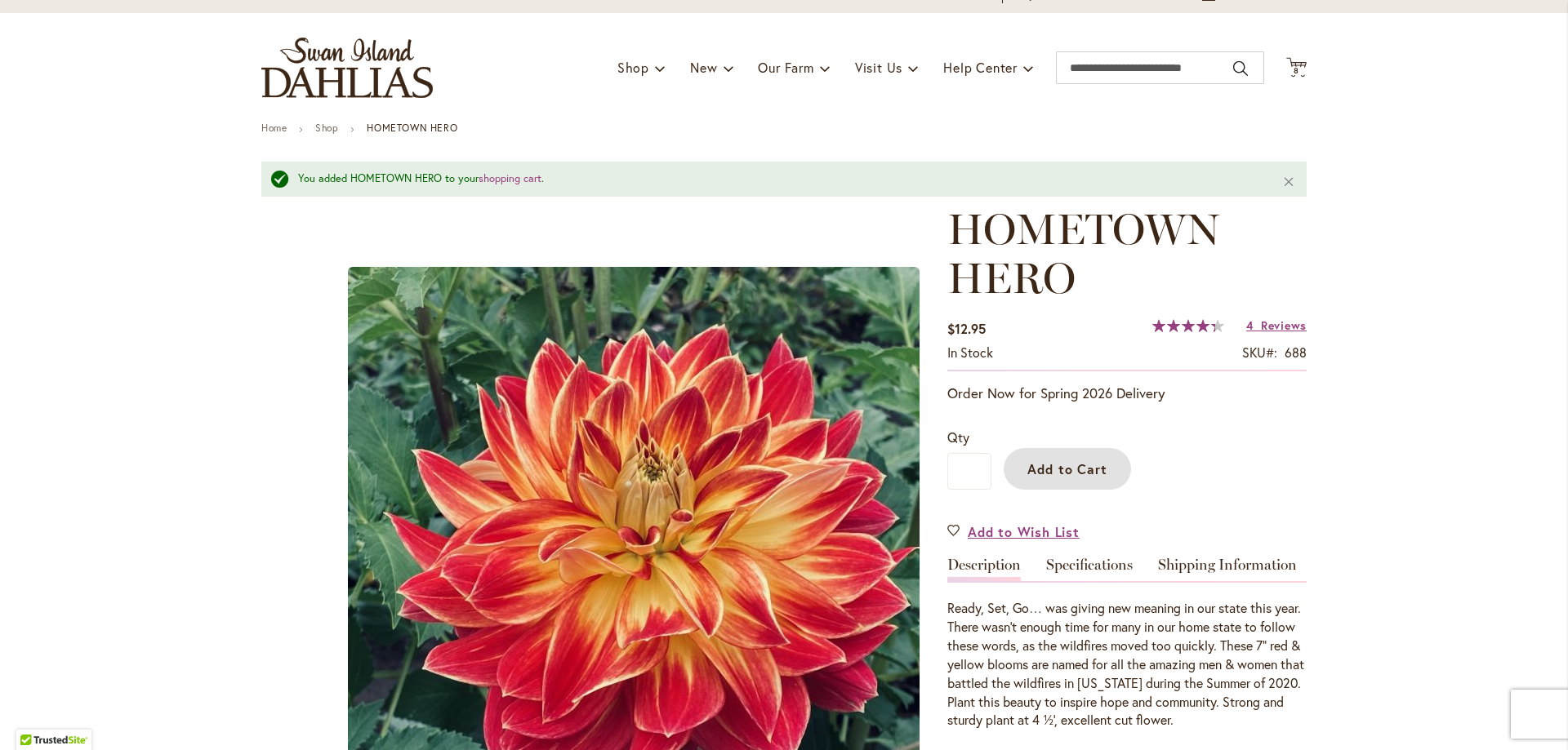
scroll to position [40, 0]
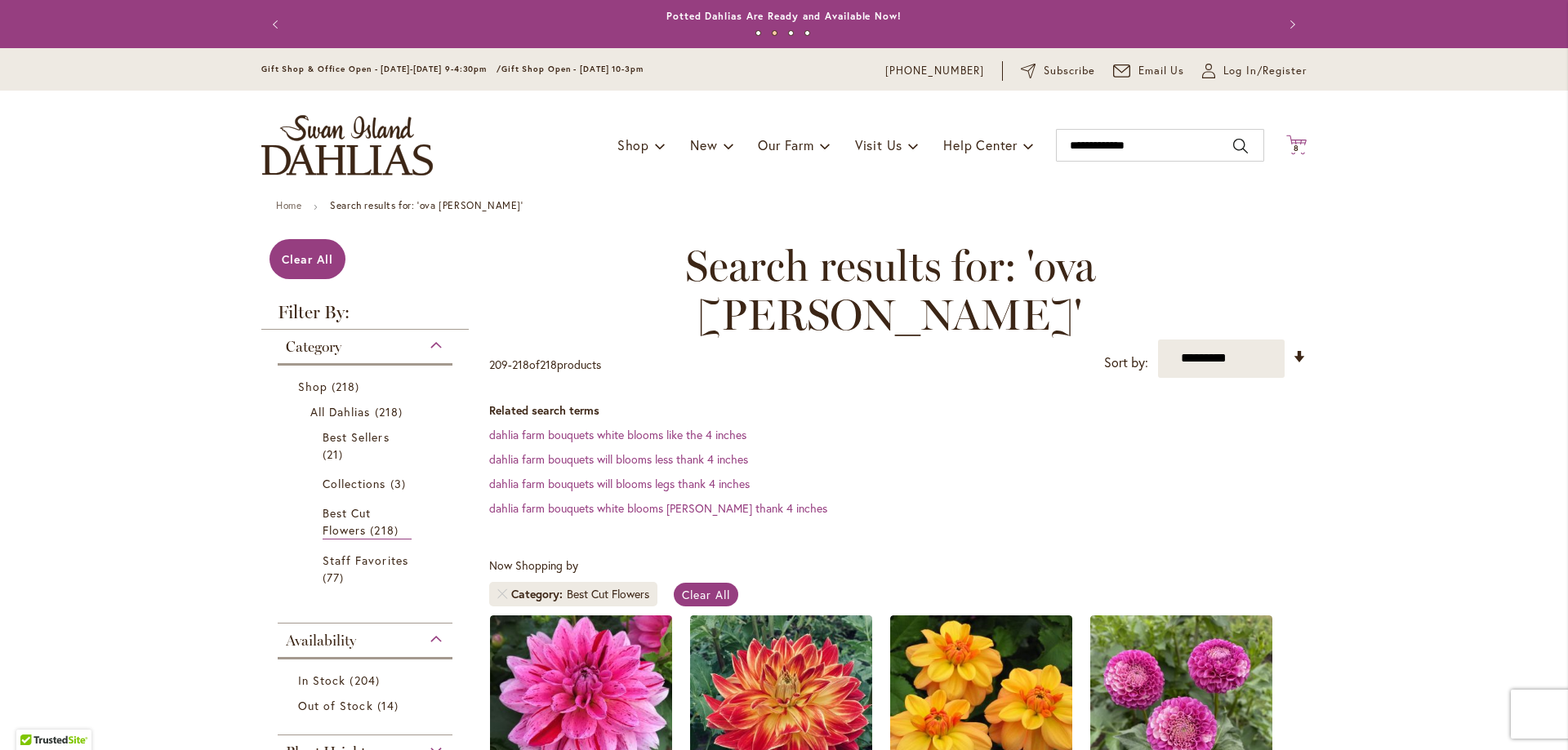
click at [1293, 144] on span "8 8 items" at bounding box center [1297, 148] width 17 height 8
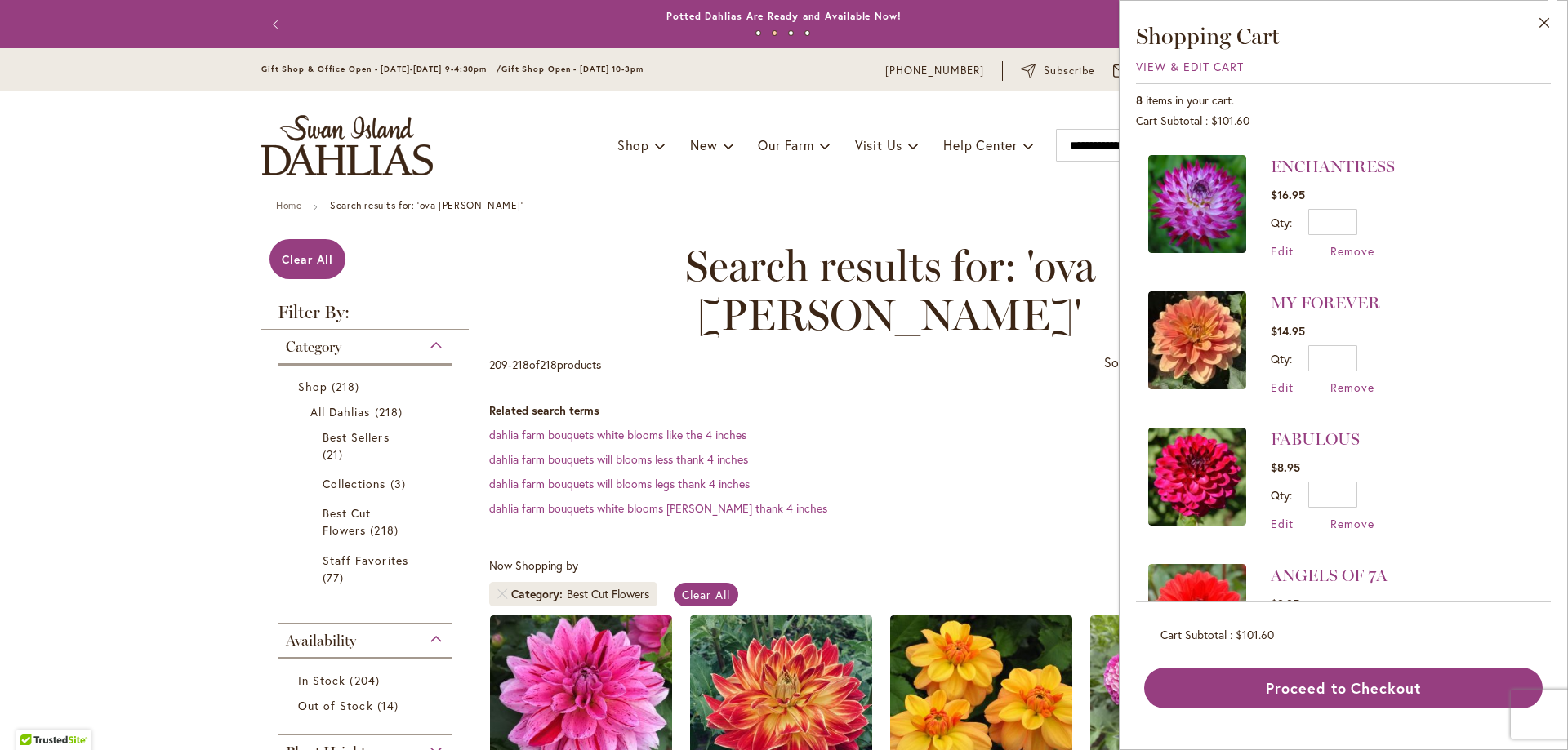
scroll to position [628, 0]
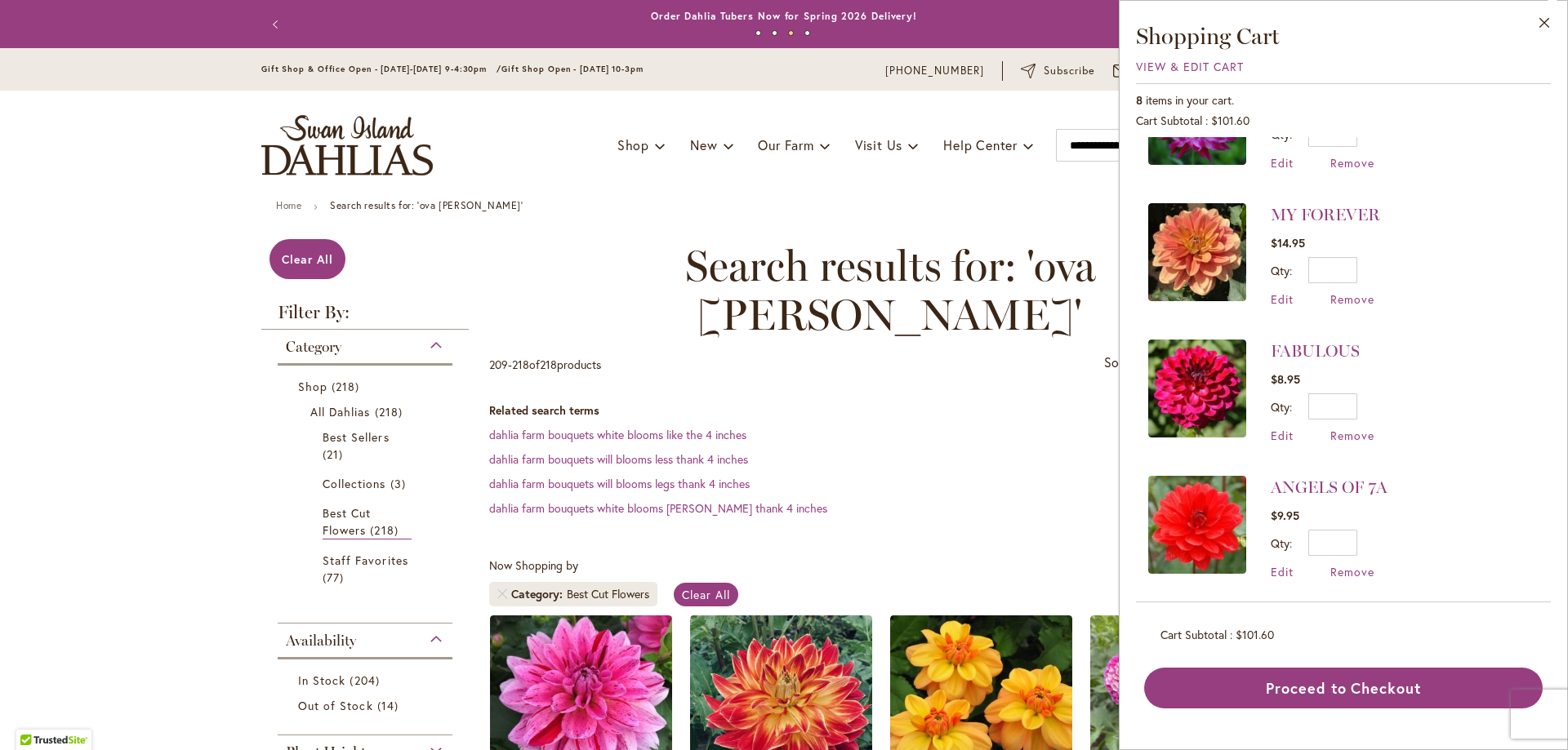
click at [1441, 140] on li "ENCHANTRESS $16.95 Qty * Update Edit Remove" at bounding box center [1343, 118] width 390 height 136
click at [1152, 64] on span "View & Edit Cart" at bounding box center [1189, 66] width 107 height 16
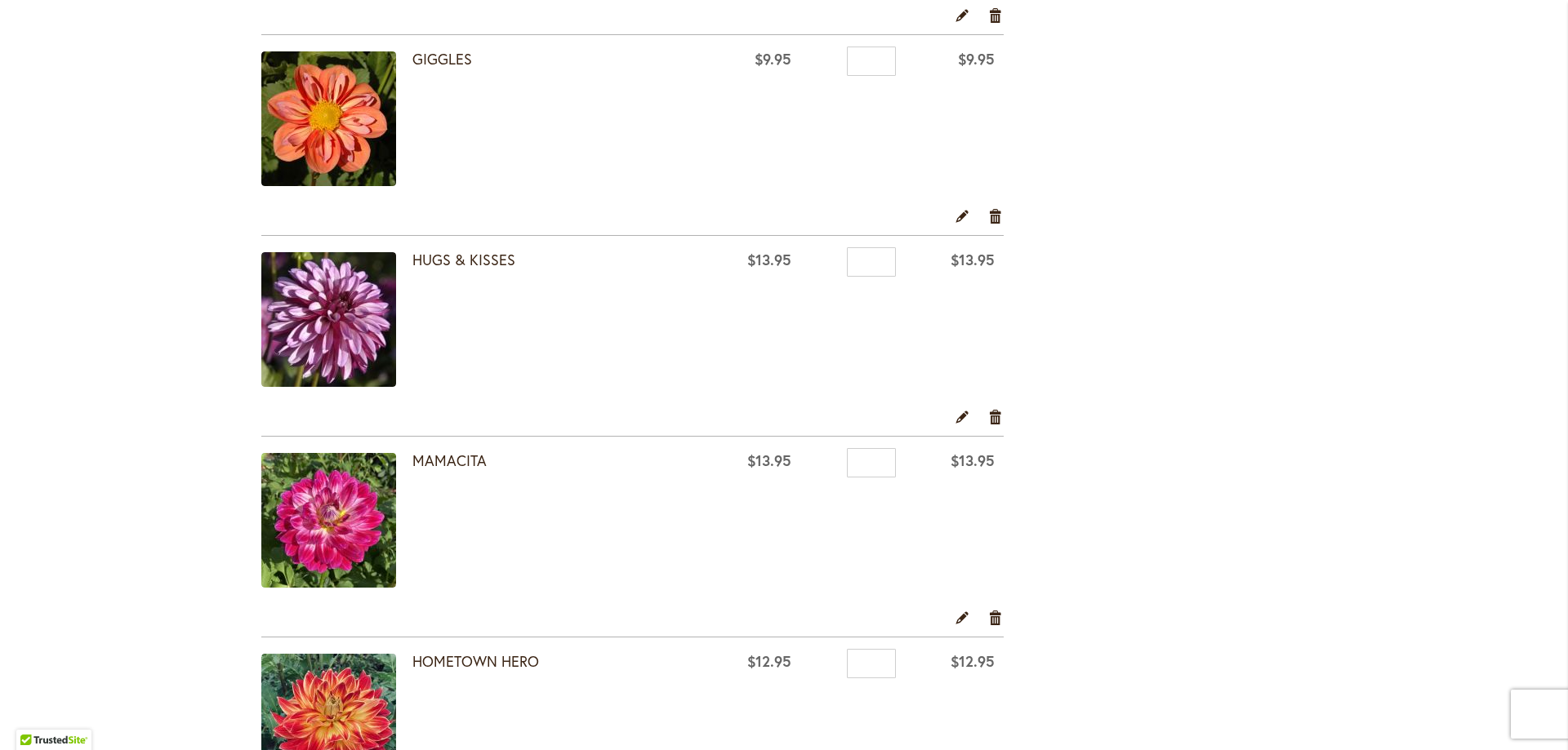
scroll to position [1265, 0]
